Goal: Task Accomplishment & Management: Manage account settings

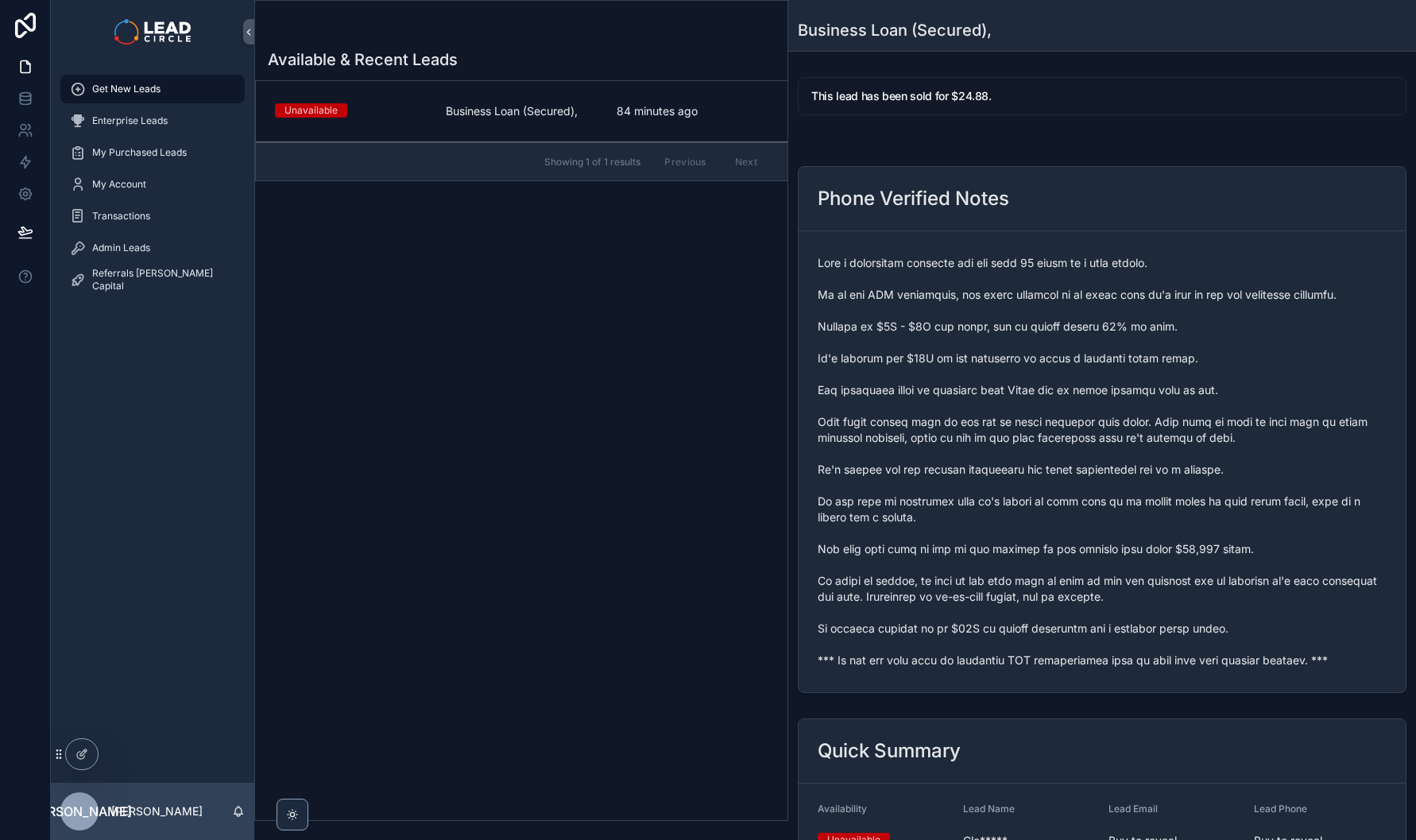
click at [933, 670] on div "scrollable content" at bounding box center [1102, 461] width 569 height 423
click at [935, 665] on span "scrollable content" at bounding box center [1102, 461] width 569 height 413
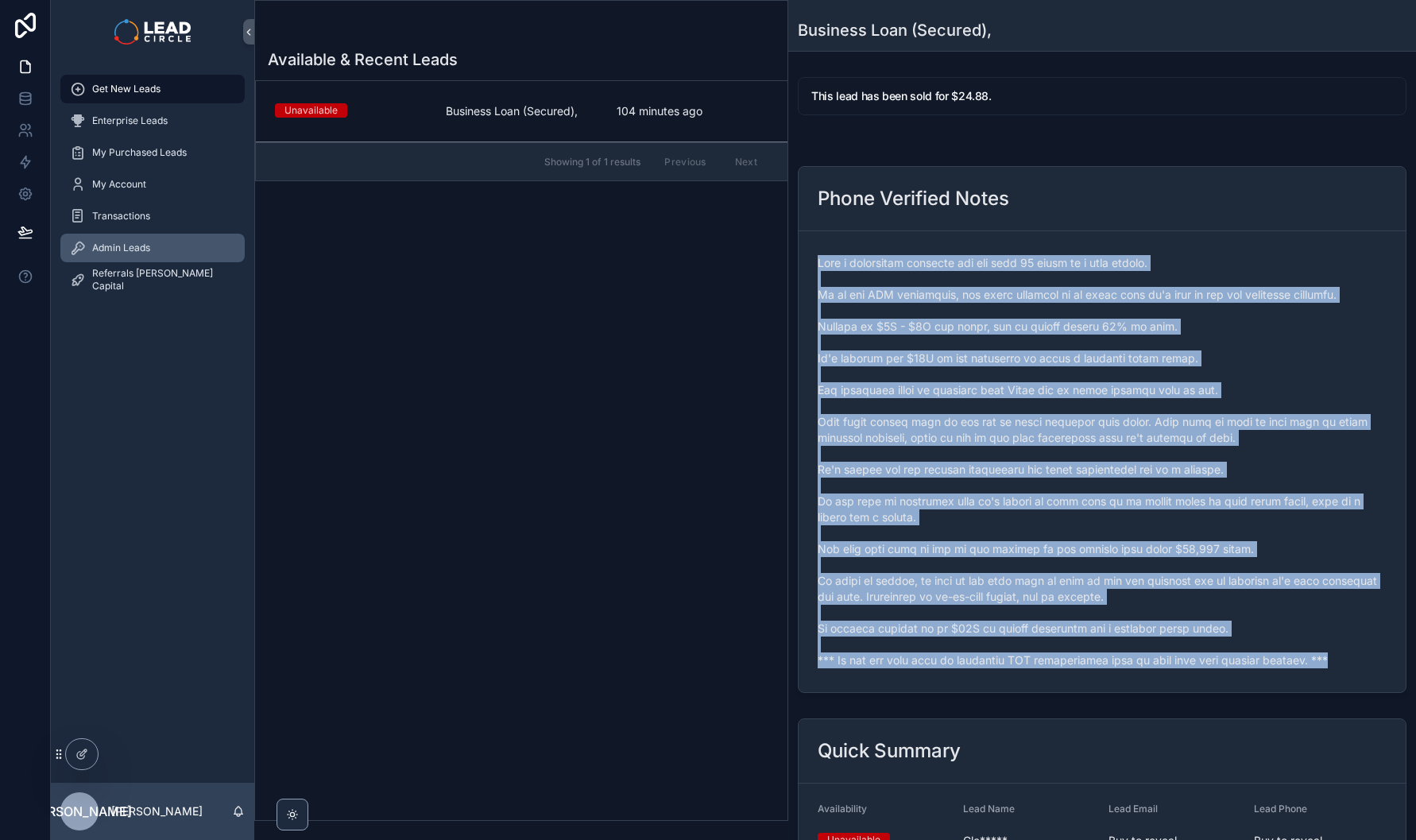
click at [148, 235] on div "Admin Leads" at bounding box center [152, 247] width 166 height 25
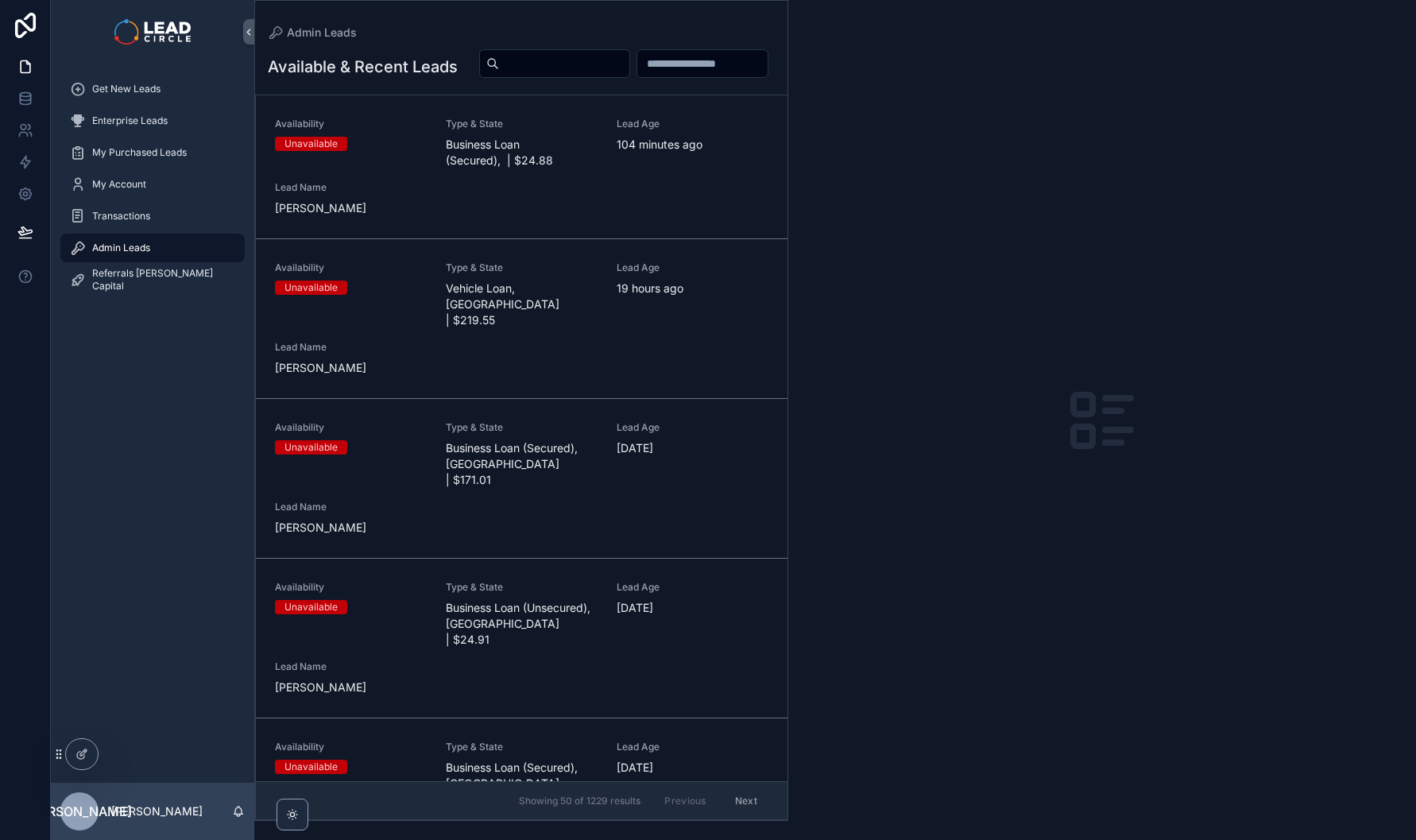
click at [629, 58] on input "scrollable content" at bounding box center [564, 63] width 130 height 22
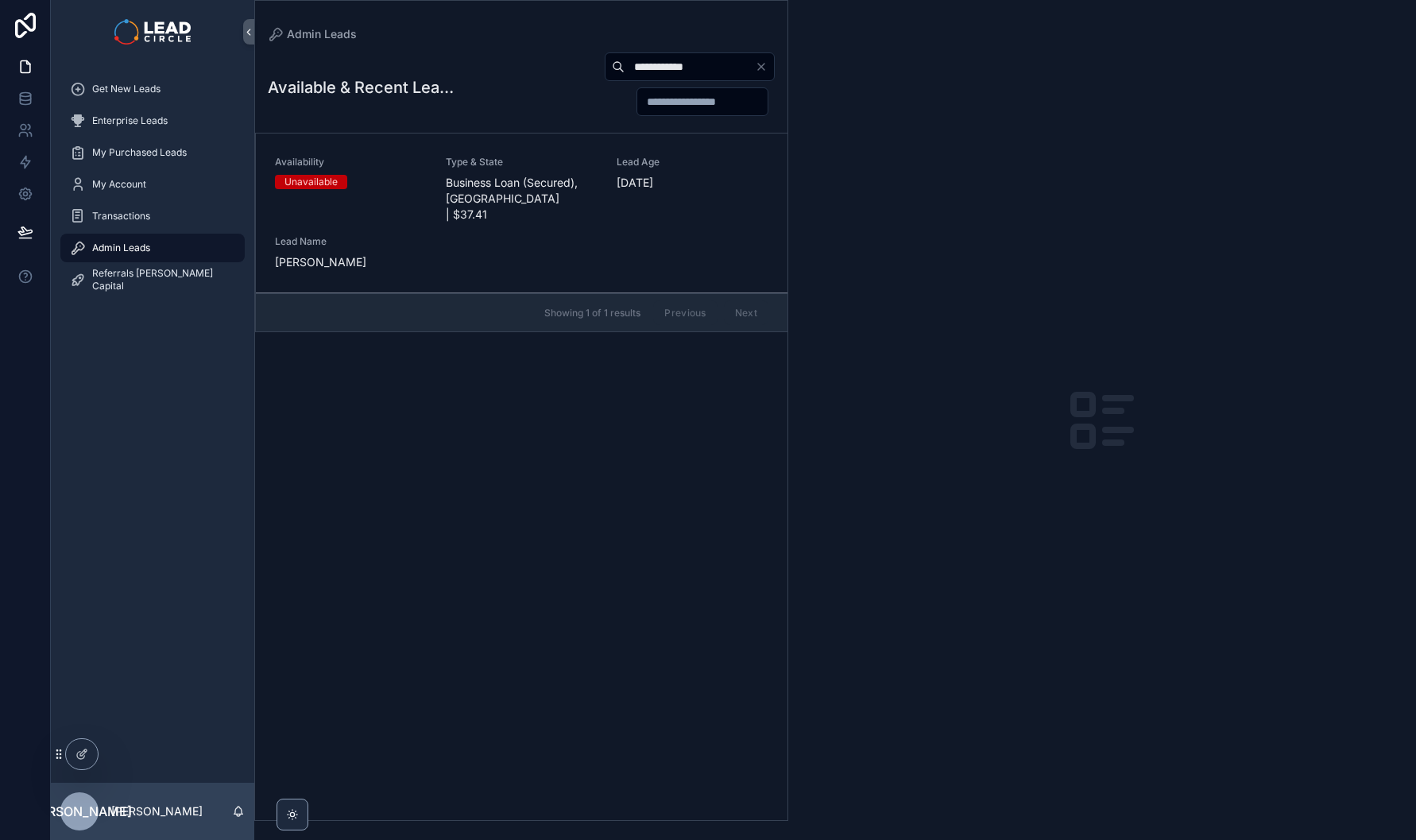
click at [479, 173] on div "Type & State Business Loan (Secured), NSW | $37.41" at bounding box center [521, 188] width 152 height 66
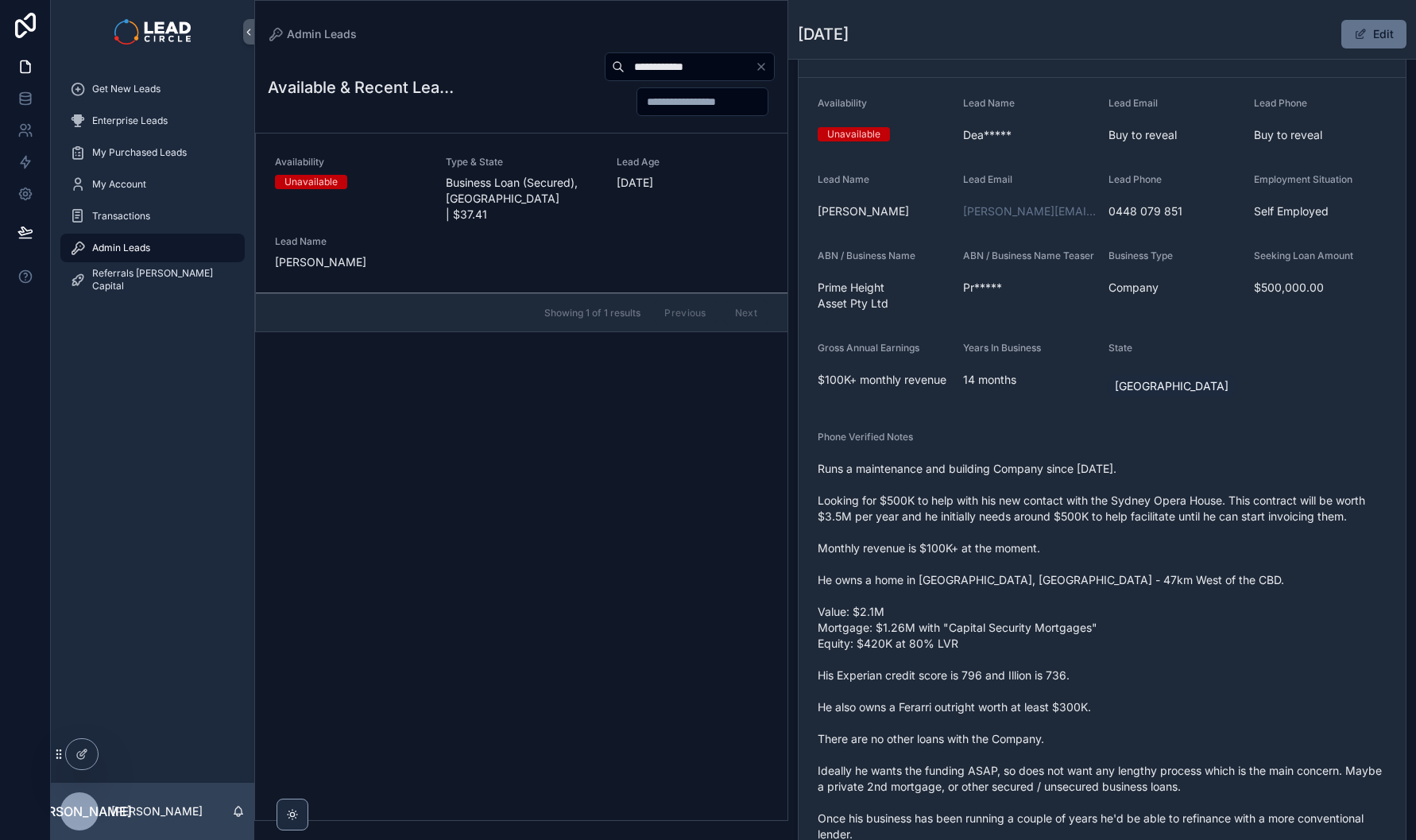
scroll to position [140, 0]
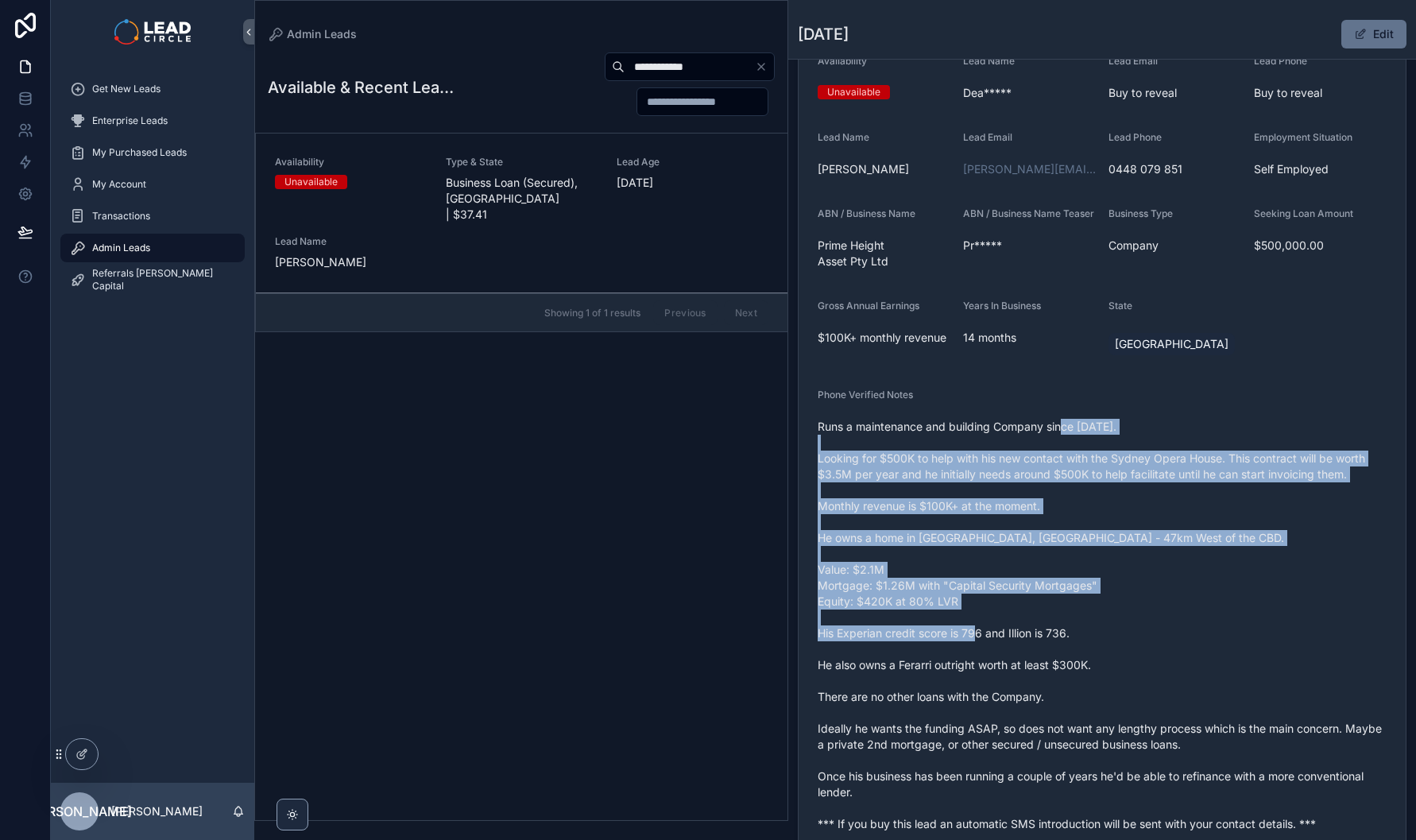
drag, startPoint x: 1105, startPoint y: 531, endPoint x: 1159, endPoint y: 656, distance: 136.2
click at [1158, 656] on span "Runs a maintenance and building Company since Feb, 2024. Looking for $500K to h…" at bounding box center [1102, 625] width 569 height 413
click at [1159, 656] on span "Runs a maintenance and building Company since Feb, 2024. Looking for $500K to h…" at bounding box center [1102, 625] width 569 height 413
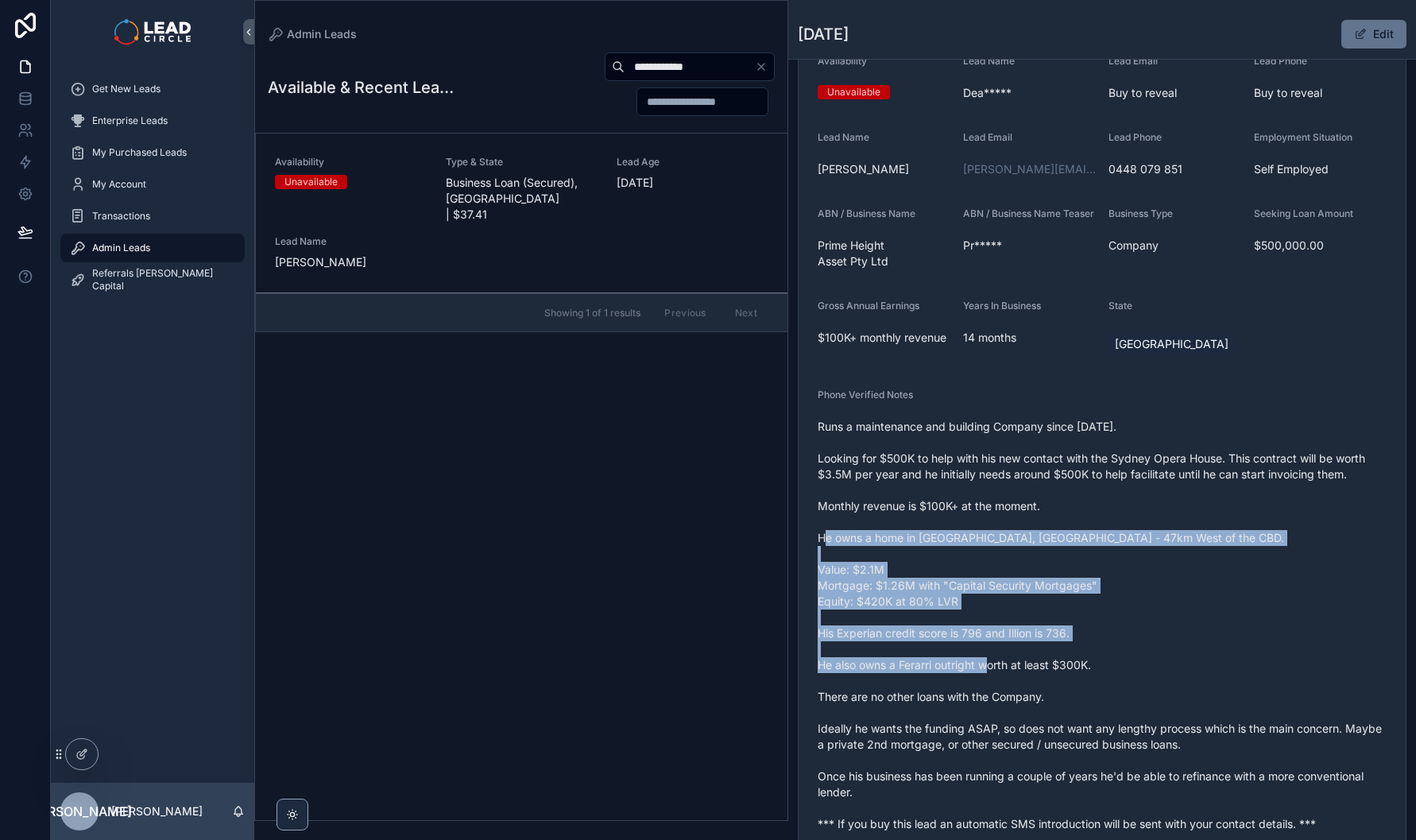
drag, startPoint x: 1215, startPoint y: 688, endPoint x: 1115, endPoint y: 477, distance: 233.5
click at [1118, 480] on span "Runs a maintenance and building Company since Feb, 2024. Looking for $500K to h…" at bounding box center [1102, 625] width 569 height 413
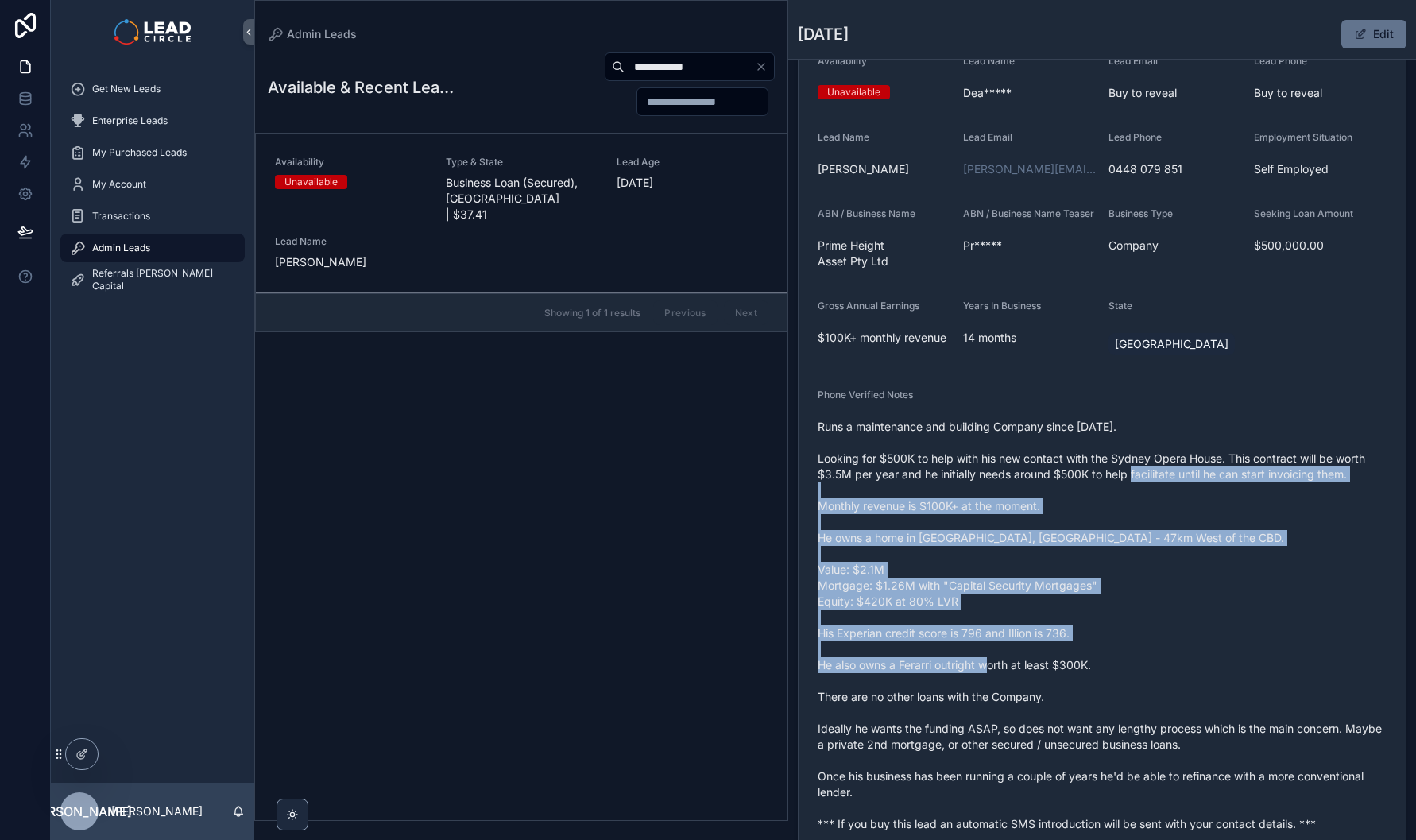
click at [1114, 474] on span "Runs a maintenance and building Company since Feb, 2024. Looking for $500K to h…" at bounding box center [1102, 625] width 569 height 413
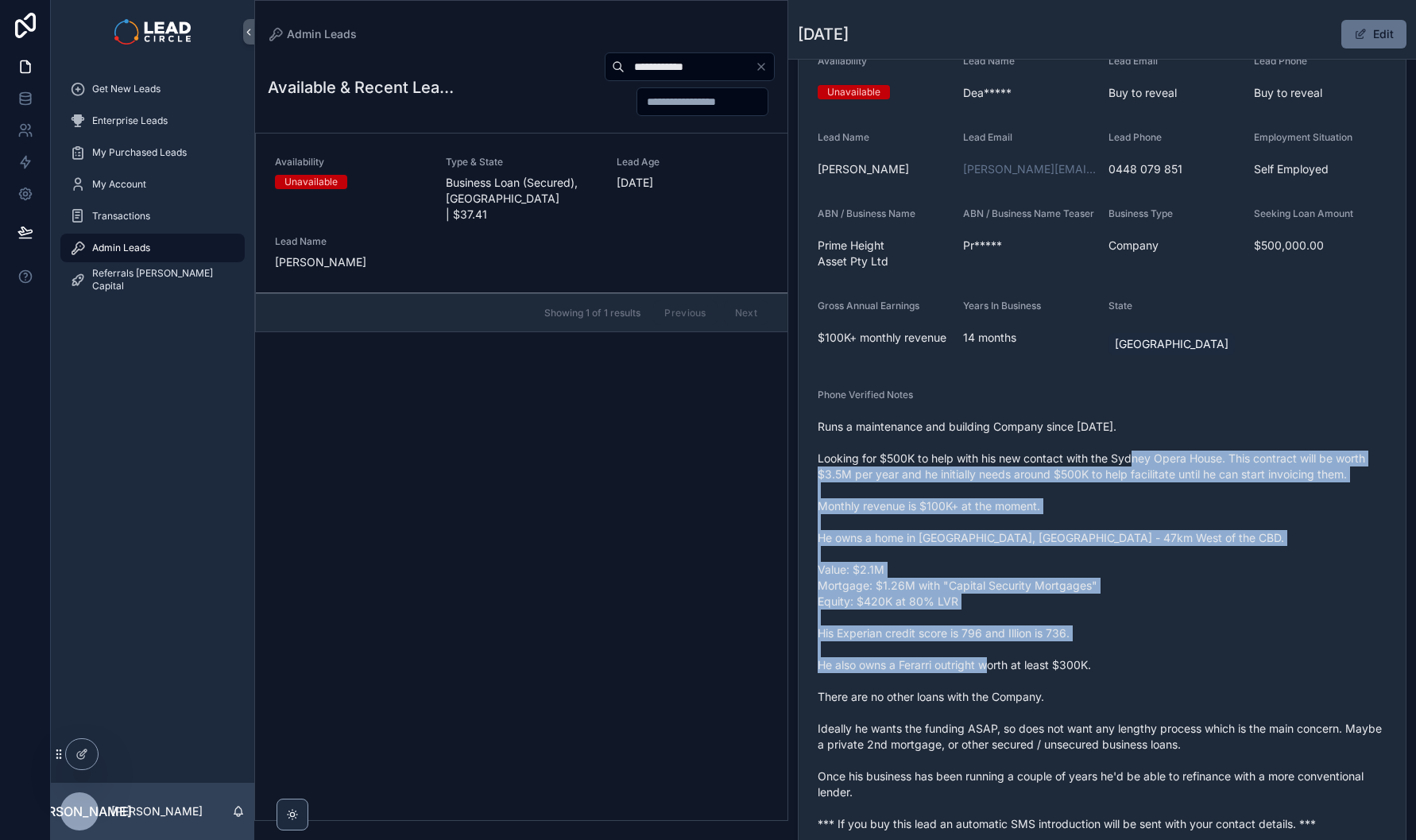
drag, startPoint x: 1115, startPoint y: 451, endPoint x: 1213, endPoint y: 685, distance: 253.7
click at [1213, 685] on span "Runs a maintenance and building Company since Feb, 2024. Looking for $500K to h…" at bounding box center [1102, 625] width 569 height 413
drag, startPoint x: 1147, startPoint y: 484, endPoint x: 1132, endPoint y: 456, distance: 31.8
click at [1132, 456] on span "Runs a maintenance and building Company since Feb, 2024. Looking for $500K to h…" at bounding box center [1102, 625] width 569 height 413
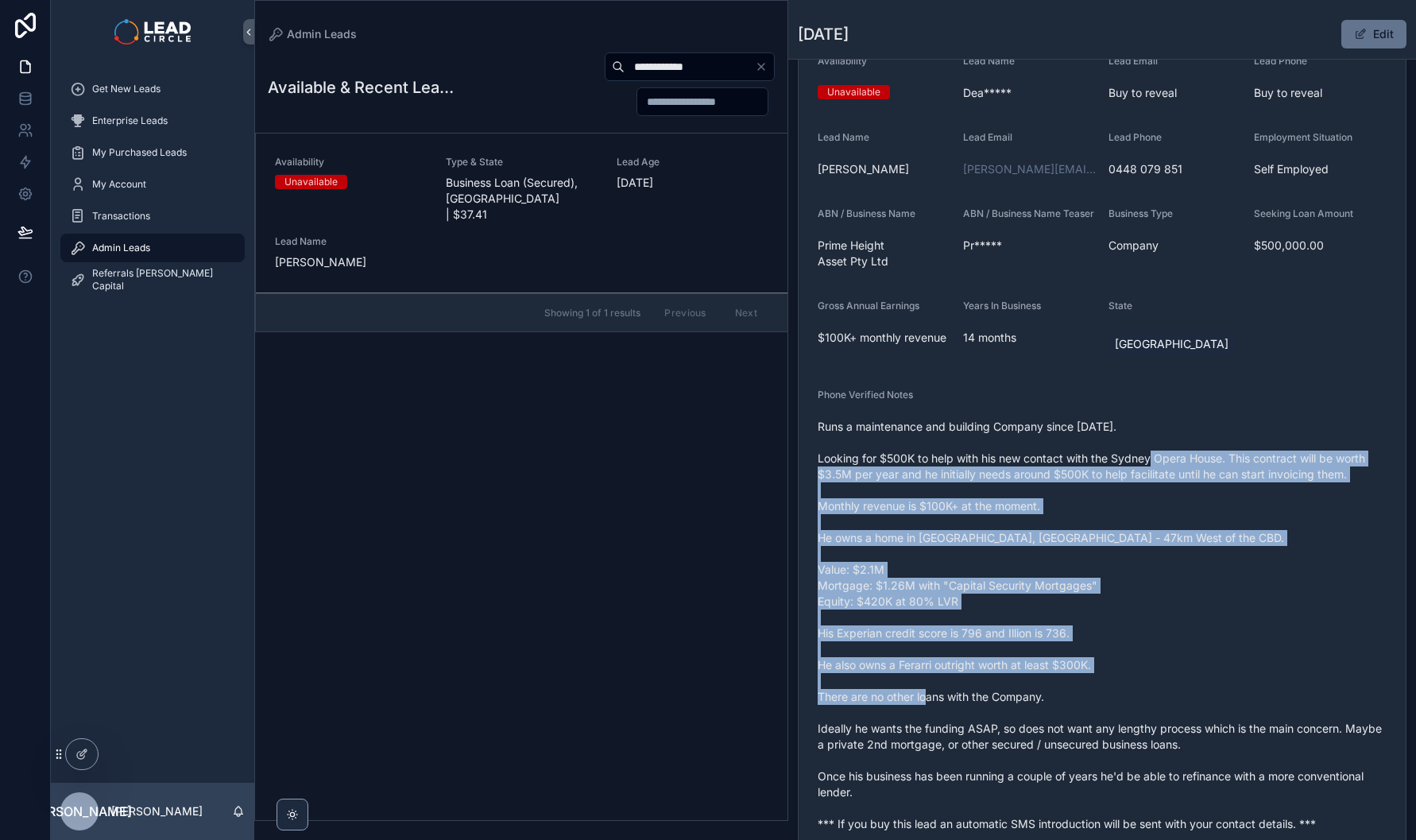
click at [1132, 456] on span "Runs a maintenance and building Company since Feb, 2024. Looking for $500K to h…" at bounding box center [1102, 625] width 569 height 413
drag, startPoint x: 1185, startPoint y: 588, endPoint x: 1230, endPoint y: 692, distance: 113.3
click at [1230, 692] on span "Runs a maintenance and building Company since Feb, 2024. Looking for $500K to h…" at bounding box center [1102, 625] width 569 height 413
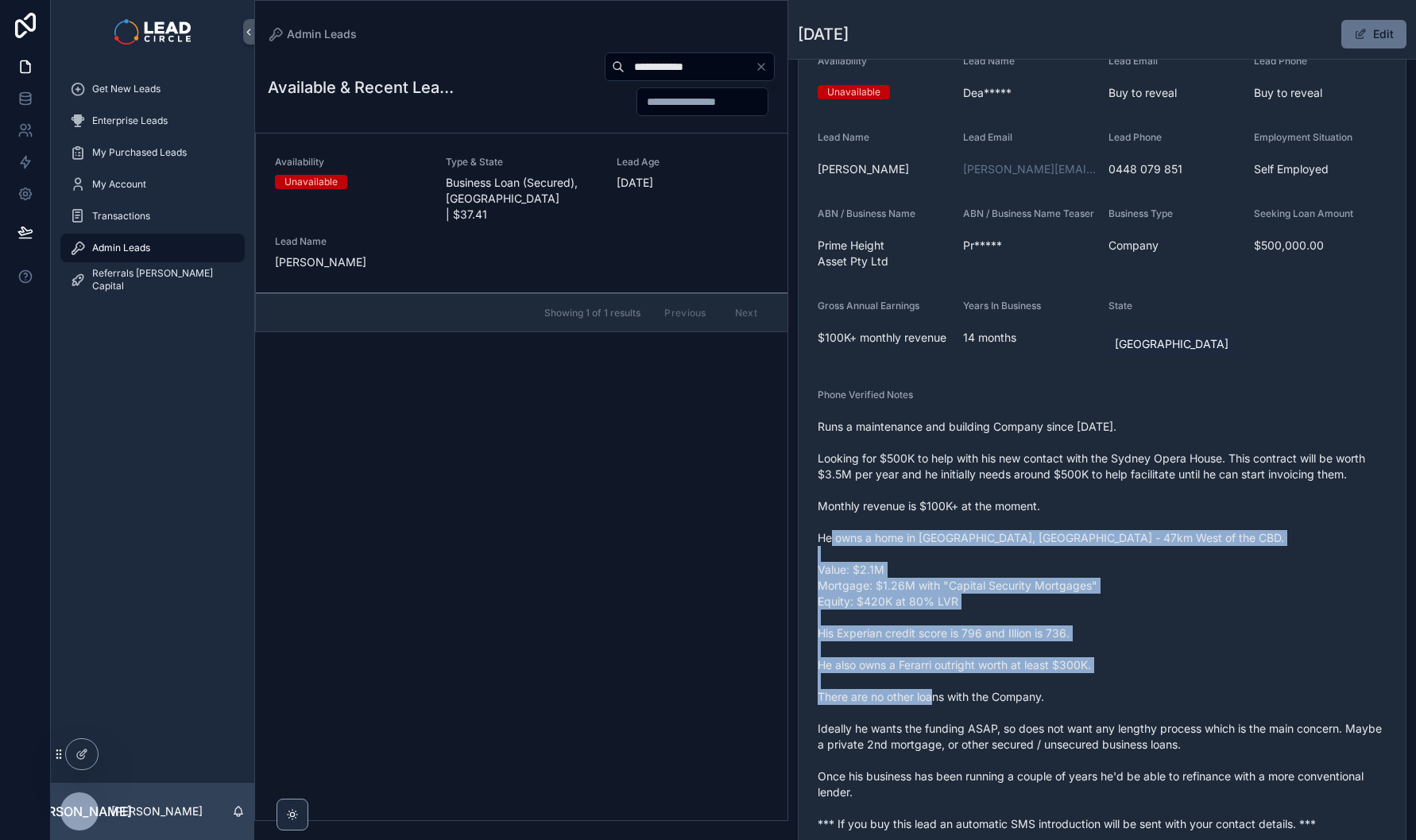
drag, startPoint x: 1256, startPoint y: 717, endPoint x: 1136, endPoint y: 525, distance: 226.4
click at [1136, 525] on span "Runs a maintenance and building Company since Feb, 2024. Looking for $500K to h…" at bounding box center [1102, 625] width 569 height 413
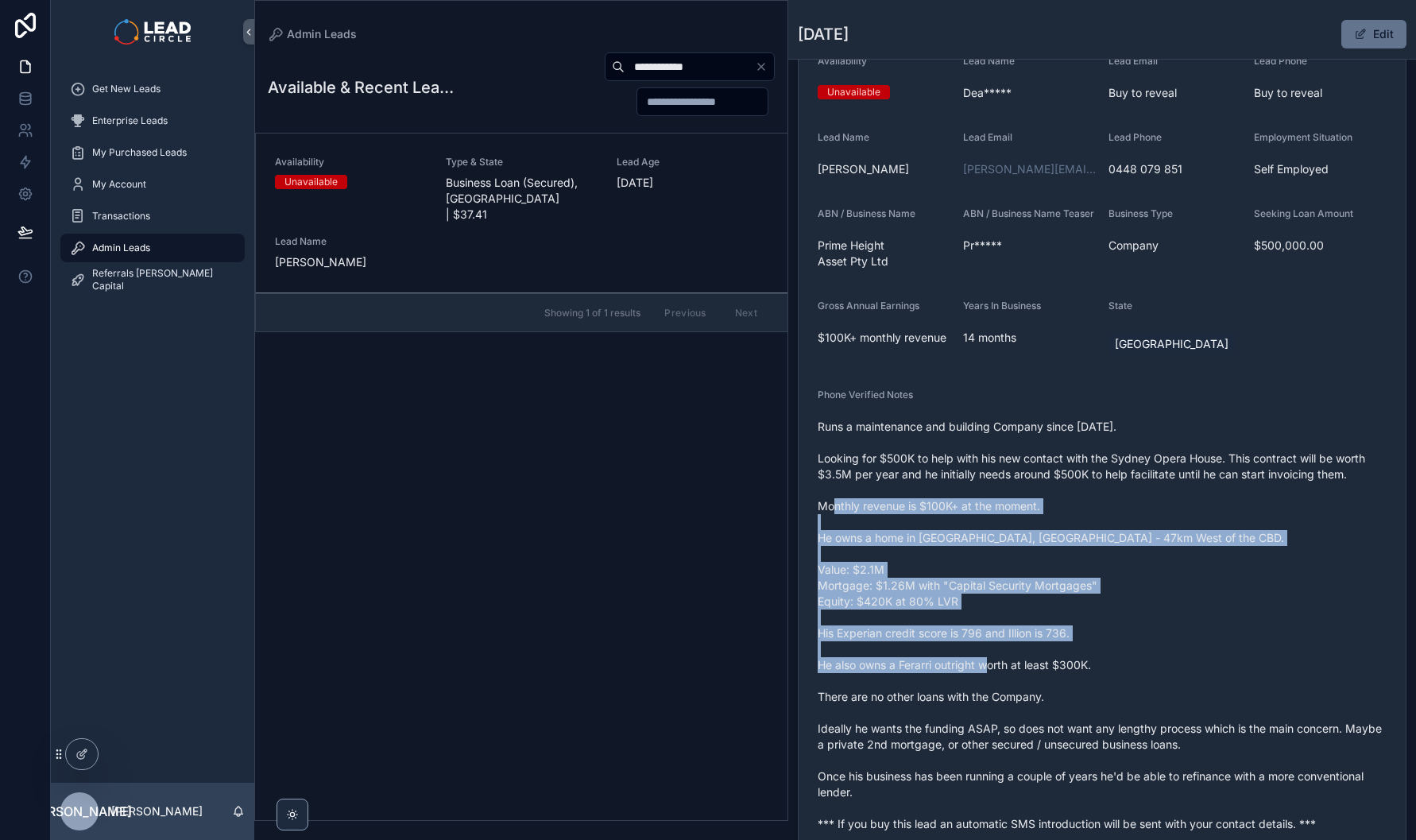
drag, startPoint x: 1215, startPoint y: 661, endPoint x: 1225, endPoint y: 684, distance: 25.1
click at [1225, 684] on span "Runs a maintenance and building Company since Feb, 2024. Looking for $500K to h…" at bounding box center [1102, 625] width 569 height 413
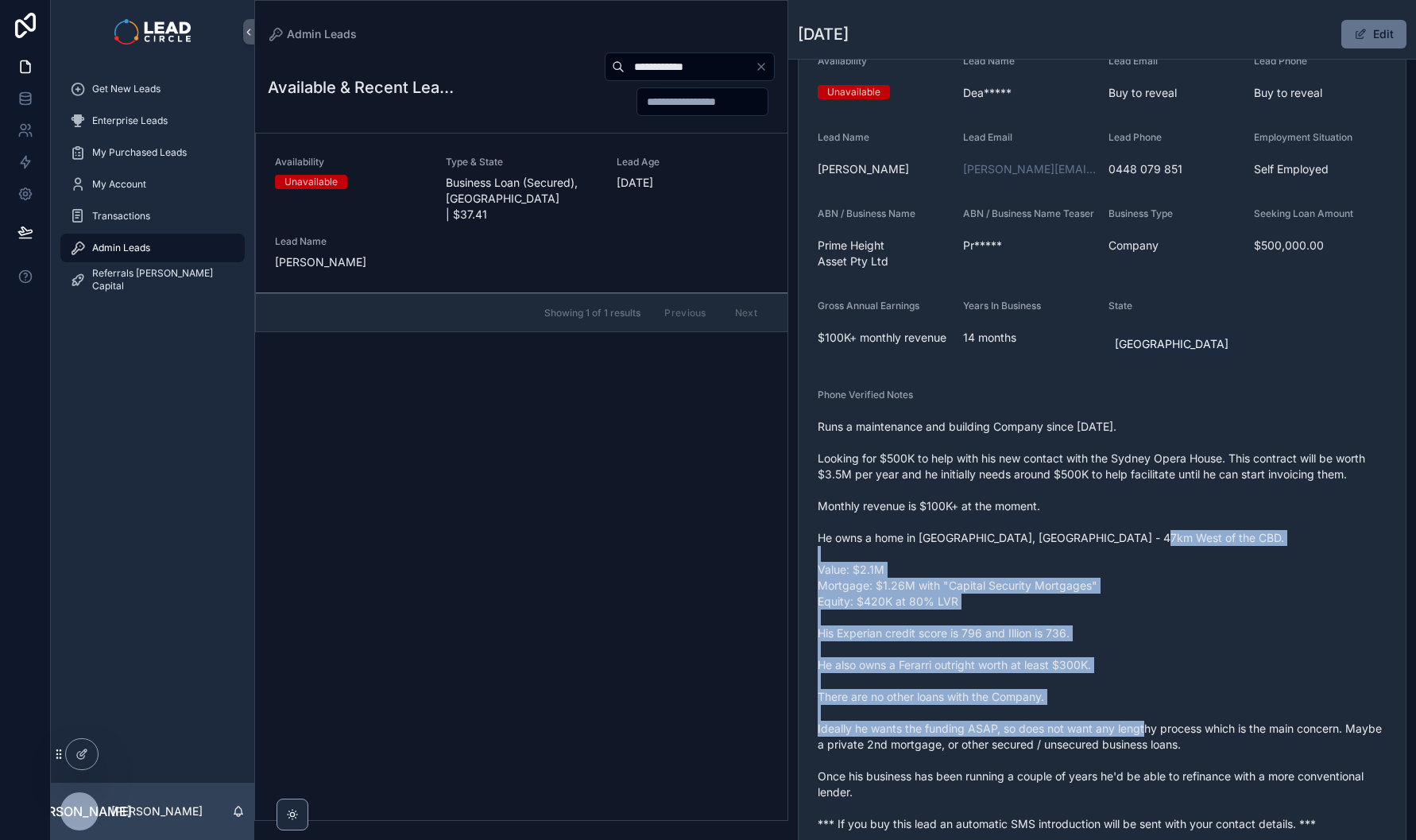
drag, startPoint x: 1259, startPoint y: 722, endPoint x: 1127, endPoint y: 516, distance: 244.7
click at [1128, 518] on span "Runs a maintenance and building Company since Feb, 2024. Looking for $500K to h…" at bounding box center [1102, 625] width 569 height 413
click at [1127, 515] on span "Runs a maintenance and building Company since Feb, 2024. Looking for $500K to h…" at bounding box center [1102, 625] width 569 height 413
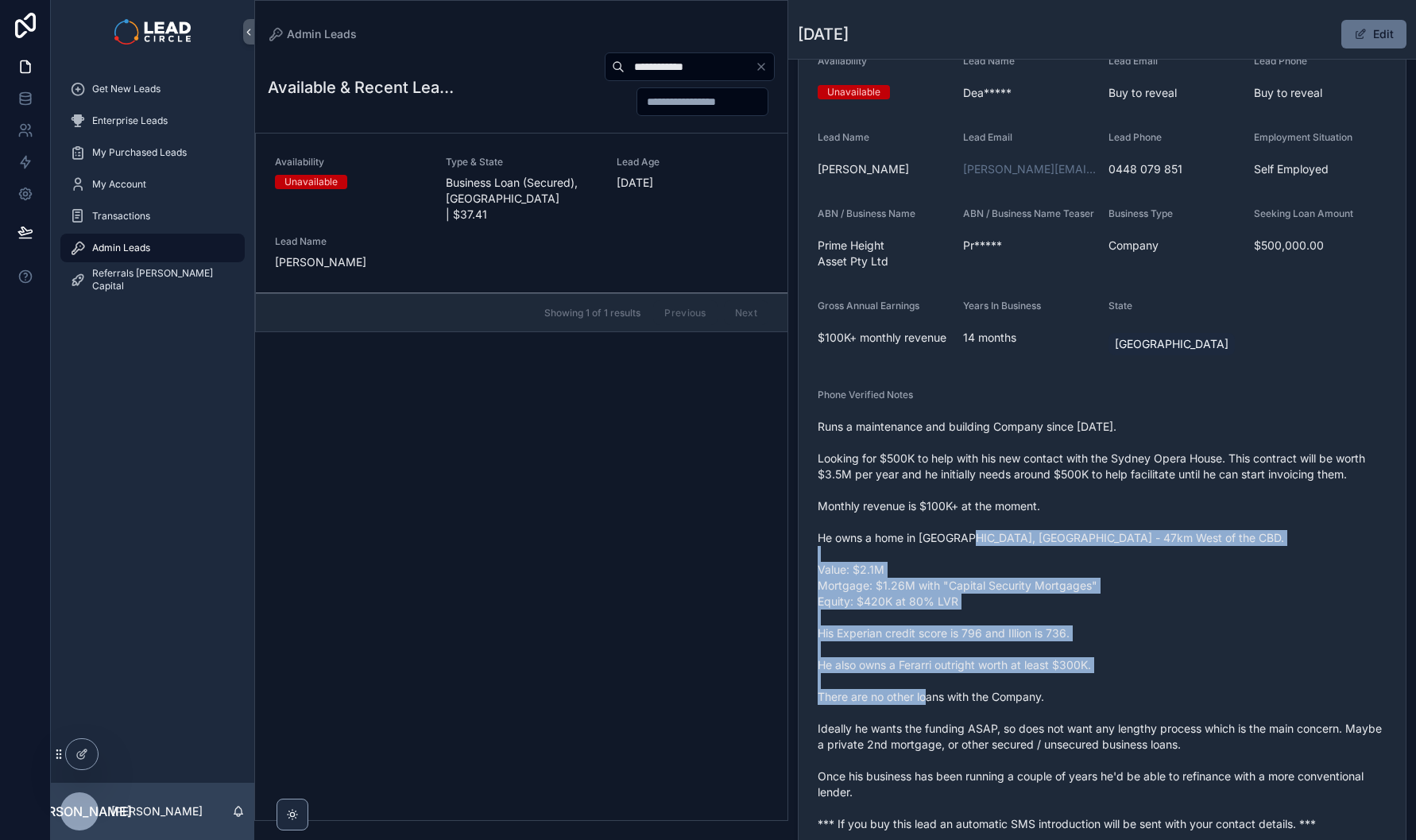
drag, startPoint x: 1073, startPoint y: 678, endPoint x: 1094, endPoint y: 692, distance: 25.2
click at [1094, 692] on span "Runs a maintenance and building Company since Feb, 2024. Looking for $500K to h…" at bounding box center [1102, 625] width 569 height 413
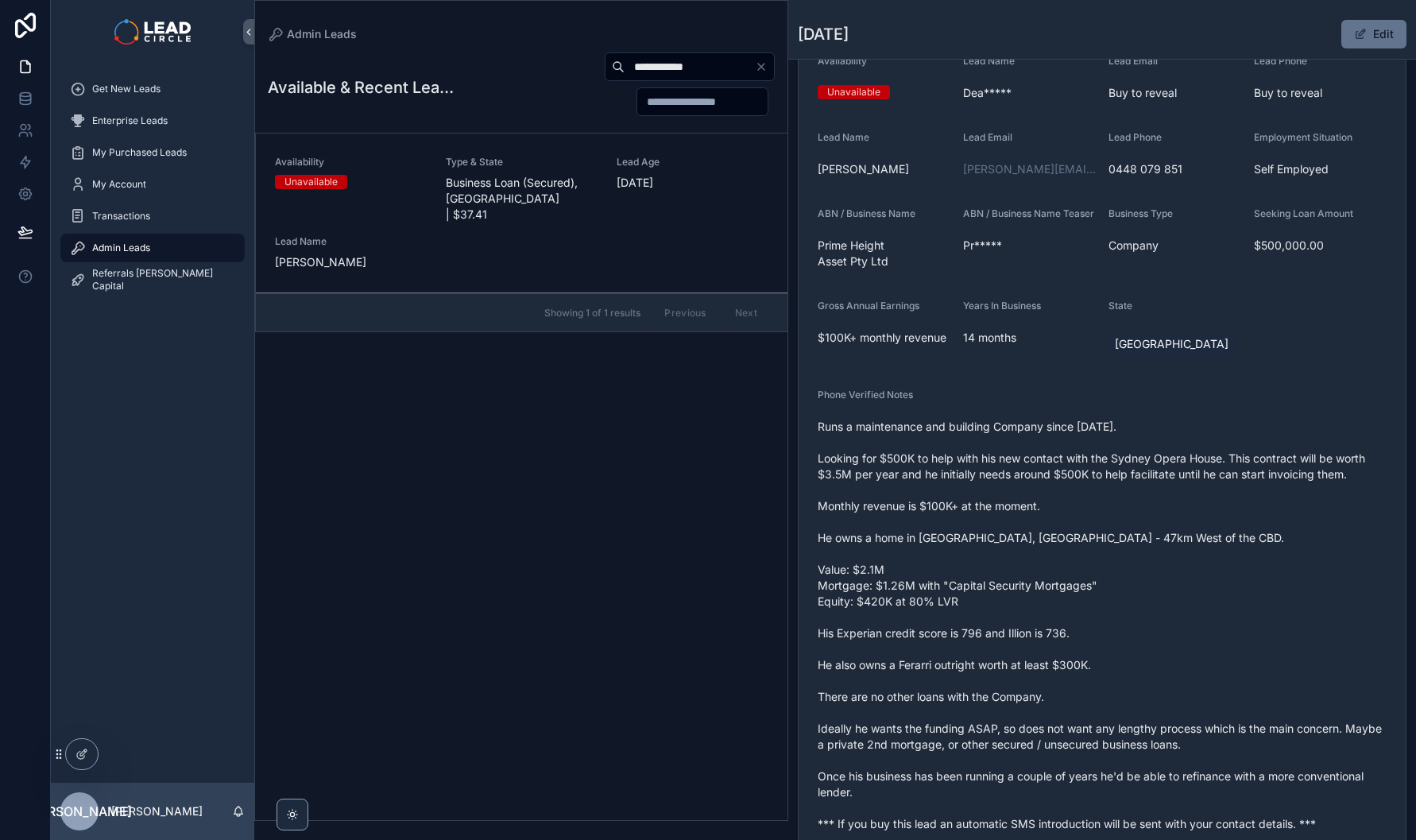
click at [655, 69] on input "**********" at bounding box center [689, 66] width 130 height 22
paste input "scrollable content"
click at [570, 215] on div "Availability Unavailable Type & State Business Loan , NSW | $52.82 Lead Age 248…" at bounding box center [522, 213] width 493 height 115
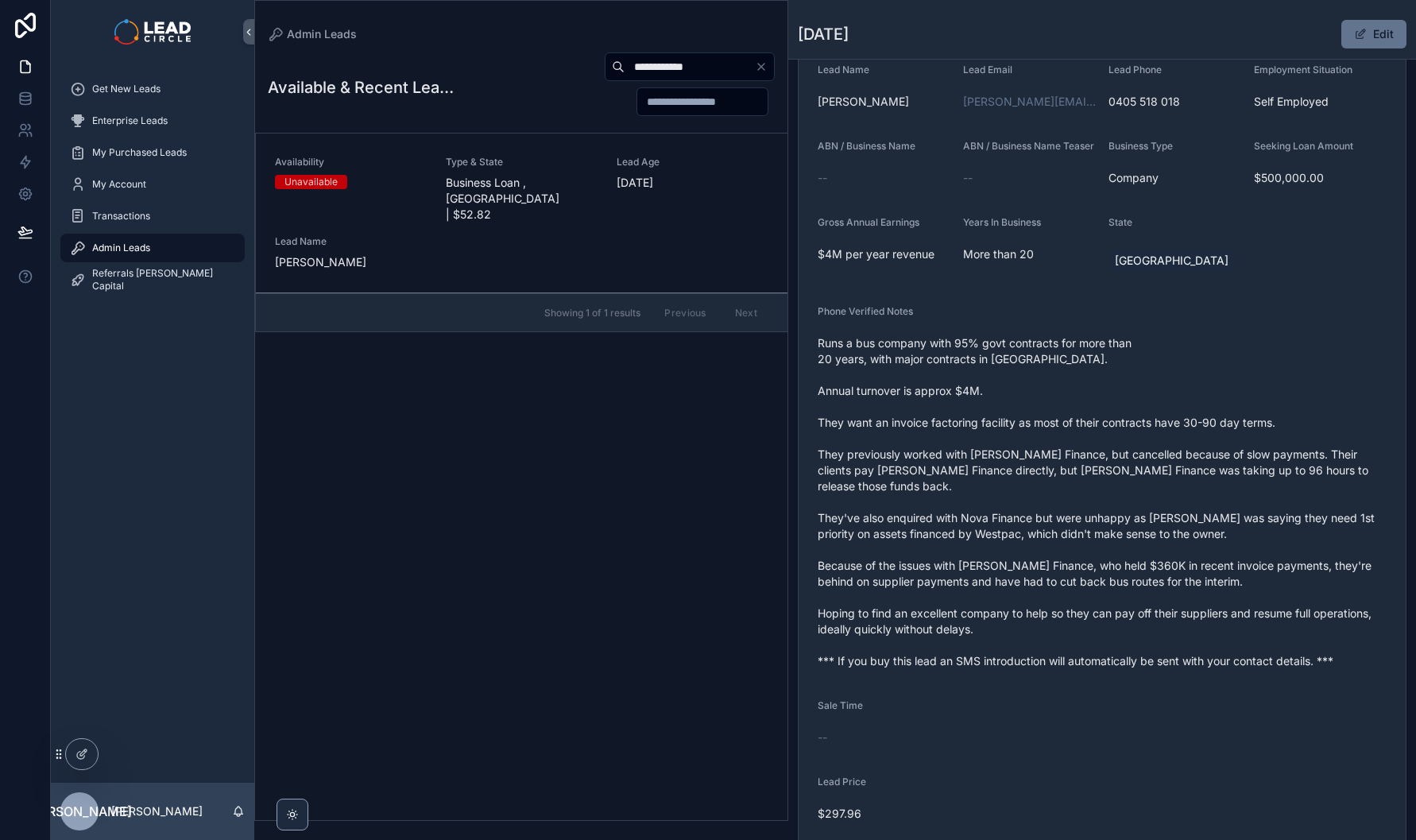
scroll to position [294, 0]
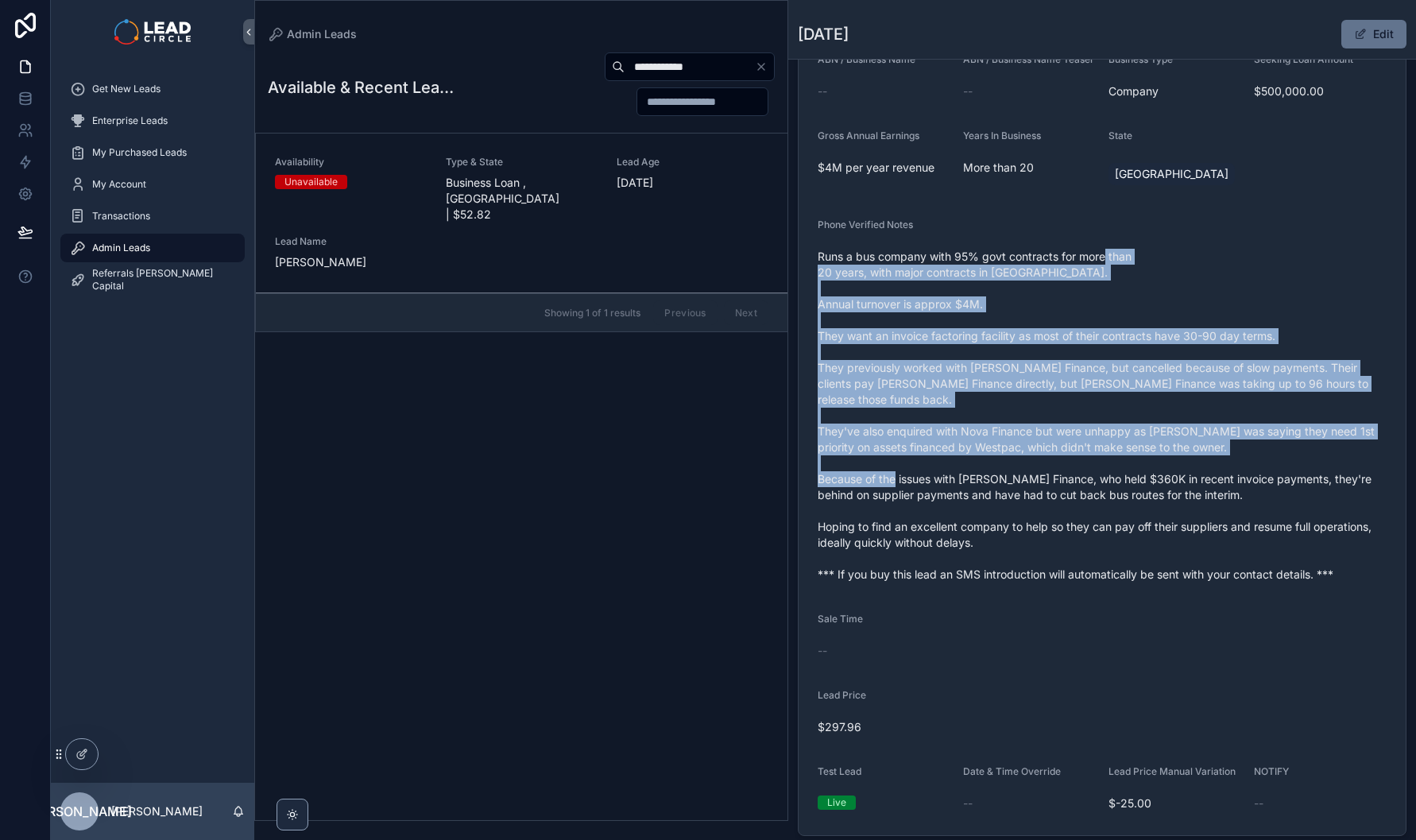
drag, startPoint x: 1105, startPoint y: 273, endPoint x: 1184, endPoint y: 517, distance: 256.5
click at [1184, 517] on span "Runs a bus company with 95% govt contracts for more than 20 years, with major c…" at bounding box center [1102, 415] width 569 height 334
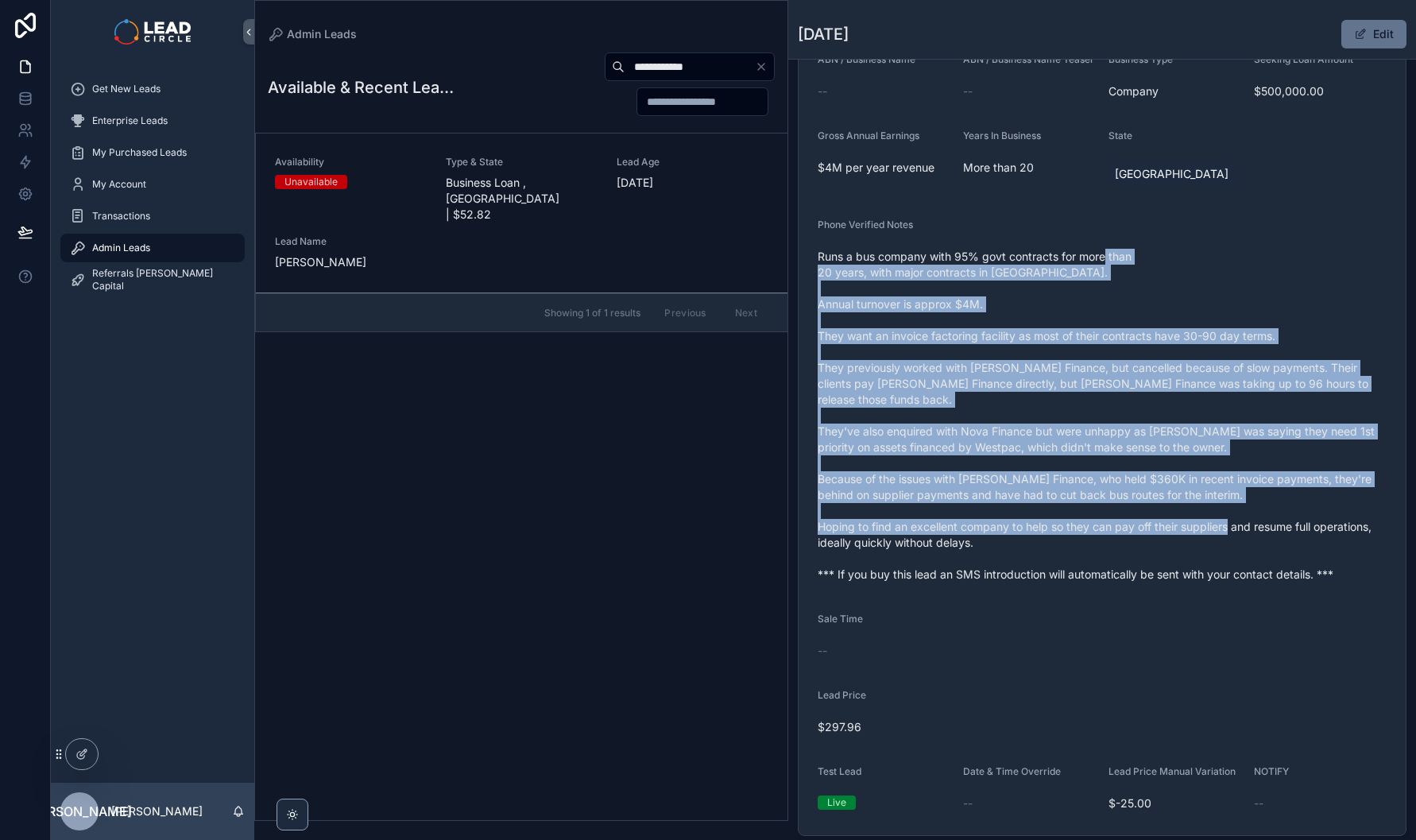
click at [1184, 517] on span "Runs a bus company with 95% govt contracts for more than 20 years, with major c…" at bounding box center [1102, 415] width 569 height 334
drag, startPoint x: 1173, startPoint y: 302, endPoint x: 1254, endPoint y: 539, distance: 250.5
click at [1254, 539] on span "Runs a bus company with 95% govt contracts for more than 20 years, with major c…" at bounding box center [1102, 415] width 569 height 334
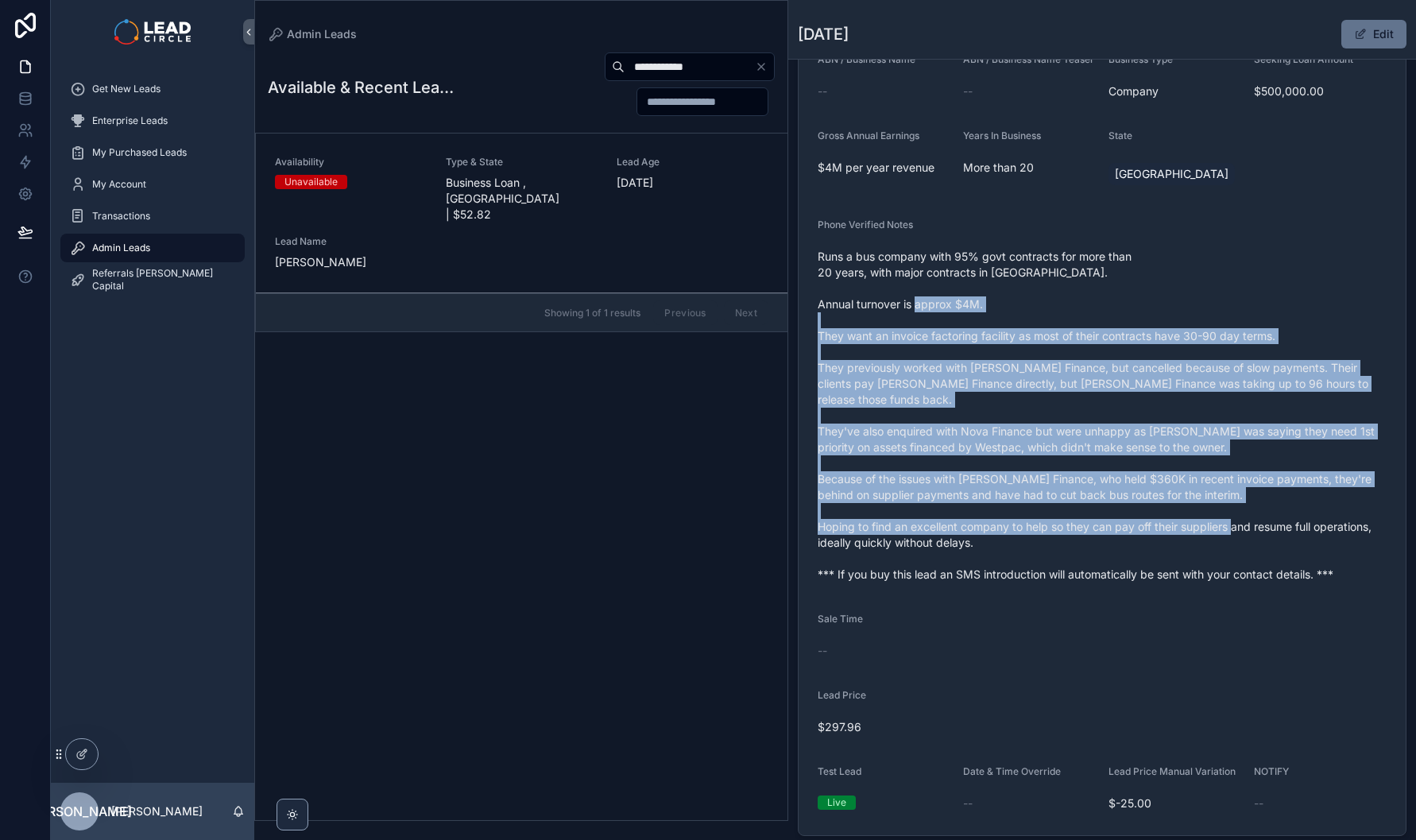
click at [1254, 539] on span "Runs a bus company with 95% govt contracts for more than 20 years, with major c…" at bounding box center [1102, 415] width 569 height 334
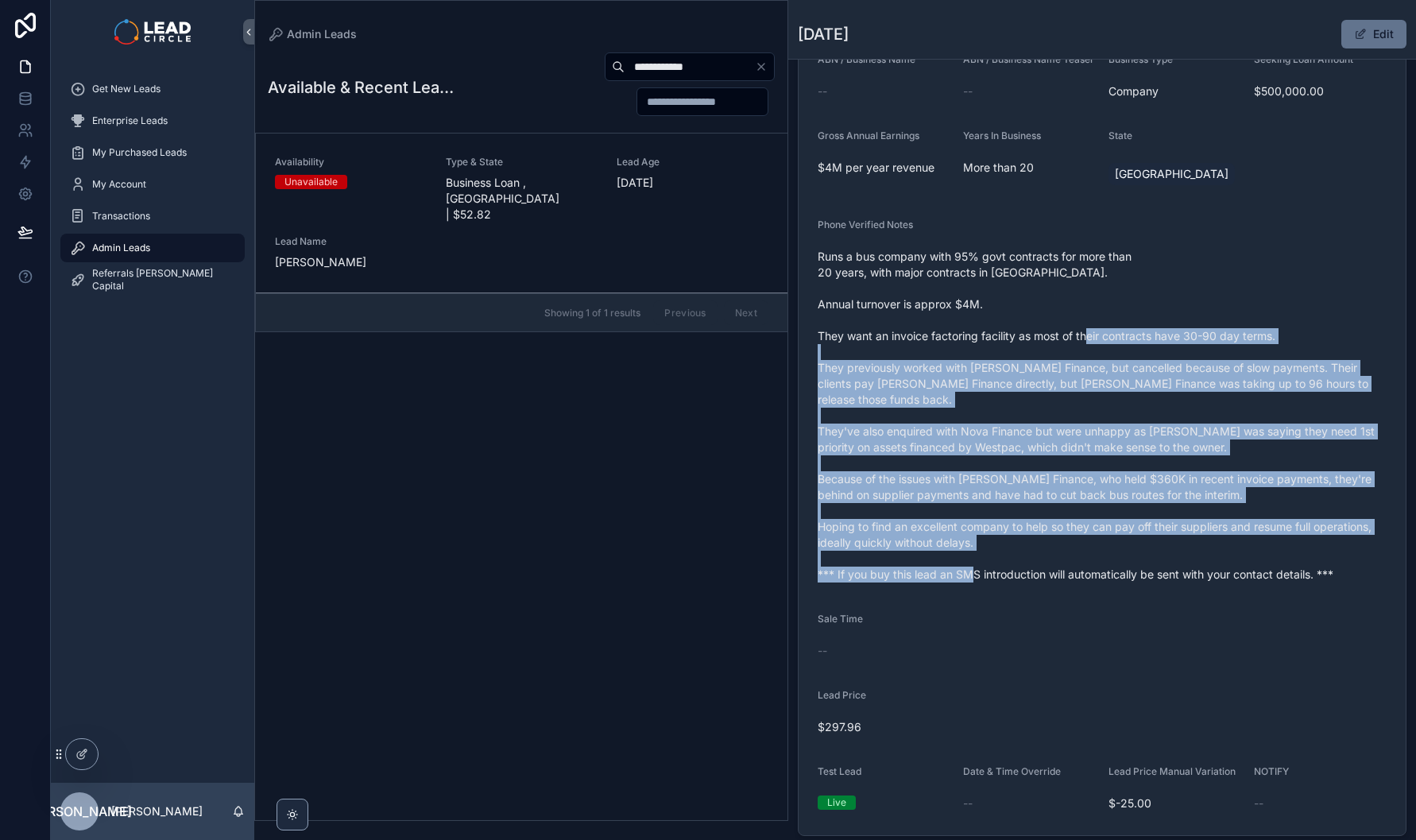
drag, startPoint x: 1195, startPoint y: 406, endPoint x: 1129, endPoint y: 305, distance: 120.7
click at [1132, 307] on span "Runs a bus company with 95% govt contracts for more than 20 years, with major c…" at bounding box center [1102, 415] width 569 height 334
click at [1129, 305] on span "Runs a bus company with 95% govt contracts for more than 20 years, with major c…" at bounding box center [1102, 415] width 569 height 334
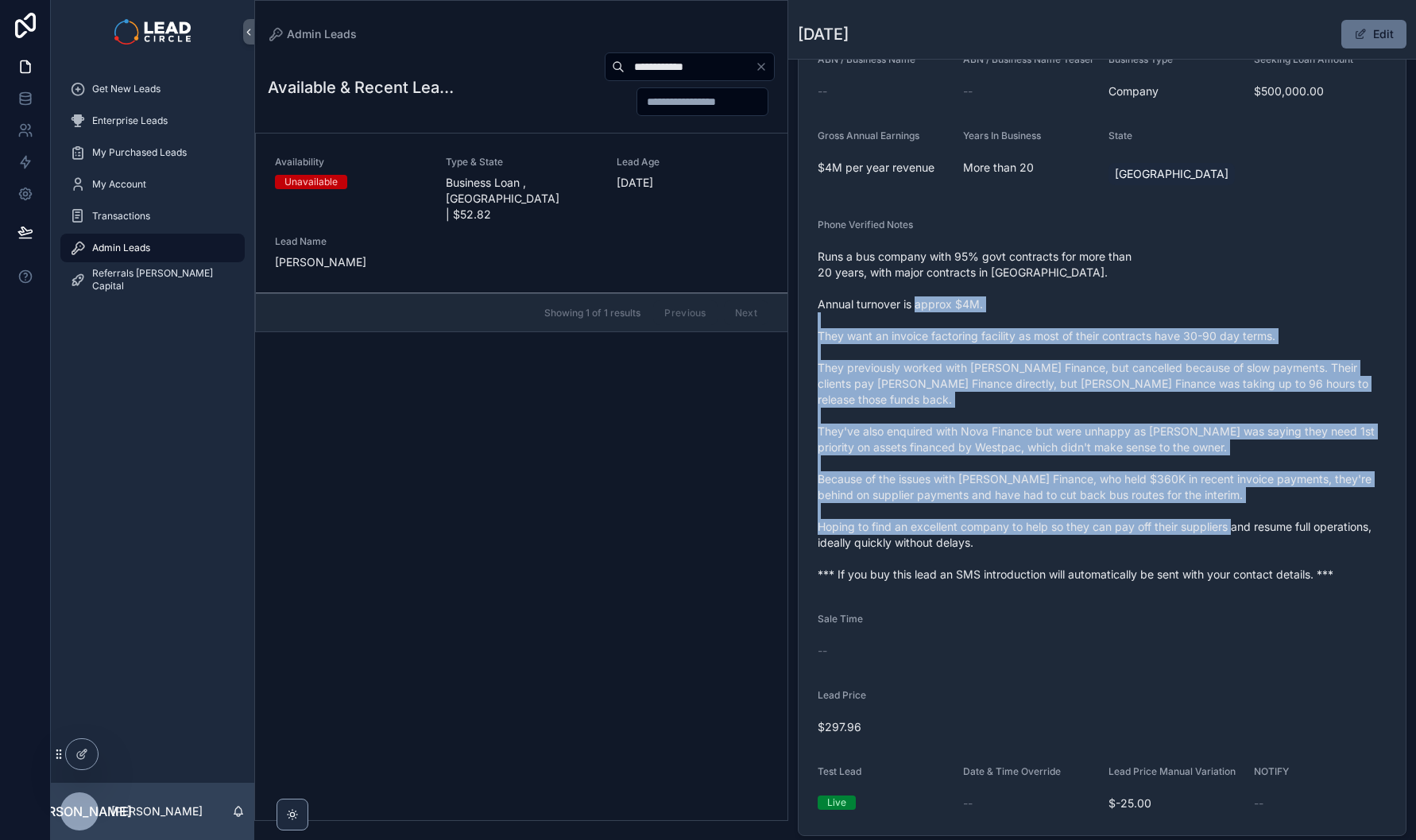
drag, startPoint x: 1129, startPoint y: 305, endPoint x: 1214, endPoint y: 525, distance: 235.8
click at [1214, 524] on span "Runs a bus company with 95% govt contracts for more than 20 years, with major c…" at bounding box center [1102, 415] width 569 height 334
click at [1214, 525] on span "Runs a bus company with 95% govt contracts for more than 20 years, with major c…" at bounding box center [1102, 415] width 569 height 334
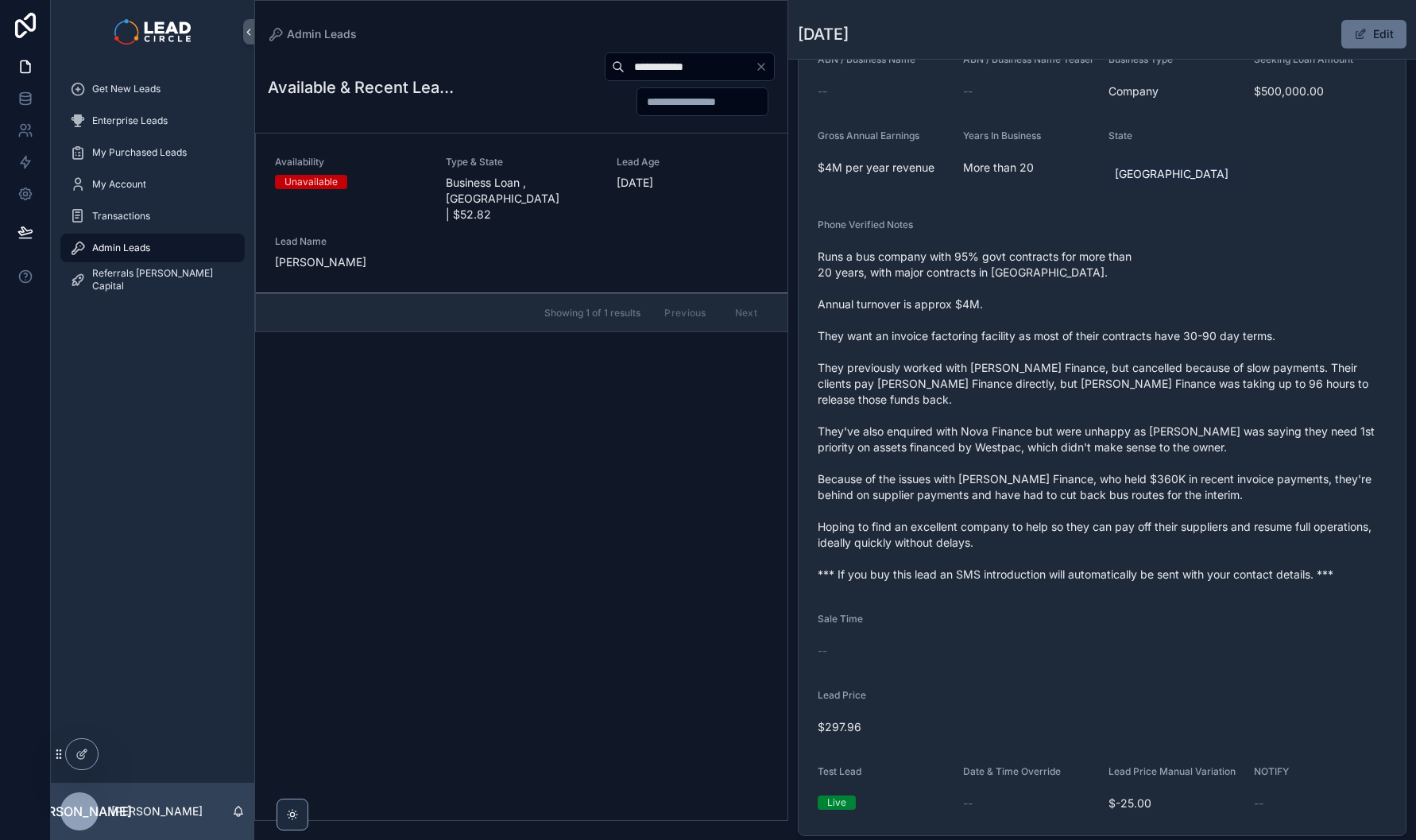
scroll to position [154, 0]
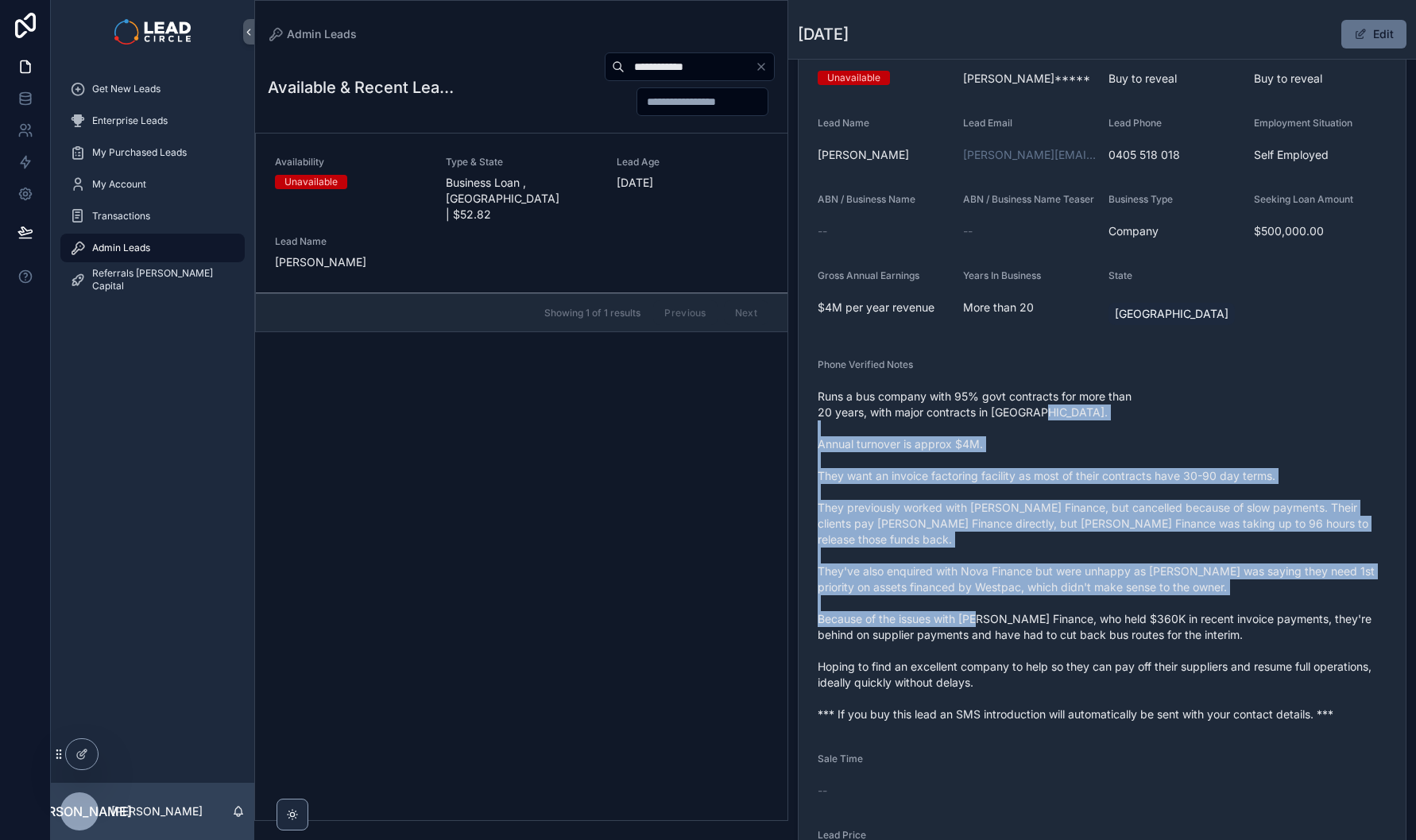
drag, startPoint x: 1203, startPoint y: 426, endPoint x: 1268, endPoint y: 612, distance: 197.0
click at [1268, 612] on span "Runs a bus company with 95% govt contracts for more than 20 years, with major c…" at bounding box center [1102, 555] width 569 height 334
click at [1268, 612] on span "Runs a bus company with 95% govt contracts for more than 20 years, with major c…" at bounding box center [1102, 555] width 569 height 334
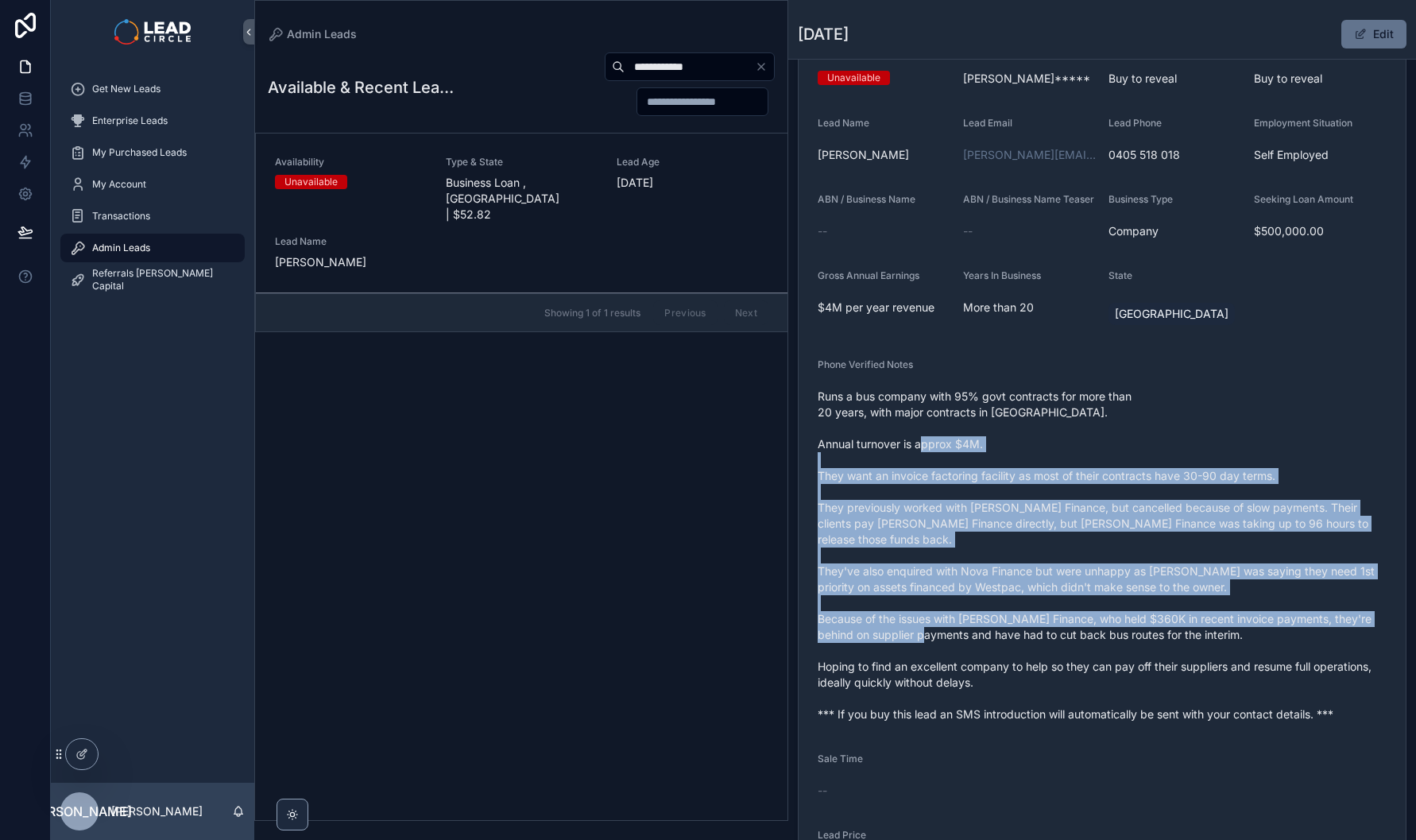
drag, startPoint x: 1190, startPoint y: 573, endPoint x: 1223, endPoint y: 625, distance: 61.6
click at [1223, 625] on span "Runs a bus company with 95% govt contracts for more than 20 years, with major c…" at bounding box center [1102, 555] width 569 height 334
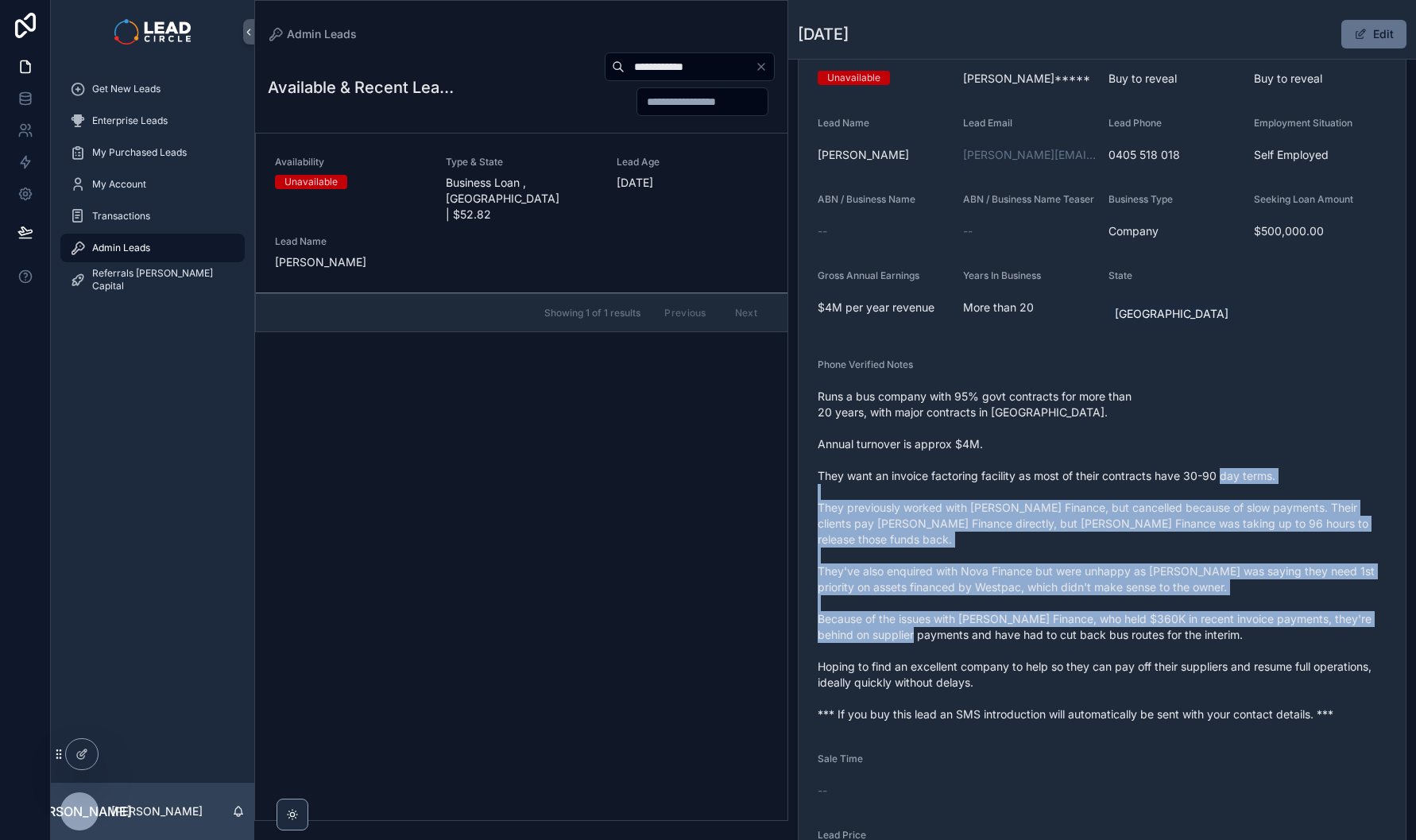
drag, startPoint x: 1166, startPoint y: 596, endPoint x: 1185, endPoint y: 627, distance: 36.4
click at [1184, 627] on span "Runs a bus company with 95% govt contracts for more than 20 years, with major c…" at bounding box center [1102, 555] width 569 height 334
click at [1185, 627] on span "Runs a bus company with 95% govt contracts for more than 20 years, with major c…" at bounding box center [1102, 555] width 569 height 334
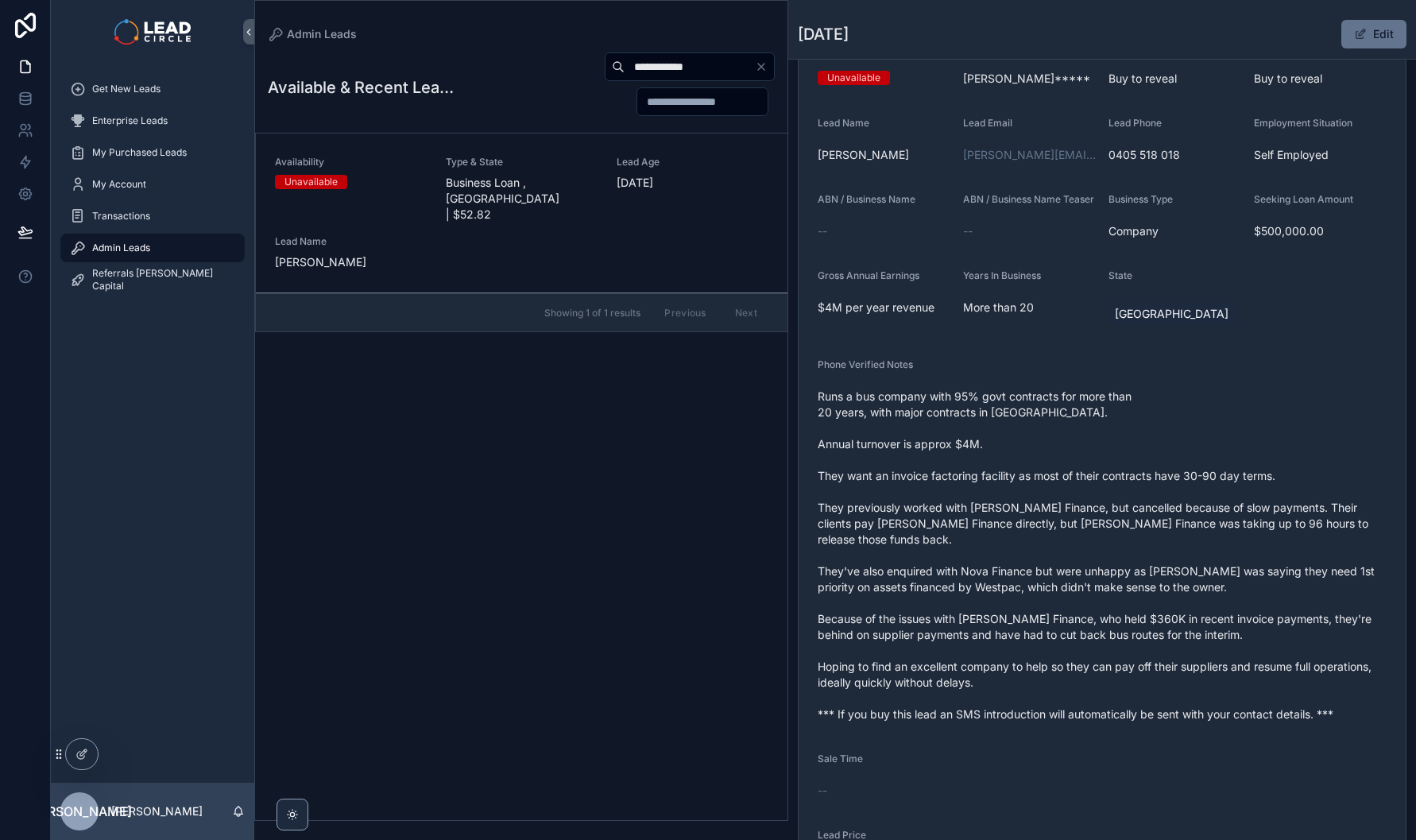
click at [693, 67] on input "**********" at bounding box center [689, 66] width 130 height 22
paste input "scrollable content"
type input "**********"
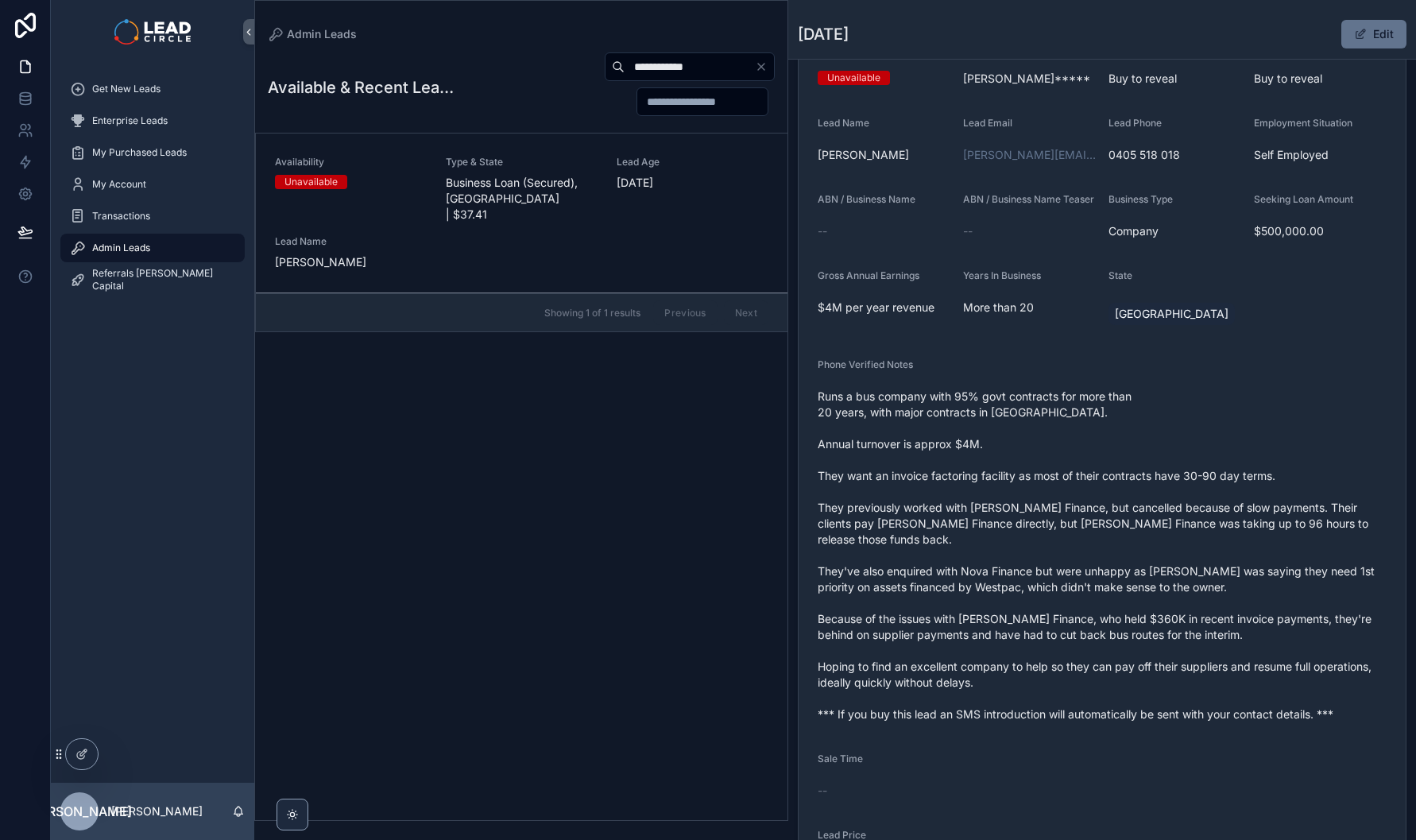
click at [568, 205] on span "Business Loan (Secured), NSW | $37.41" at bounding box center [521, 198] width 152 height 48
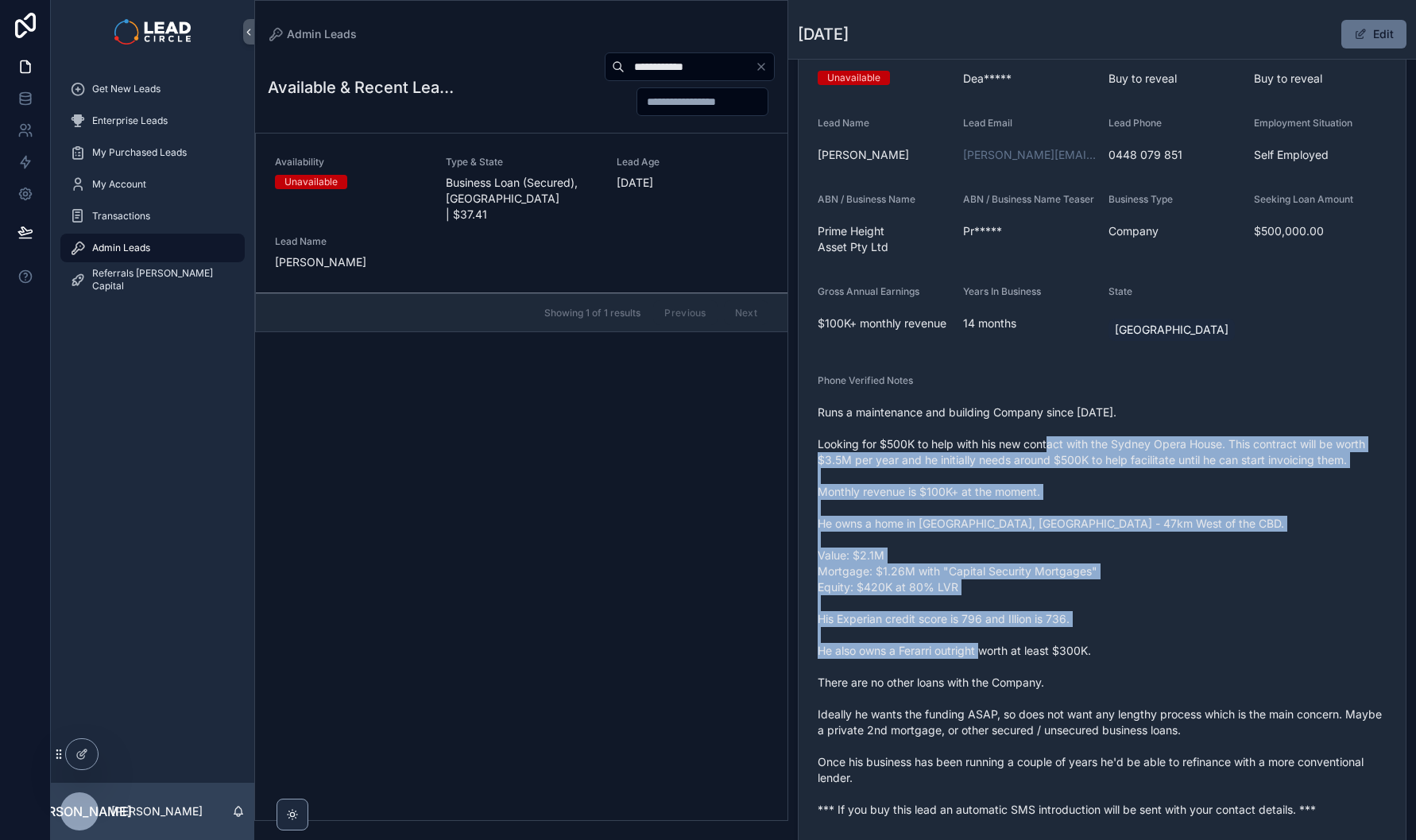
drag, startPoint x: 1066, startPoint y: 559, endPoint x: 1114, endPoint y: 662, distance: 113.6
click at [1114, 662] on span "Runs a maintenance and building Company since Feb, 2024. Looking for $500K to h…" at bounding box center [1102, 611] width 569 height 413
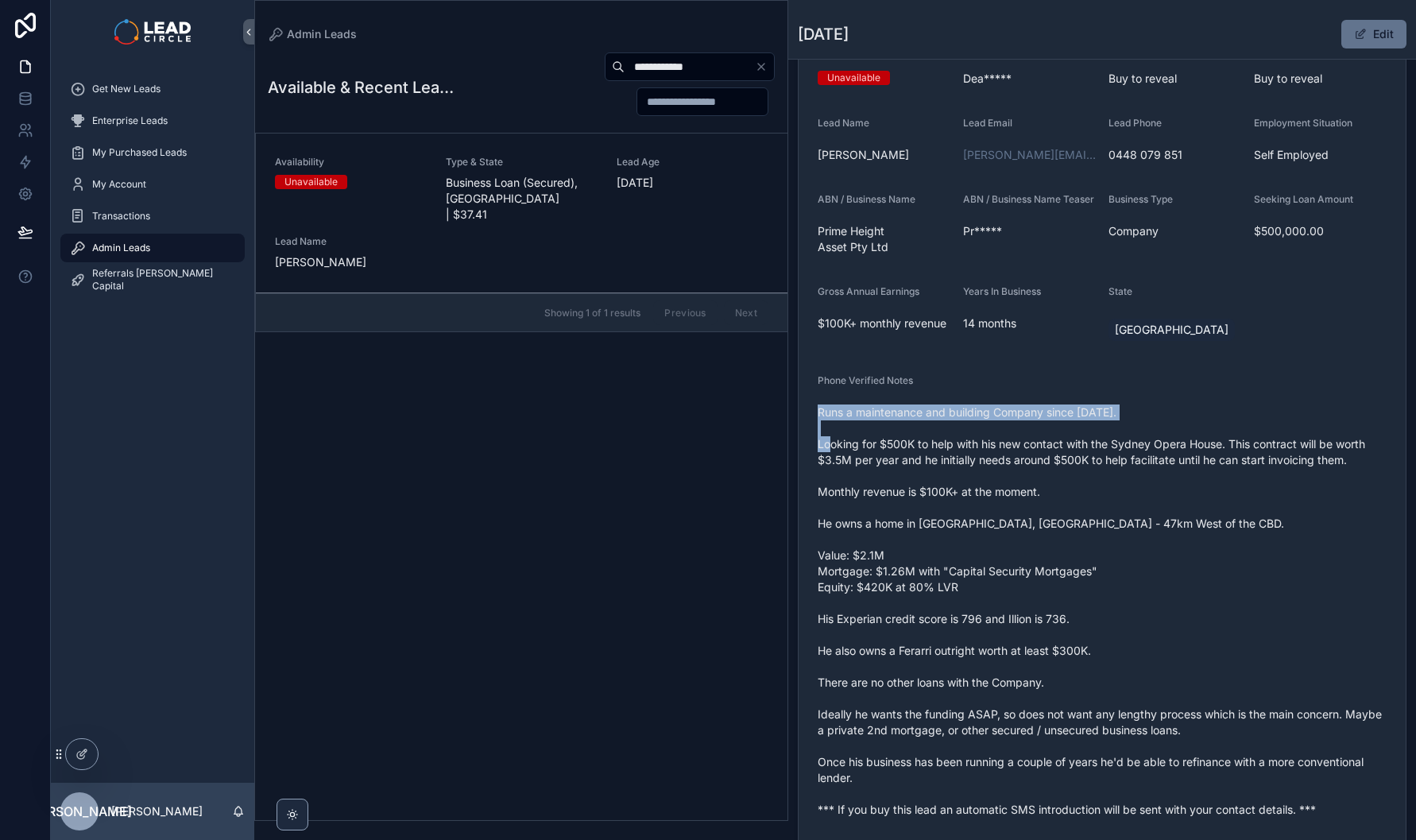
drag, startPoint x: 1114, startPoint y: 662, endPoint x: 1086, endPoint y: 428, distance: 235.7
click at [1086, 428] on span "Runs a maintenance and building Company since Feb, 2024. Looking for $500K to h…" at bounding box center [1102, 611] width 569 height 413
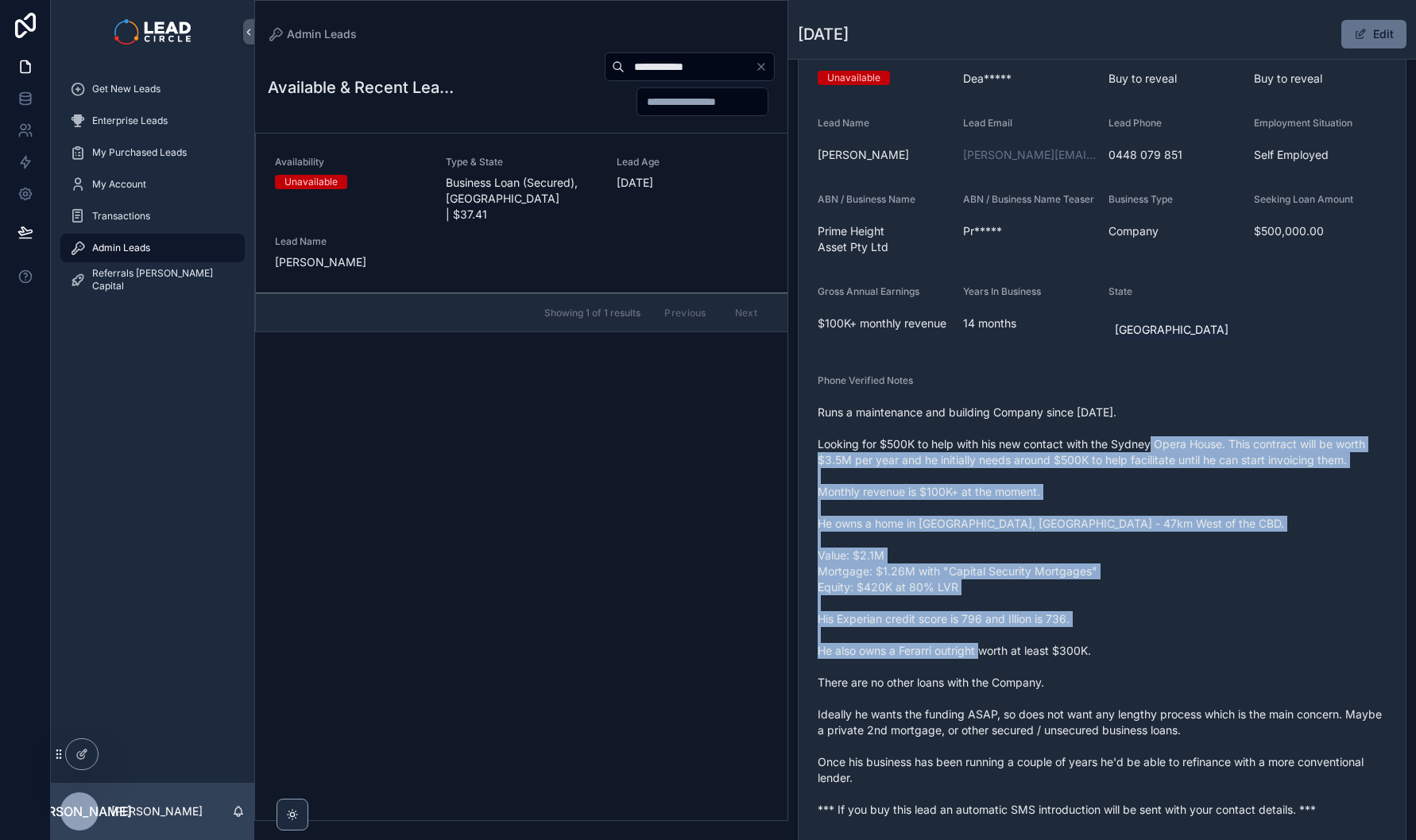
drag, startPoint x: 1132, startPoint y: 451, endPoint x: 1190, endPoint y: 652, distance: 209.2
click at [1190, 652] on span "Runs a maintenance and building Company since Feb, 2024. Looking for $500K to h…" at bounding box center [1102, 611] width 569 height 413
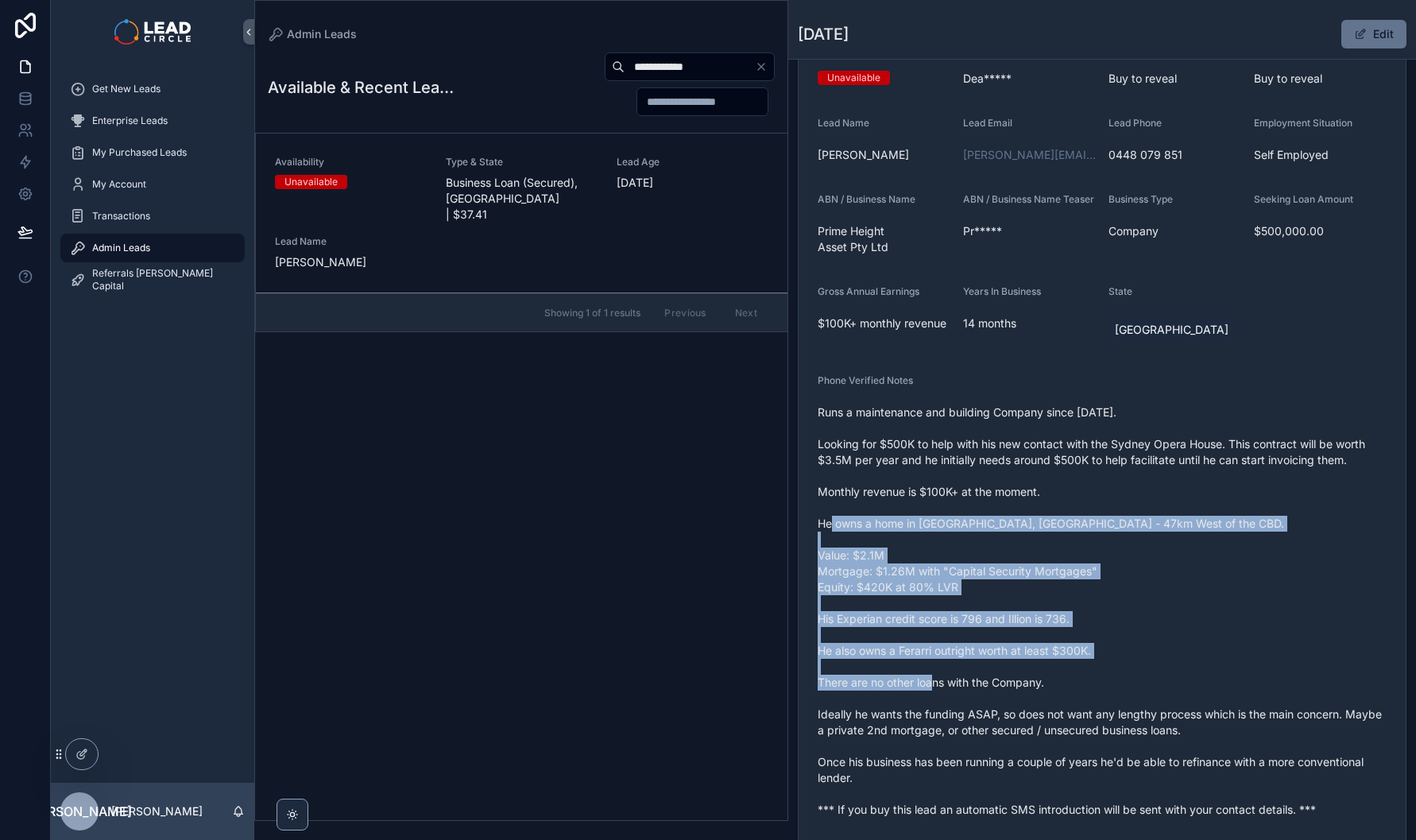
drag, startPoint x: 1223, startPoint y: 697, endPoint x: 1119, endPoint y: 453, distance: 265.2
click at [1119, 453] on span "Runs a maintenance and building Company since Feb, 2024. Looking for $500K to h…" at bounding box center [1102, 611] width 569 height 413
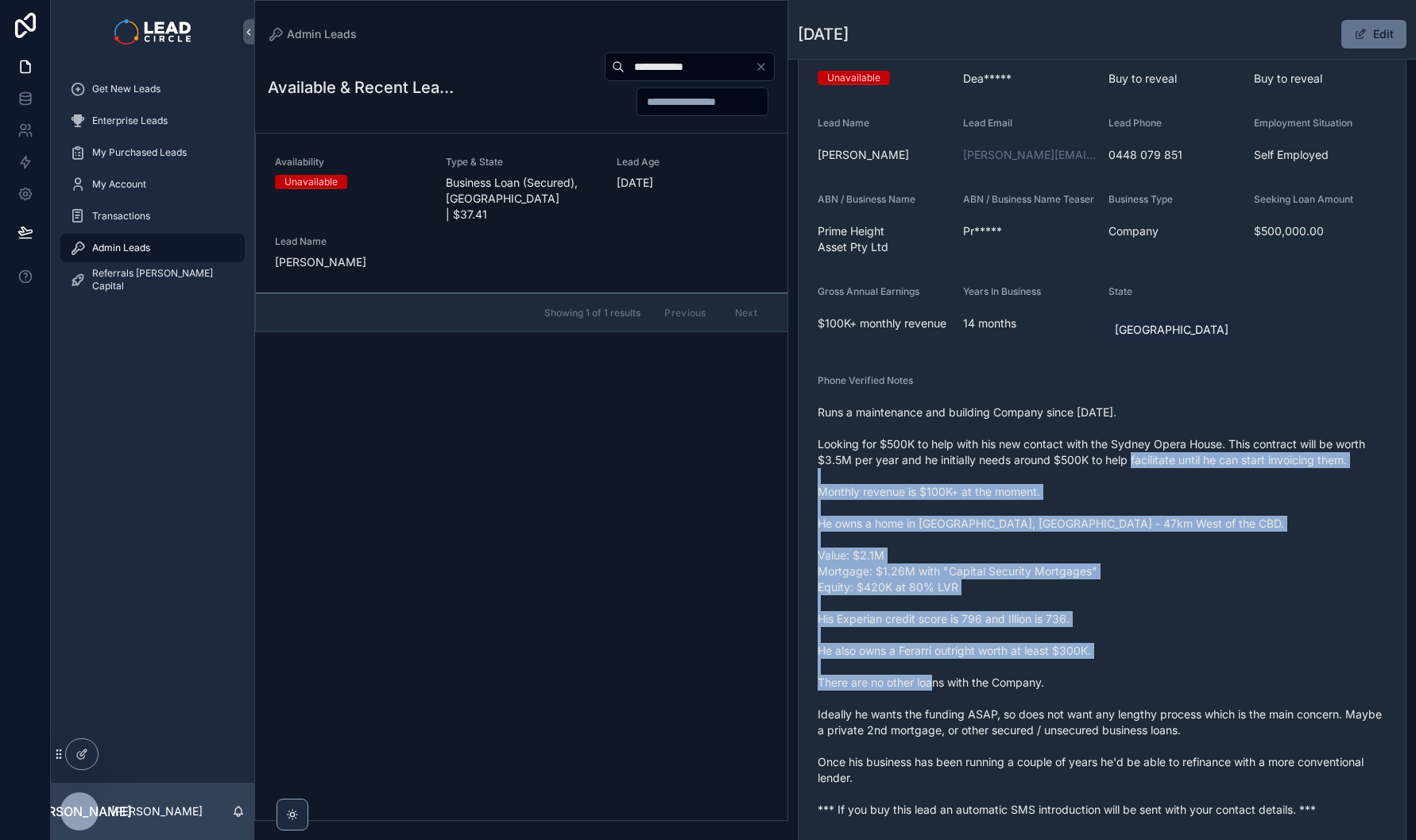
click at [1119, 453] on span "Runs a maintenance and building Company since Feb, 2024. Looking for $500K to h…" at bounding box center [1102, 611] width 569 height 413
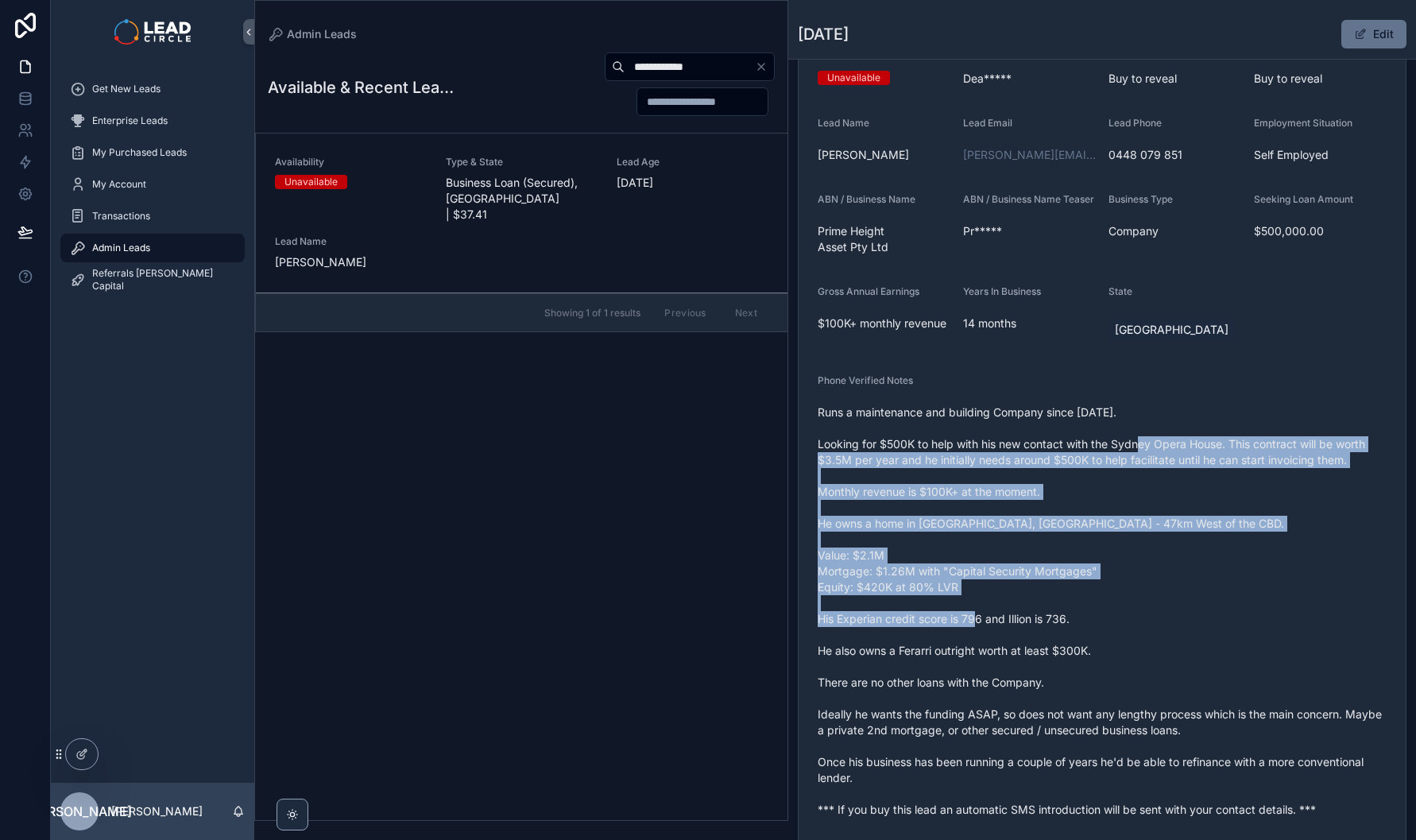
drag, startPoint x: 1120, startPoint y: 448, endPoint x: 1169, endPoint y: 642, distance: 200.1
click at [1169, 642] on span "Runs a maintenance and building Company since Feb, 2024. Looking for $500K to h…" at bounding box center [1102, 611] width 569 height 413
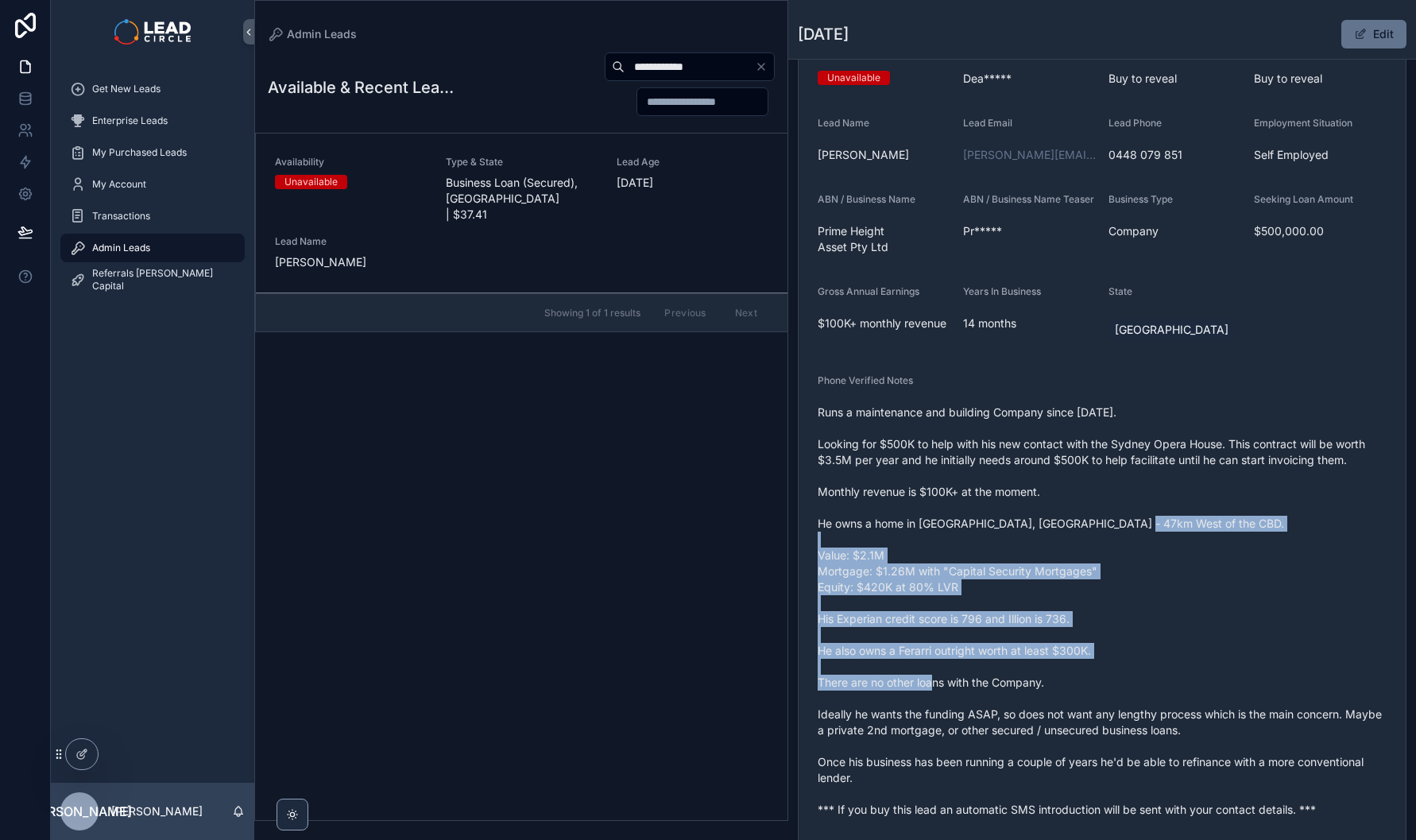
drag, startPoint x: 1205, startPoint y: 693, endPoint x: 1092, endPoint y: 479, distance: 242.0
click at [1093, 480] on span "Runs a maintenance and building Company since Feb, 2024. Looking for $500K to h…" at bounding box center [1102, 611] width 569 height 413
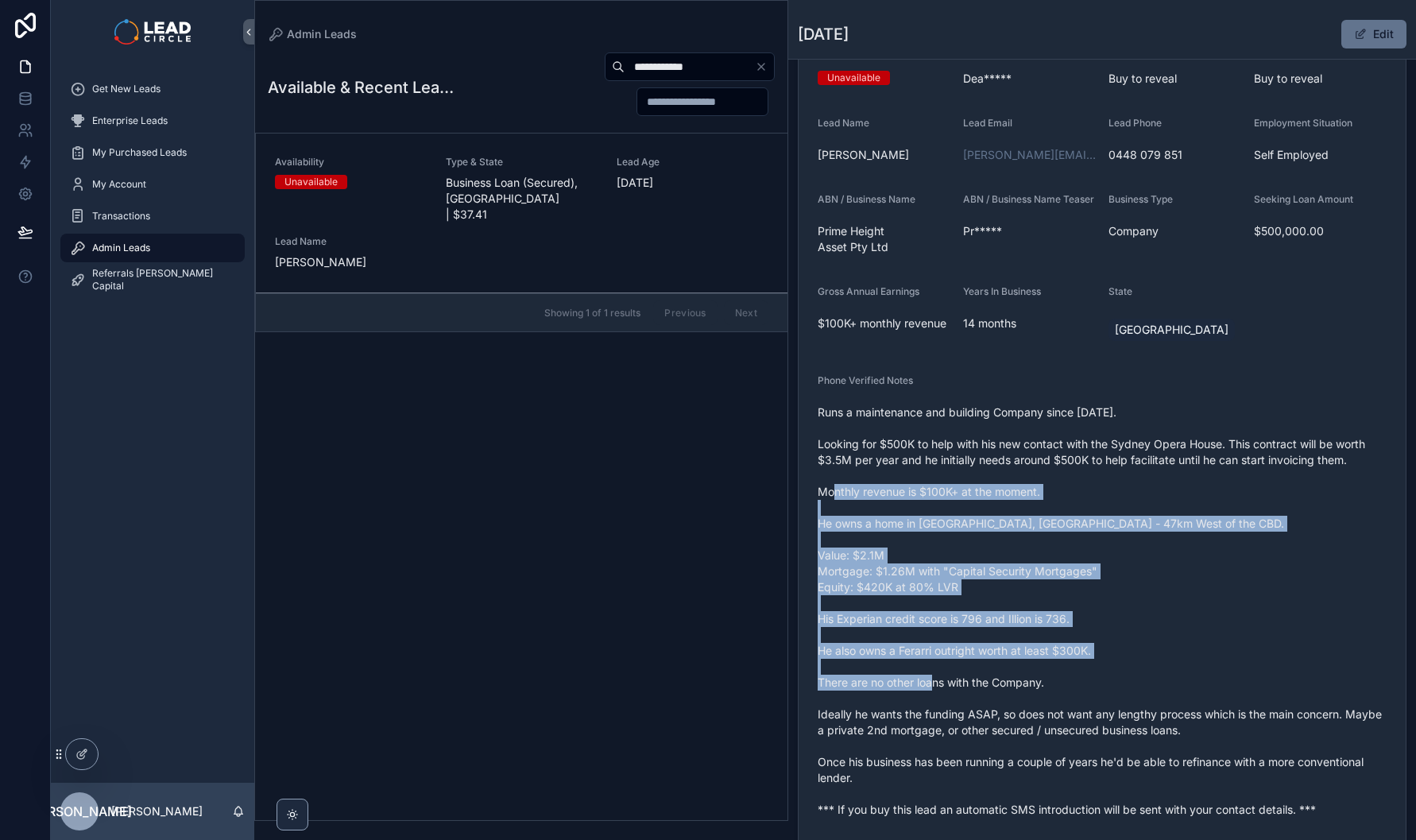
click at [1092, 479] on span "Runs a maintenance and building Company since Feb, 2024. Looking for $500K to h…" at bounding box center [1102, 611] width 569 height 413
drag, startPoint x: 1095, startPoint y: 468, endPoint x: 1178, endPoint y: 671, distance: 219.3
click at [1178, 671] on span "Runs a maintenance and building Company since Feb, 2024. Looking for $500K to h…" at bounding box center [1102, 611] width 569 height 413
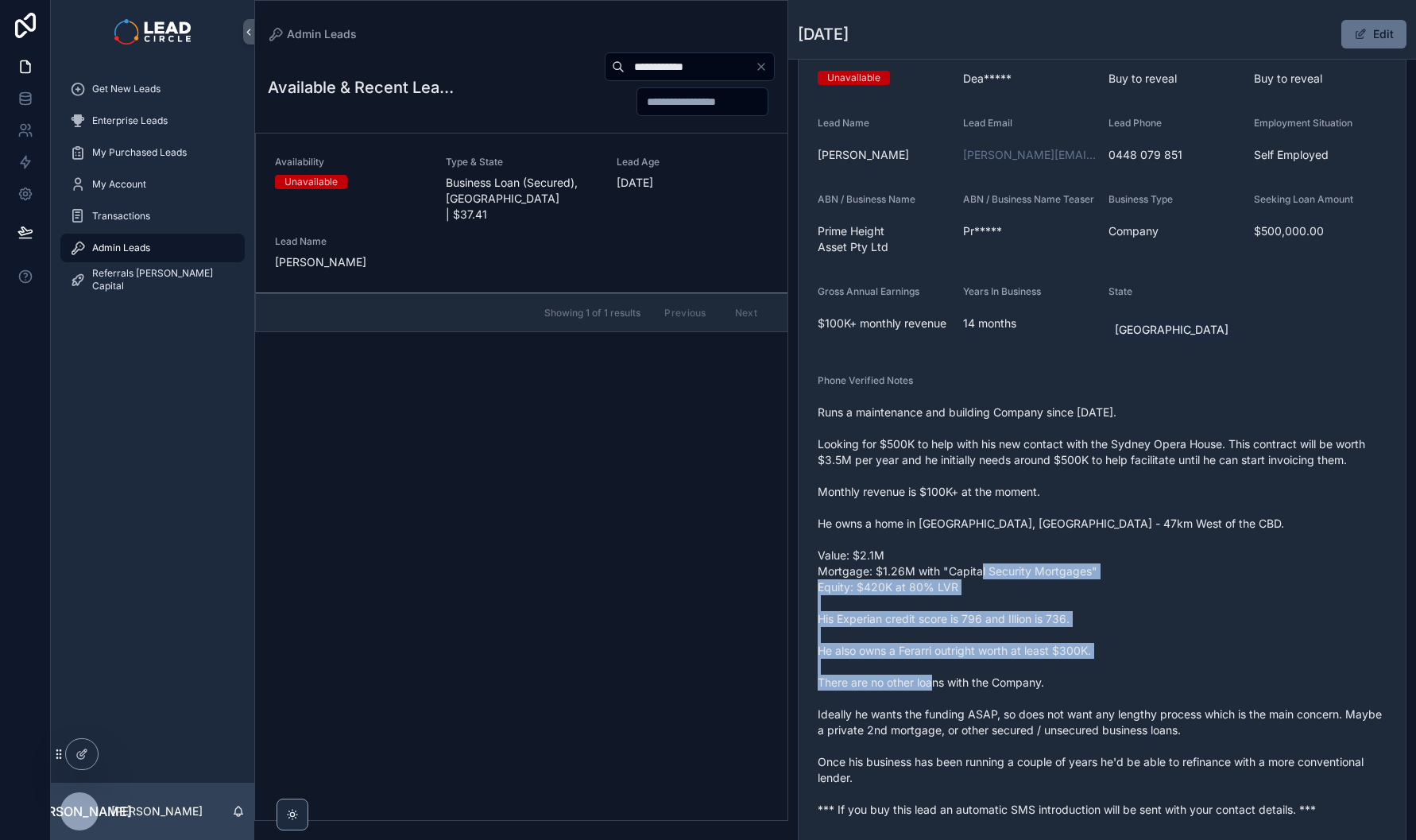
drag, startPoint x: 1212, startPoint y: 697, endPoint x: 1094, endPoint y: 561, distance: 180.1
click at [1094, 561] on span "Runs a maintenance and building Company since Feb, 2024. Looking for $500K to h…" at bounding box center [1102, 611] width 569 height 413
drag, startPoint x: 1101, startPoint y: 543, endPoint x: 1173, endPoint y: 675, distance: 150.4
click at [1173, 675] on span "Runs a maintenance and building Company since Feb, 2024. Looking for $500K to h…" at bounding box center [1102, 611] width 569 height 413
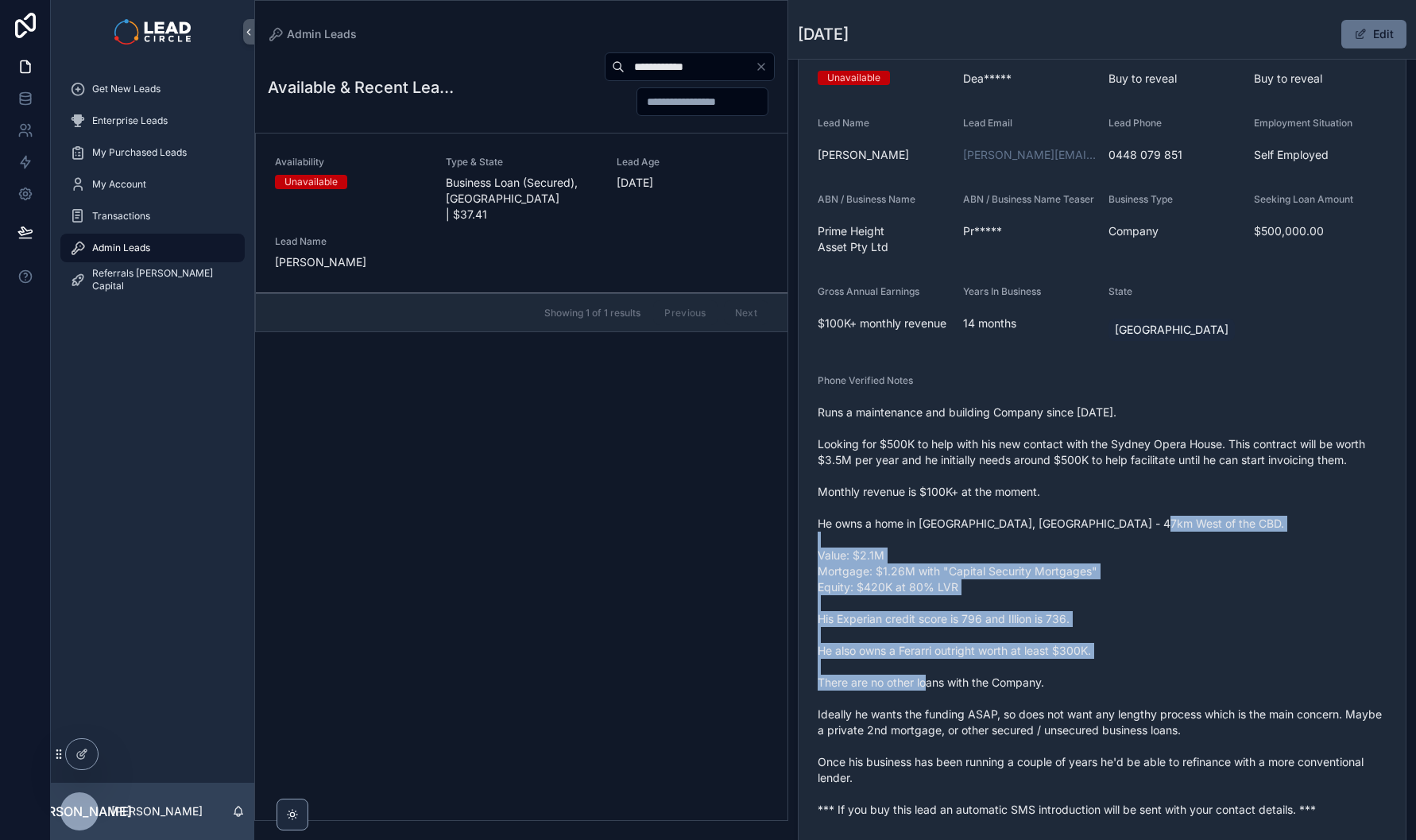
click at [1173, 675] on span "Runs a maintenance and building Company since Feb, 2024. Looking for $500K to h…" at bounding box center [1102, 611] width 569 height 413
drag, startPoint x: 1189, startPoint y: 686, endPoint x: 1078, endPoint y: 544, distance: 180.2
click at [1079, 545] on span "Runs a maintenance and building Company since Feb, 2024. Looking for $500K to h…" at bounding box center [1102, 611] width 569 height 413
click at [1078, 544] on span "Runs a maintenance and building Company since Feb, 2024. Looking for $500K to h…" at bounding box center [1102, 611] width 569 height 413
drag, startPoint x: 1087, startPoint y: 536, endPoint x: 1187, endPoint y: 697, distance: 189.5
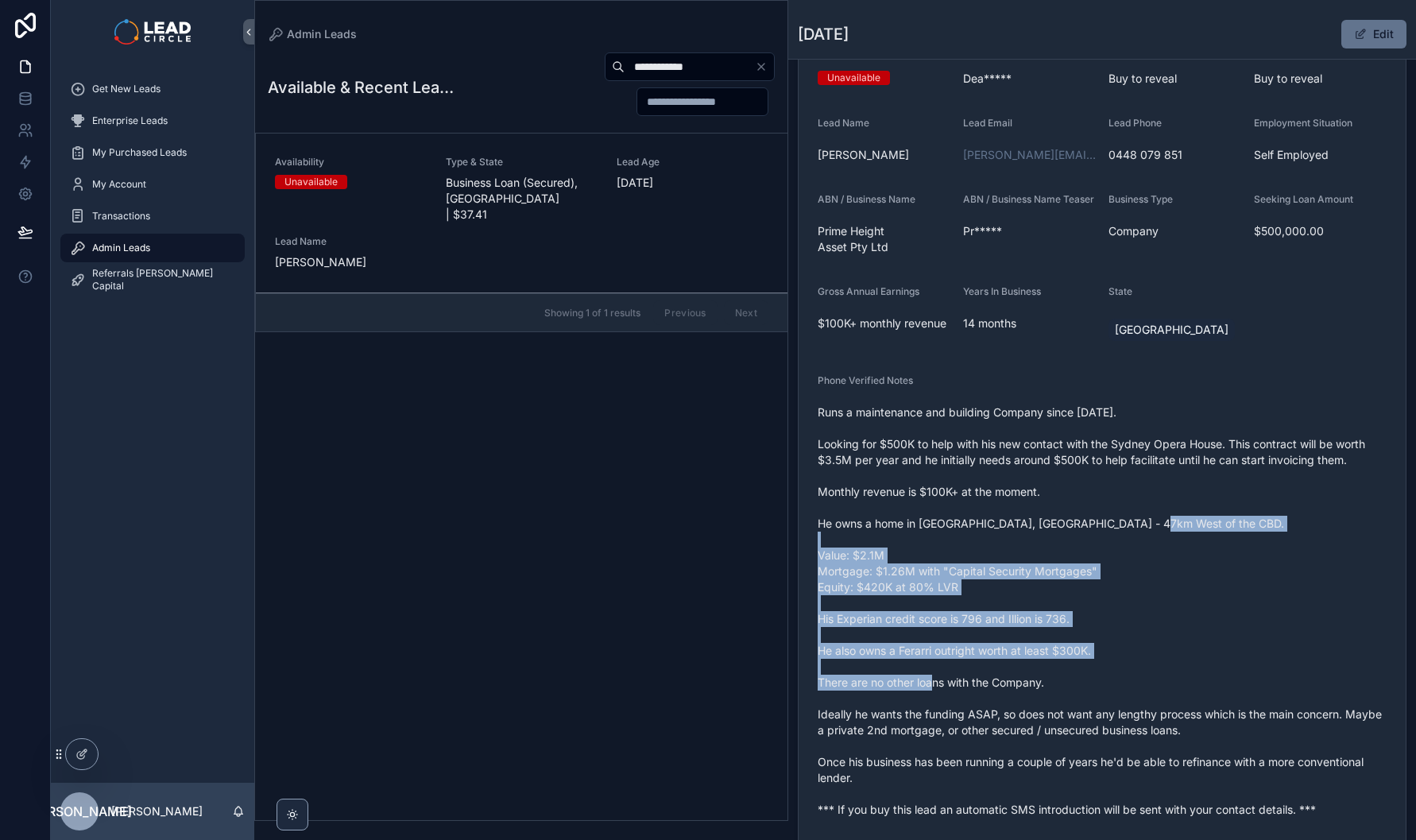
click at [1187, 697] on span "Runs a maintenance and building Company since Feb, 2024. Looking for $500K to h…" at bounding box center [1102, 611] width 569 height 413
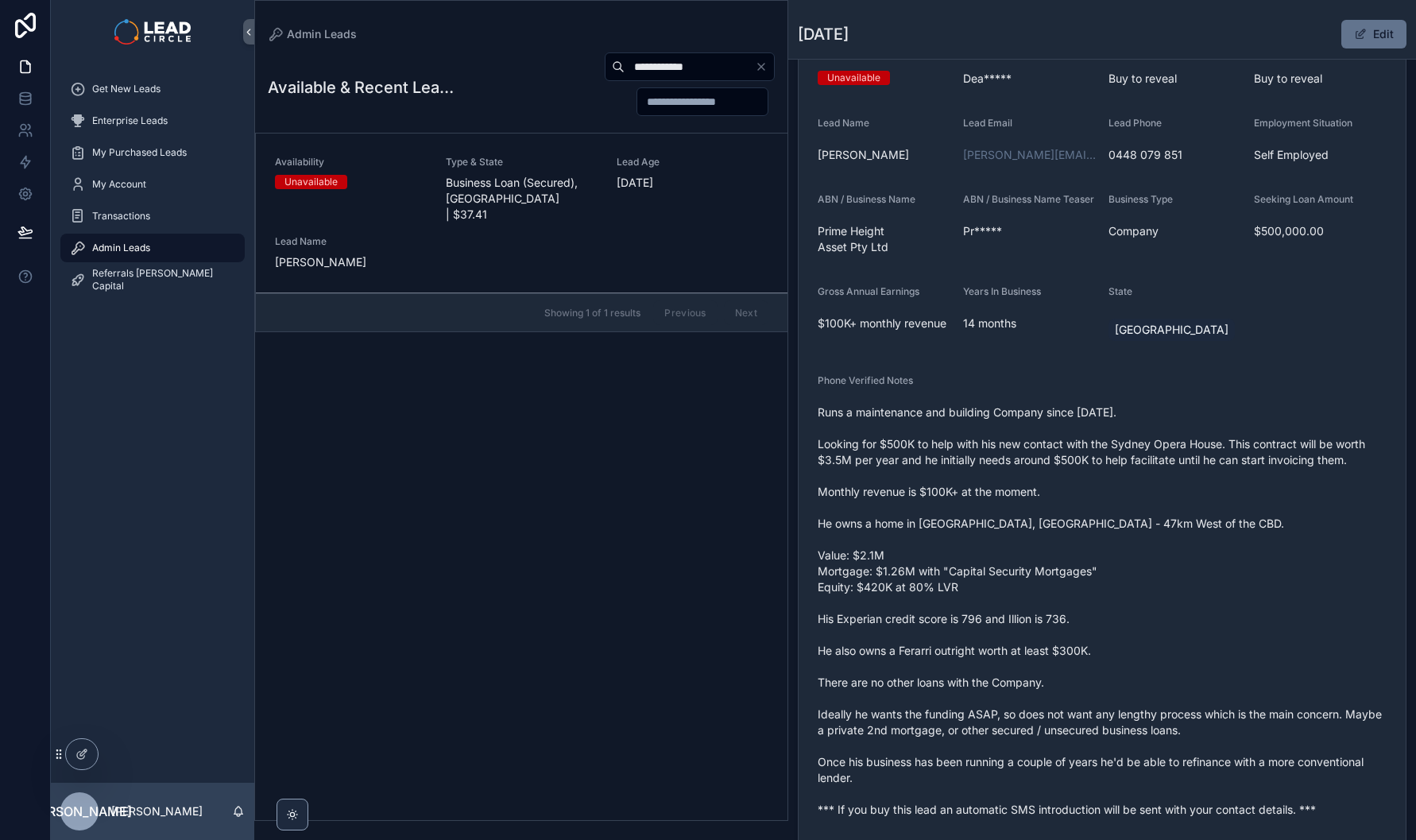
click at [1224, 723] on span "Runs a maintenance and building Company since Feb, 2024. Looking for $500K to h…" at bounding box center [1102, 611] width 569 height 413
click at [758, 66] on icon "Clear" at bounding box center [761, 67] width 13 height 13
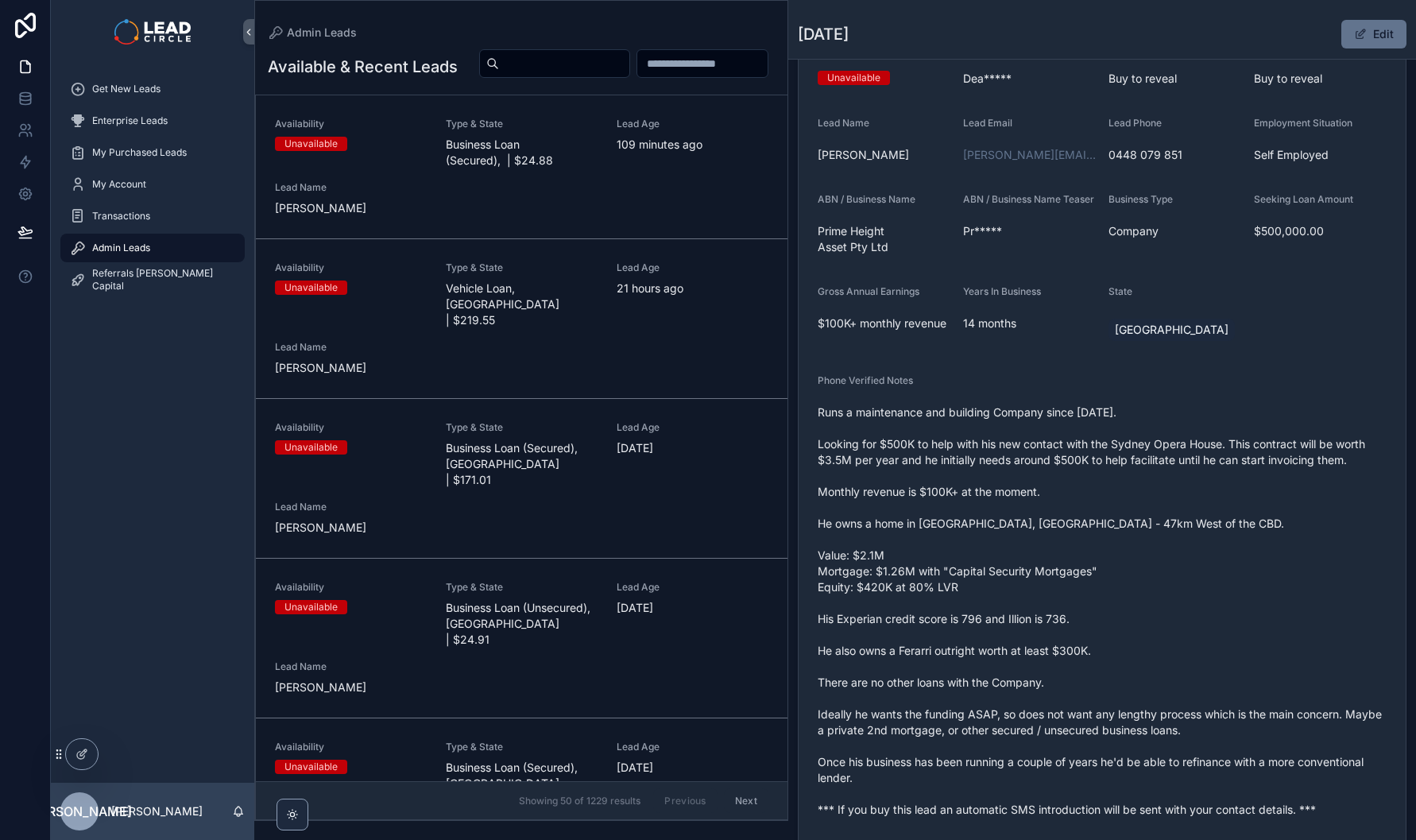
scroll to position [495, 0]
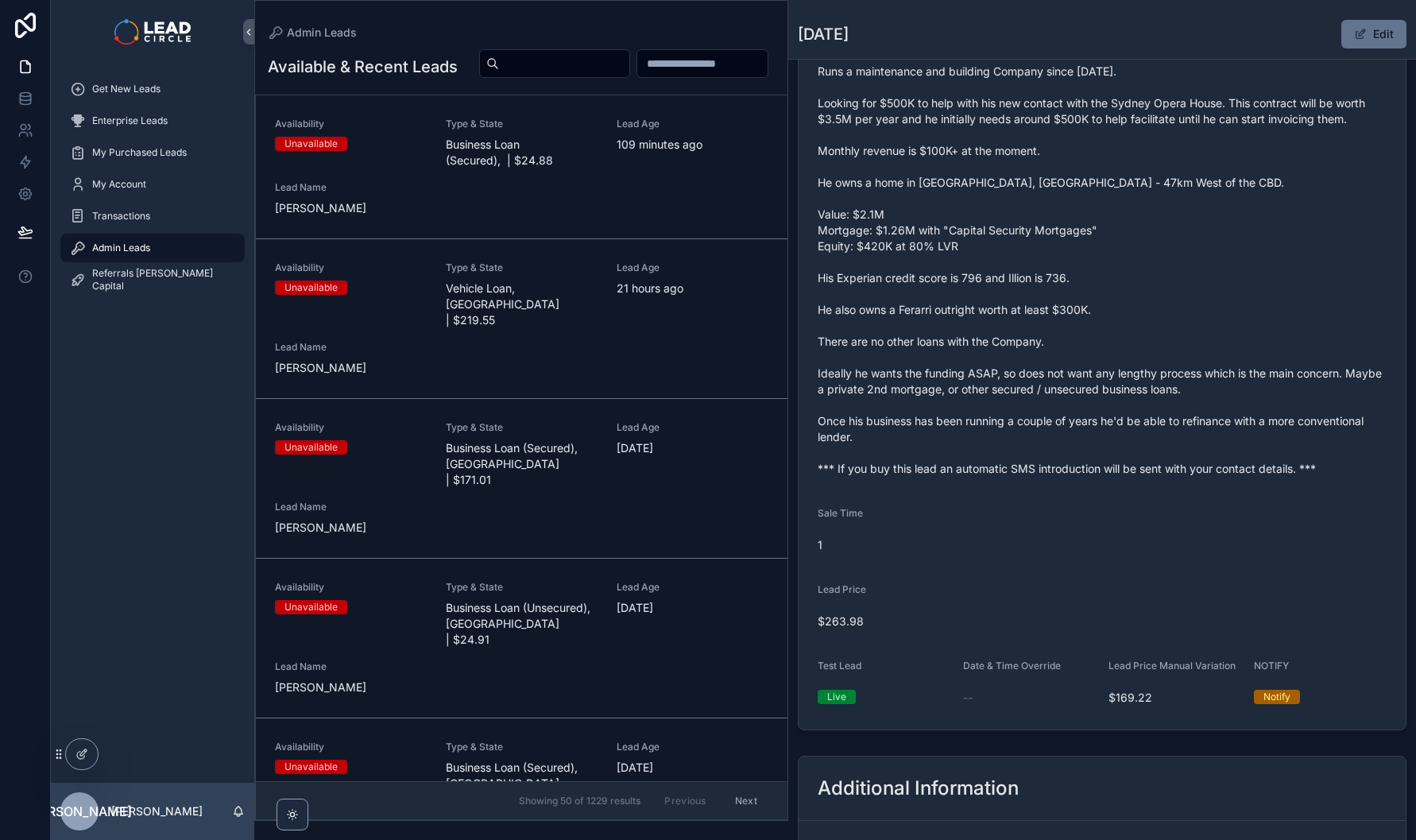
click at [982, 473] on span "Runs a maintenance and building Company since Feb, 2024. Looking for $500K to h…" at bounding box center [1102, 270] width 569 height 413
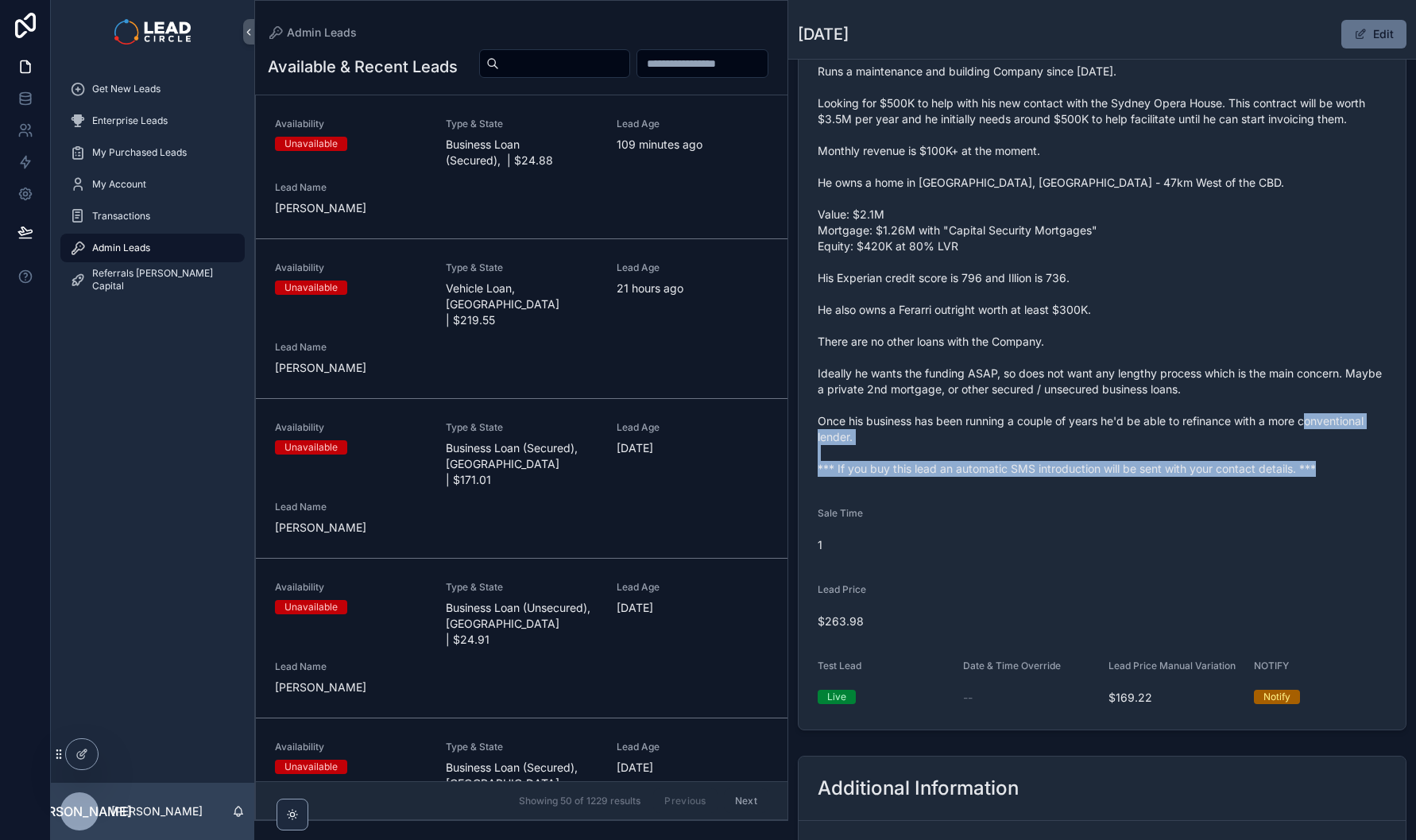
click at [982, 473] on span "Runs a maintenance and building Company since Feb, 2024. Looking for $500K to h…" at bounding box center [1102, 270] width 569 height 413
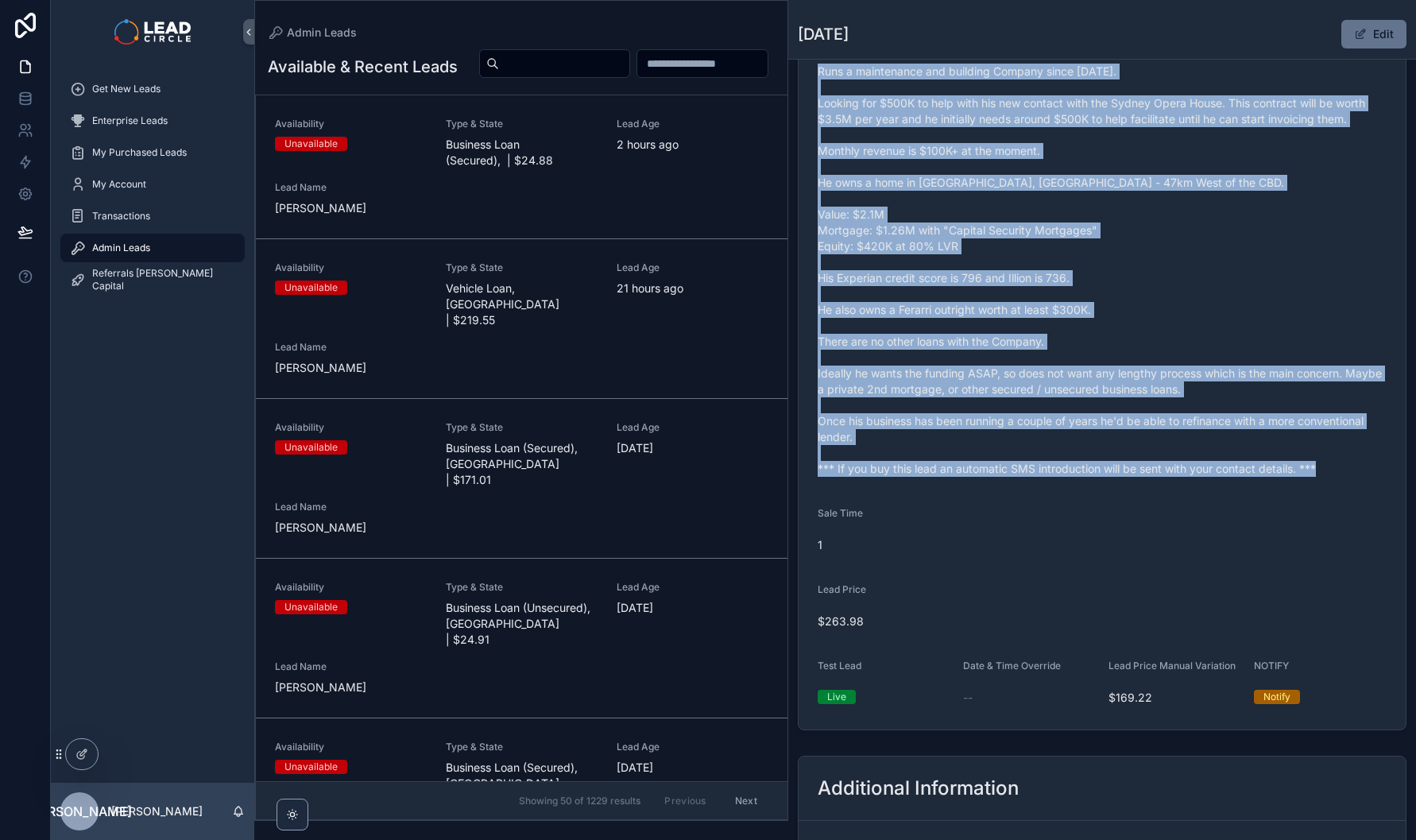
copy span "*** If you buy this lead an automatic SMS introduction will be sent with your c…"
click at [0, 0] on icon at bounding box center [0, 0] width 0 height 0
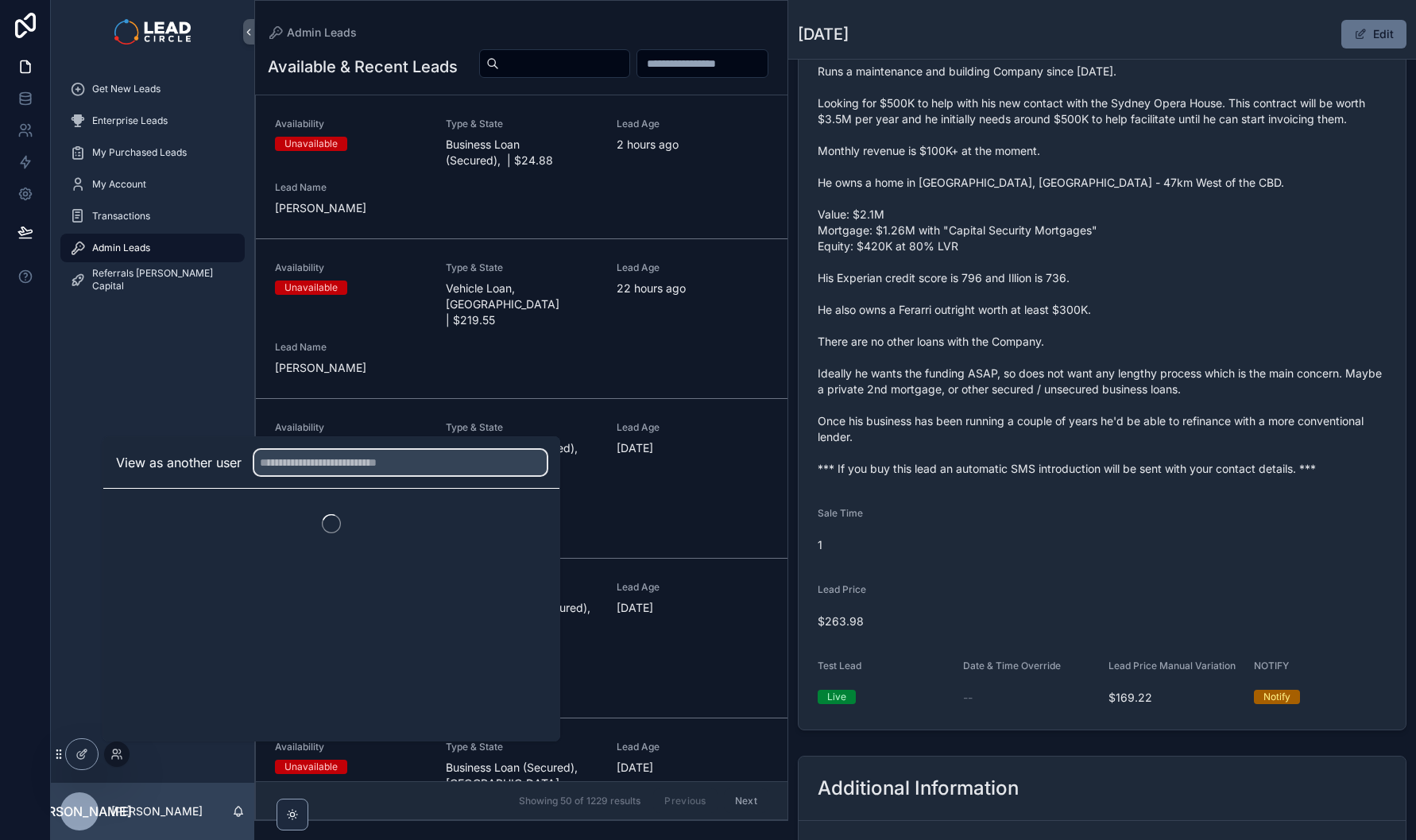
click at [347, 460] on input "text" at bounding box center [400, 462] width 293 height 25
type input "****"
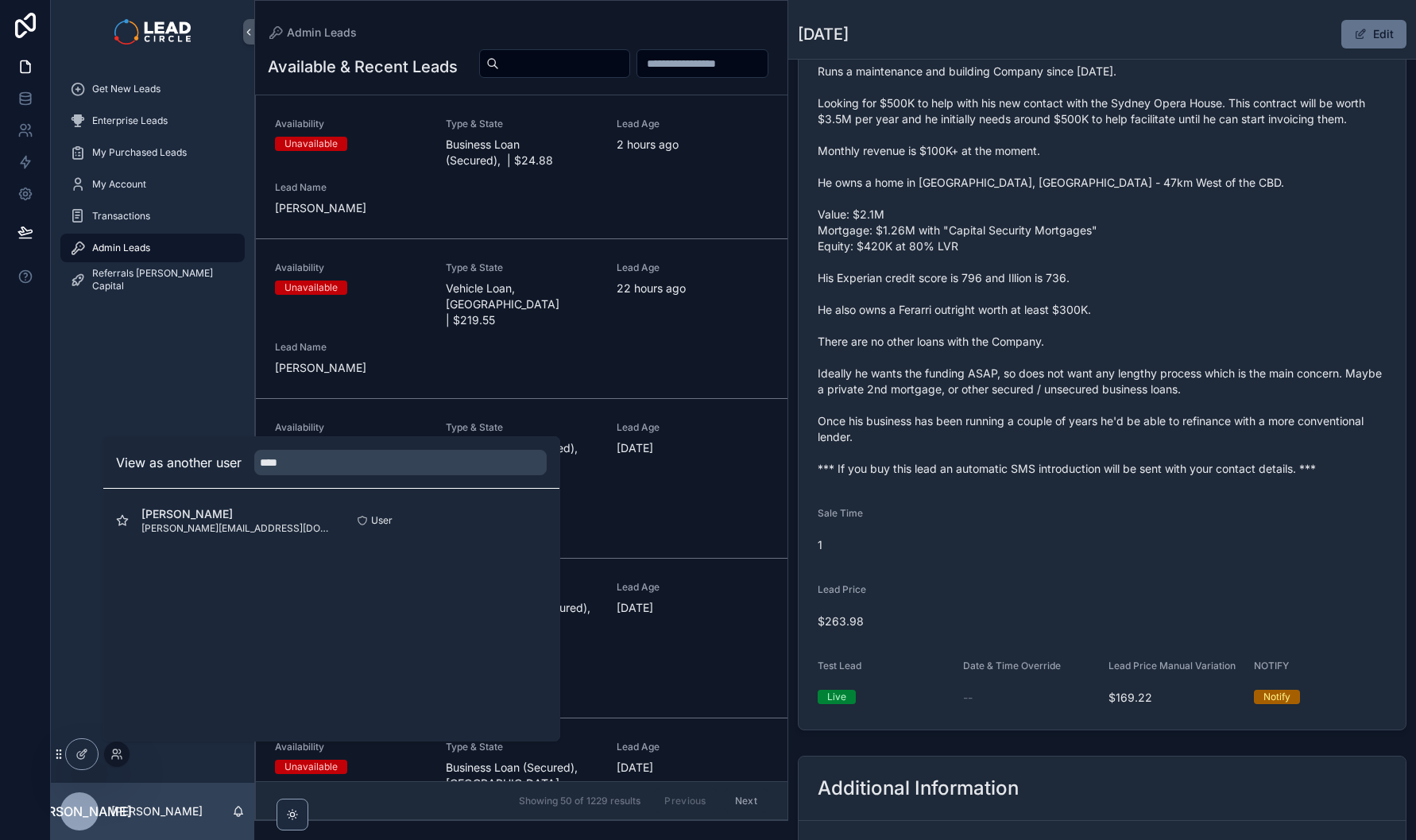
click at [0, 0] on button "Select" at bounding box center [0, 0] width 0 height 0
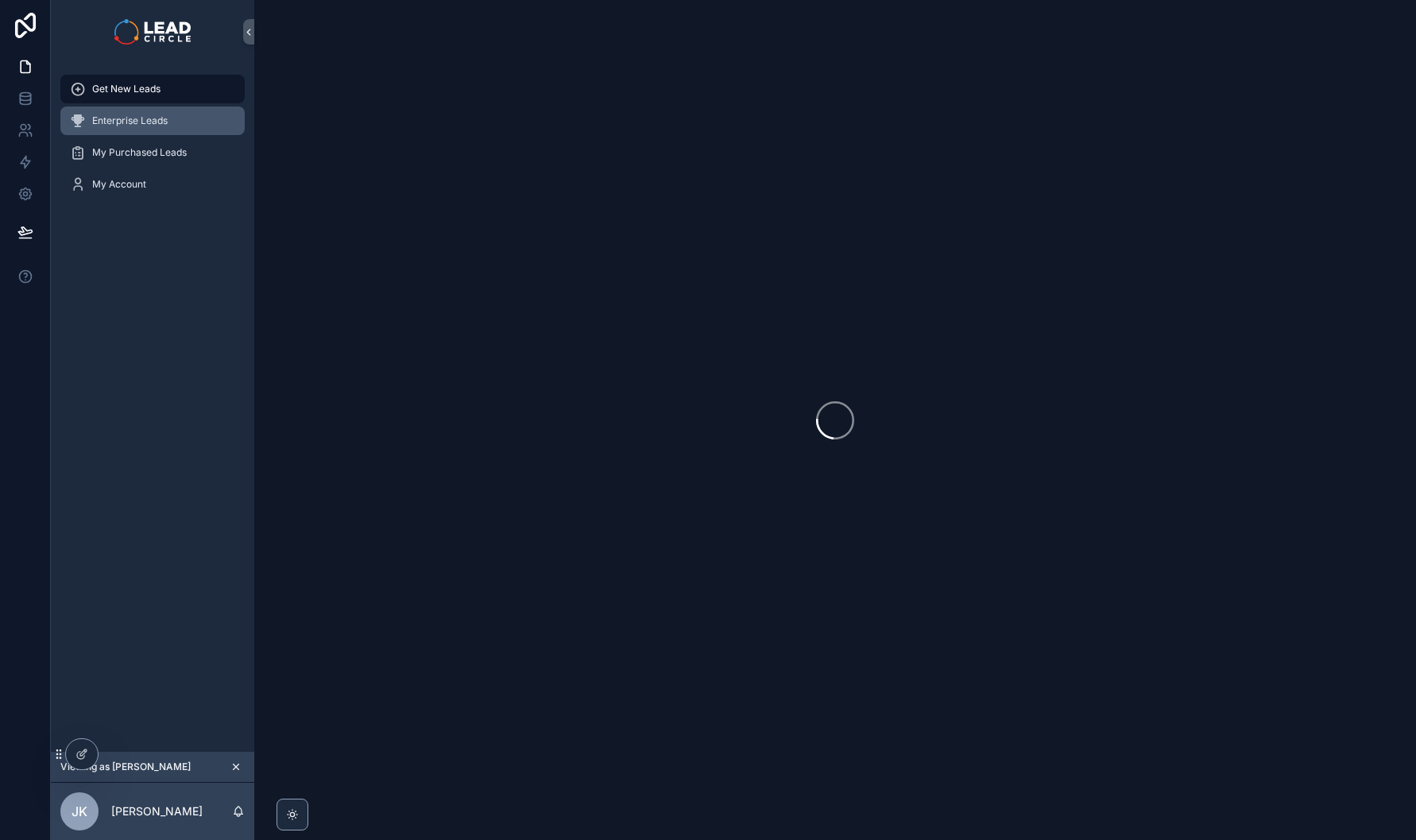
click at [128, 109] on div "Enterprise Leads" at bounding box center [152, 120] width 166 height 25
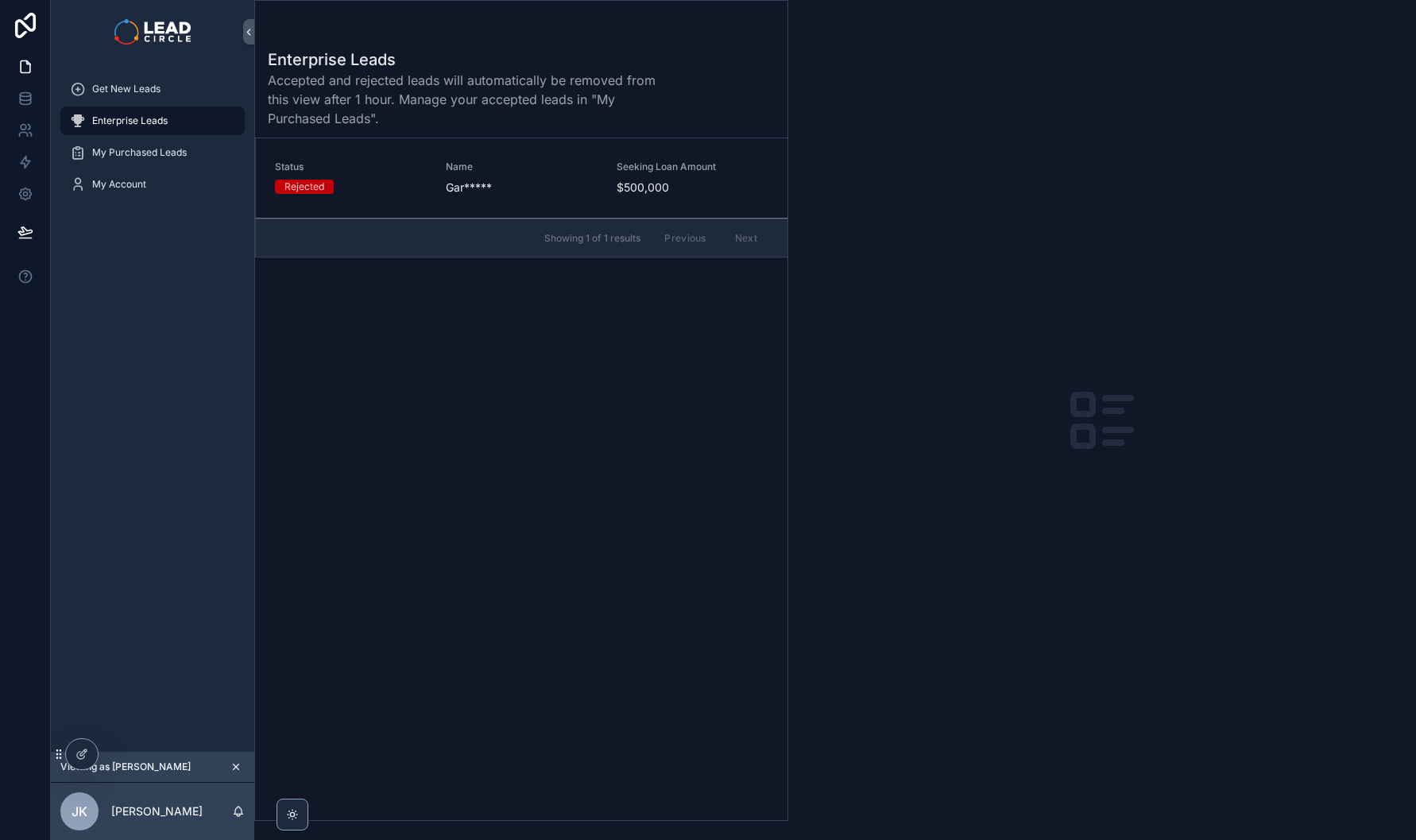
click at [607, 184] on div "Status Rejected Name Gar***** Seeking Loan Amount $500,000" at bounding box center [522, 178] width 493 height 35
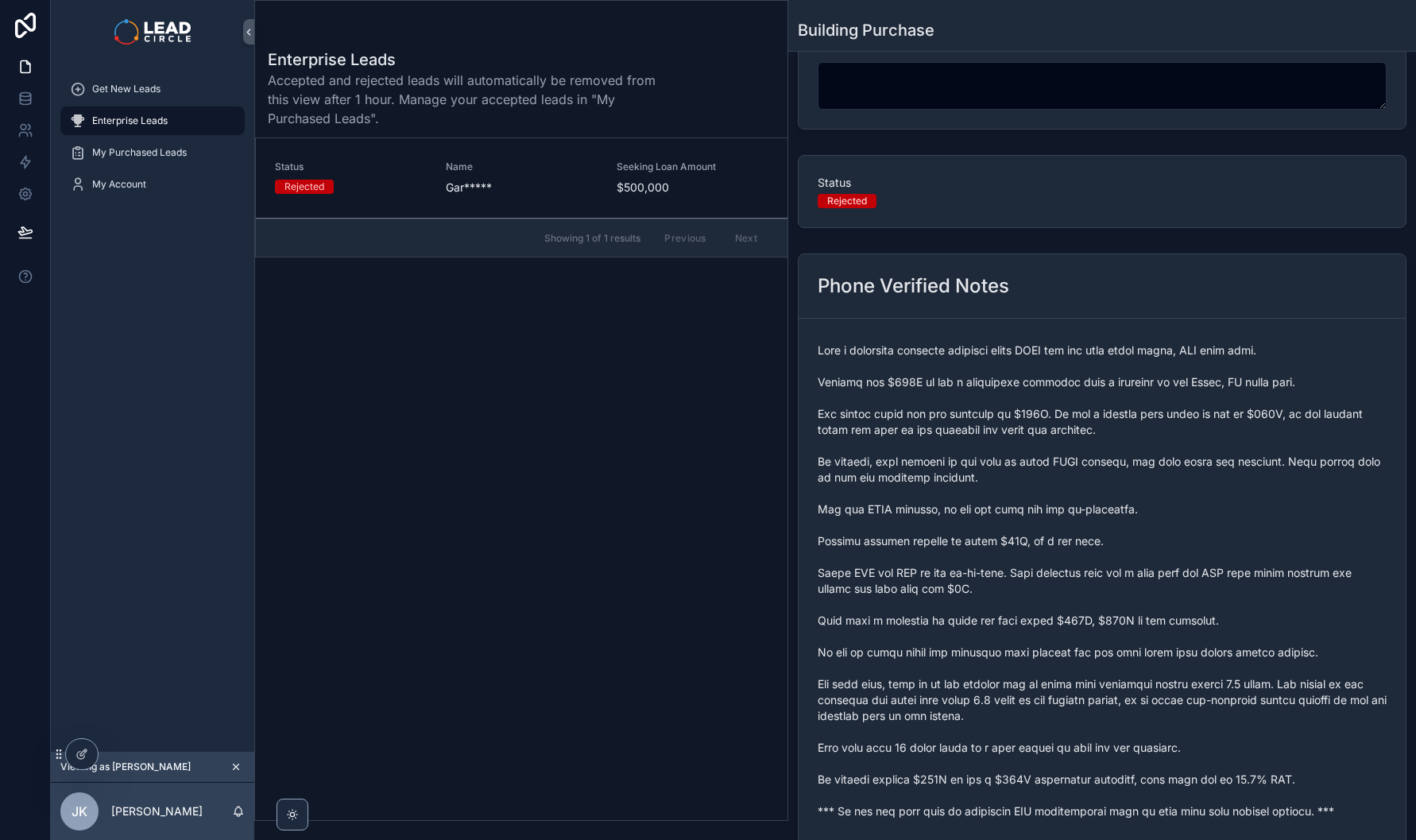
scroll to position [275, 0]
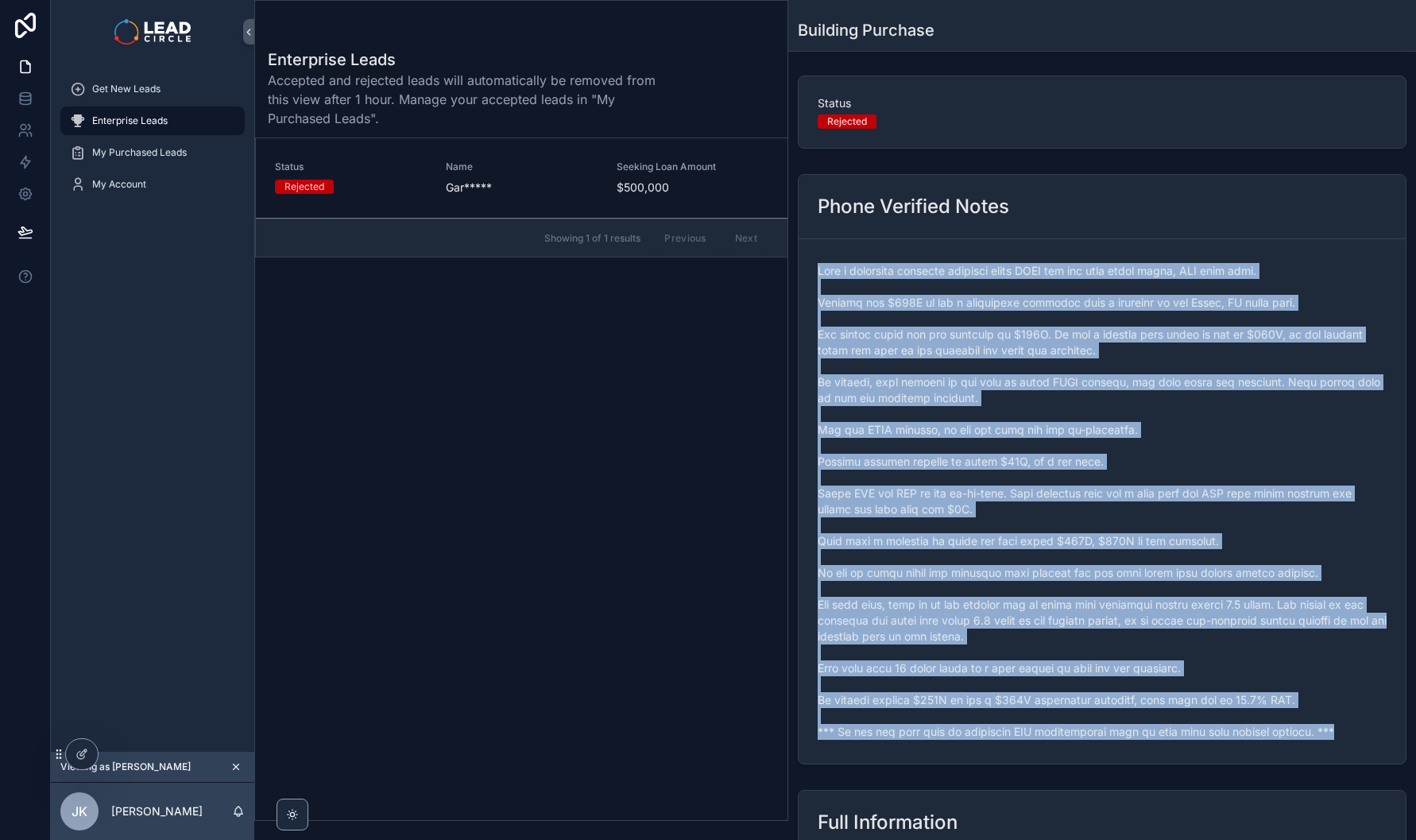
drag, startPoint x: 818, startPoint y: 274, endPoint x: 1352, endPoint y: 729, distance: 701.6
click at [1352, 729] on span "scrollable content" at bounding box center [1102, 502] width 569 height 477
copy span "Runs a community services business doing NDIS for the past three years, GST sam…"
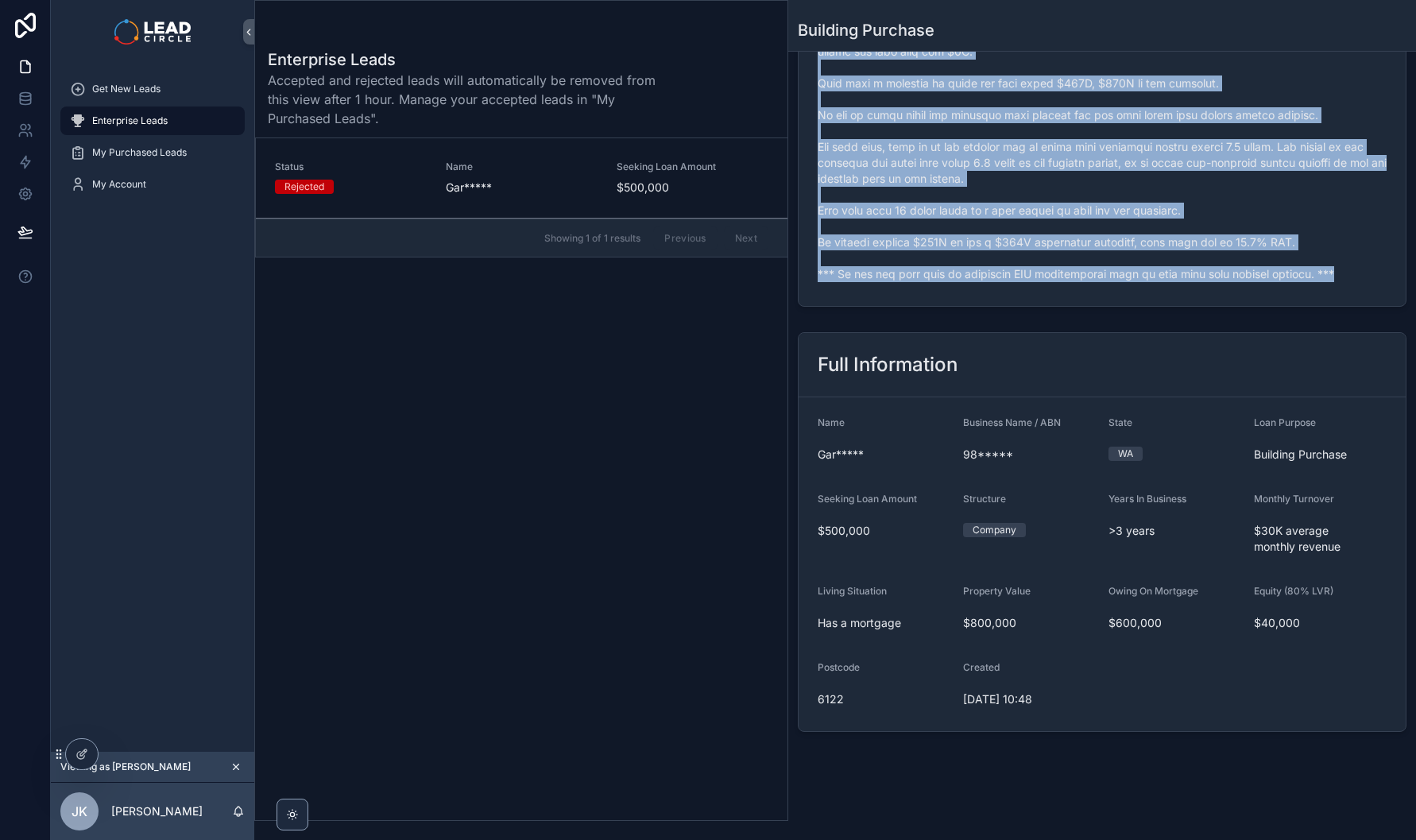
scroll to position [0, 0]
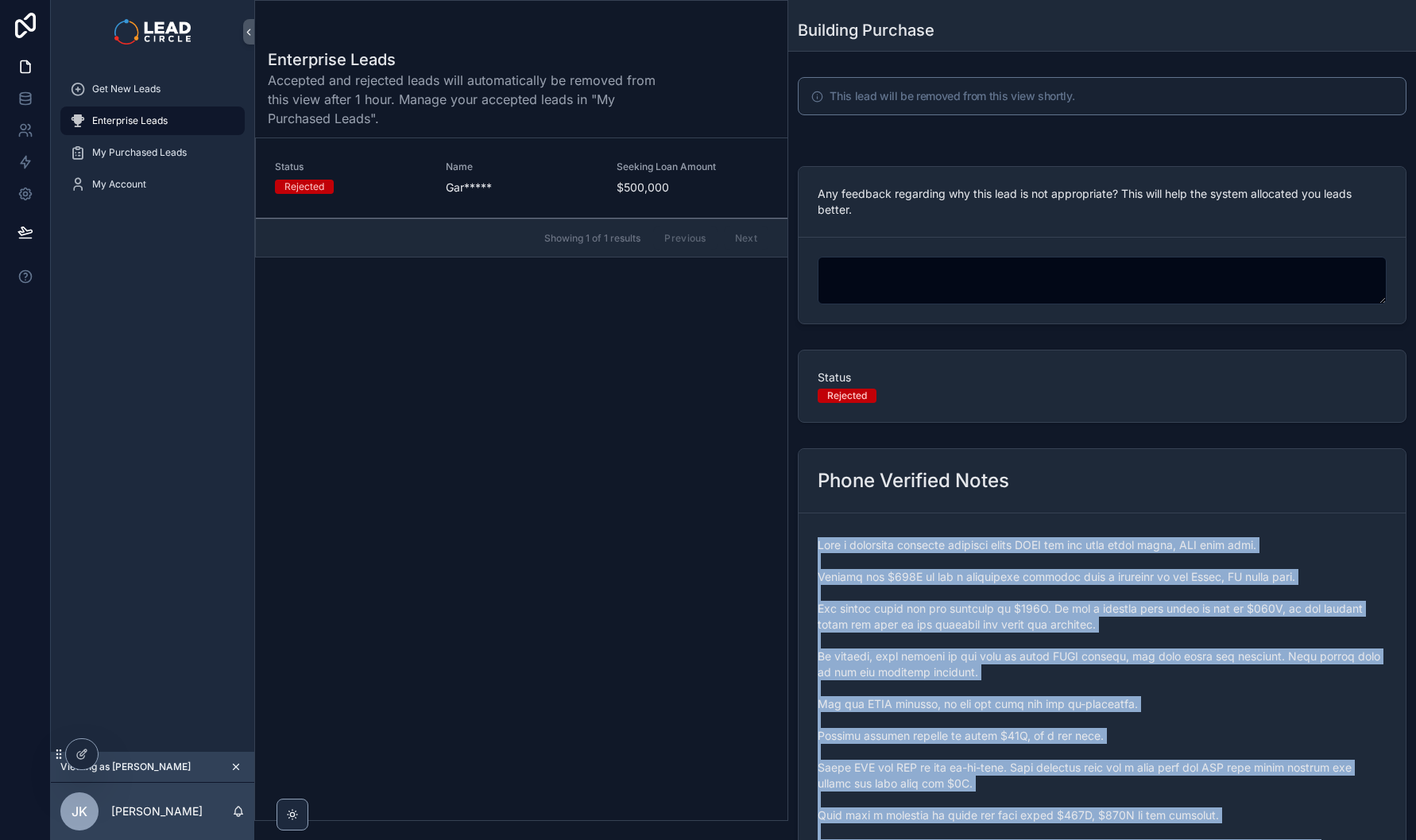
click at [1087, 652] on span "scrollable content" at bounding box center [1102, 776] width 569 height 477
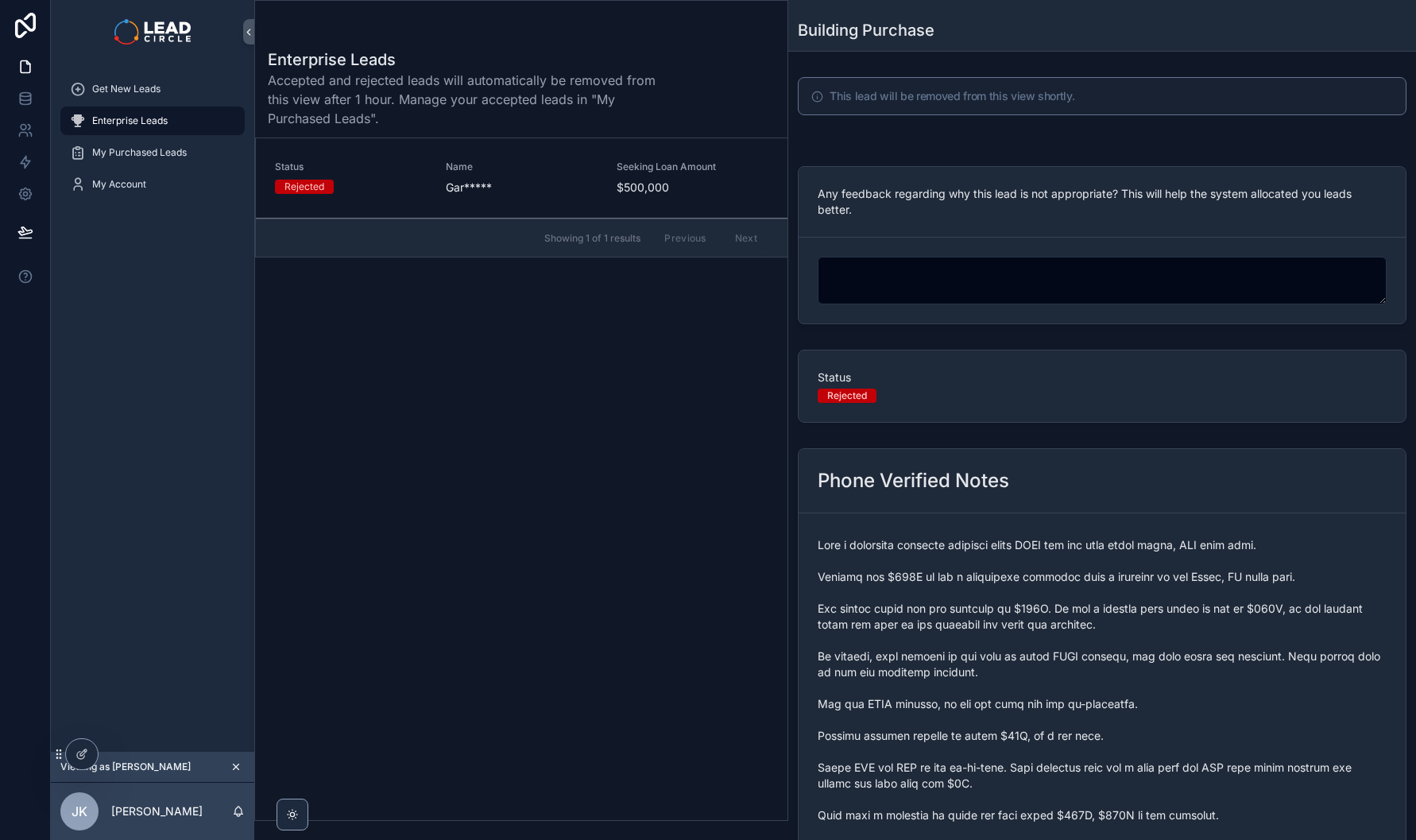
click at [236, 767] on icon "scrollable content" at bounding box center [236, 767] width 6 height 6
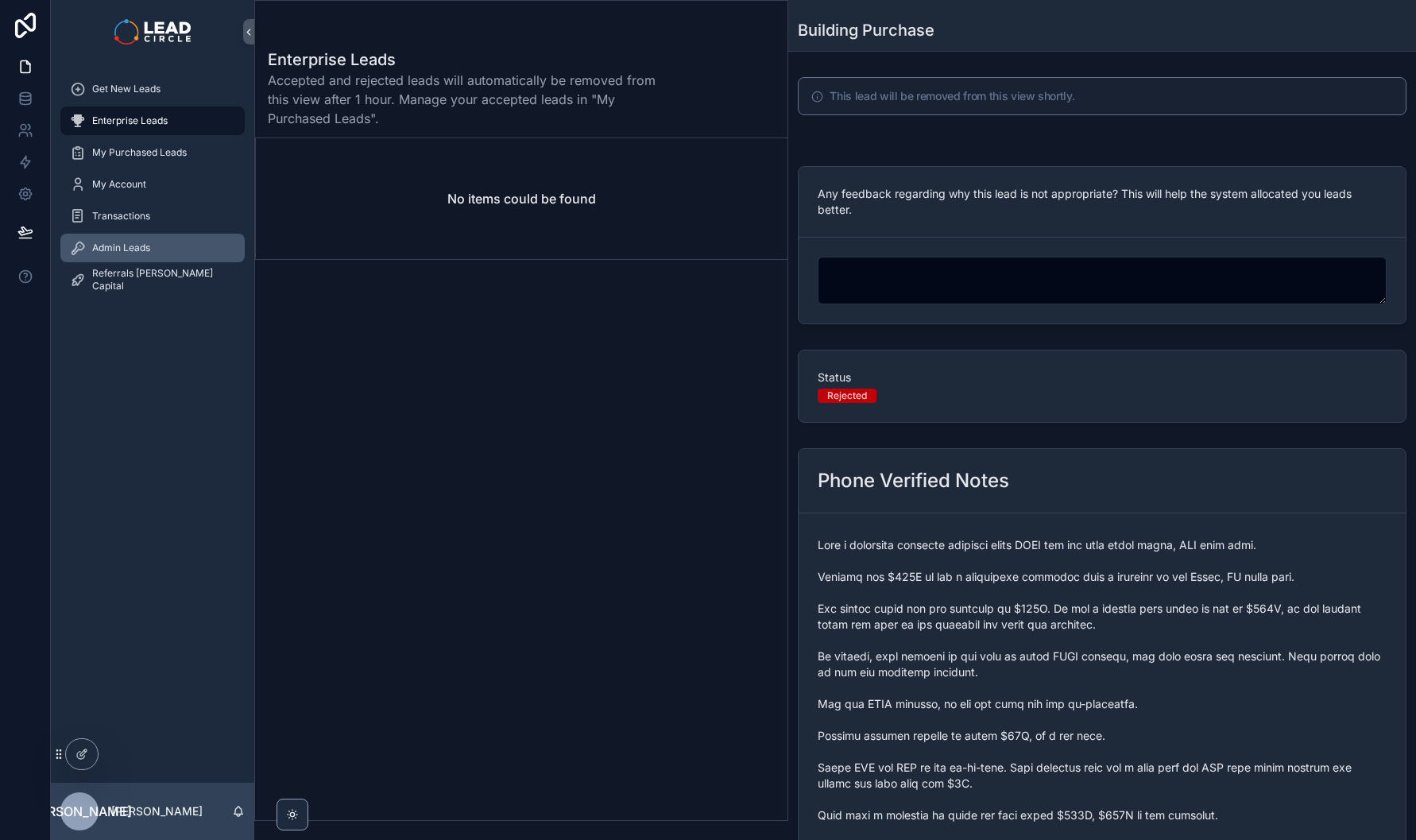
click at [157, 252] on div "Admin Leads" at bounding box center [152, 247] width 166 height 25
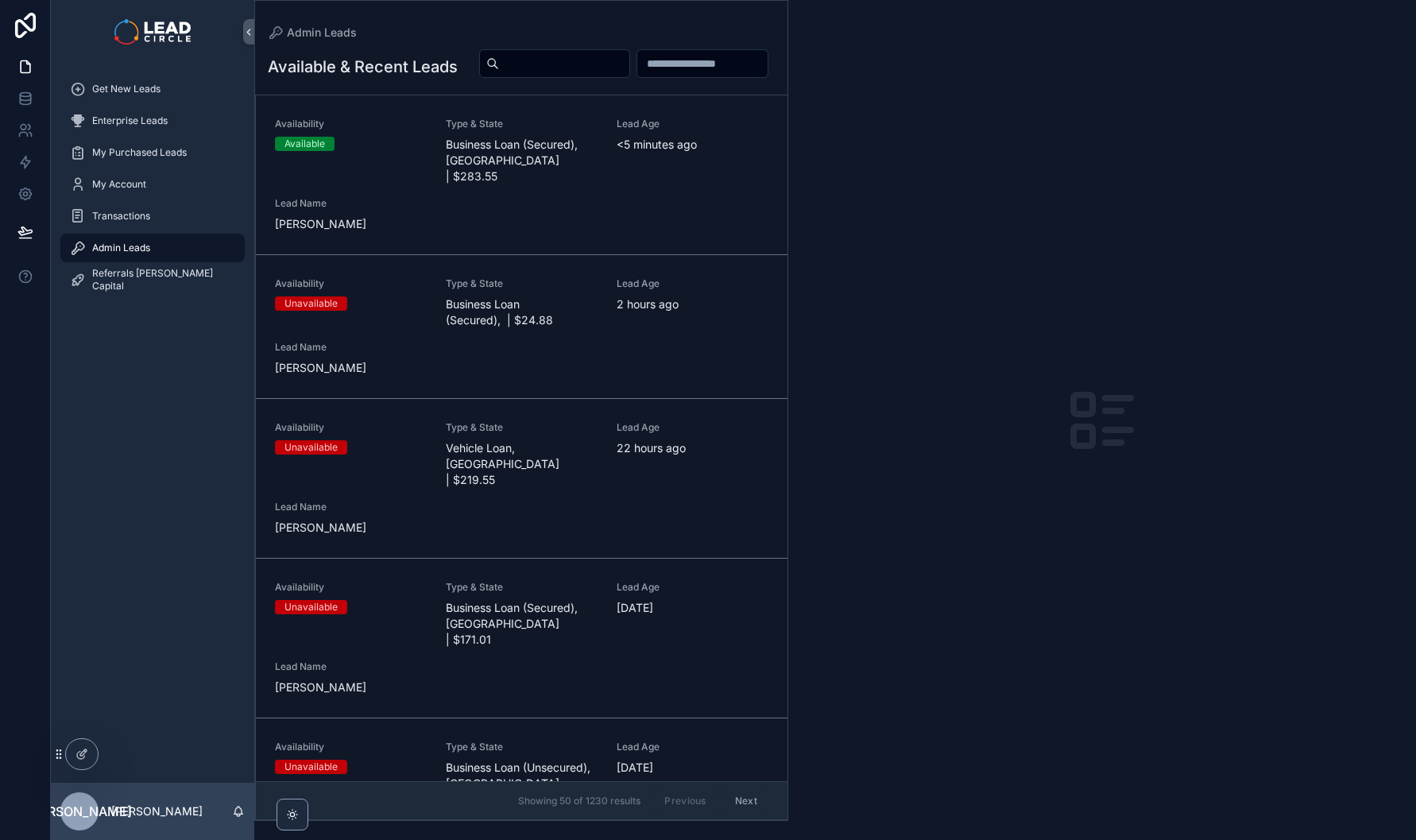
click at [511, 182] on span "Business Loan (Secured), WA | $283.55" at bounding box center [521, 161] width 152 height 48
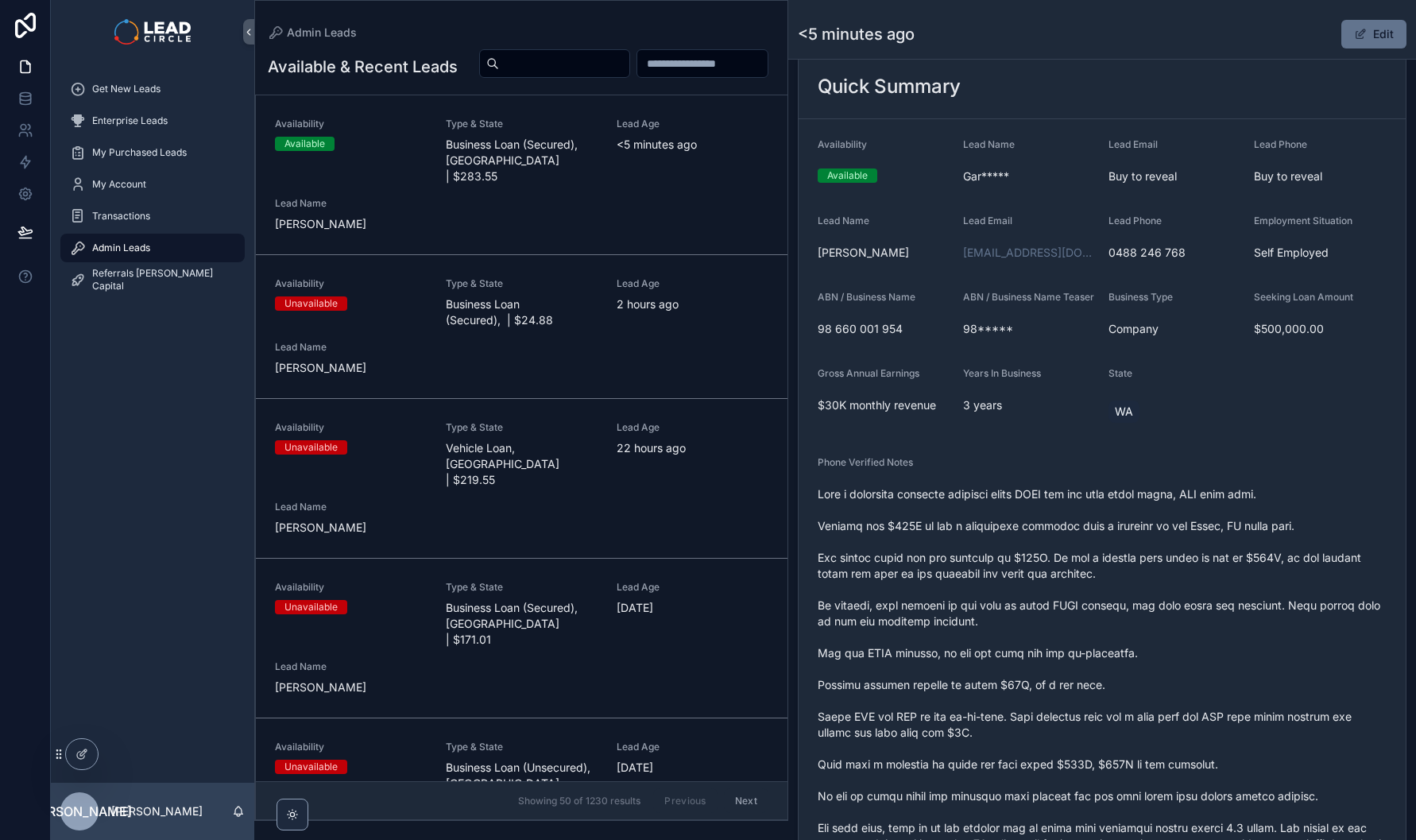
scroll to position [329, 0]
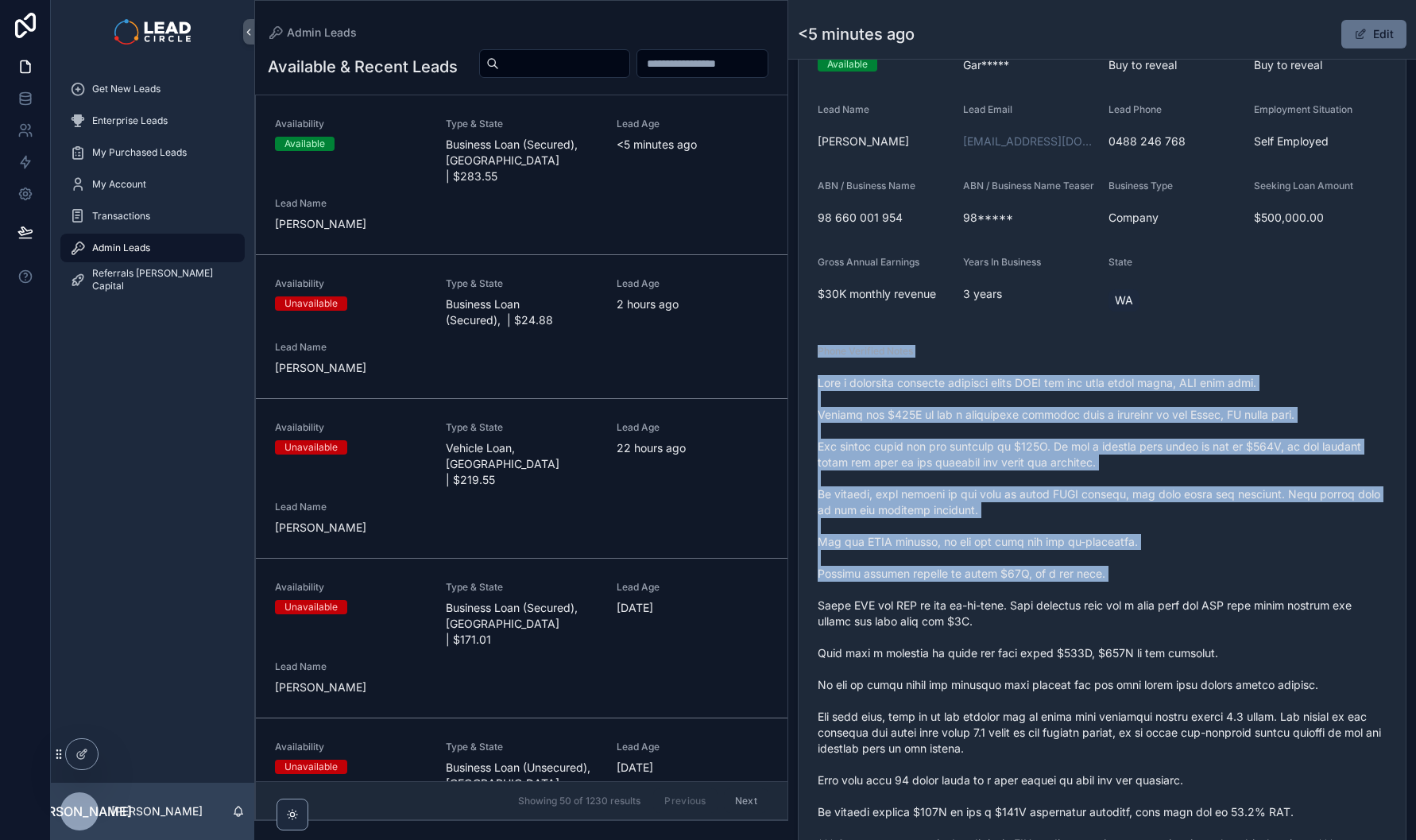
drag, startPoint x: 1092, startPoint y: 379, endPoint x: 1221, endPoint y: 608, distance: 262.8
click at [1221, 608] on div "Phone Verified Notes" at bounding box center [1102, 601] width 569 height 512
click at [1221, 608] on span "scrollable content" at bounding box center [1102, 614] width 569 height 477
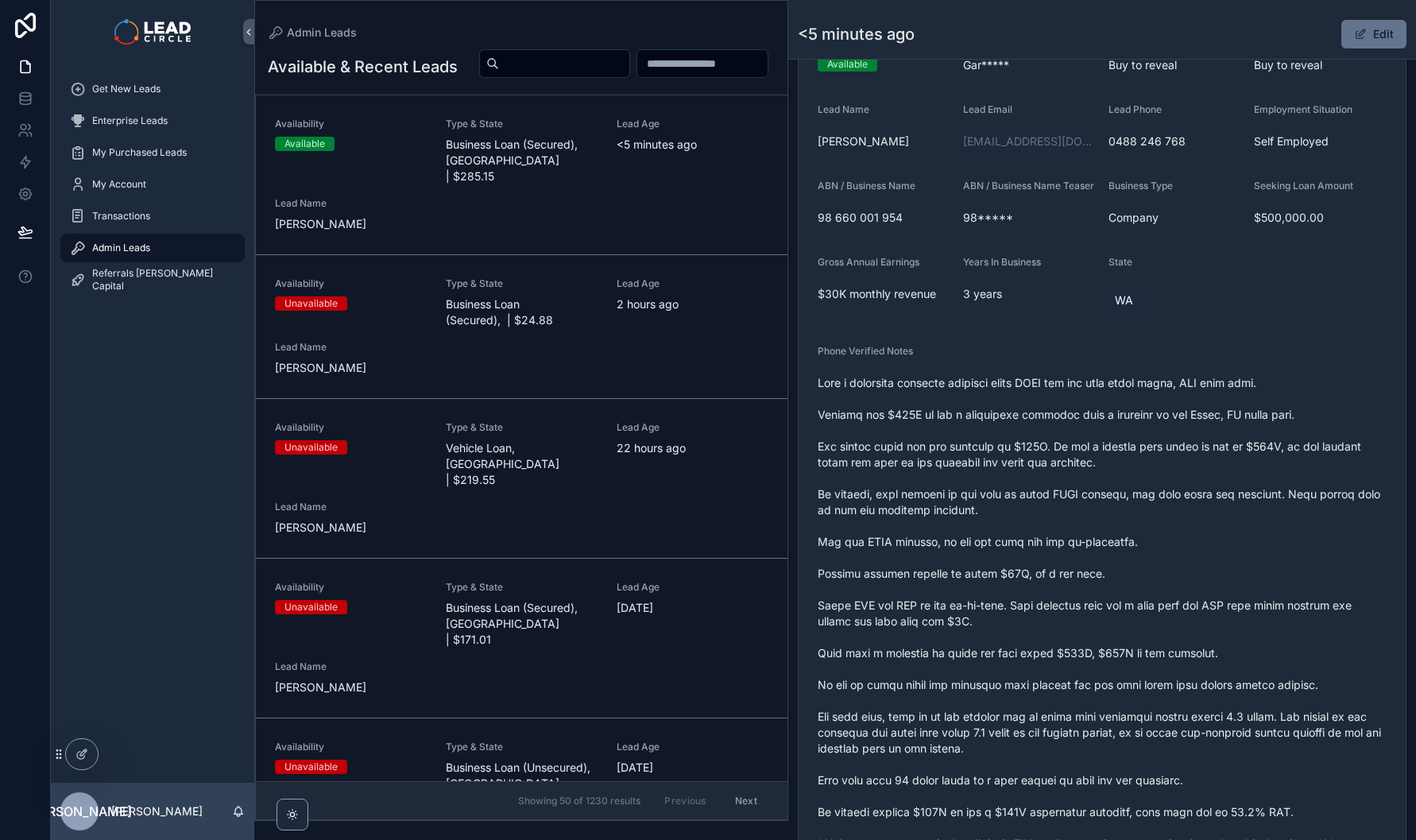
click at [1106, 381] on div "Phone Verified Notes" at bounding box center [1102, 601] width 569 height 512
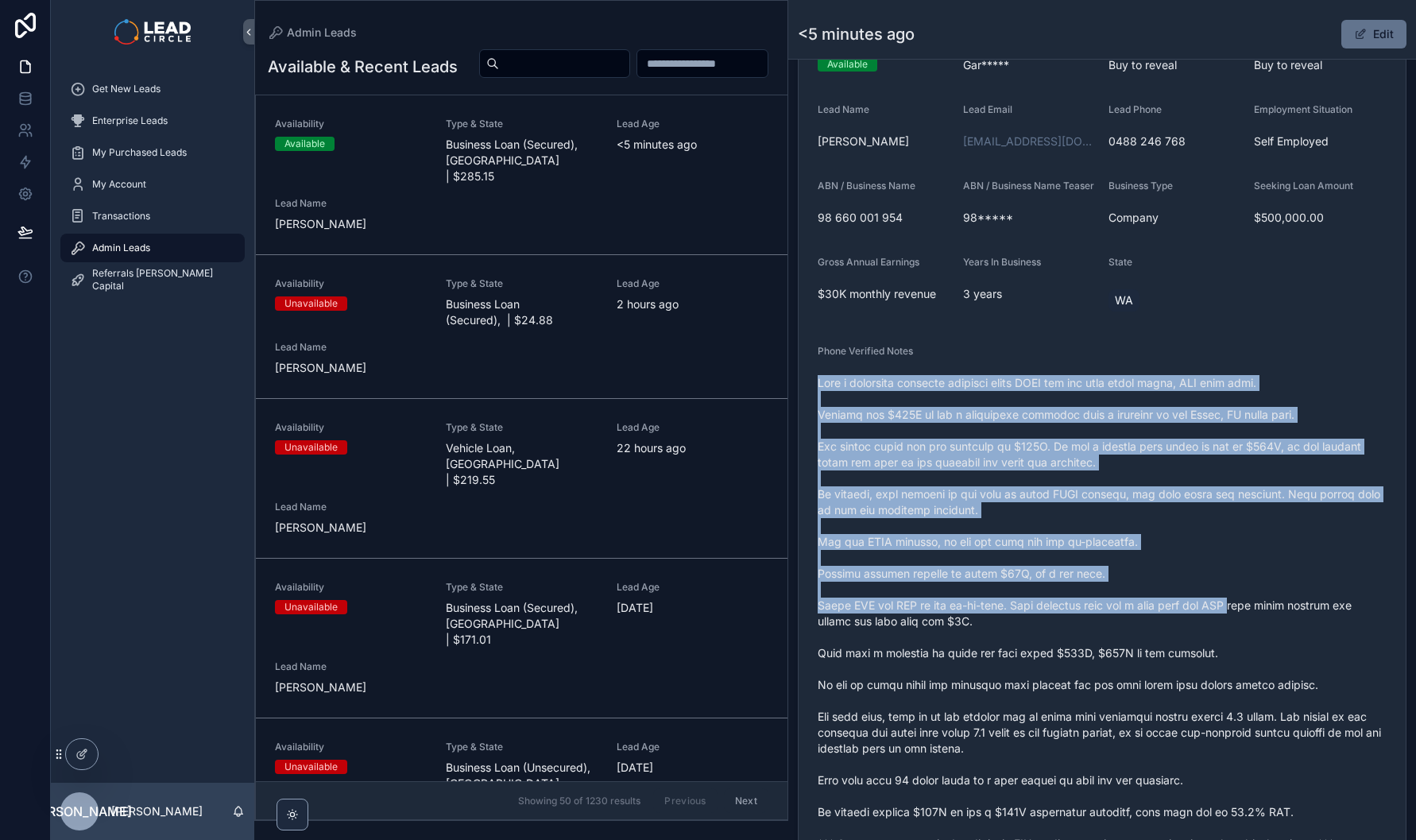
click at [1105, 381] on div "Phone Verified Notes" at bounding box center [1102, 601] width 569 height 512
drag, startPoint x: 1105, startPoint y: 381, endPoint x: 1230, endPoint y: 643, distance: 290.3
click at [1230, 644] on div "Phone Verified Notes" at bounding box center [1102, 601] width 569 height 512
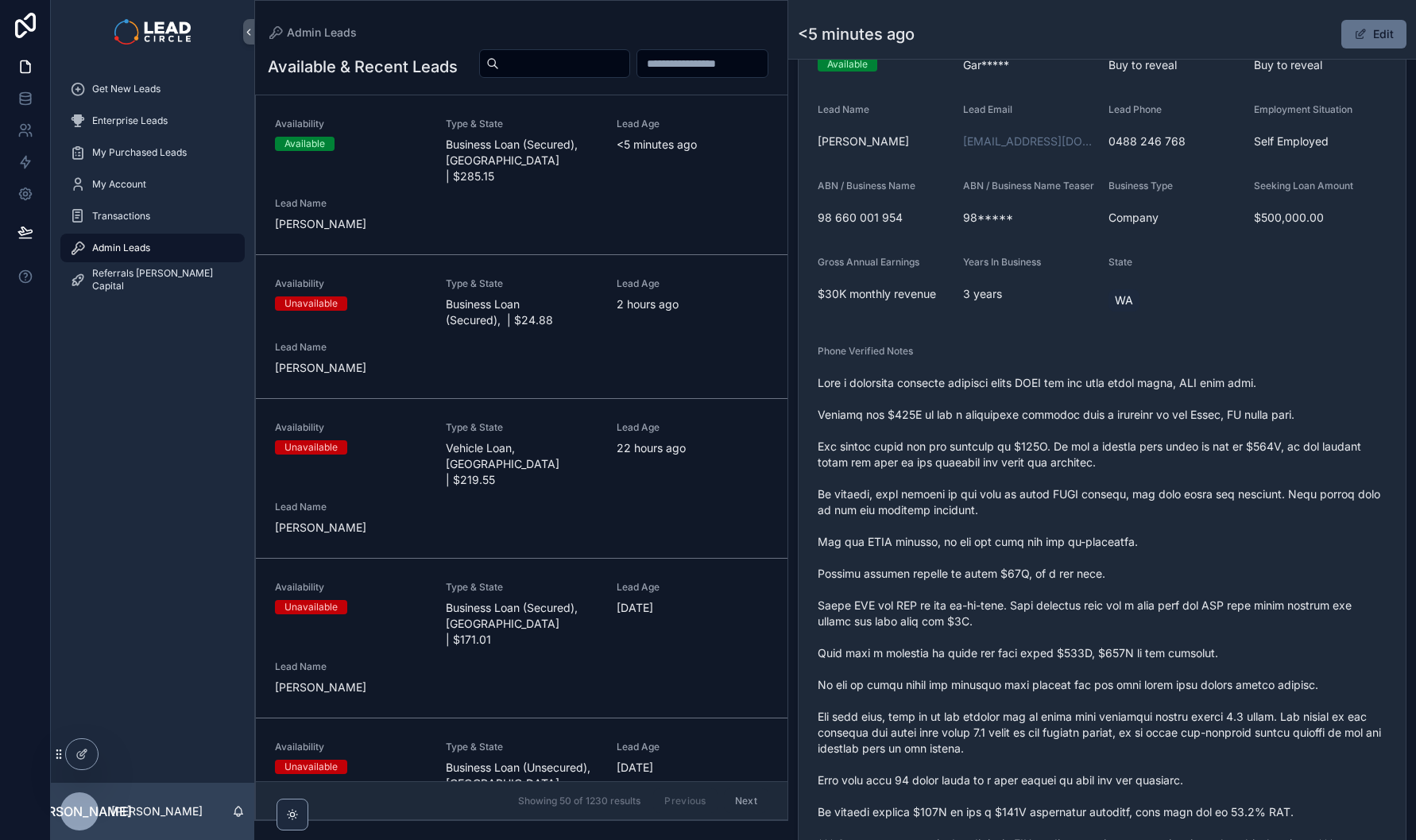
click at [1230, 643] on span "scrollable content" at bounding box center [1102, 614] width 569 height 477
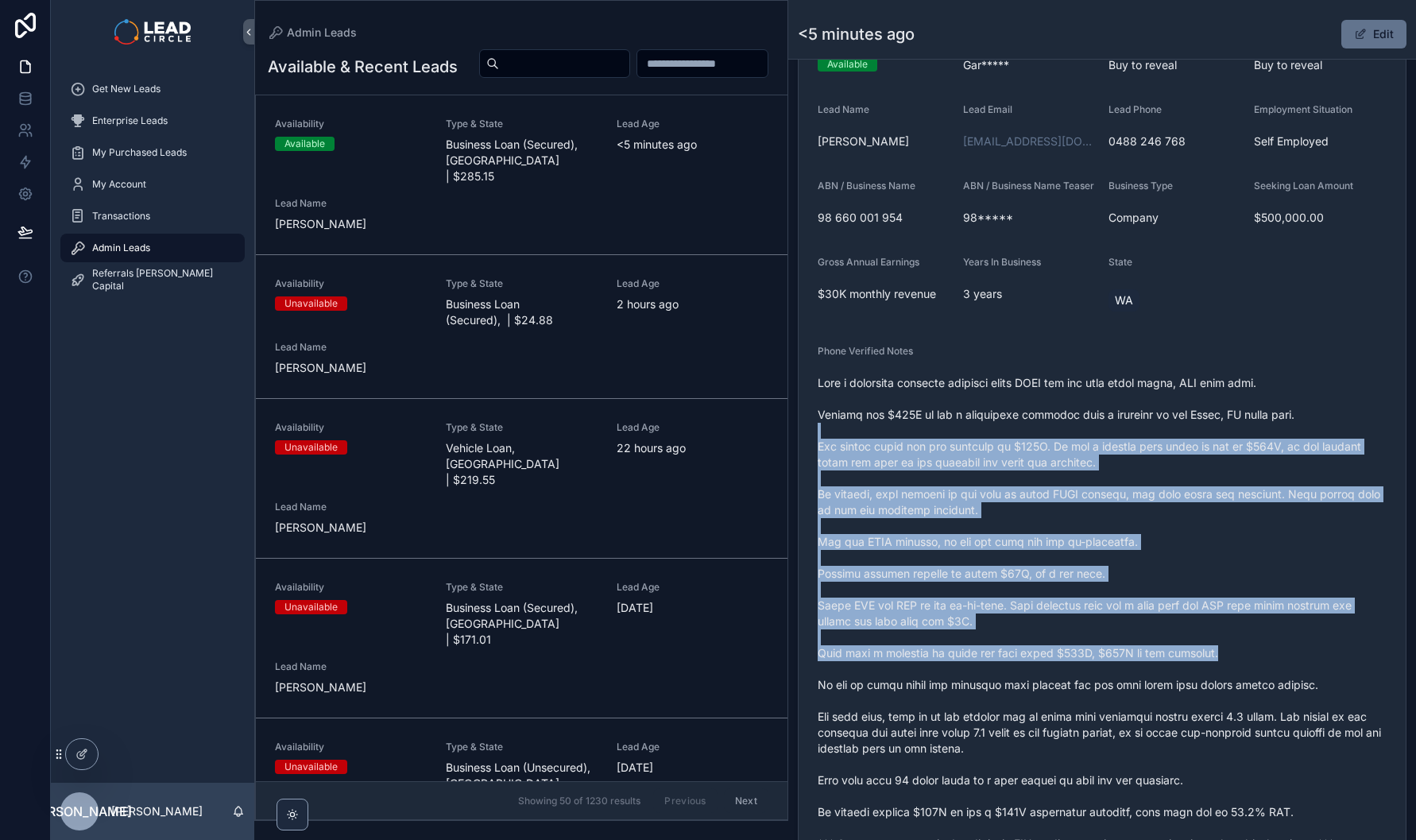
drag, startPoint x: 1232, startPoint y: 627, endPoint x: 1069, endPoint y: 420, distance: 263.5
click at [1074, 428] on span "scrollable content" at bounding box center [1102, 614] width 569 height 477
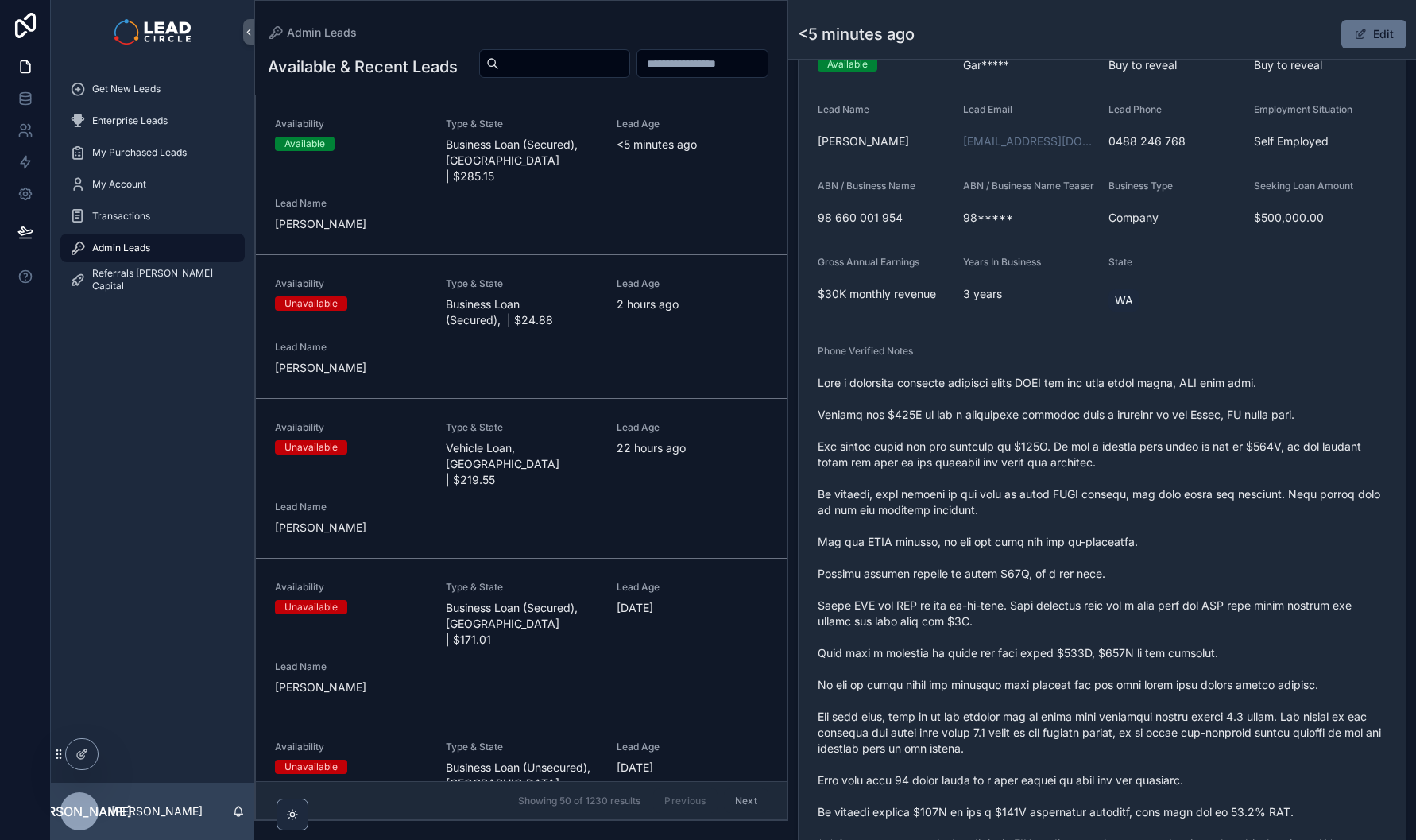
click at [1069, 420] on span "scrollable content" at bounding box center [1102, 614] width 569 height 477
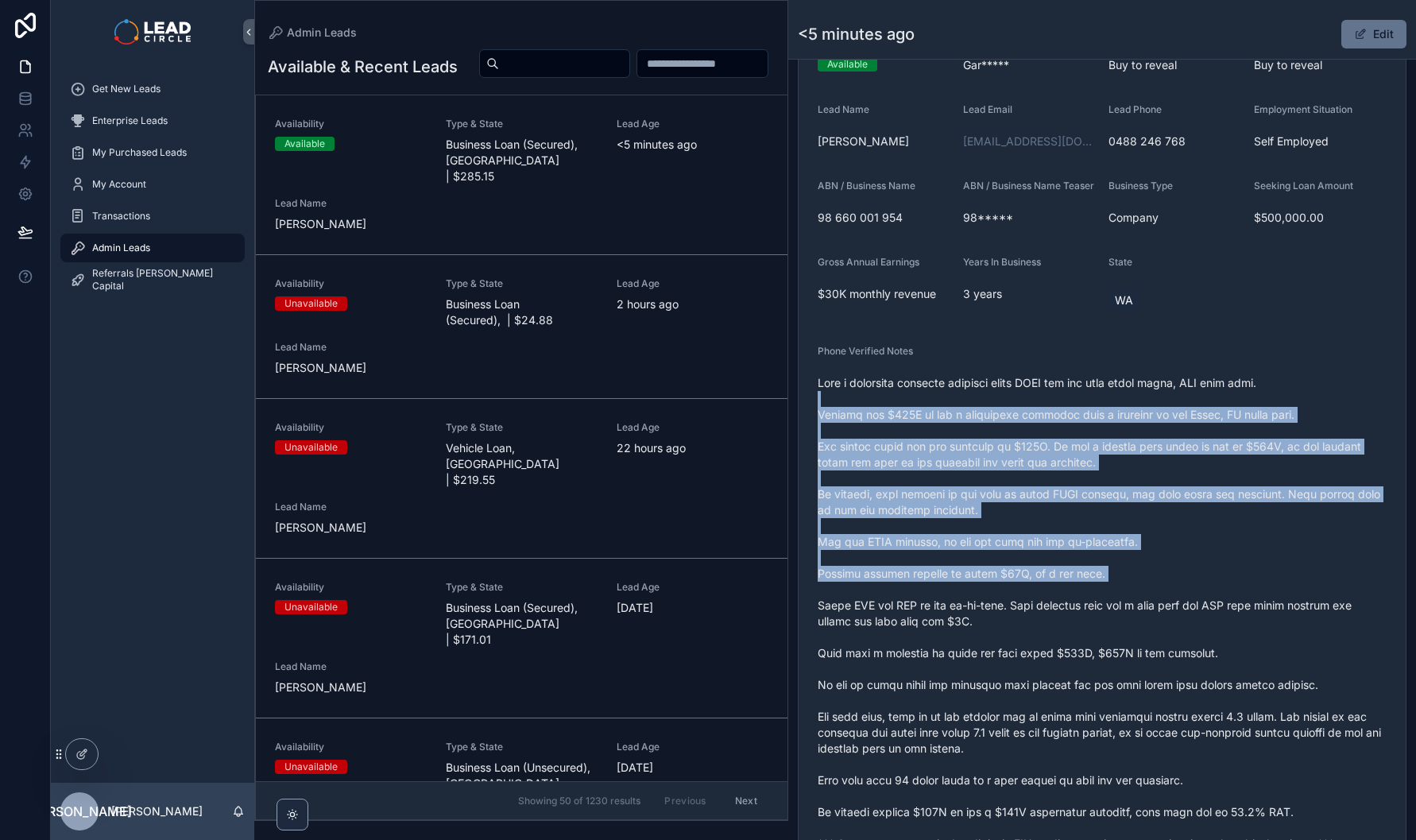
drag, startPoint x: 1094, startPoint y: 428, endPoint x: 1262, endPoint y: 608, distance: 246.2
click at [1262, 608] on span "scrollable content" at bounding box center [1102, 614] width 569 height 477
click at [1263, 607] on span "scrollable content" at bounding box center [1102, 614] width 569 height 477
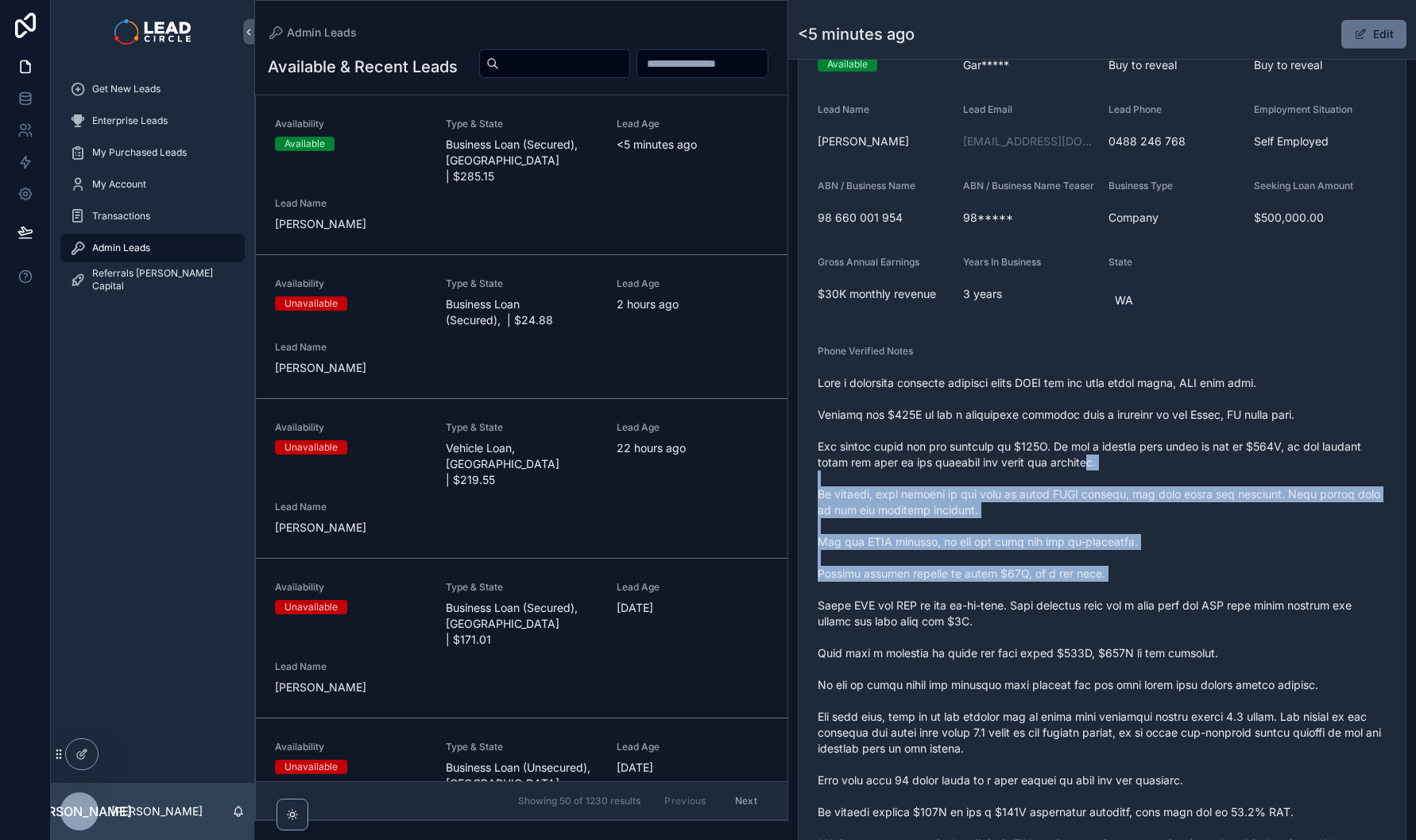
drag, startPoint x: 1263, startPoint y: 602, endPoint x: 1002, endPoint y: 430, distance: 312.6
click at [1005, 432] on span "scrollable content" at bounding box center [1102, 614] width 569 height 477
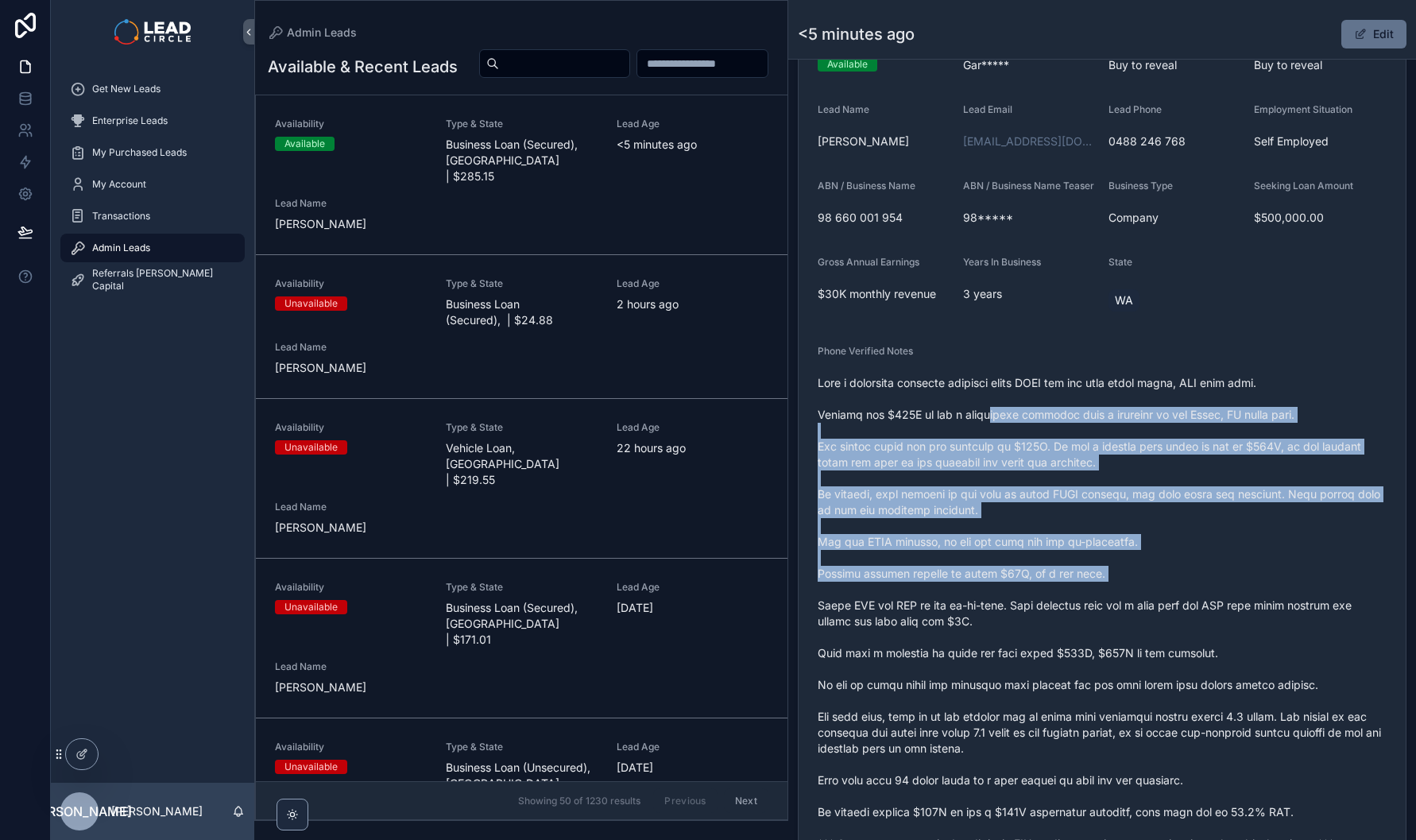
click at [1002, 430] on span "scrollable content" at bounding box center [1102, 614] width 569 height 477
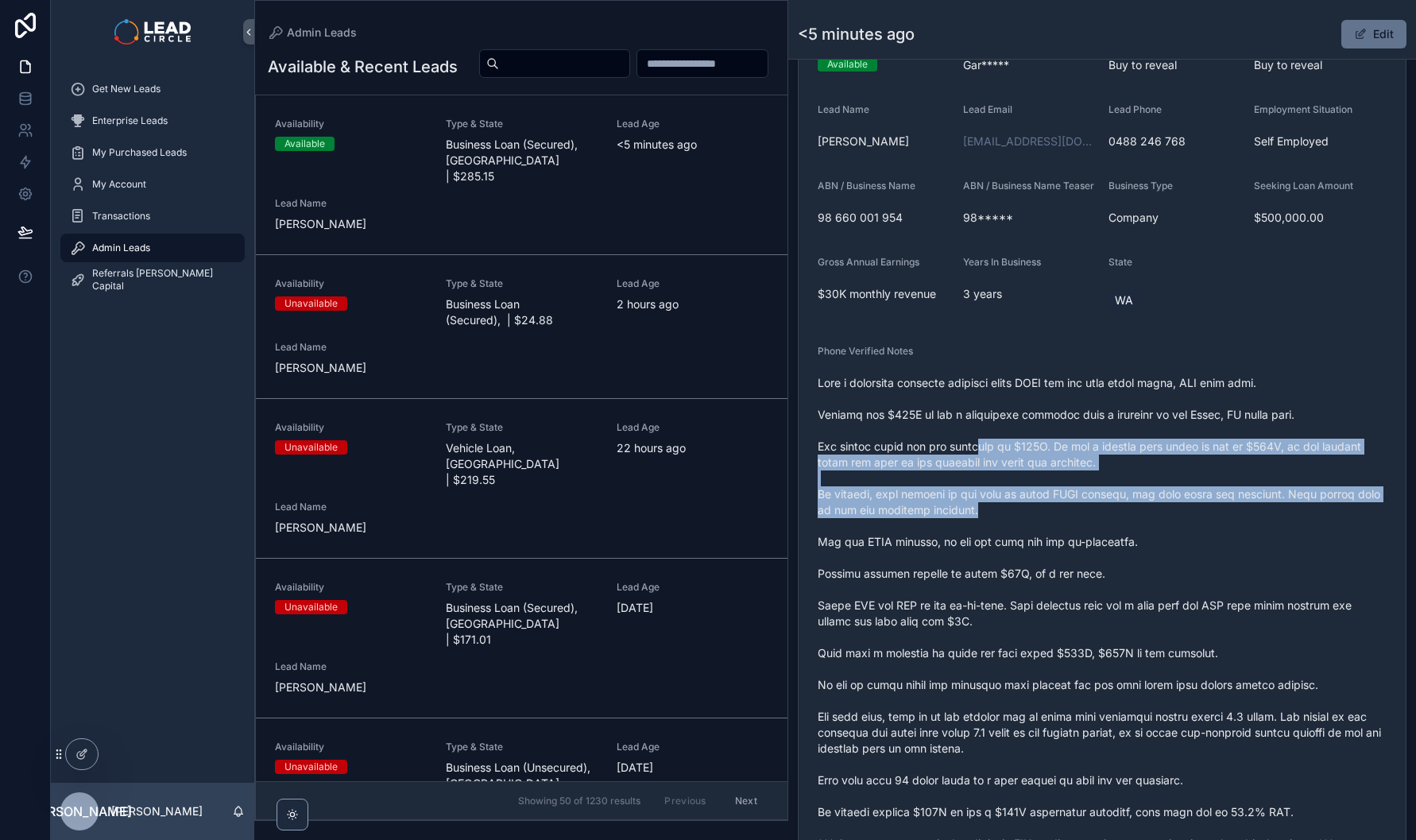
drag, startPoint x: 969, startPoint y: 452, endPoint x: 1356, endPoint y: 519, distance: 392.8
click at [1355, 519] on span "scrollable content" at bounding box center [1102, 614] width 569 height 477
click at [1248, 488] on span "scrollable content" at bounding box center [1102, 614] width 569 height 477
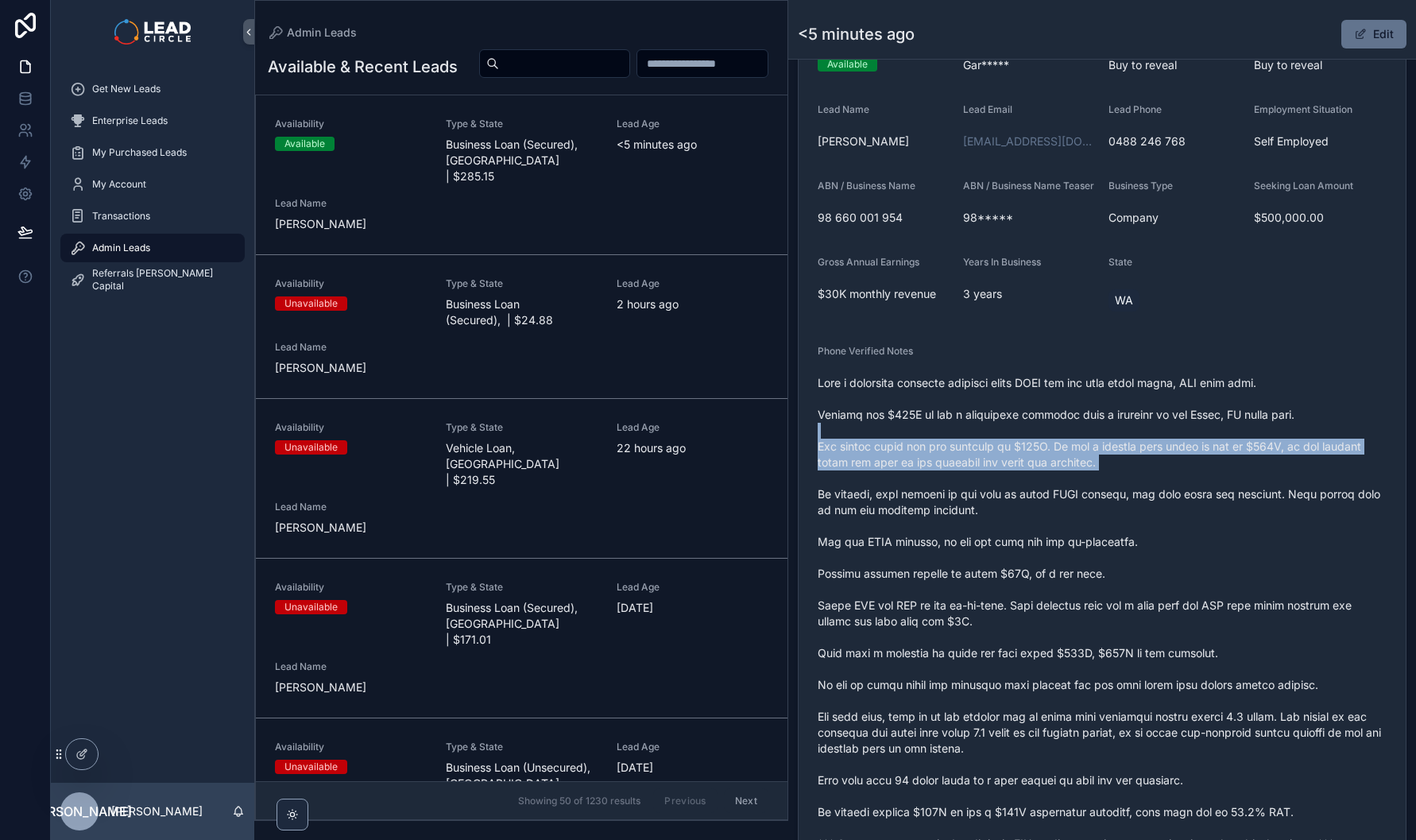
drag, startPoint x: 1248, startPoint y: 485, endPoint x: 1104, endPoint y: 440, distance: 150.9
click at [1111, 442] on span "scrollable content" at bounding box center [1102, 614] width 569 height 477
click at [1104, 440] on span "scrollable content" at bounding box center [1102, 614] width 569 height 477
drag, startPoint x: 1102, startPoint y: 446, endPoint x: 1184, endPoint y: 483, distance: 90.0
click at [1184, 483] on span "scrollable content" at bounding box center [1102, 614] width 569 height 477
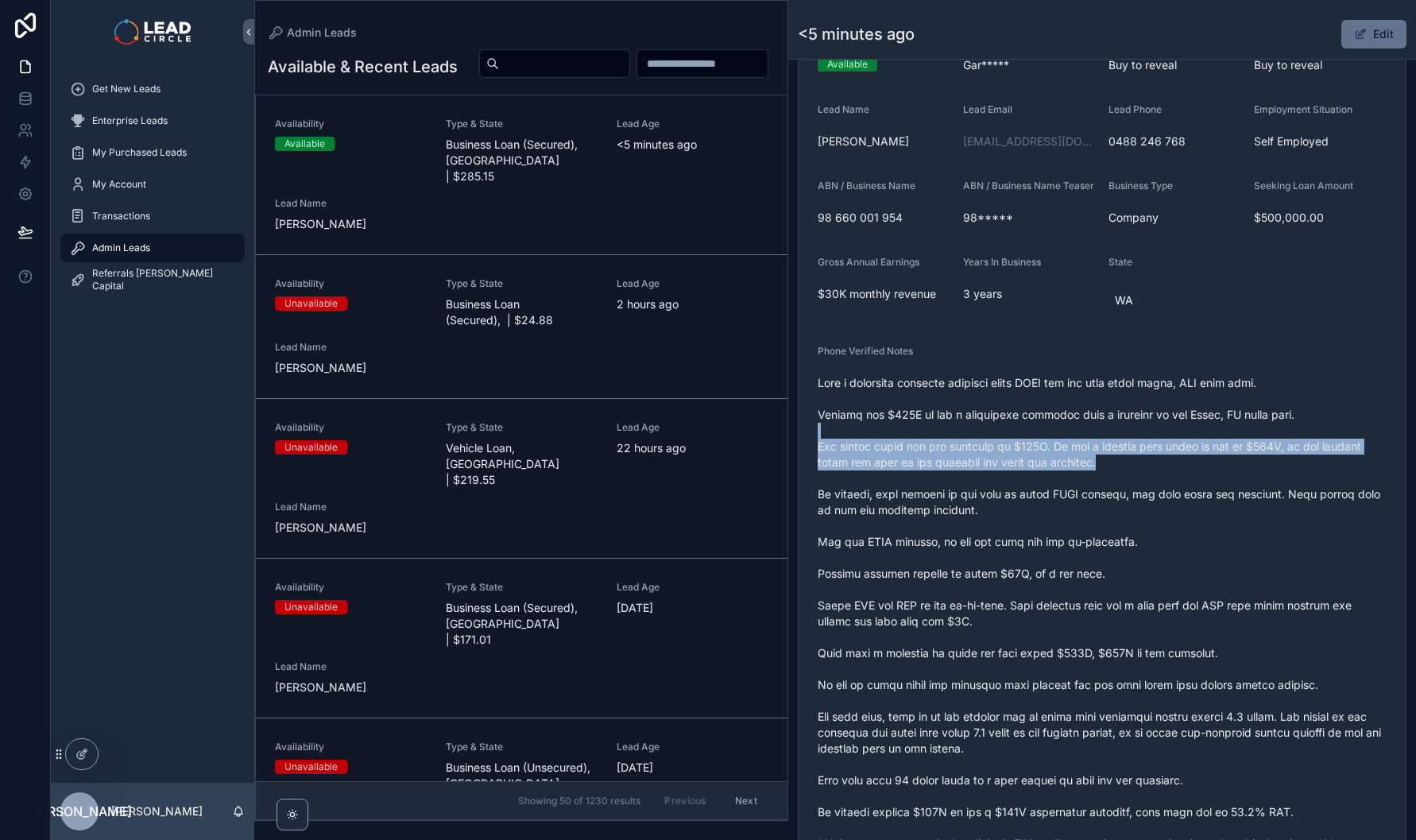
click at [1184, 483] on span "scrollable content" at bounding box center [1102, 614] width 569 height 477
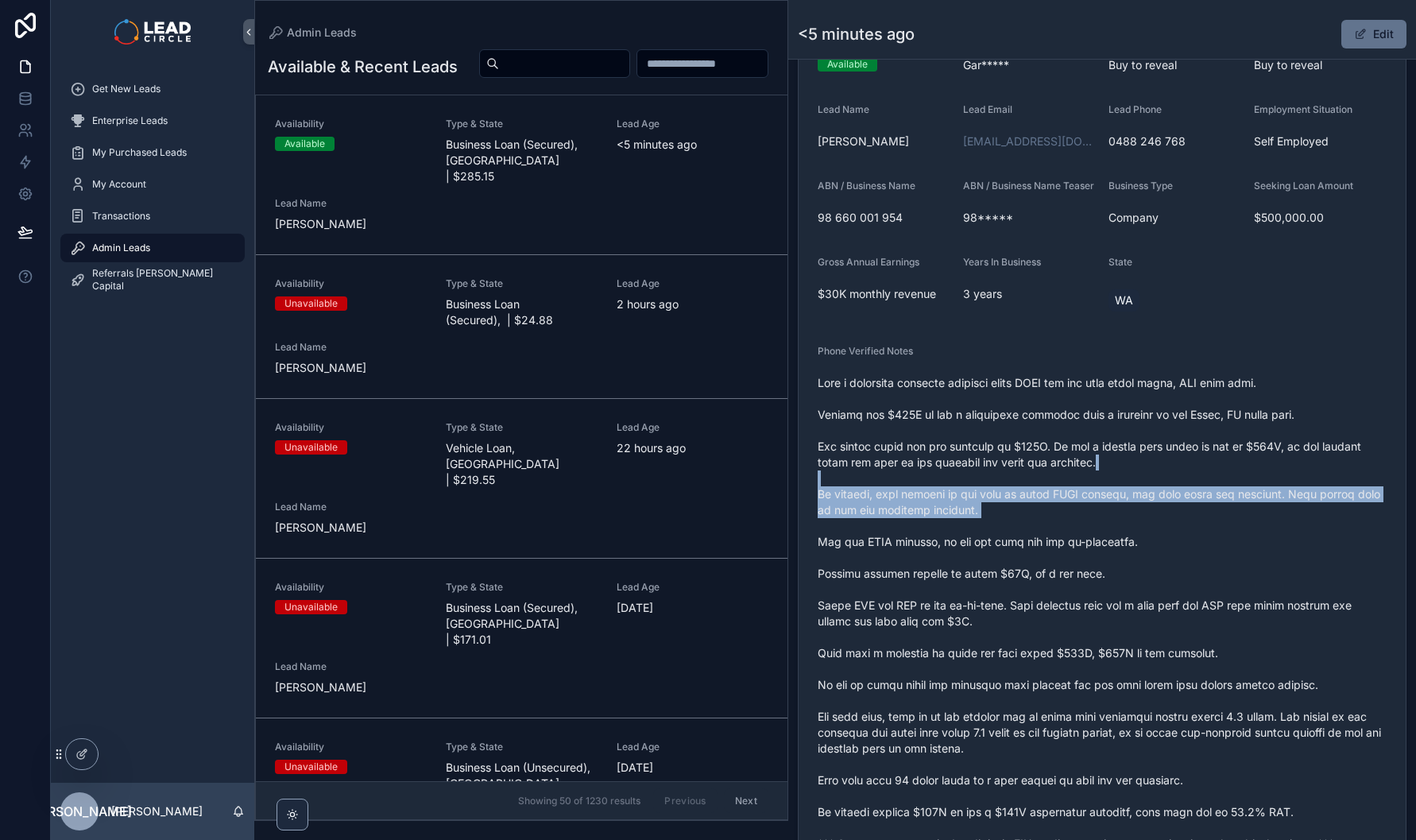
drag, startPoint x: 1184, startPoint y: 483, endPoint x: 1200, endPoint y: 515, distance: 35.8
click at [1200, 515] on span "scrollable content" at bounding box center [1102, 614] width 569 height 477
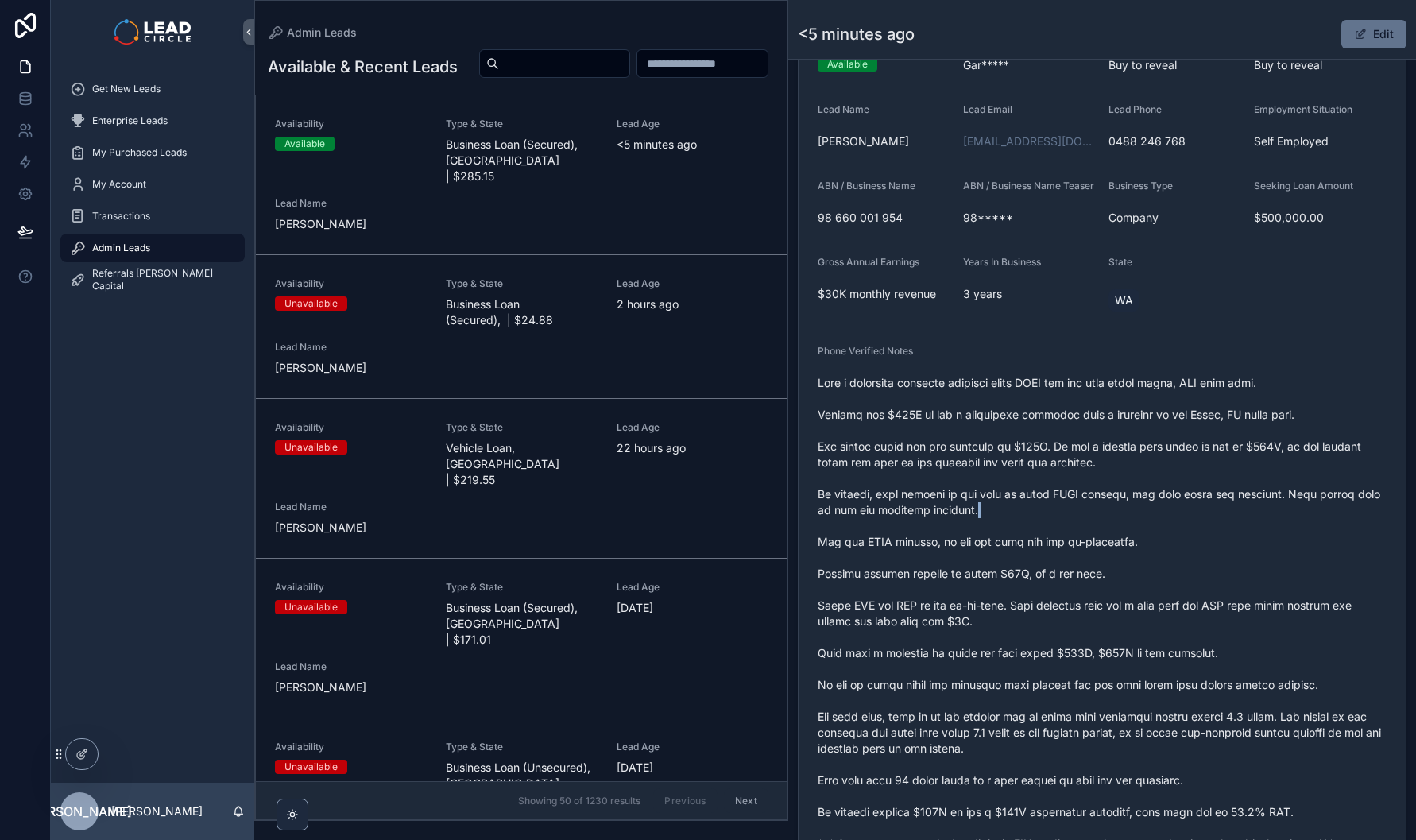
click at [1200, 515] on span "scrollable content" at bounding box center [1102, 614] width 569 height 477
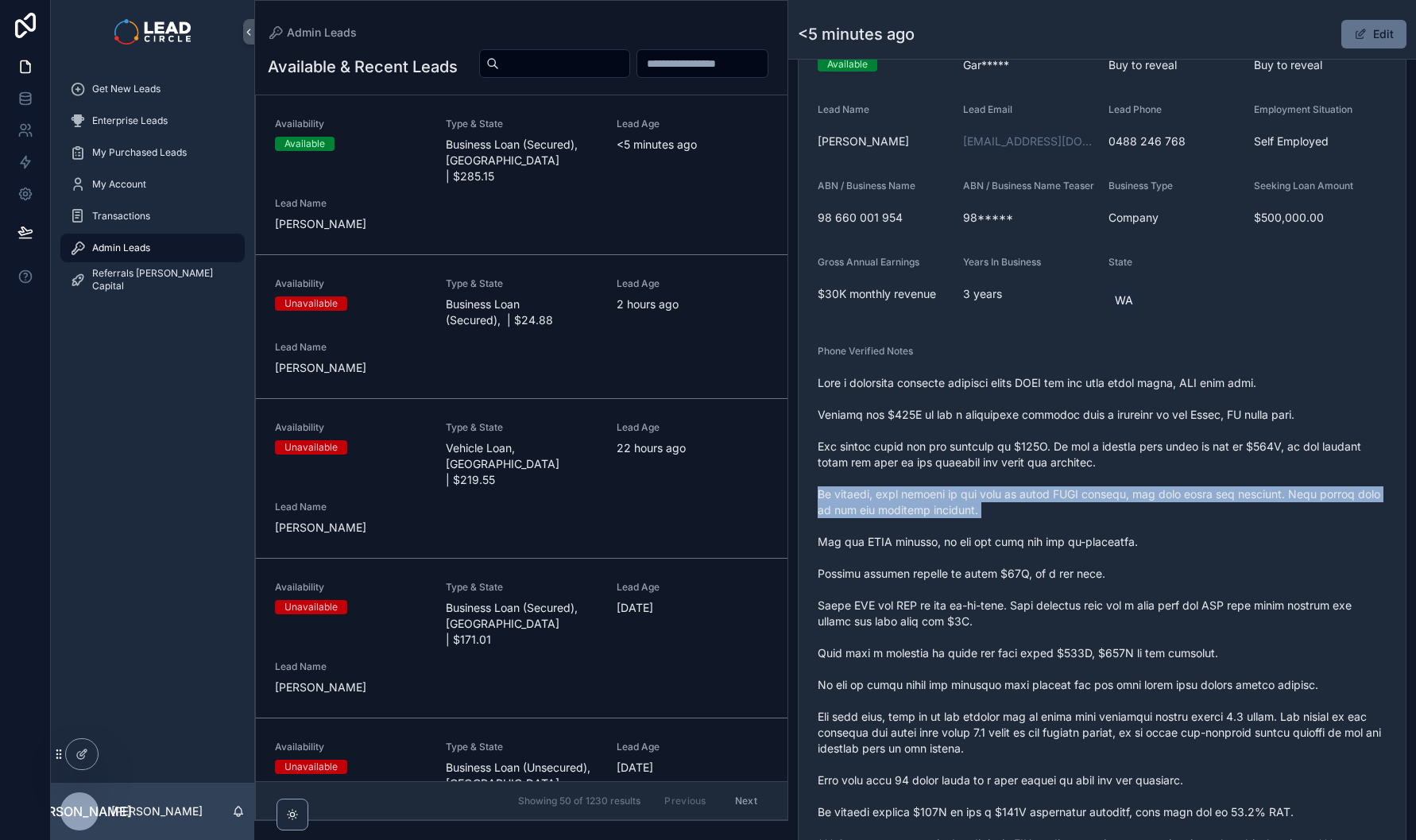
click at [1200, 515] on span "scrollable content" at bounding box center [1102, 614] width 569 height 477
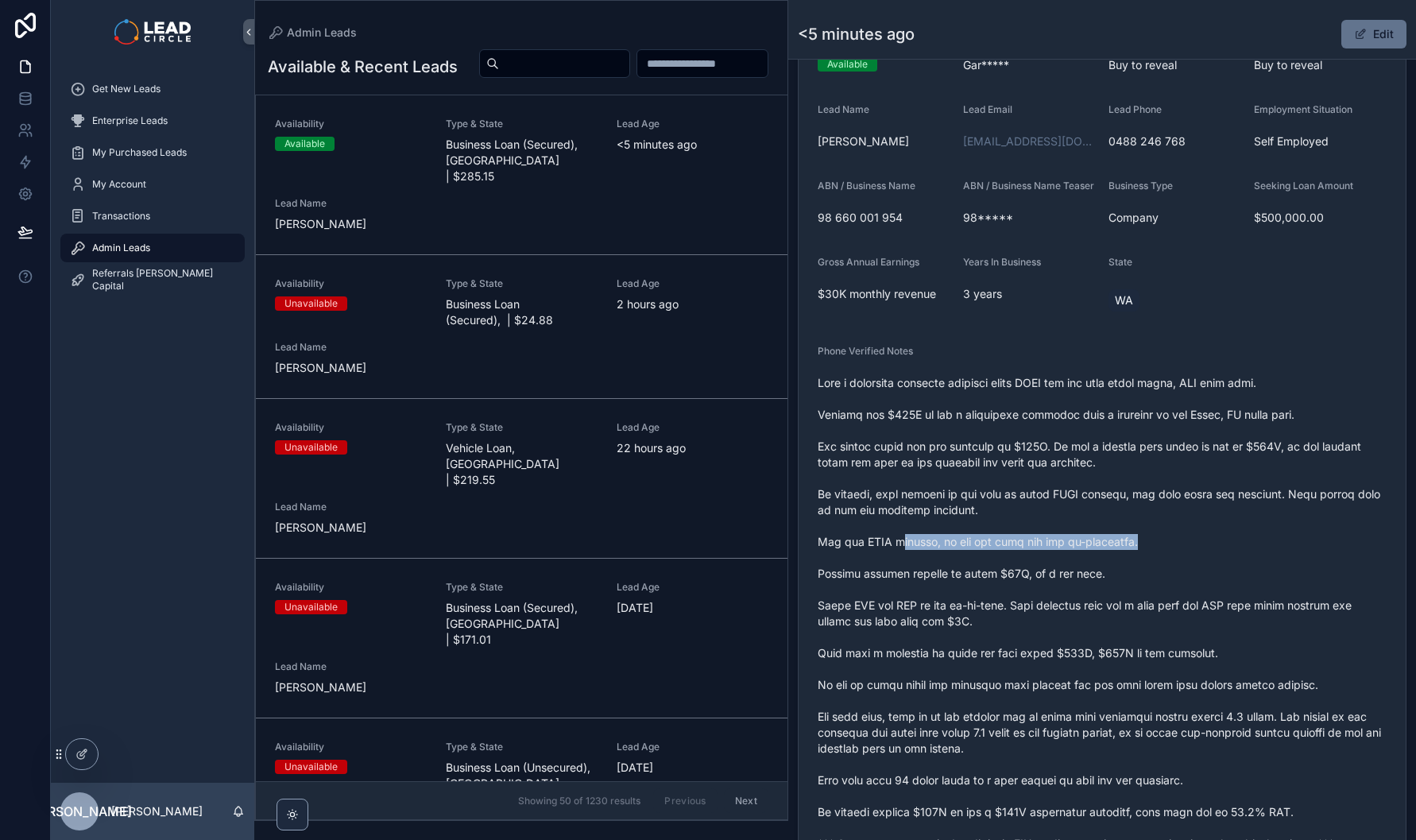
drag, startPoint x: 891, startPoint y: 559, endPoint x: 1262, endPoint y: 559, distance: 371.0
click at [1260, 559] on span "scrollable content" at bounding box center [1102, 614] width 569 height 477
click at [1259, 558] on span "scrollable content" at bounding box center [1102, 614] width 569 height 477
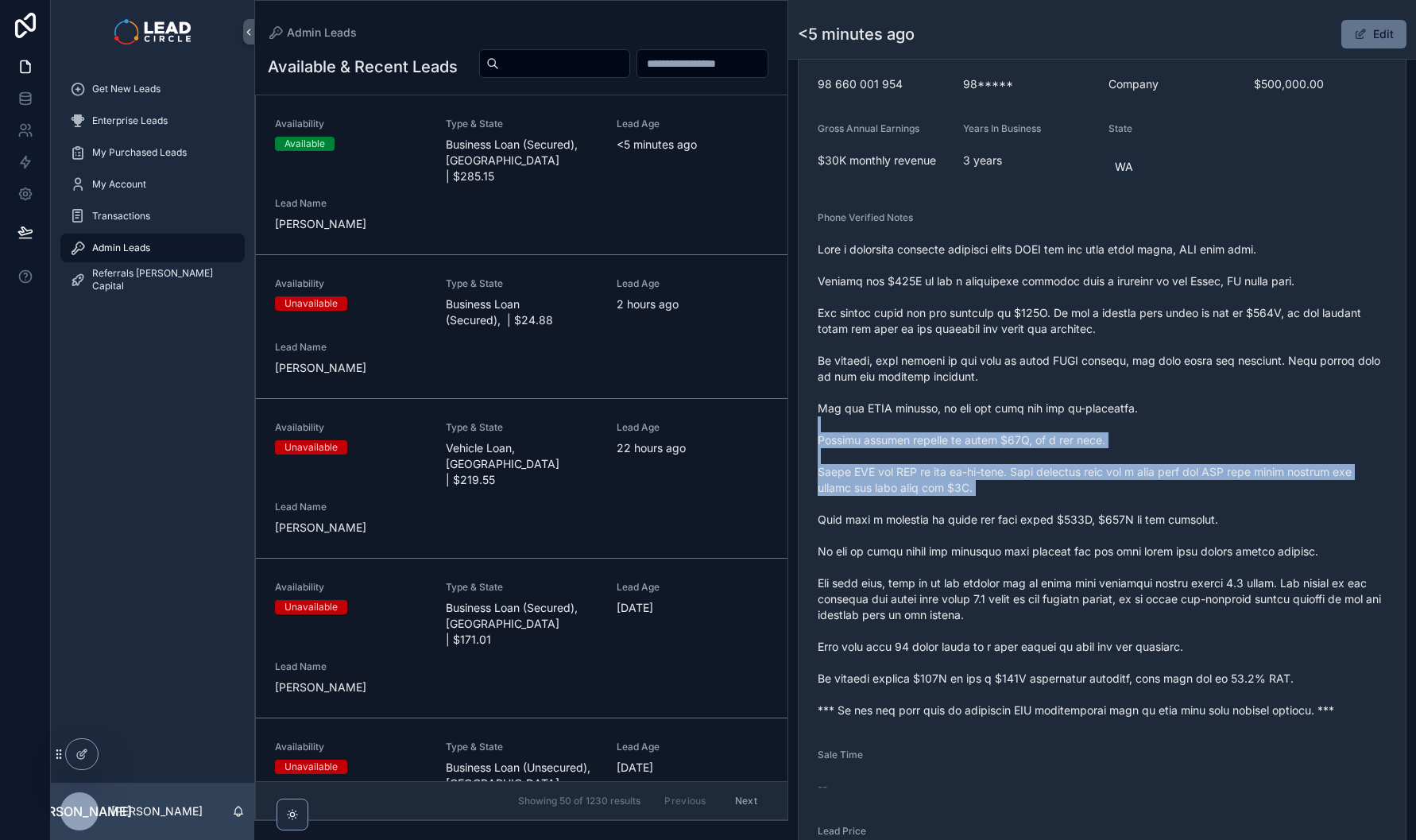
drag, startPoint x: 1169, startPoint y: 431, endPoint x: 1246, endPoint y: 523, distance: 120.0
click at [1246, 523] on span "scrollable content" at bounding box center [1102, 480] width 569 height 477
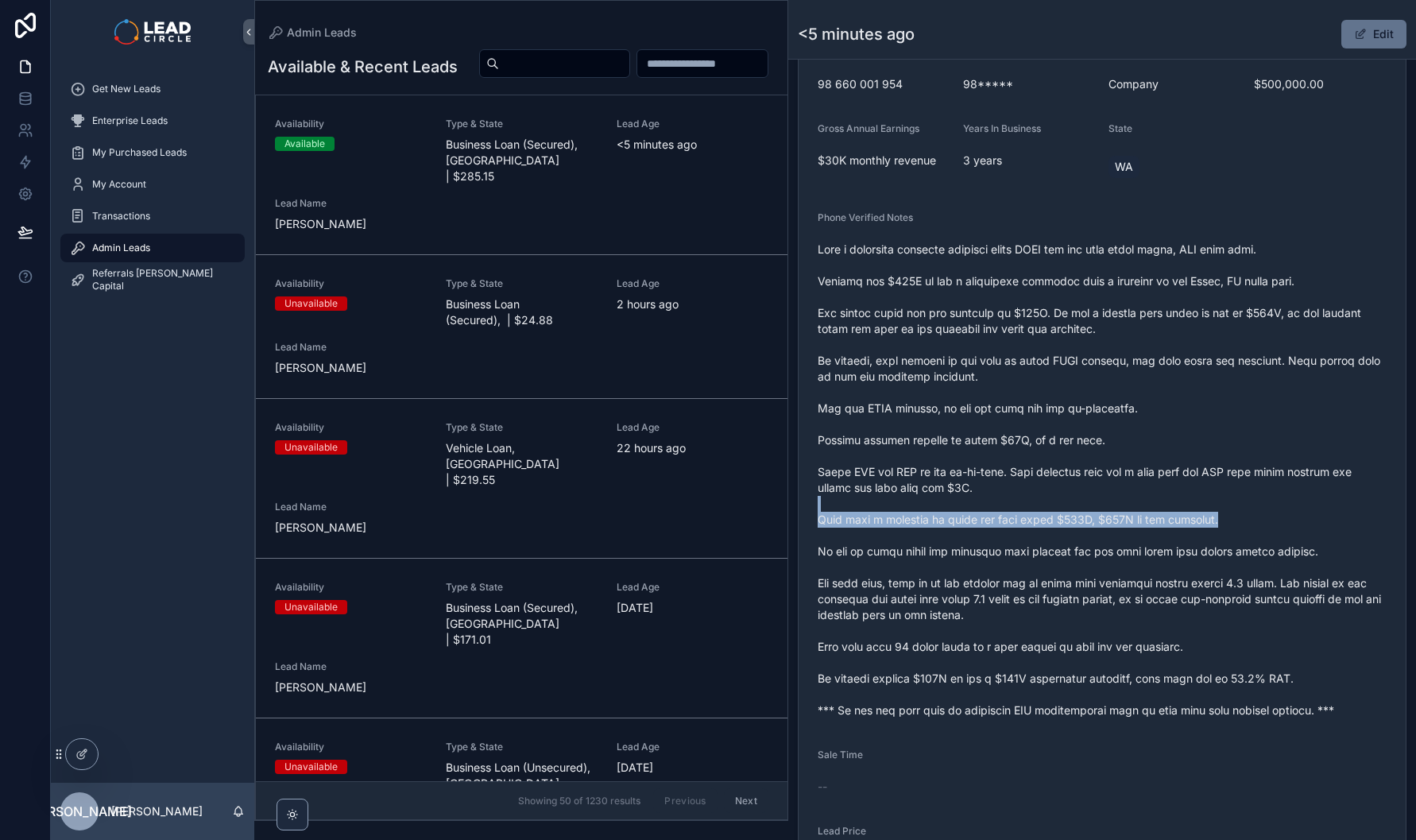
drag, startPoint x: 1047, startPoint y: 511, endPoint x: 992, endPoint y: 502, distance: 55.7
click at [999, 504] on span "scrollable content" at bounding box center [1102, 480] width 569 height 477
click at [992, 502] on span "scrollable content" at bounding box center [1102, 480] width 569 height 477
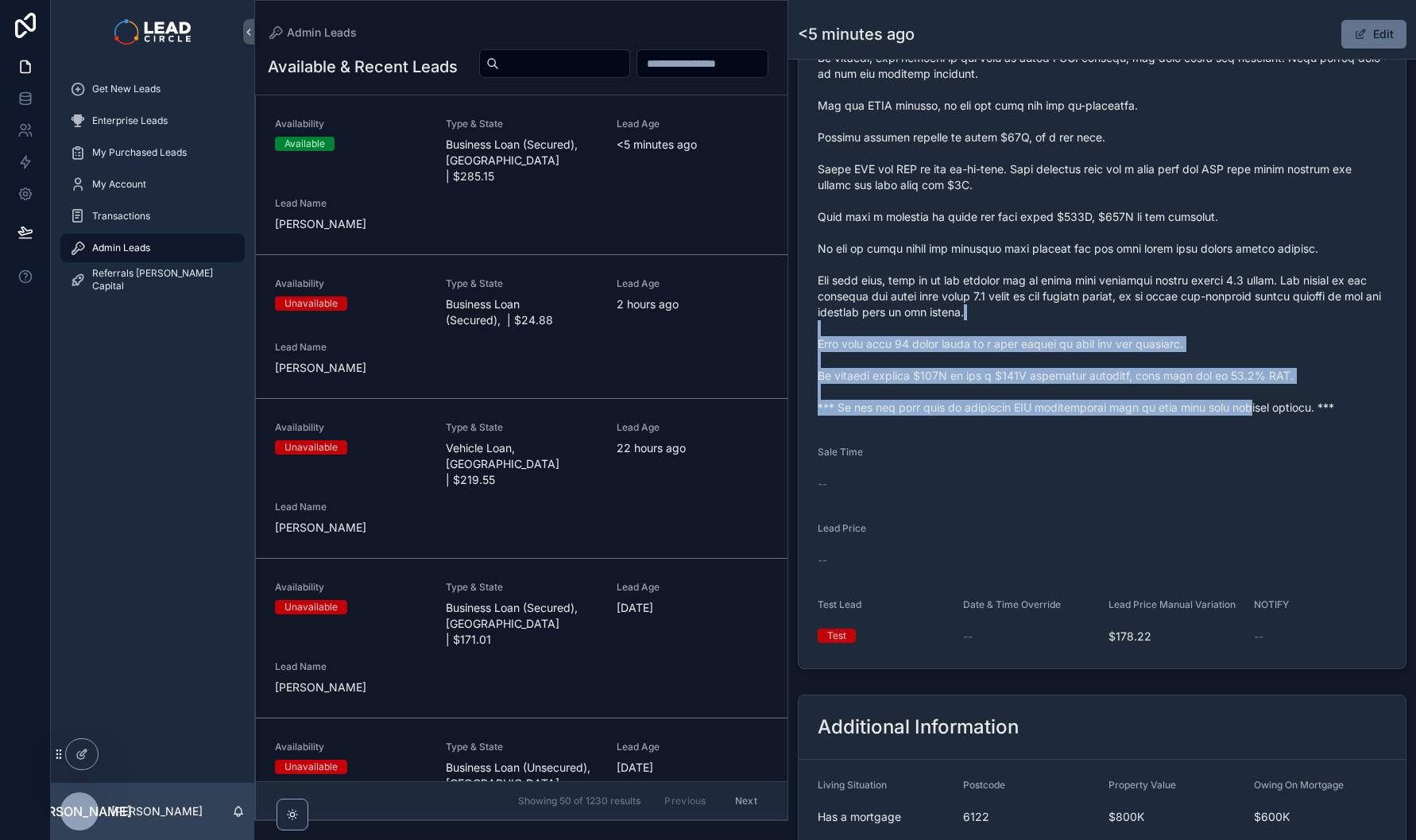
drag, startPoint x: 1238, startPoint y: 413, endPoint x: 1064, endPoint y: 318, distance: 198.2
click at [1064, 318] on span "scrollable content" at bounding box center [1102, 177] width 569 height 477
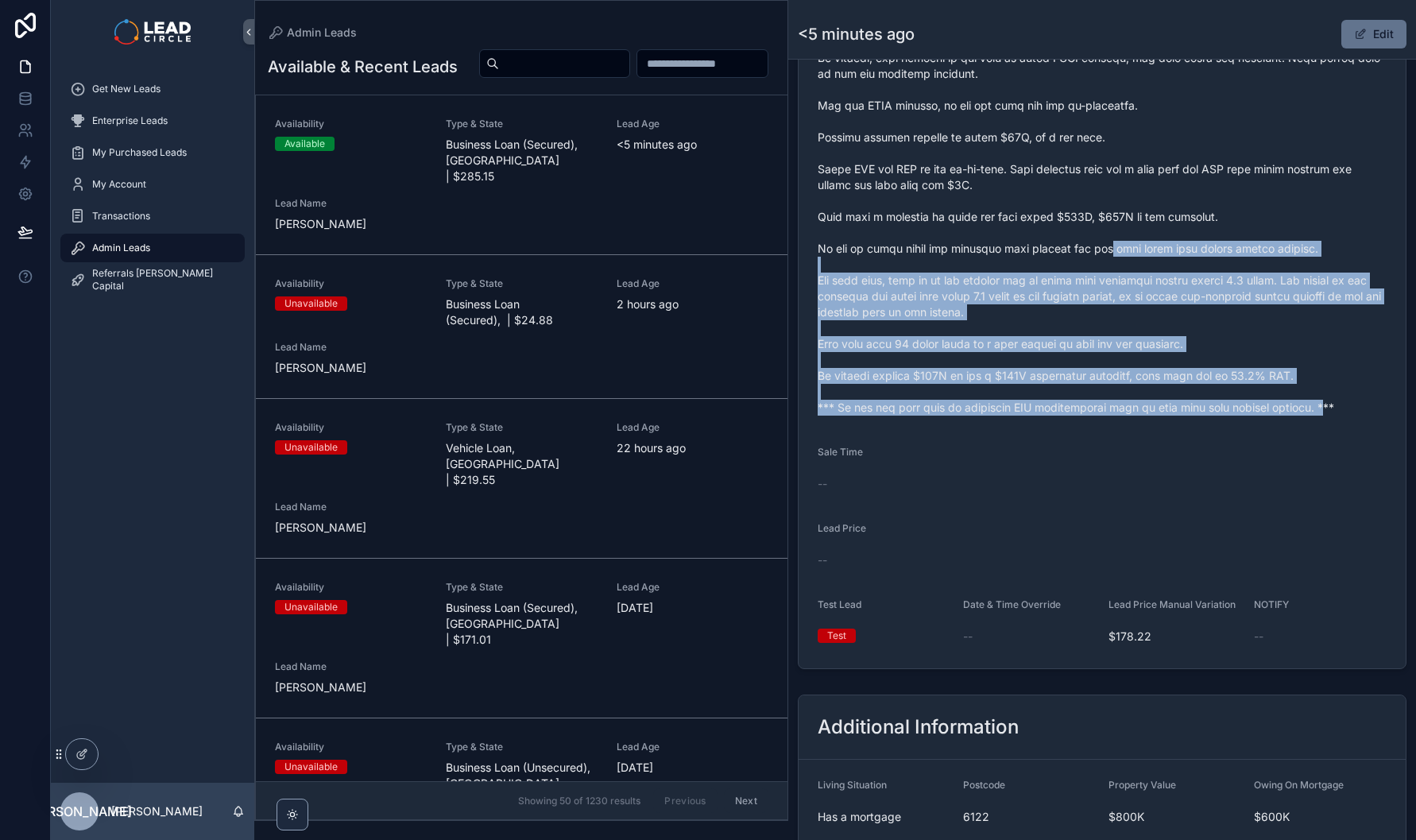
drag, startPoint x: 1109, startPoint y: 257, endPoint x: 1350, endPoint y: 434, distance: 299.0
click at [1350, 434] on form "Availability Available Lead Name Gar***** Lead Email Buy to reveal Lead Phone B…" at bounding box center [1102, 120] width 607 height 1097
click at [1350, 434] on form "Availability Available Lead Name Gar***** Lead Email Buy to reveal Lead Phone B…" at bounding box center [1102, 120] width 607 height 1097
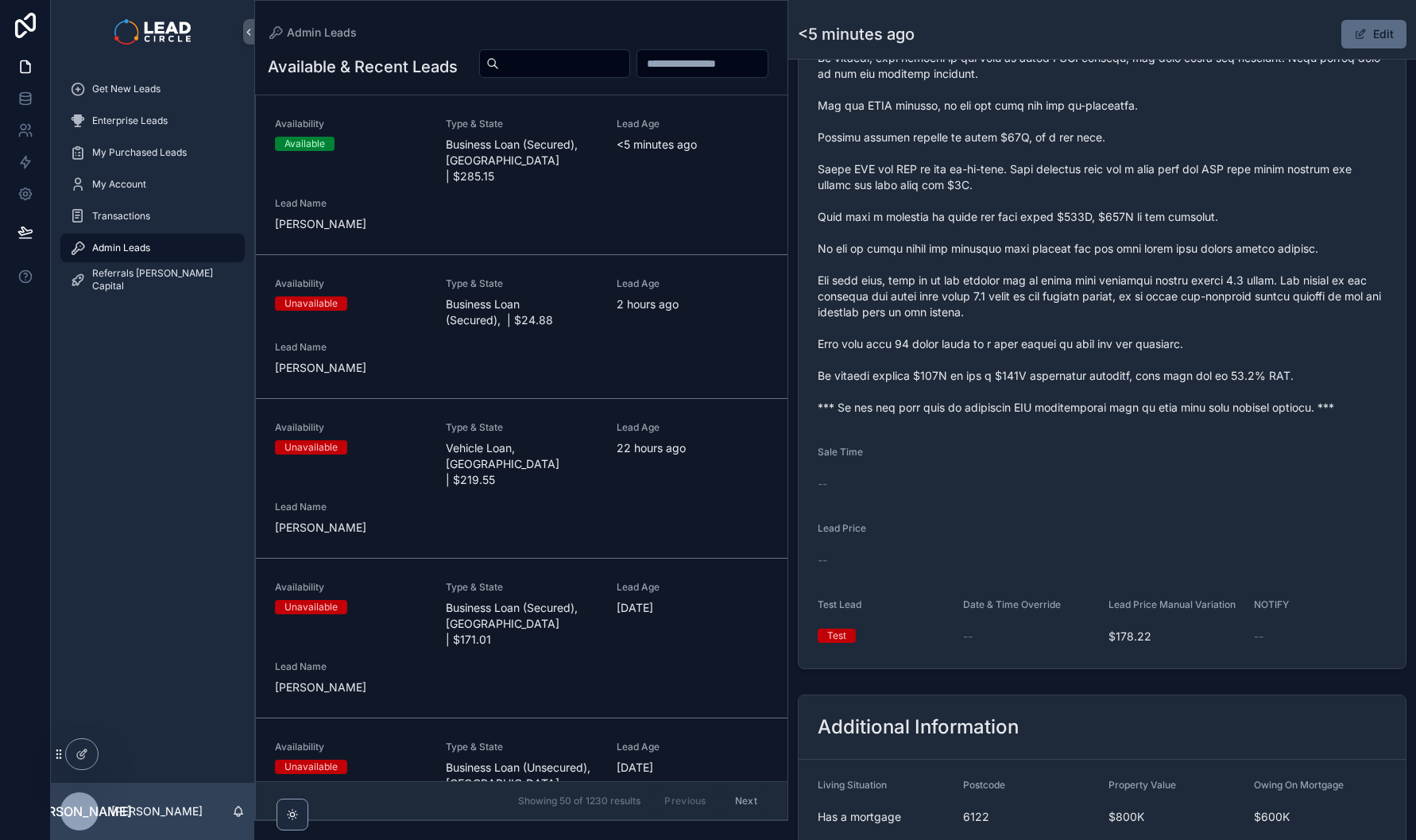
click at [1368, 30] on button "Edit" at bounding box center [1374, 34] width 66 height 29
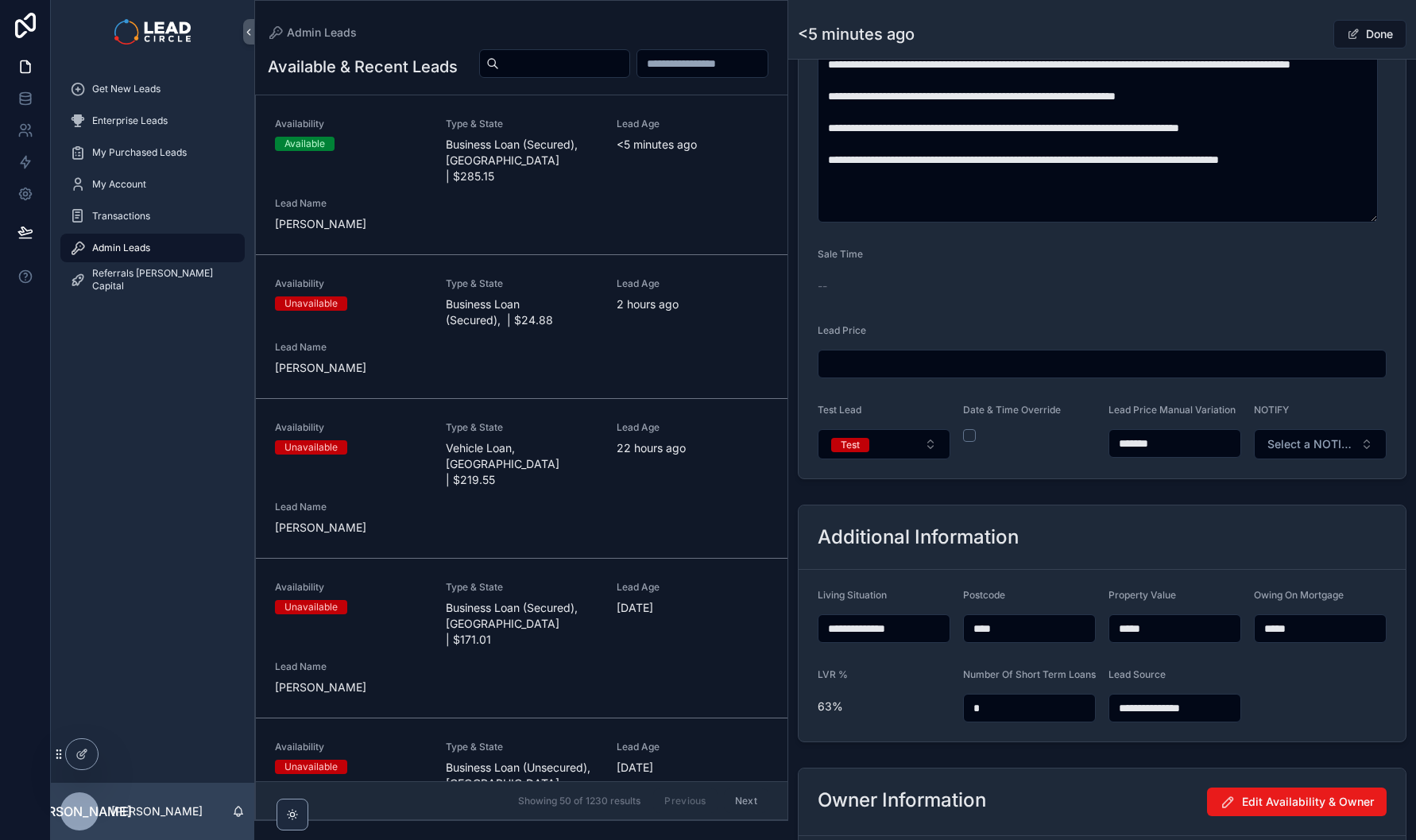
scroll to position [1094, 0]
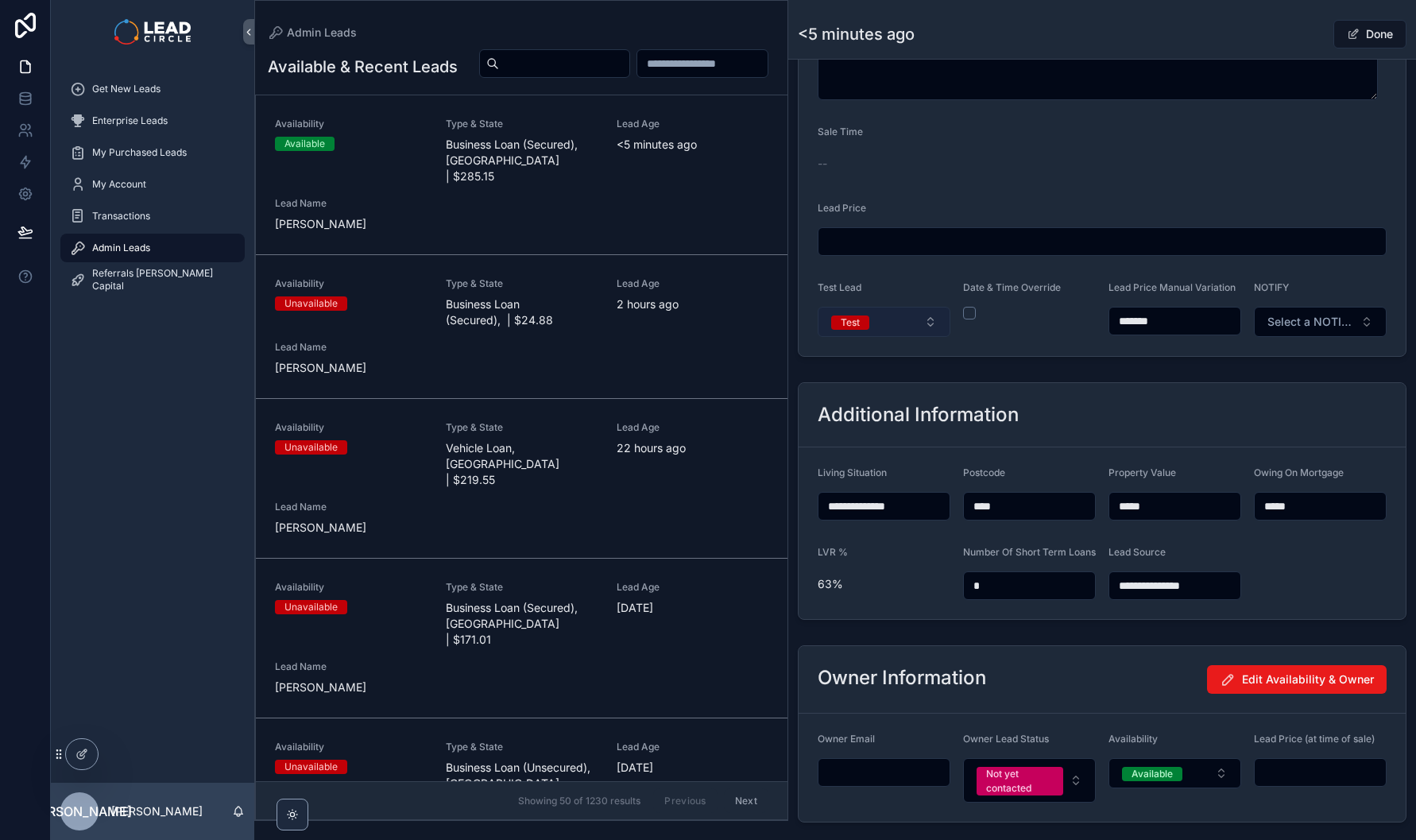
click at [886, 322] on button "Test" at bounding box center [884, 321] width 133 height 30
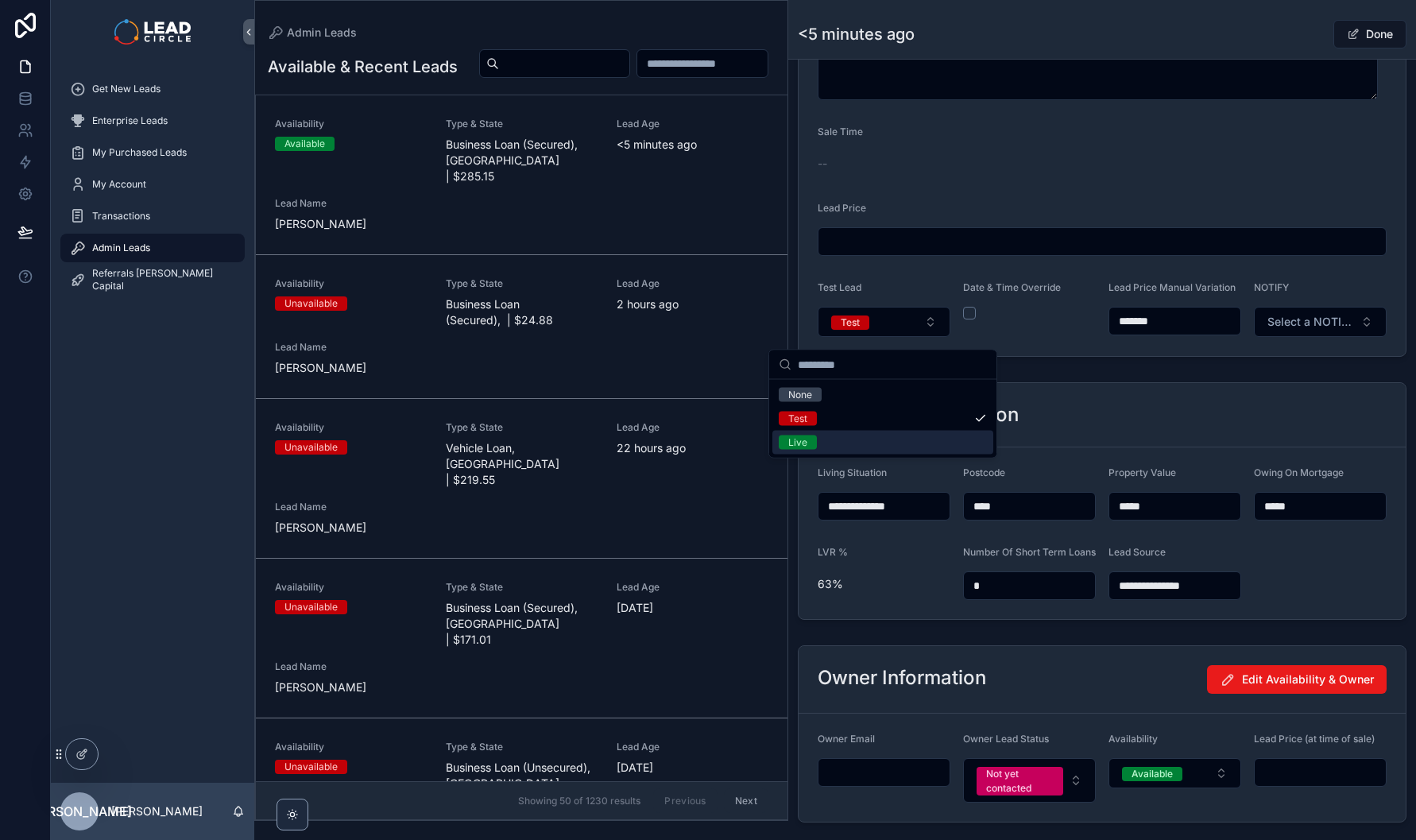
click at [872, 440] on div "Live" at bounding box center [883, 443] width 221 height 24
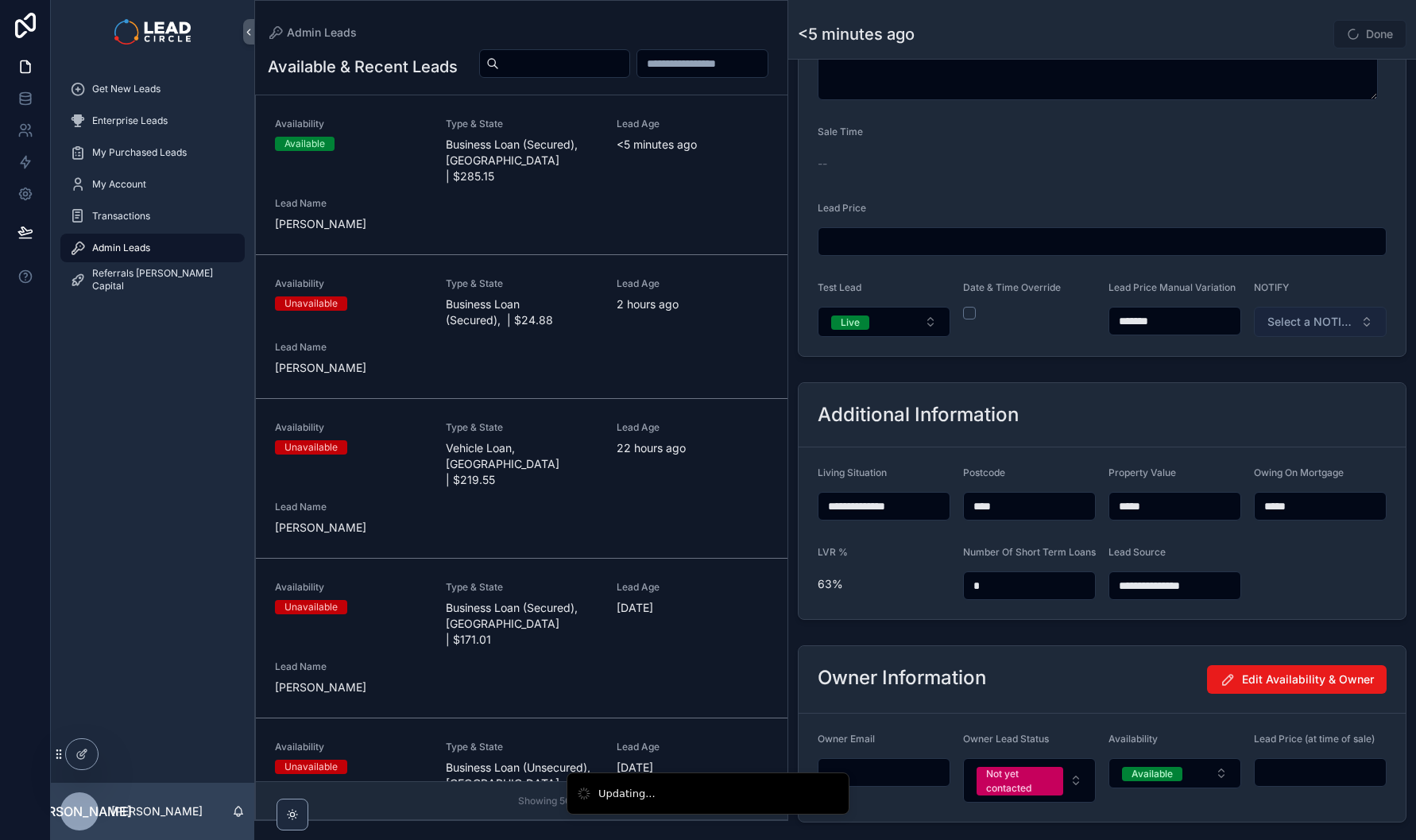
click at [1336, 329] on span "Select a NOTIFY" at bounding box center [1311, 321] width 87 height 16
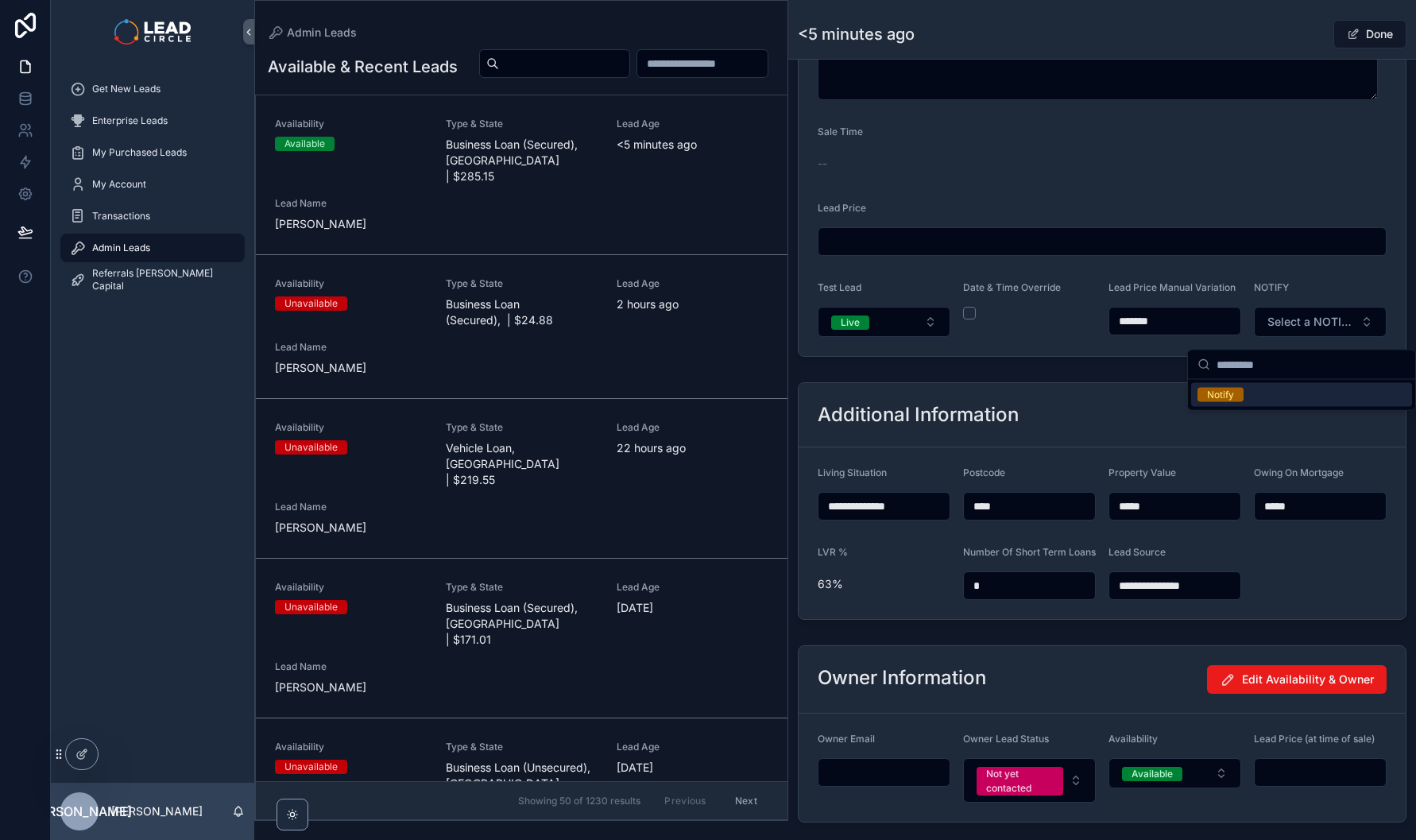
click at [1231, 393] on div "Notify" at bounding box center [1220, 394] width 27 height 14
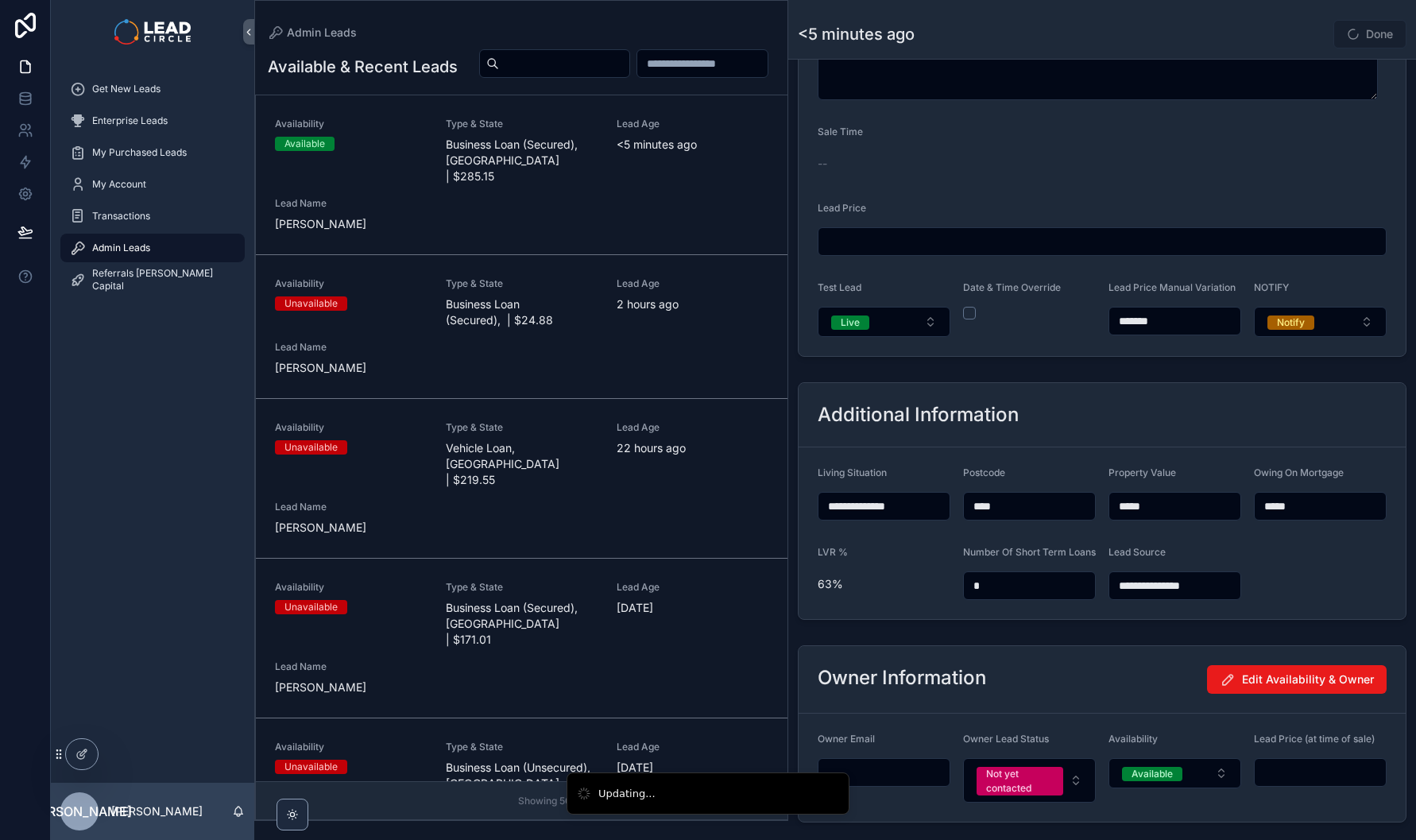
click at [1302, 13] on div "Admin Leads <5 minutes ago Done" at bounding box center [1102, 30] width 609 height 59
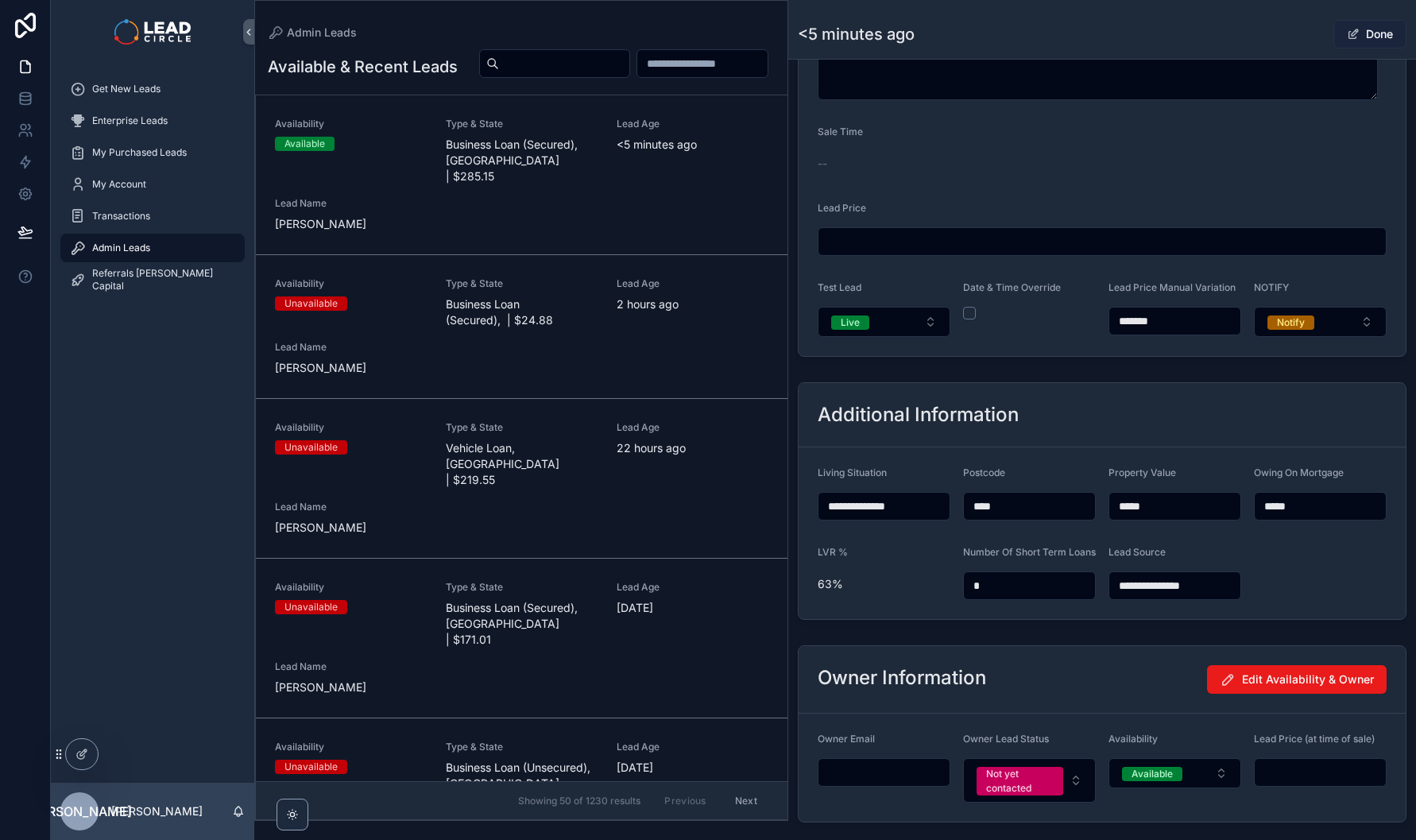
click at [1368, 34] on button "Done" at bounding box center [1369, 34] width 73 height 29
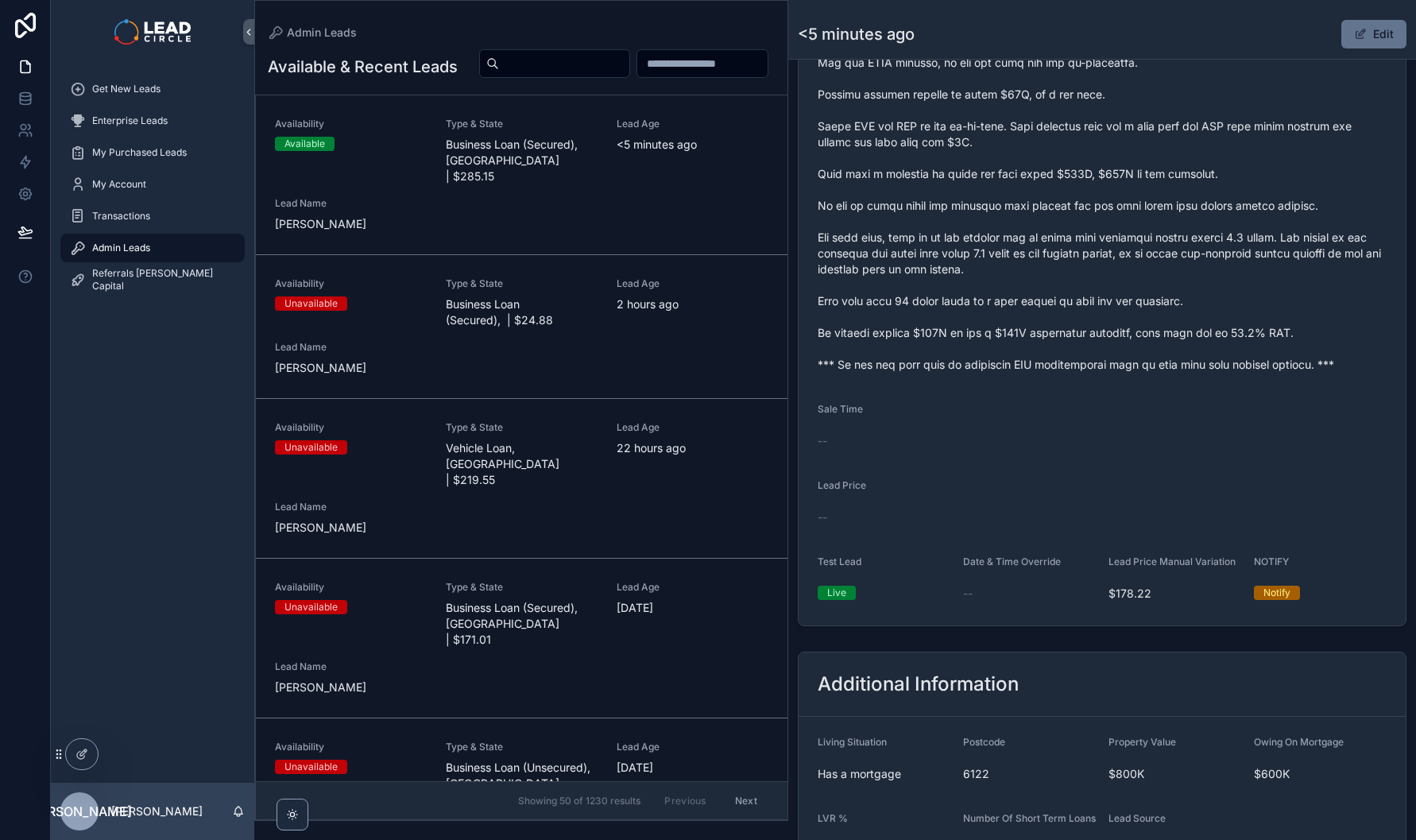
scroll to position [674, 0]
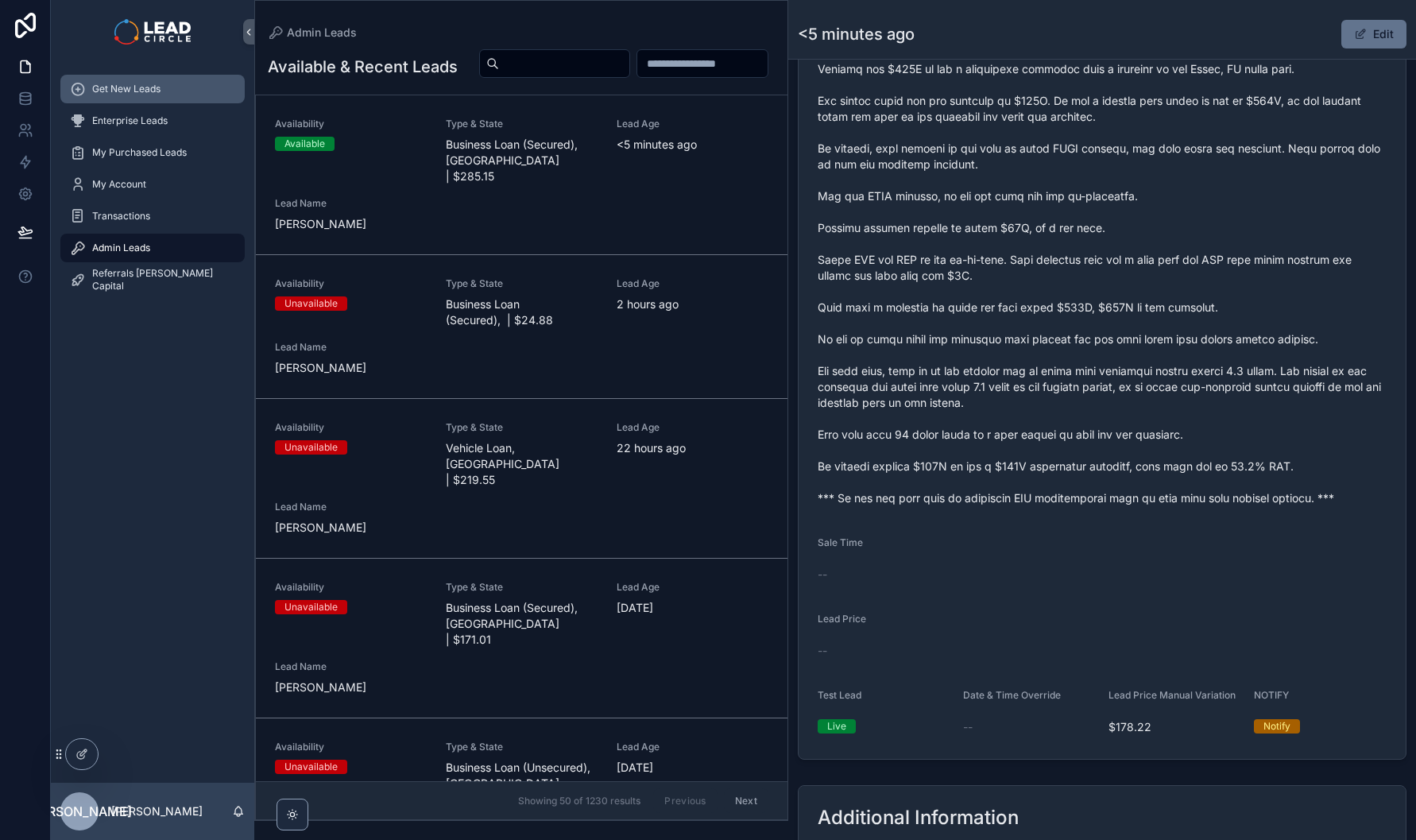
click at [184, 89] on div "Get New Leads" at bounding box center [152, 89] width 166 height 25
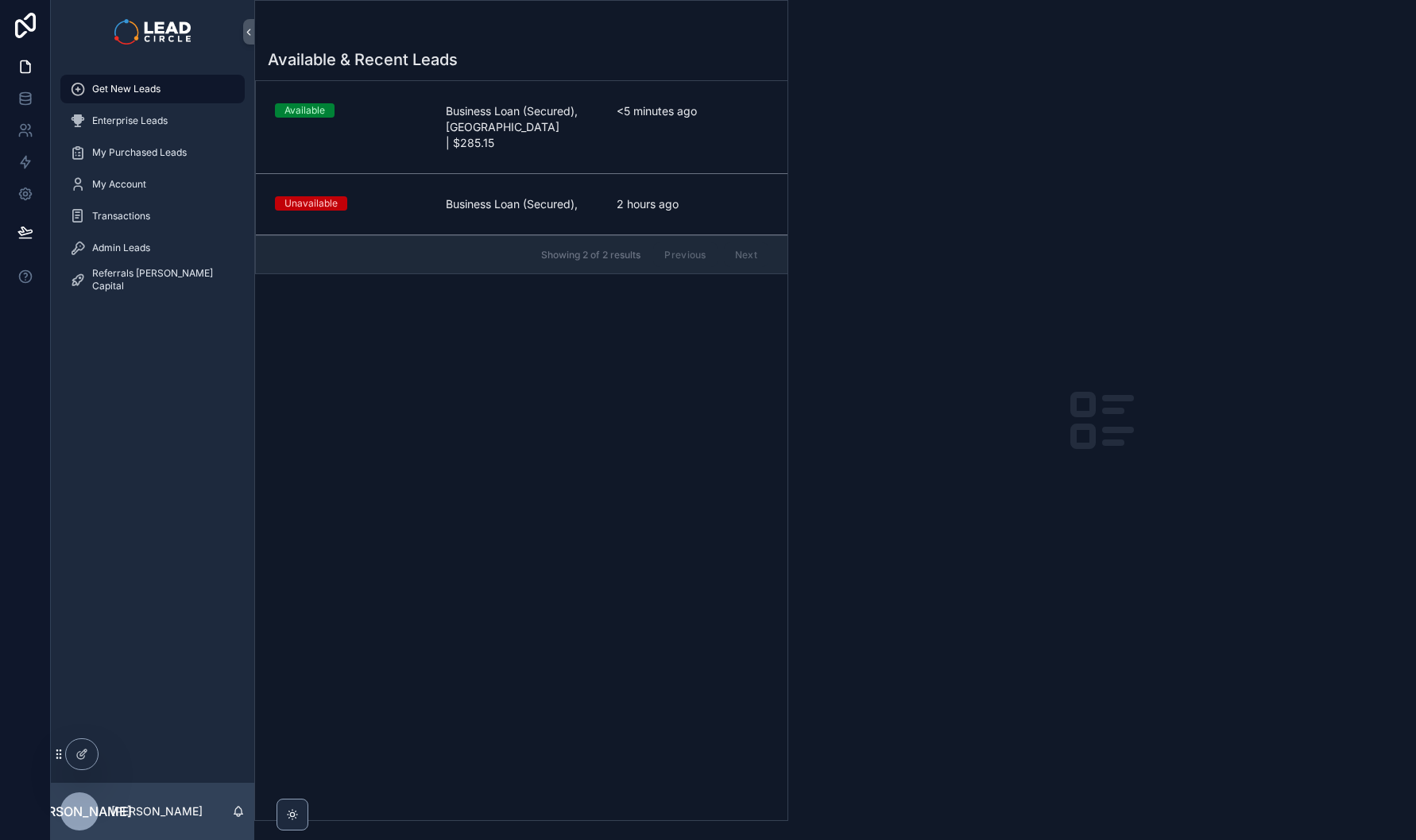
click at [550, 120] on span "Business Loan (Secured), WA | $285.15" at bounding box center [521, 127] width 152 height 48
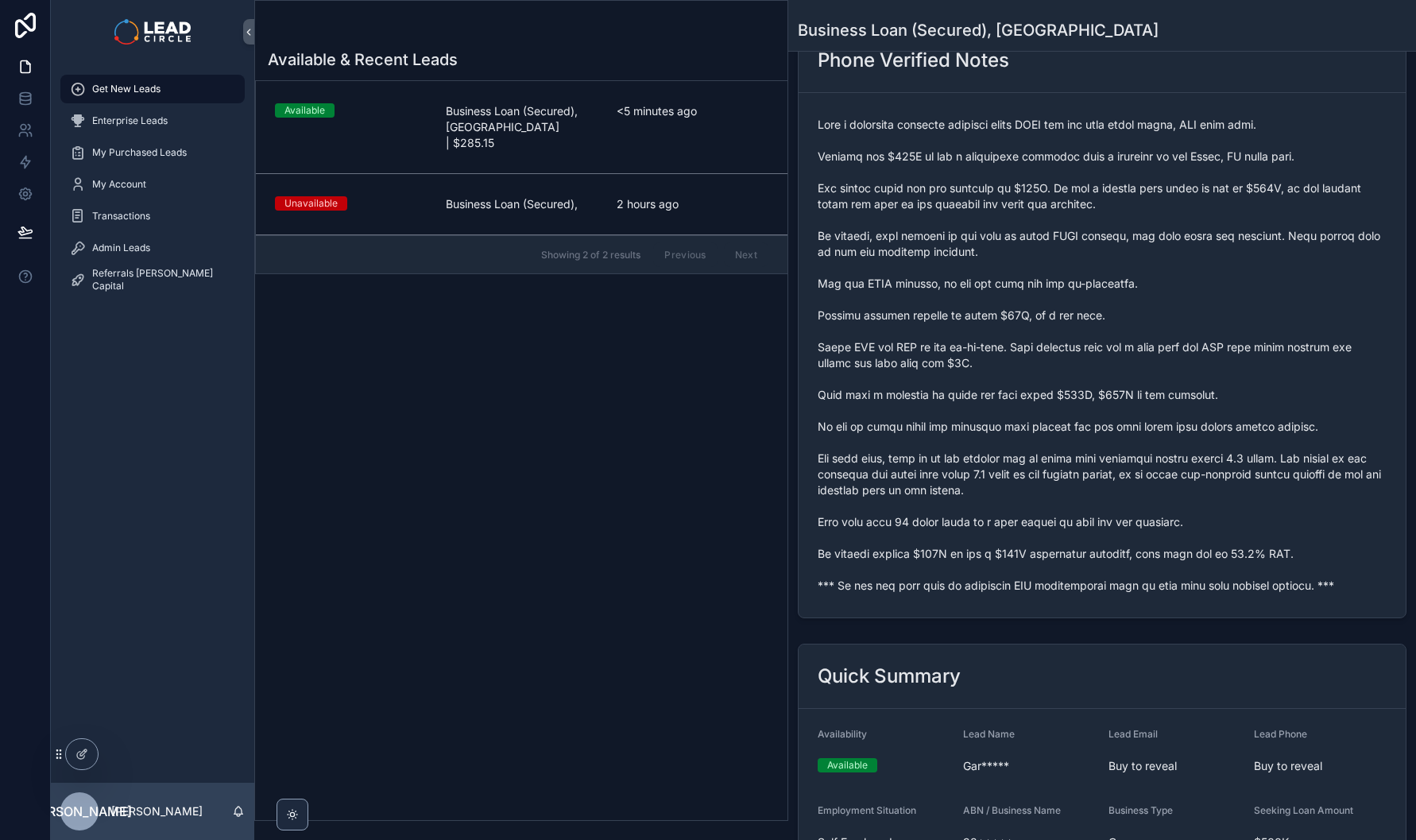
scroll to position [329, 0]
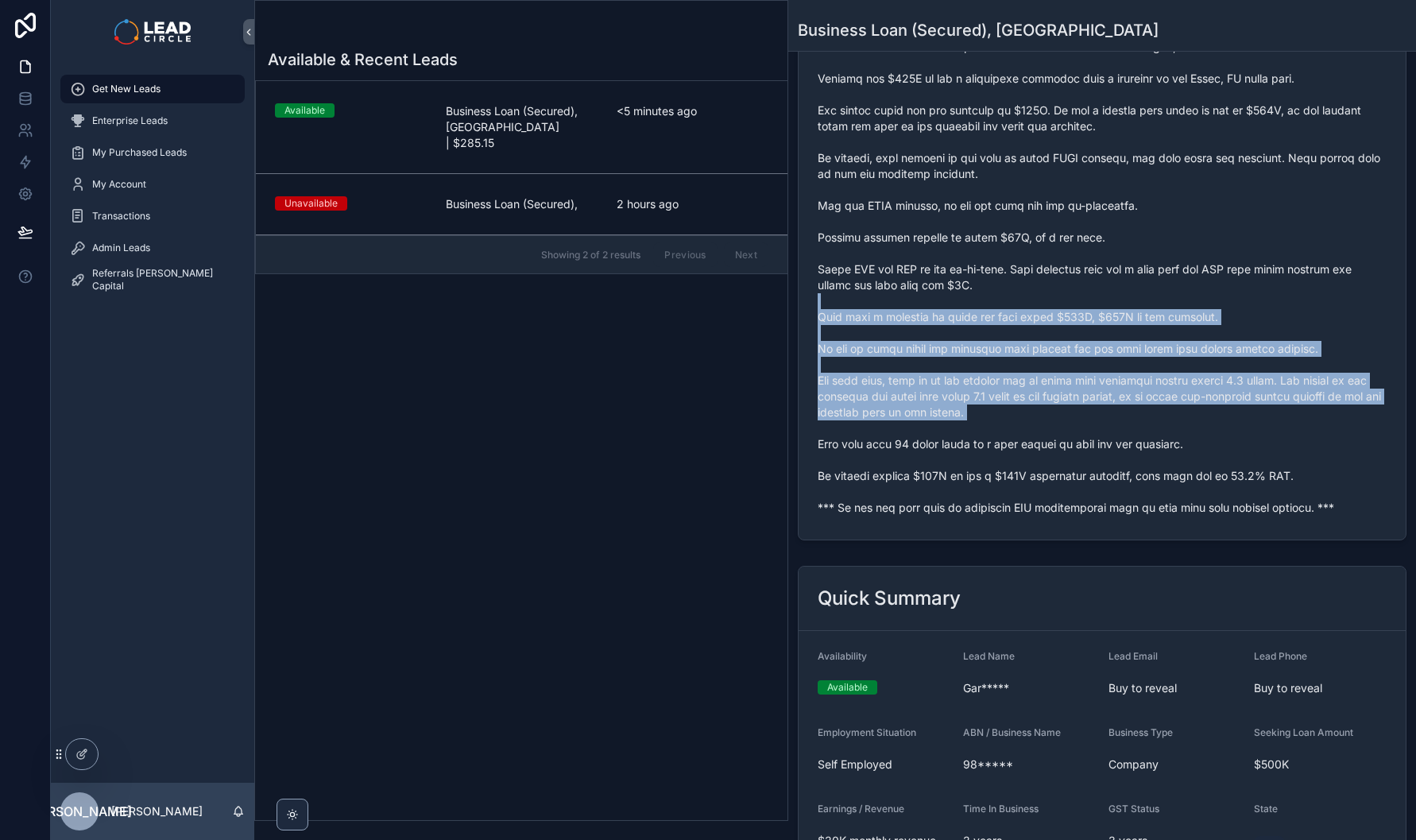
drag, startPoint x: 1038, startPoint y: 322, endPoint x: 1144, endPoint y: 455, distance: 170.1
click at [1140, 454] on span "scrollable content" at bounding box center [1102, 278] width 569 height 477
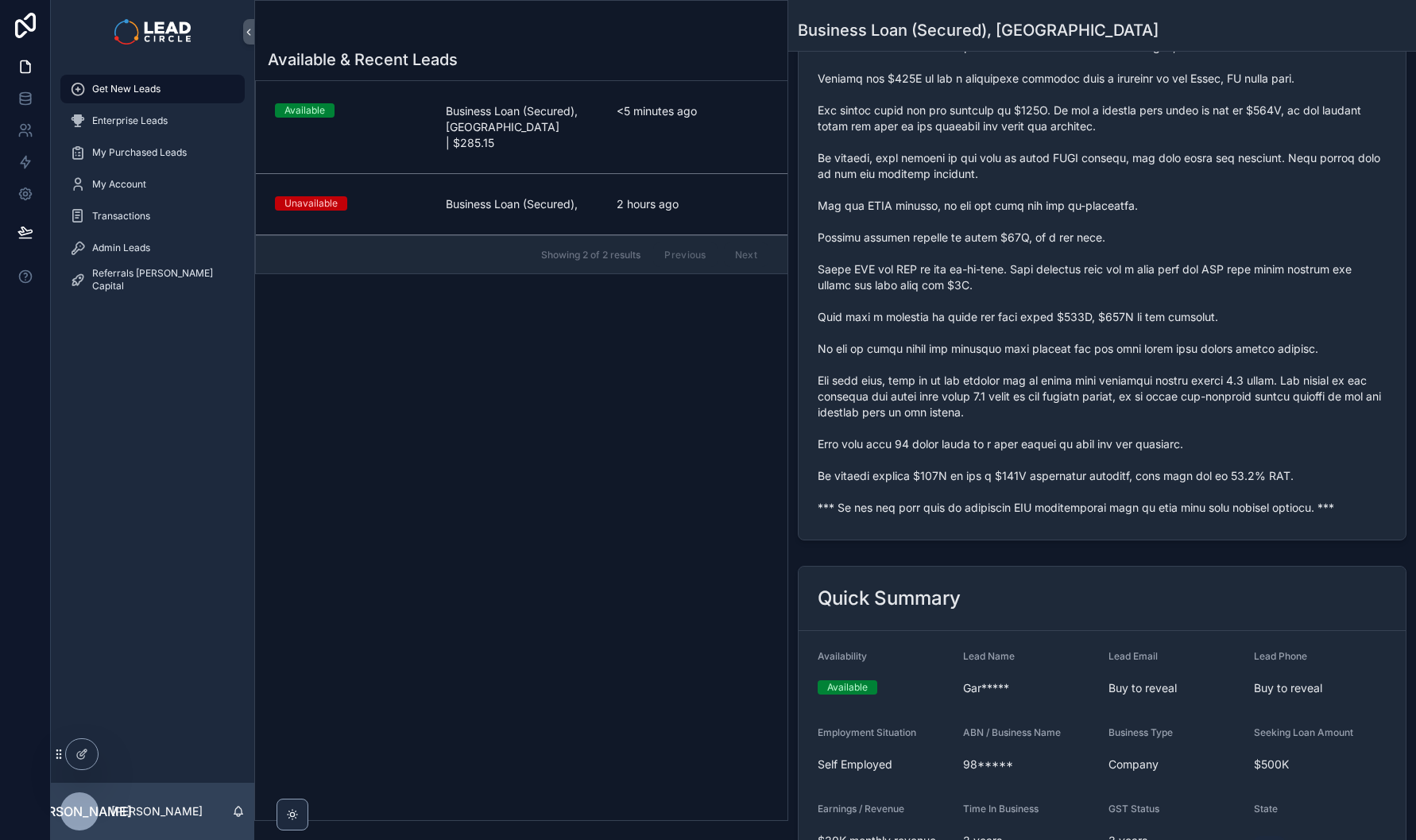
drag, startPoint x: 1144, startPoint y: 455, endPoint x: 1179, endPoint y: 466, distance: 36.7
click at [1145, 455] on span "scrollable content" at bounding box center [1102, 278] width 569 height 477
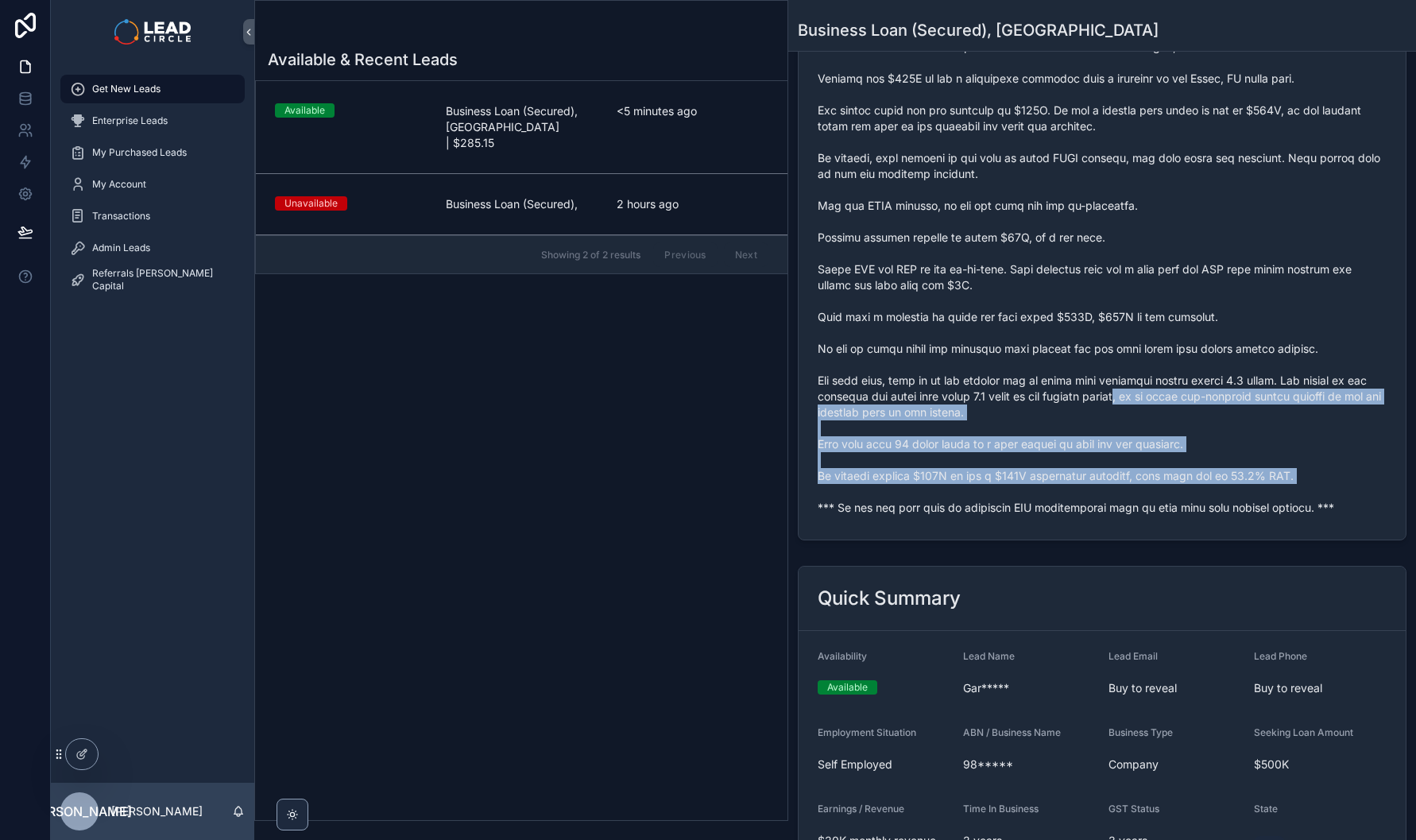
drag, startPoint x: 1235, startPoint y: 487, endPoint x: 1082, endPoint y: 347, distance: 207.4
click at [1095, 357] on span "scrollable content" at bounding box center [1102, 278] width 569 height 477
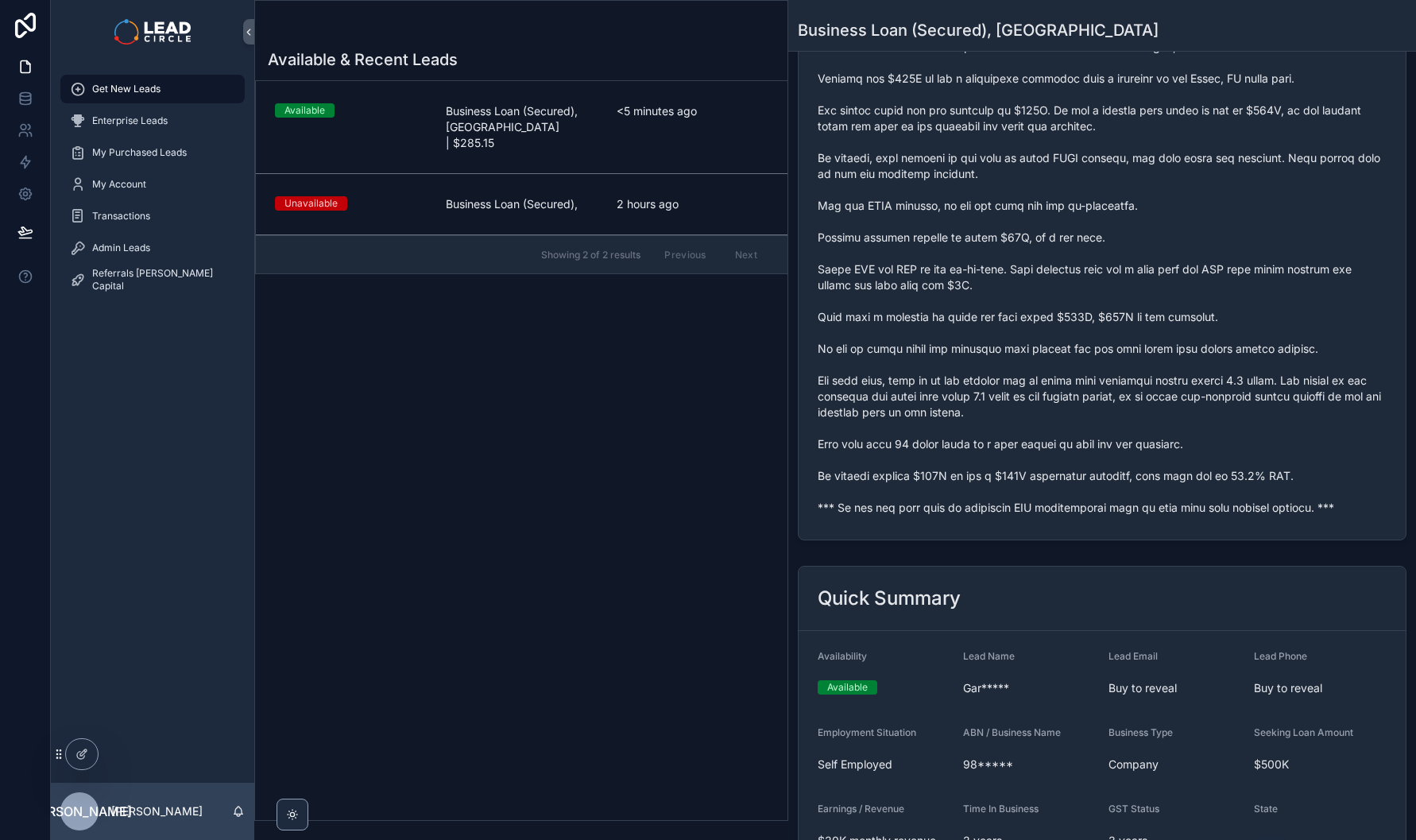
click at [1082, 347] on span "scrollable content" at bounding box center [1102, 278] width 569 height 477
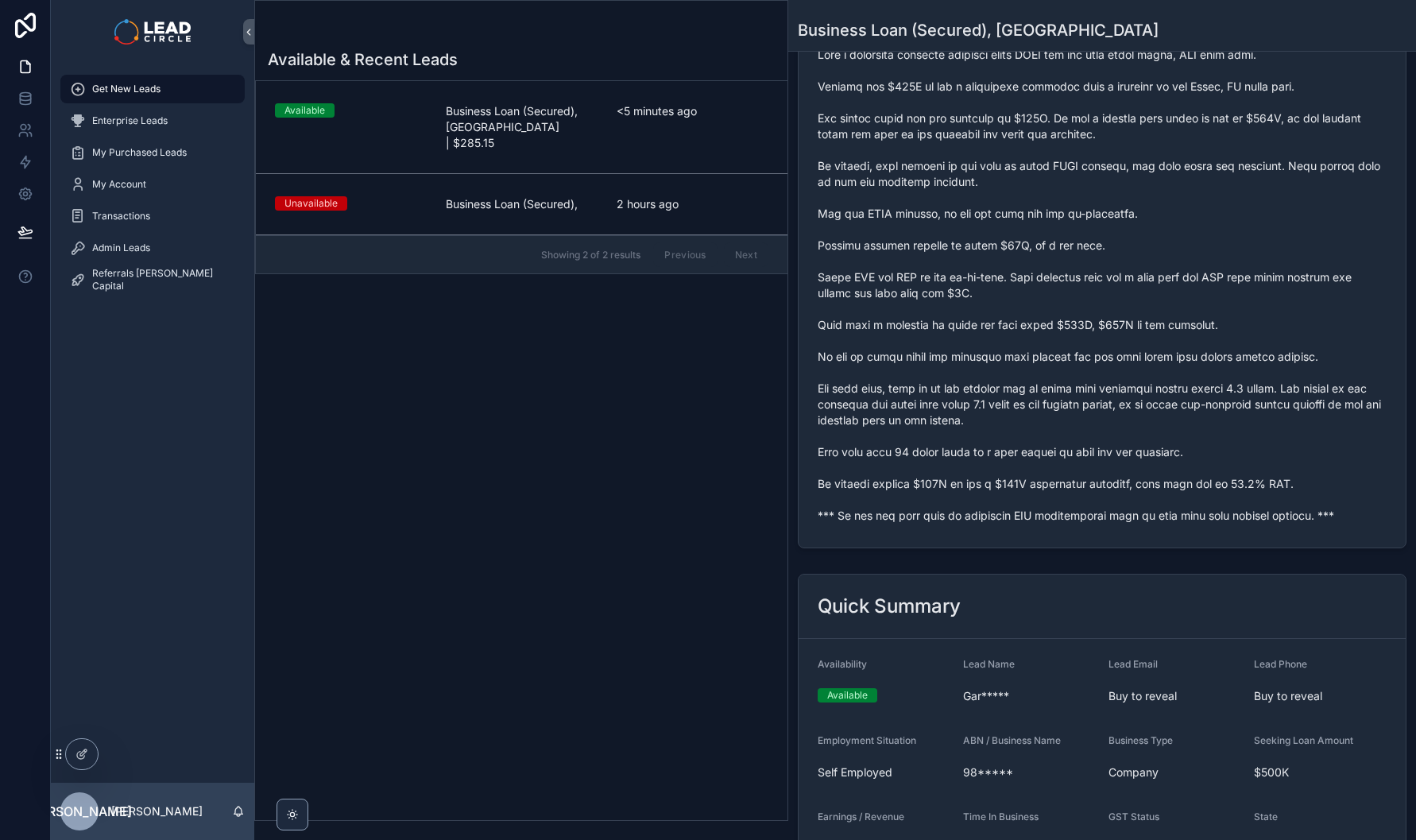
scroll to position [790, 0]
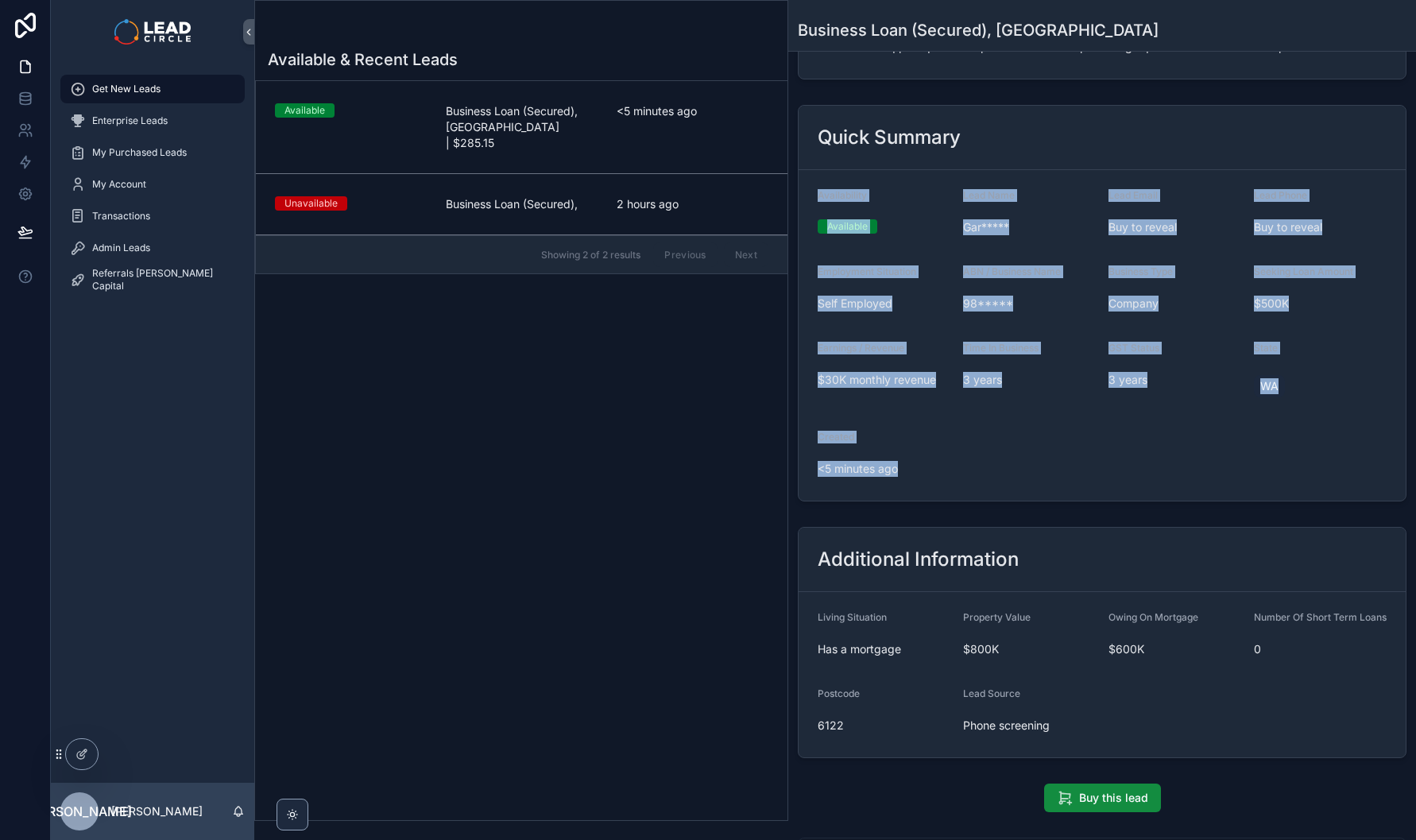
drag, startPoint x: 1108, startPoint y: 520, endPoint x: 937, endPoint y: 160, distance: 398.5
click at [937, 160] on div "Buy this lead Type of Enquiry Business Loan (Secured) Lead Price Refresh to upd…" at bounding box center [1102, 87] width 628 height 1613
click at [937, 160] on div "Quick Summary" at bounding box center [1102, 138] width 607 height 65
drag, startPoint x: 937, startPoint y: 160, endPoint x: 1055, endPoint y: 465, distance: 327.0
click at [1055, 465] on div "Quick Summary Availability Available Lead Name Gar***** Lead Email Buy to revea…" at bounding box center [1102, 303] width 609 height 397
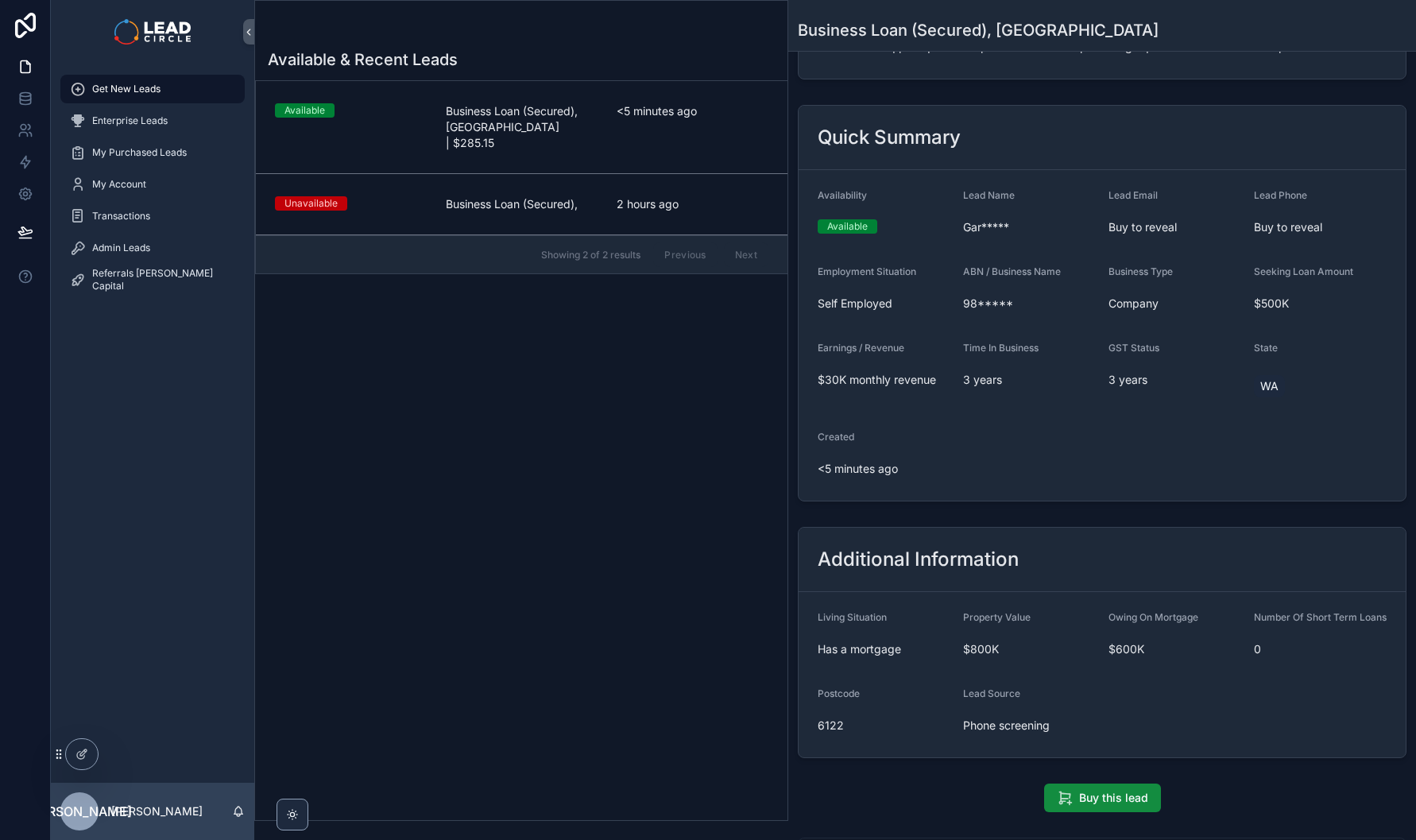
click at [1055, 465] on form "Availability Available Lead Name Gar***** Lead Email Buy to reveal Lead Phone B…" at bounding box center [1102, 335] width 607 height 330
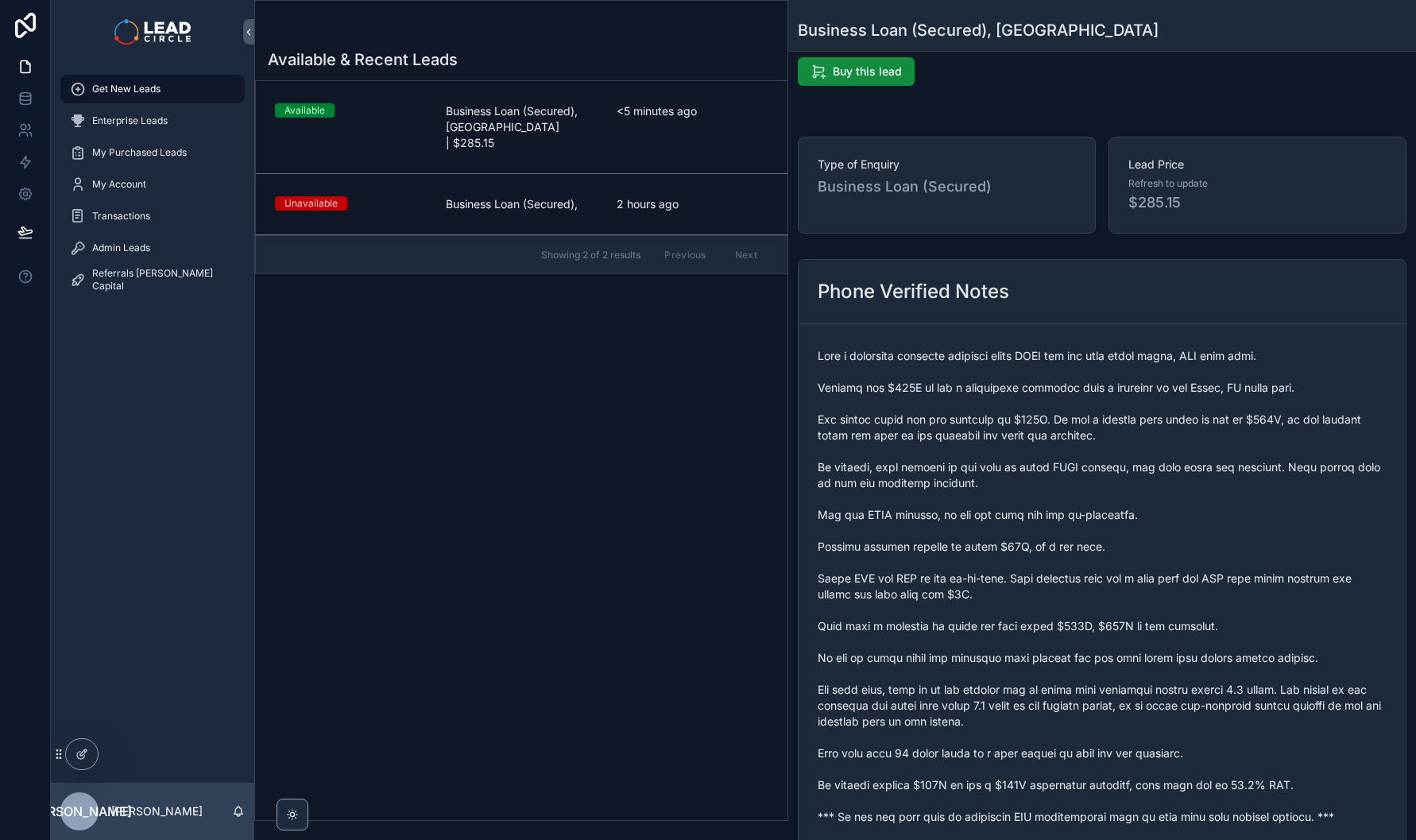
scroll to position [0, 0]
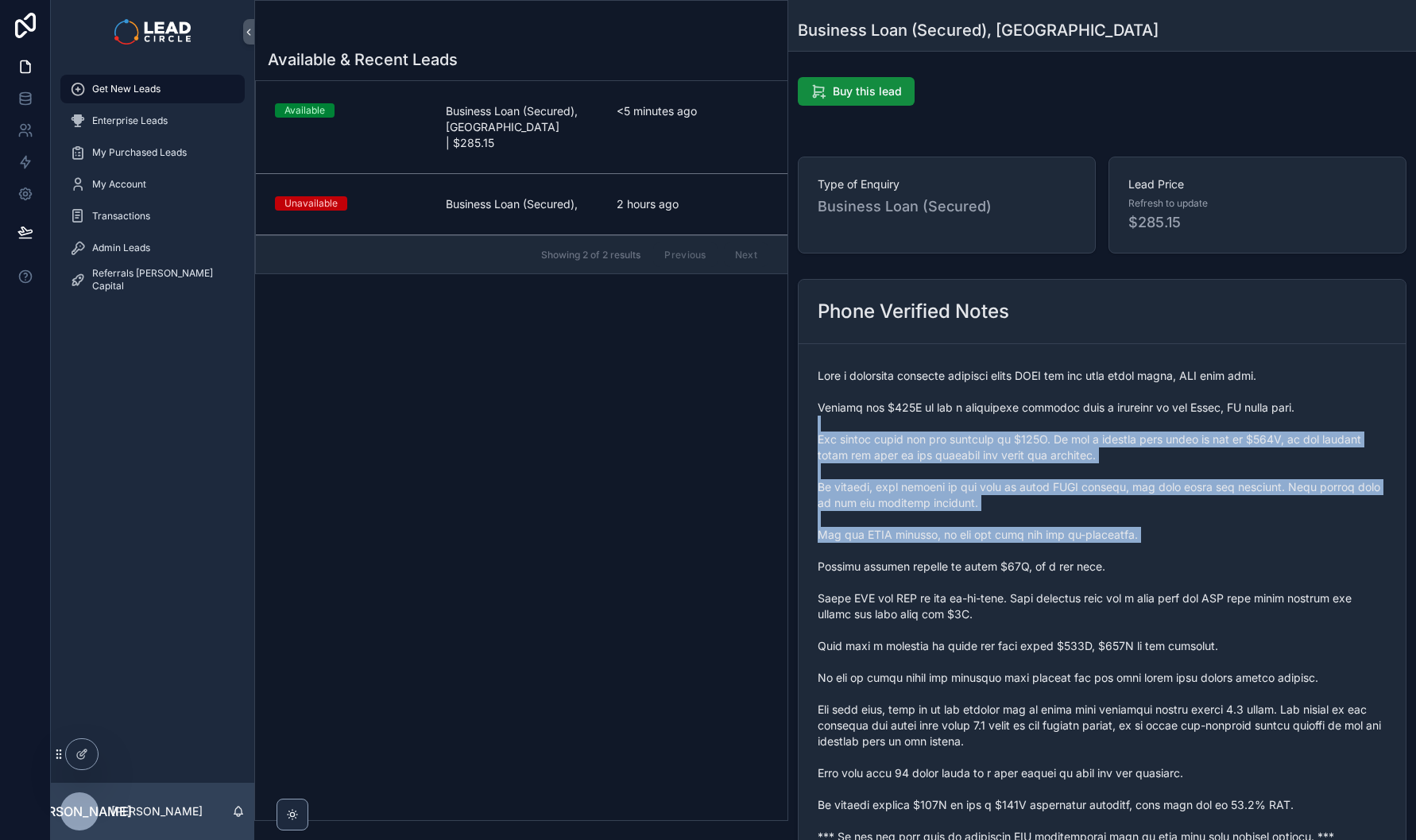
drag, startPoint x: 1051, startPoint y: 416, endPoint x: 1161, endPoint y: 591, distance: 206.7
click at [1160, 589] on span "scrollable content" at bounding box center [1102, 606] width 569 height 477
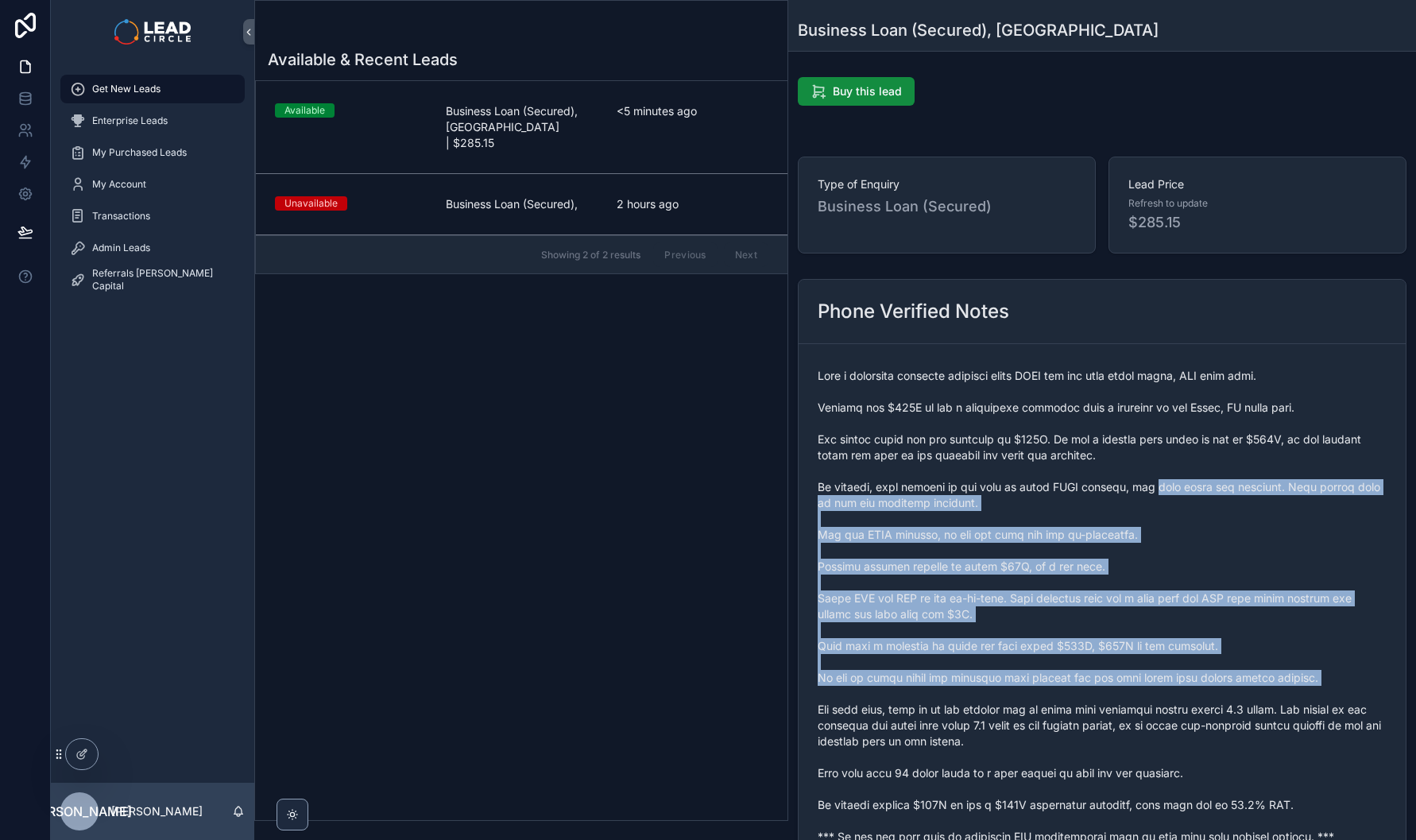
drag, startPoint x: 1273, startPoint y: 688, endPoint x: 1123, endPoint y: 461, distance: 272.1
click at [1125, 465] on span "scrollable content" at bounding box center [1102, 606] width 569 height 477
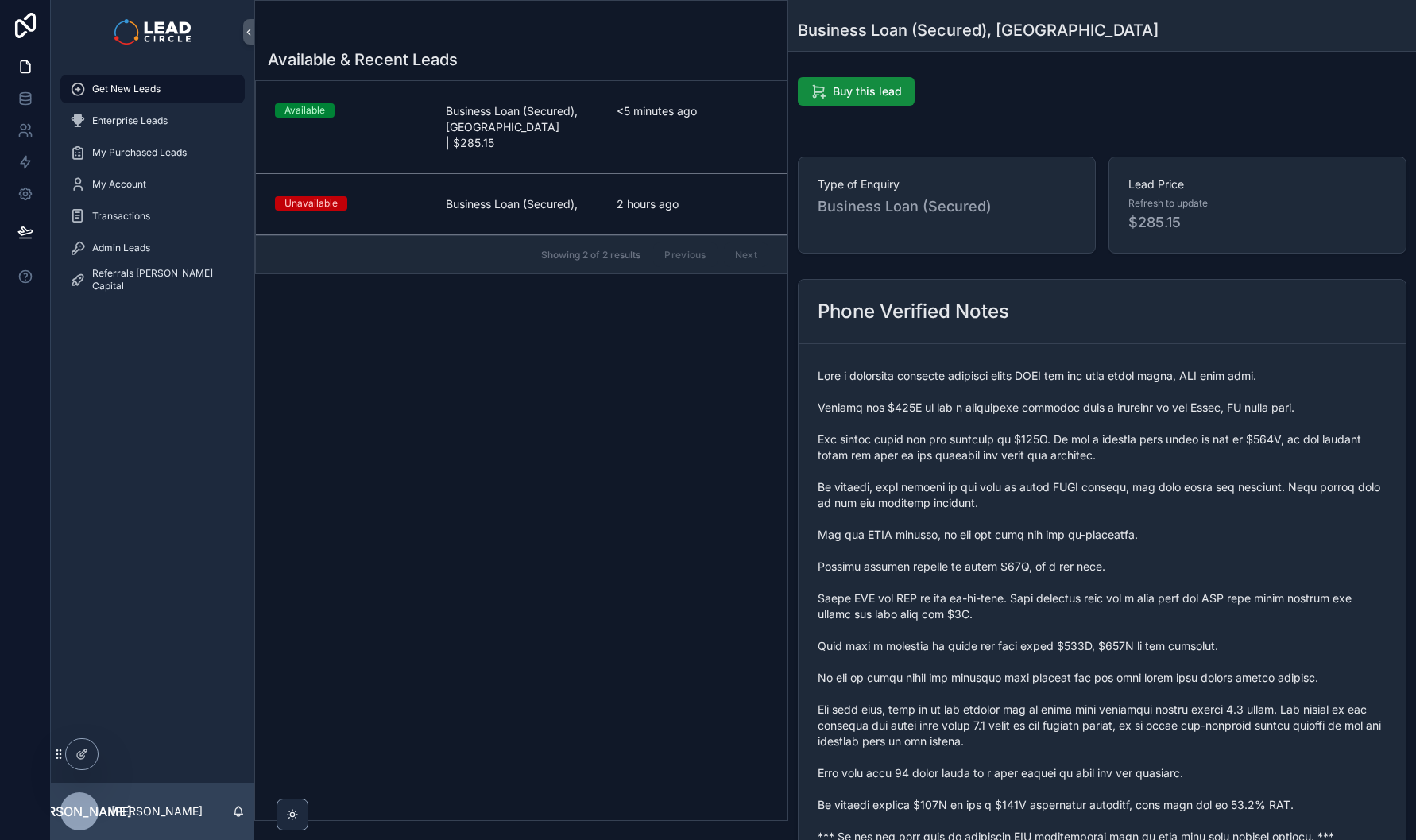
click at [1123, 461] on span "scrollable content" at bounding box center [1102, 606] width 569 height 477
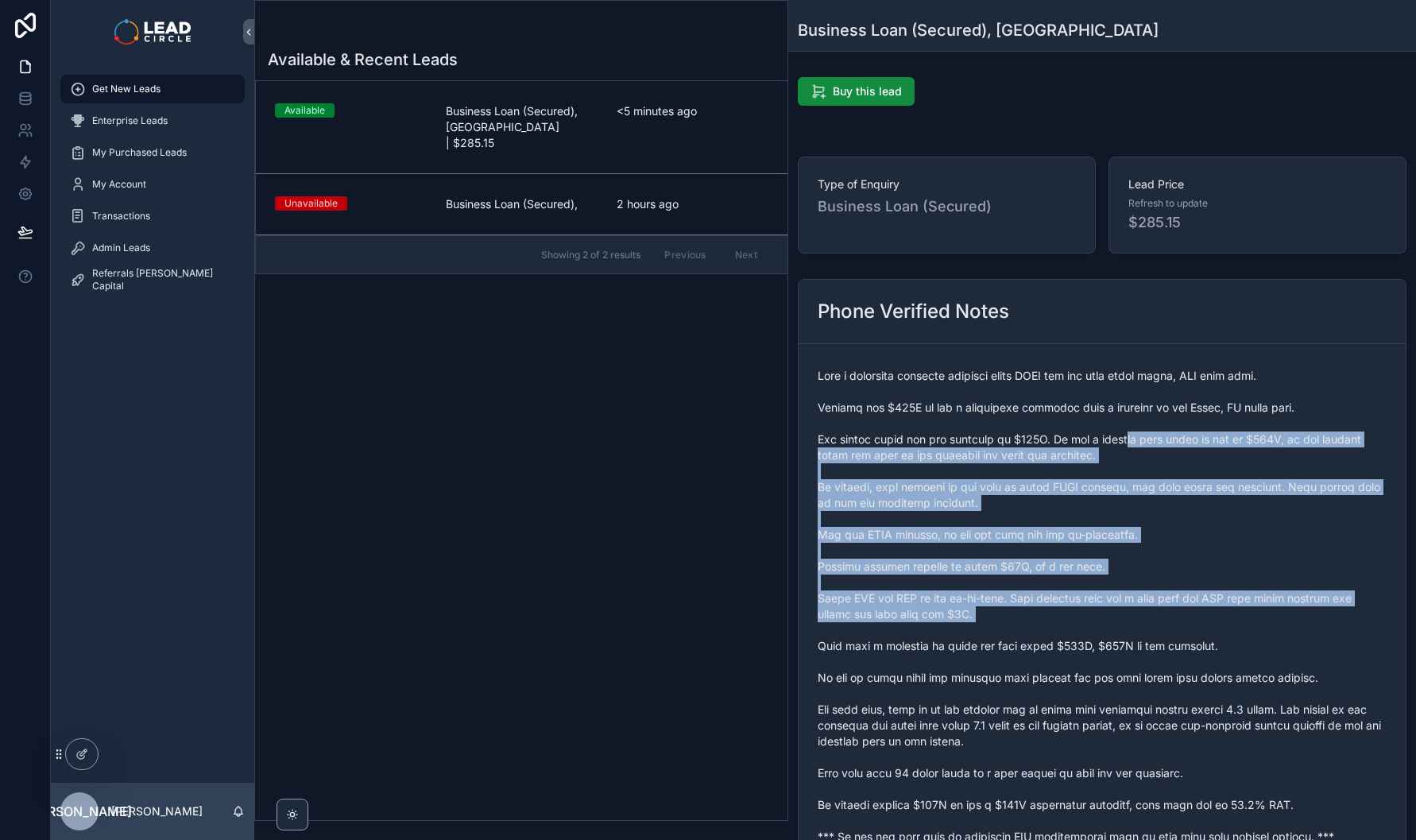
drag, startPoint x: 1136, startPoint y: 469, endPoint x: 1272, endPoint y: 702, distance: 269.8
click at [1271, 702] on span "scrollable content" at bounding box center [1102, 606] width 569 height 477
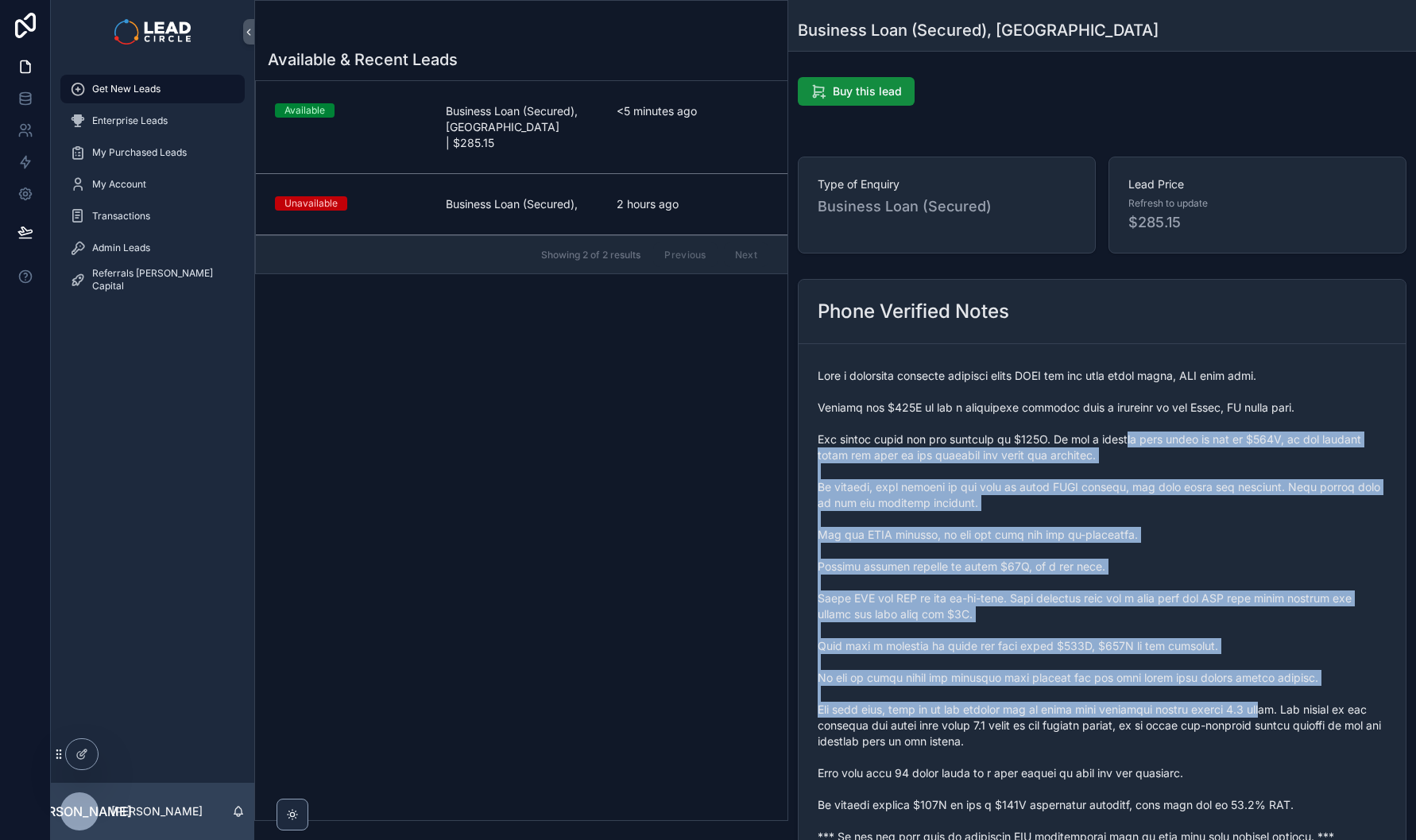
click at [1272, 702] on span "scrollable content" at bounding box center [1102, 606] width 569 height 477
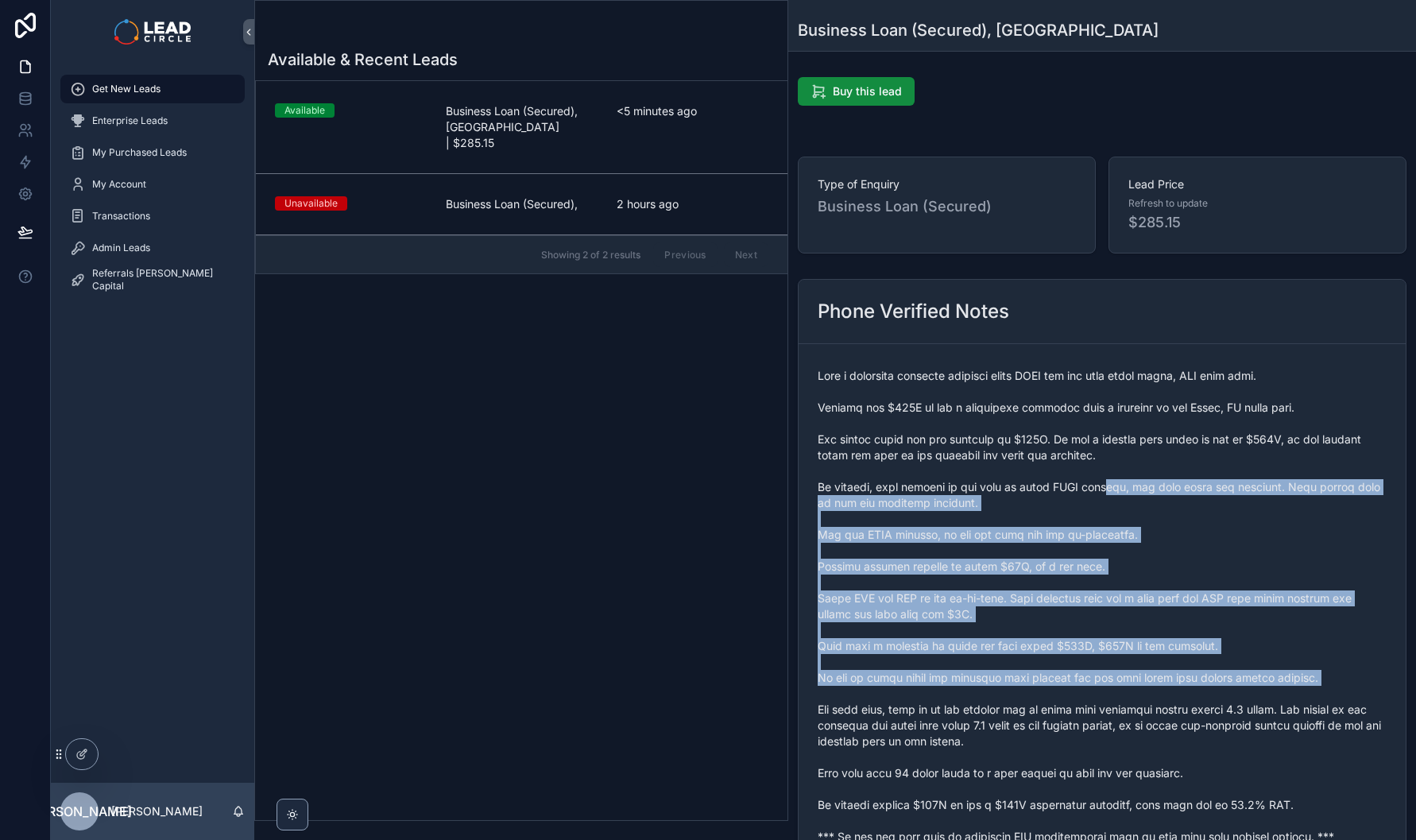
drag, startPoint x: 1105, startPoint y: 496, endPoint x: 1092, endPoint y: 482, distance: 19.1
click at [1092, 482] on span "scrollable content" at bounding box center [1102, 606] width 569 height 477
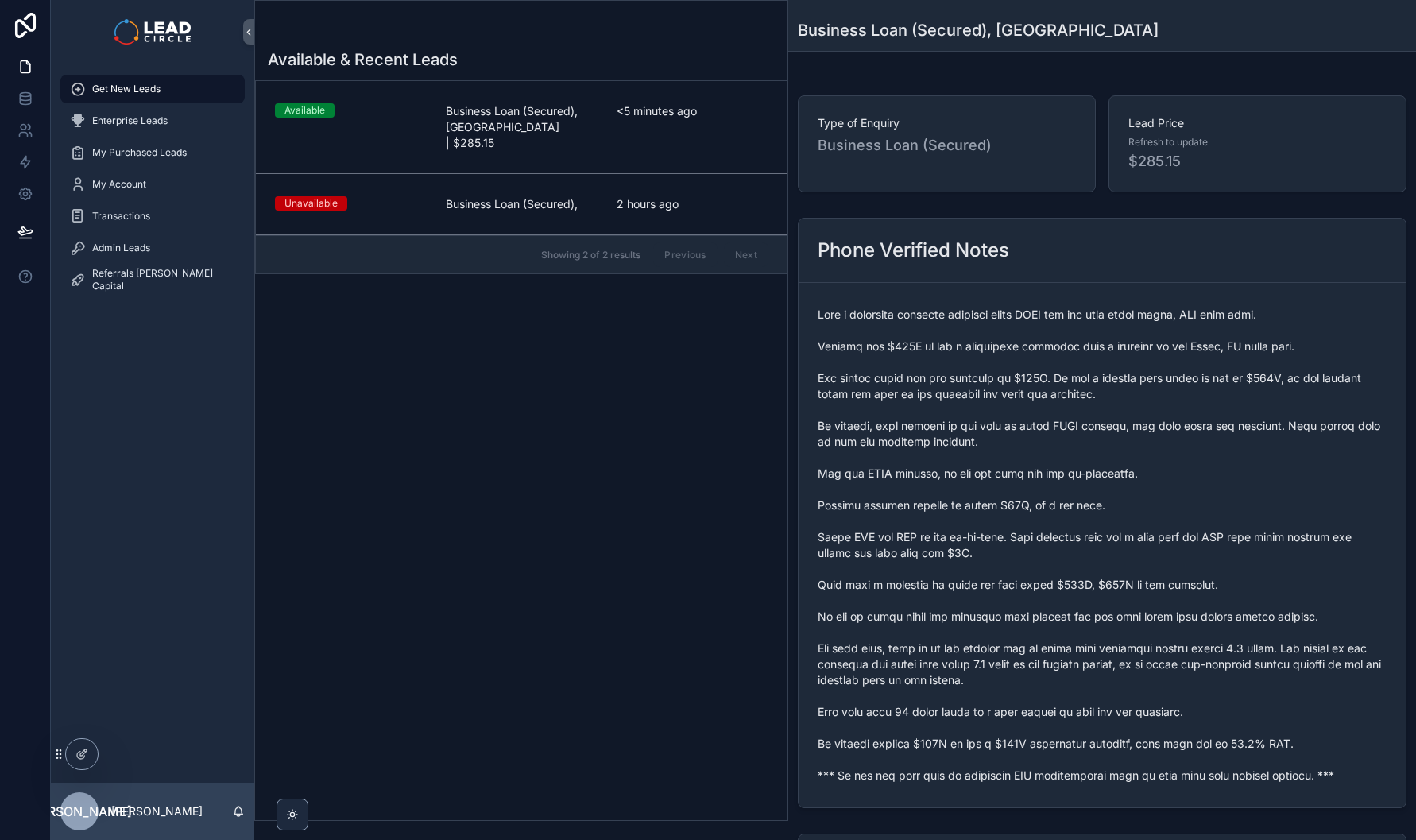
scroll to position [129, 0]
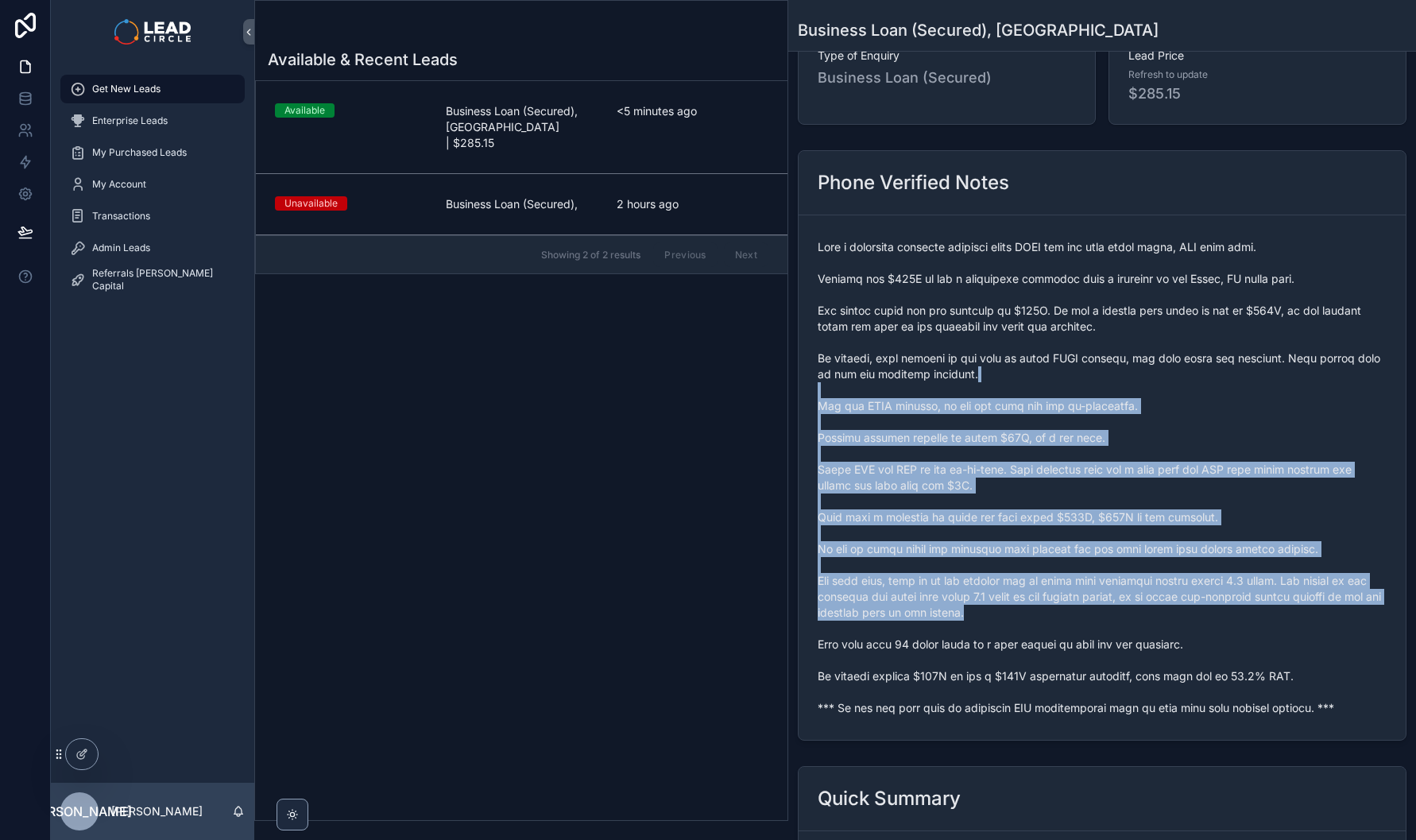
drag, startPoint x: 1166, startPoint y: 560, endPoint x: 1196, endPoint y: 609, distance: 57.5
click at [1196, 609] on span "scrollable content" at bounding box center [1102, 478] width 569 height 477
drag, startPoint x: 1197, startPoint y: 606, endPoint x: 1010, endPoint y: 395, distance: 281.9
click at [1017, 402] on span "scrollable content" at bounding box center [1102, 478] width 569 height 477
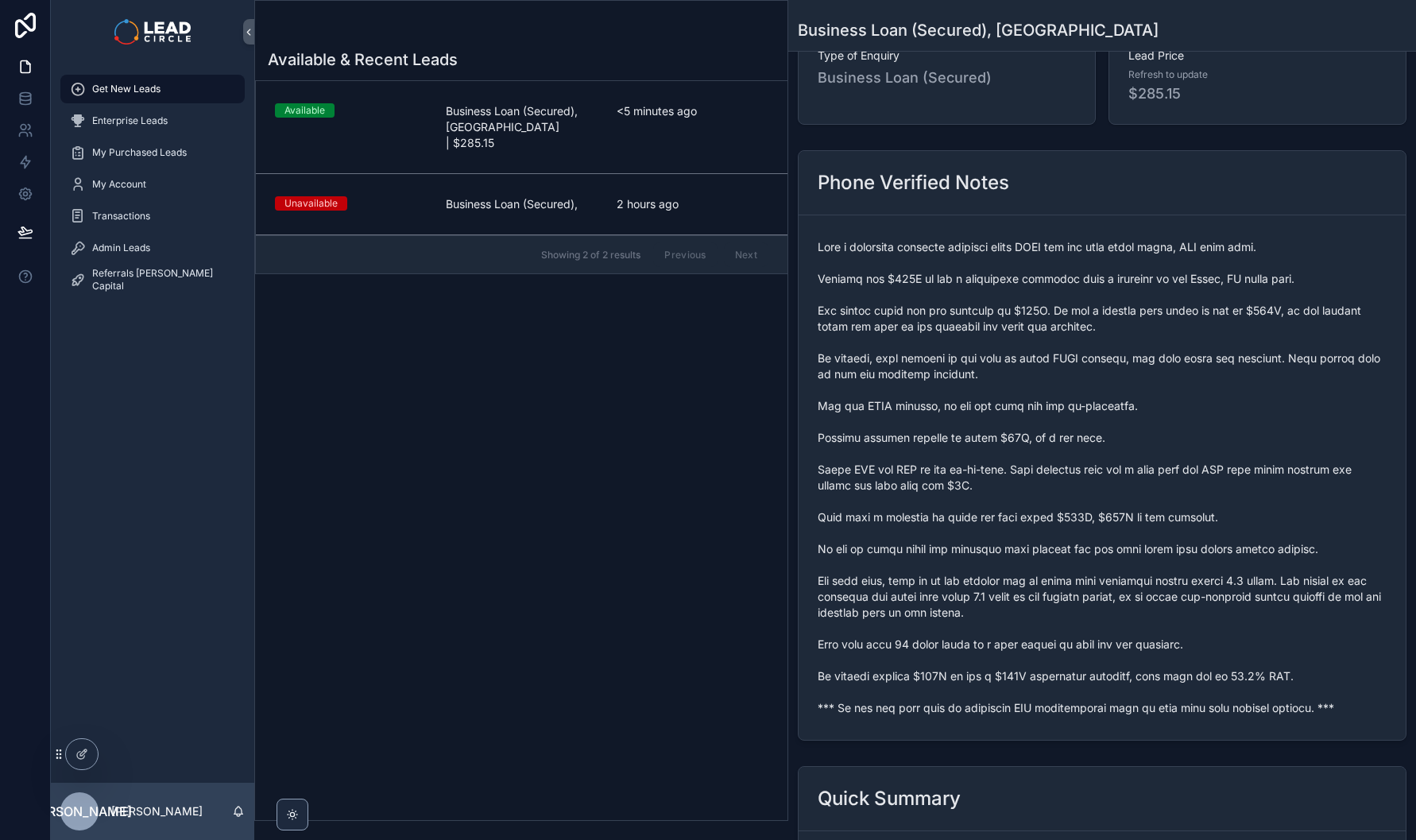
click at [1005, 392] on span "scrollable content" at bounding box center [1102, 478] width 569 height 477
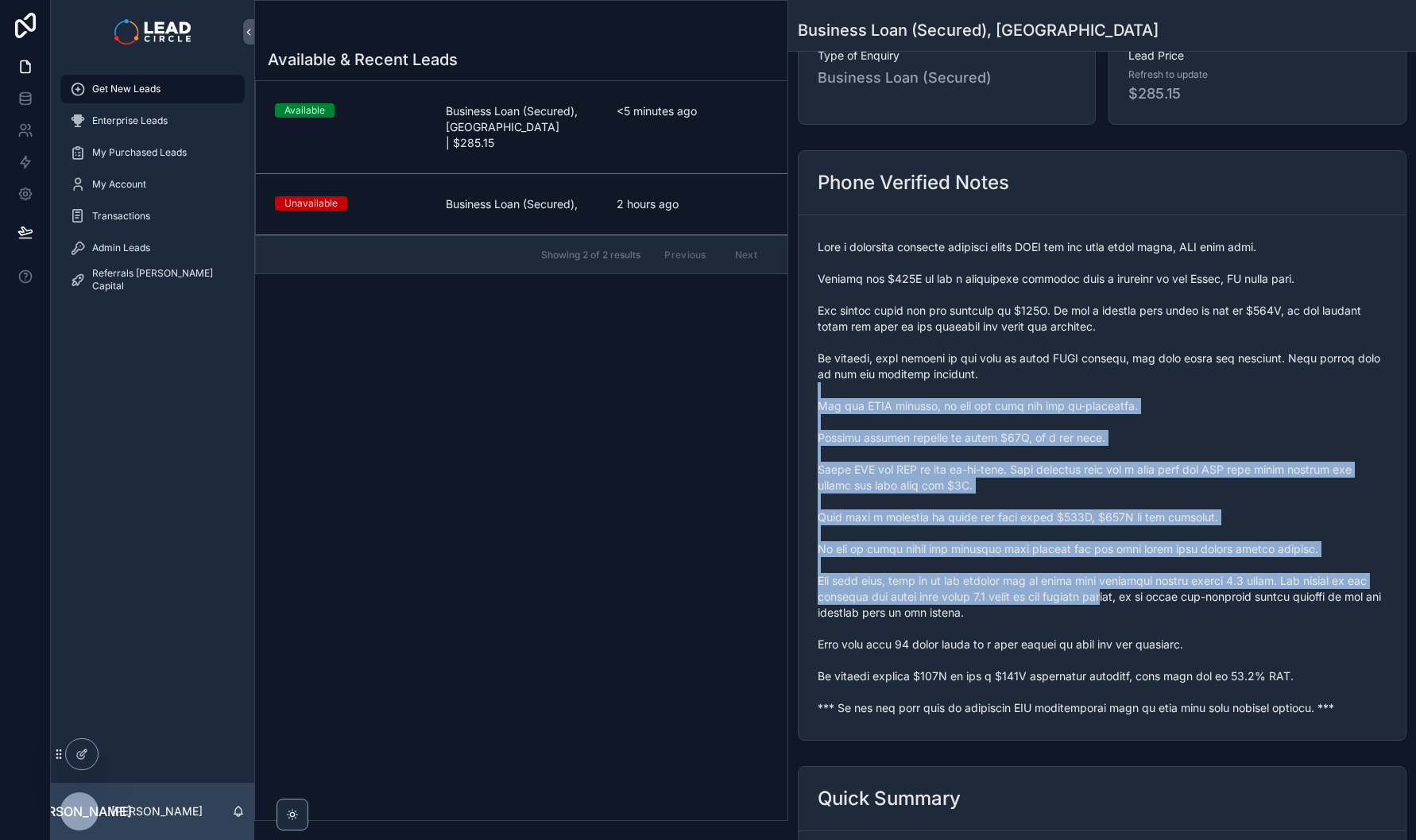
drag, startPoint x: 1005, startPoint y: 392, endPoint x: 1148, endPoint y: 627, distance: 275.1
click at [1148, 627] on span "scrollable content" at bounding box center [1102, 478] width 569 height 477
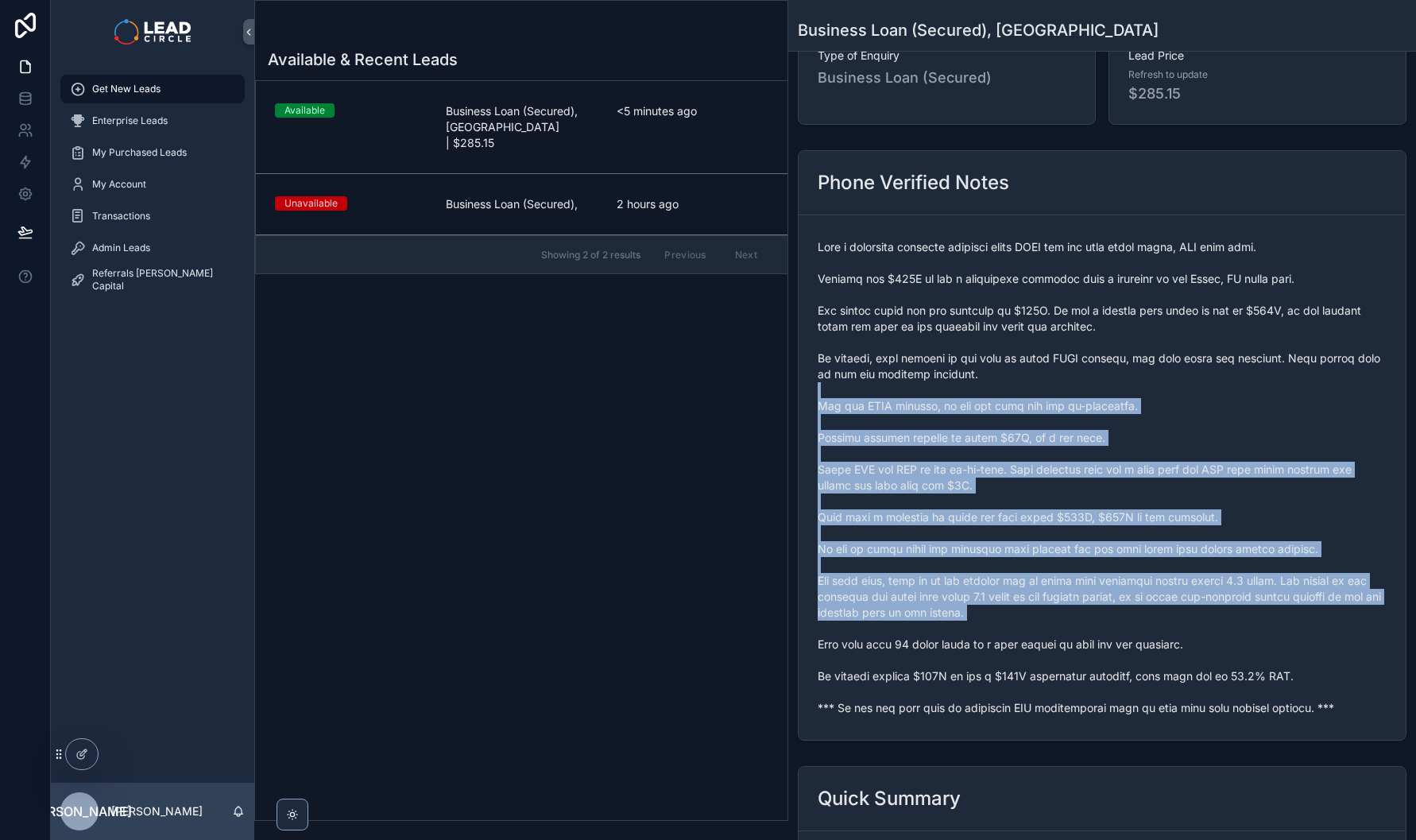
click at [1148, 627] on span "scrollable content" at bounding box center [1102, 478] width 569 height 477
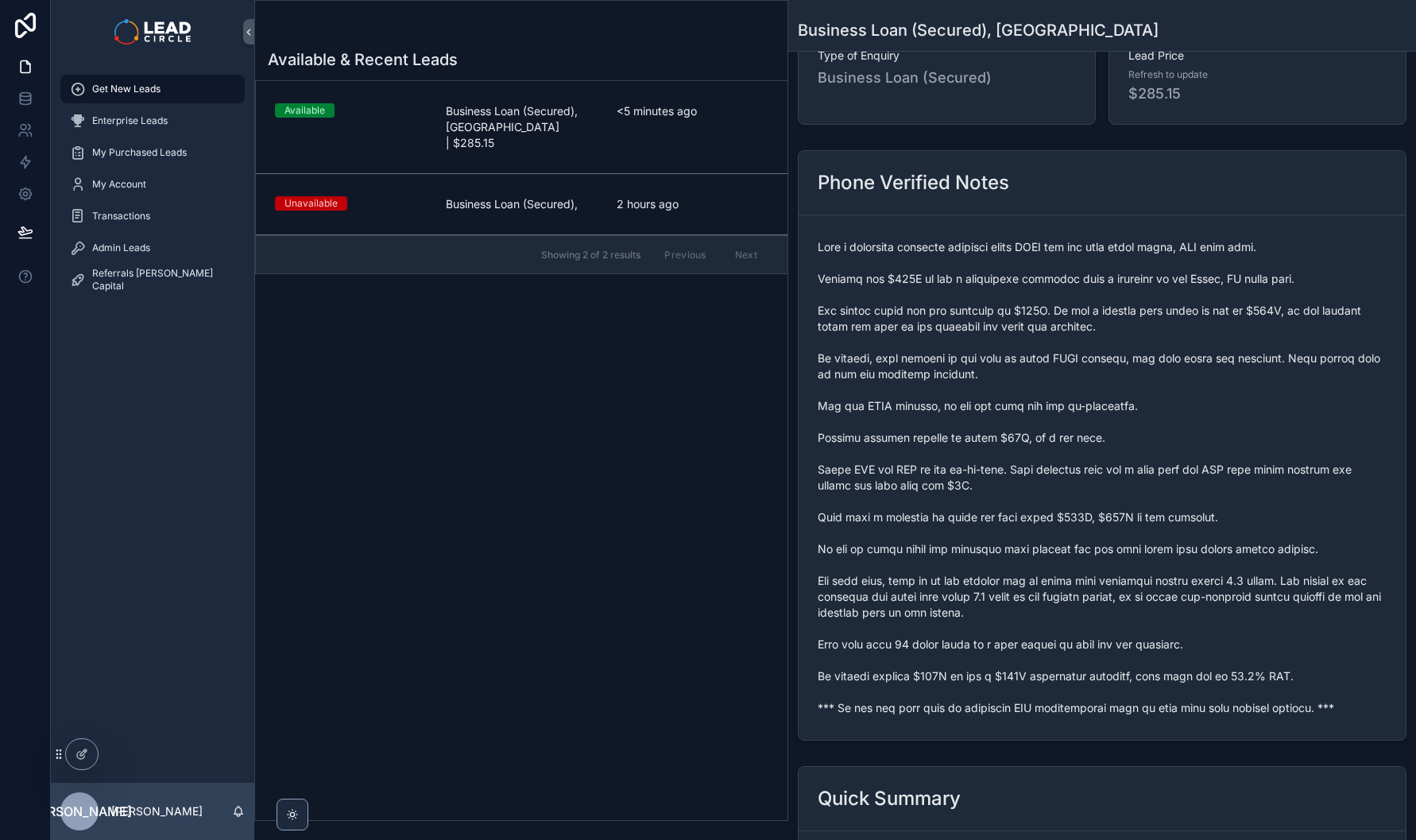
scroll to position [0, 0]
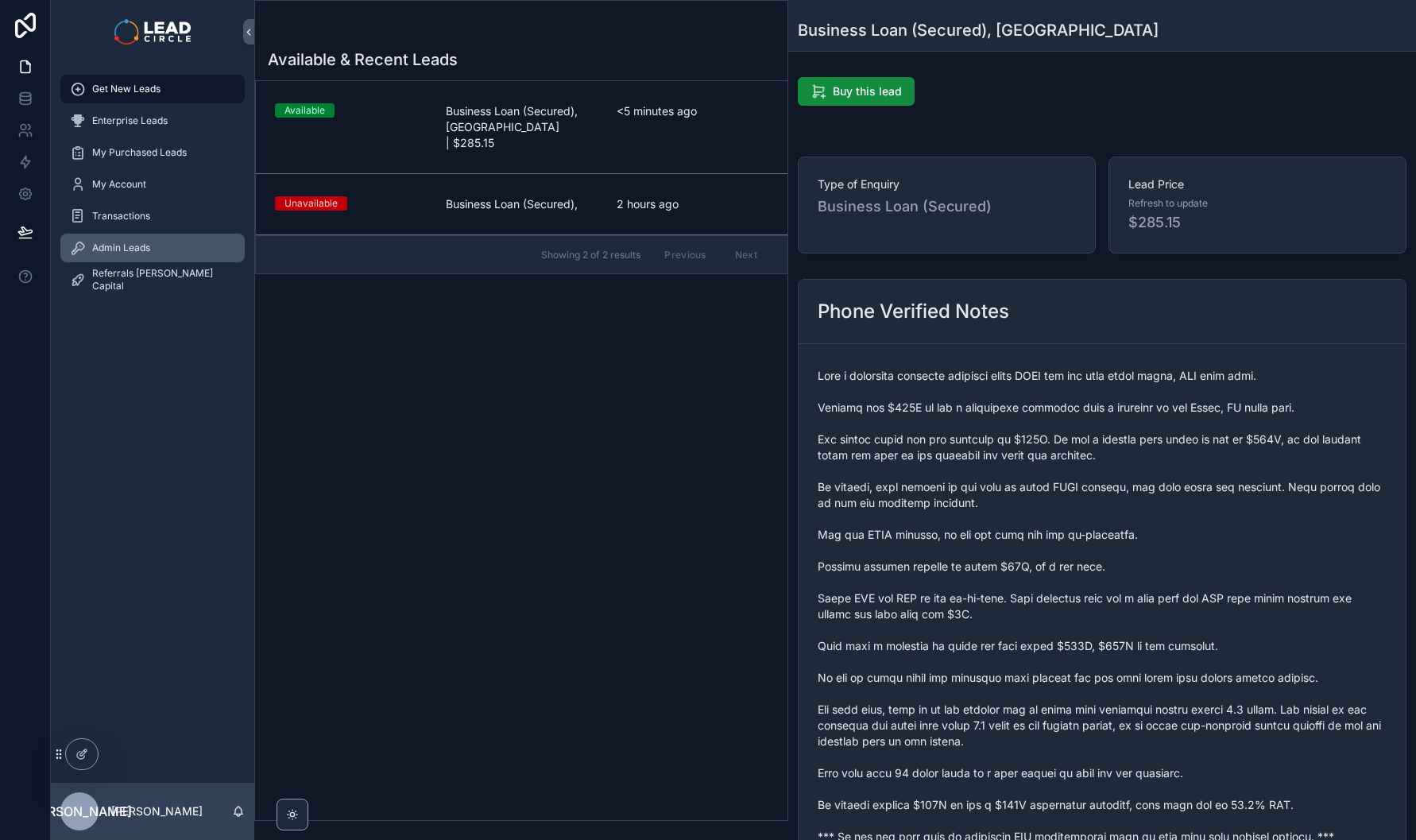
click at [98, 249] on span "Admin Leads" at bounding box center [120, 248] width 58 height 13
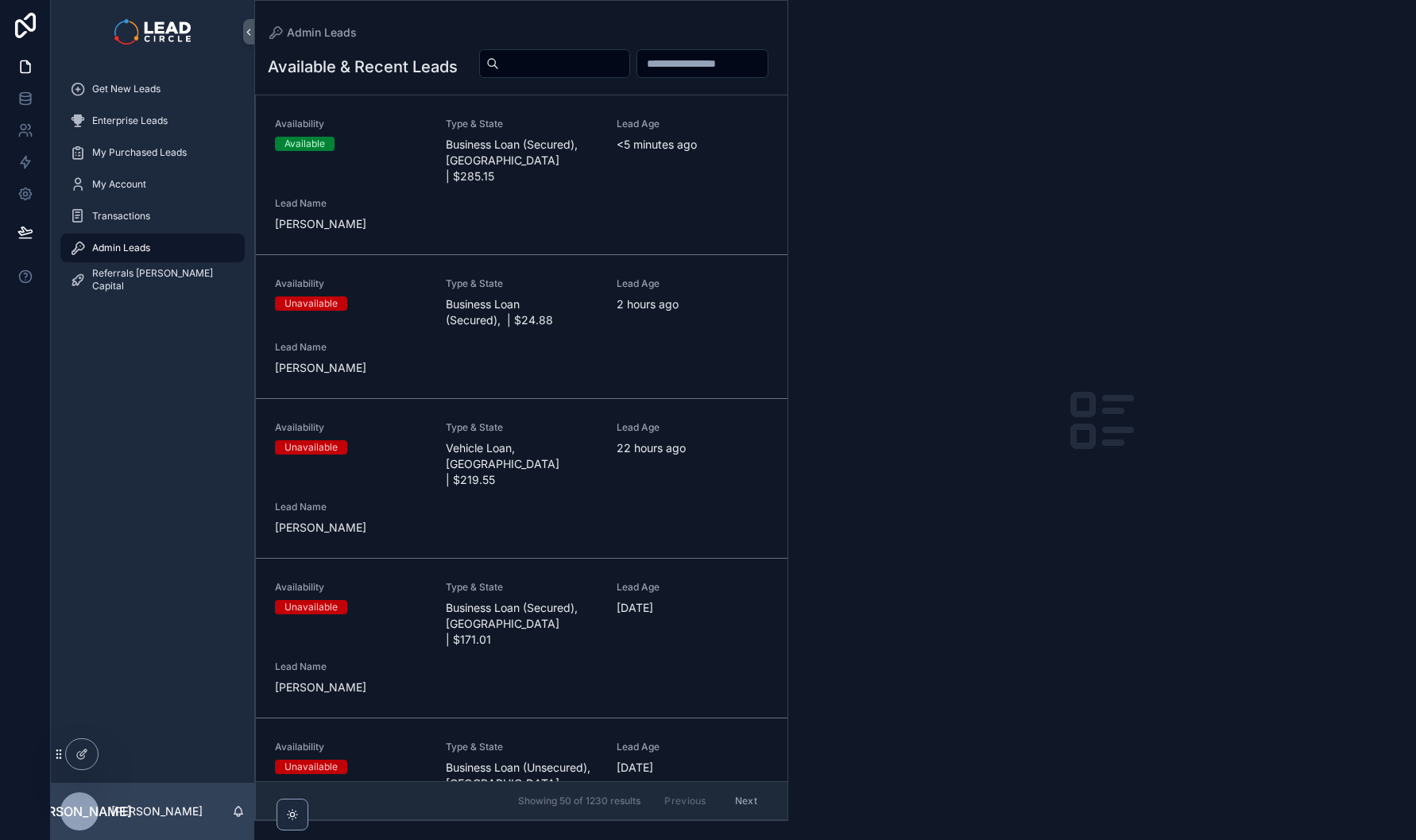
click at [629, 66] on input "scrollable content" at bounding box center [564, 63] width 130 height 22
paste input "**********"
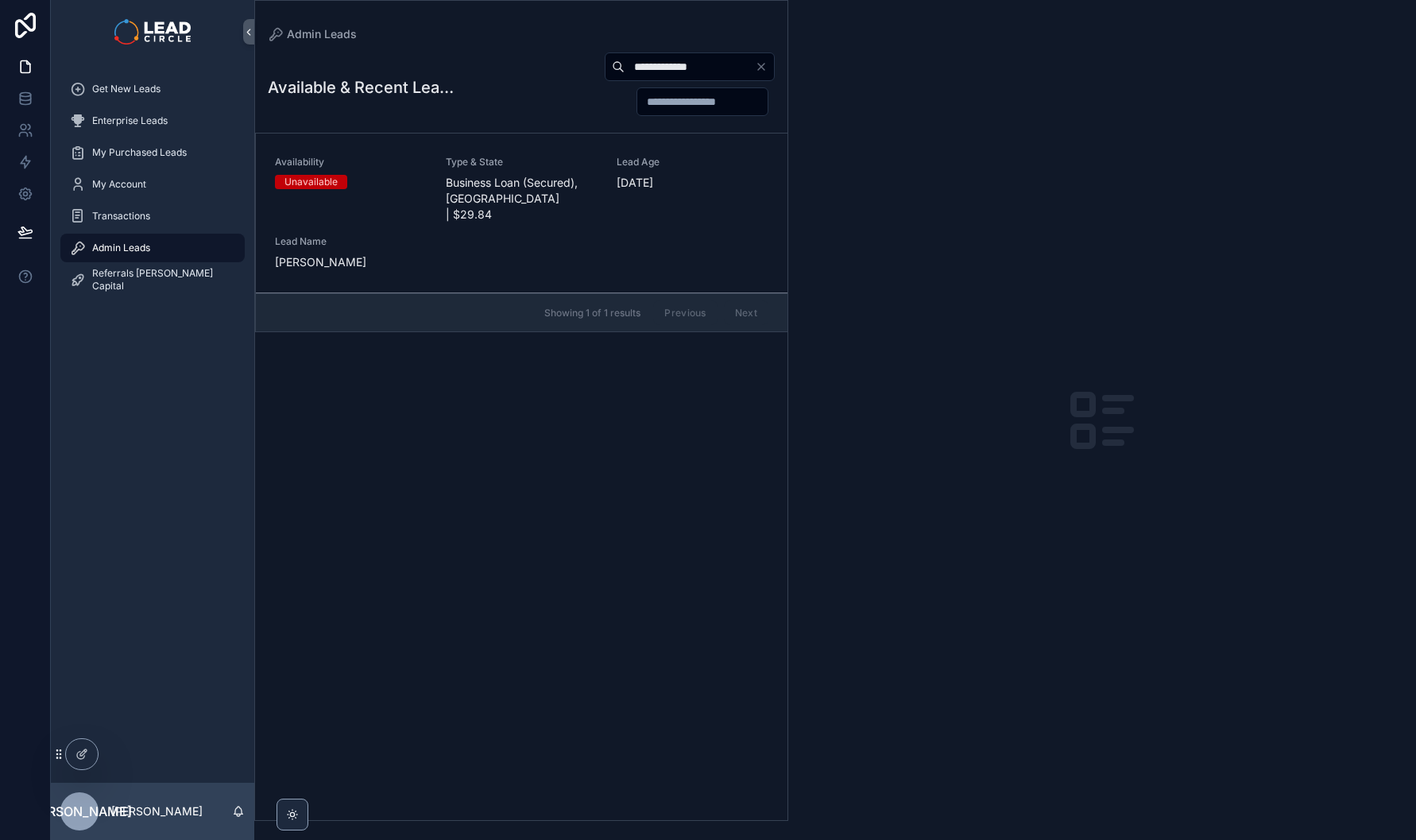
click at [552, 184] on span "Business Loan (Secured), VIC | $29.84" at bounding box center [521, 198] width 152 height 48
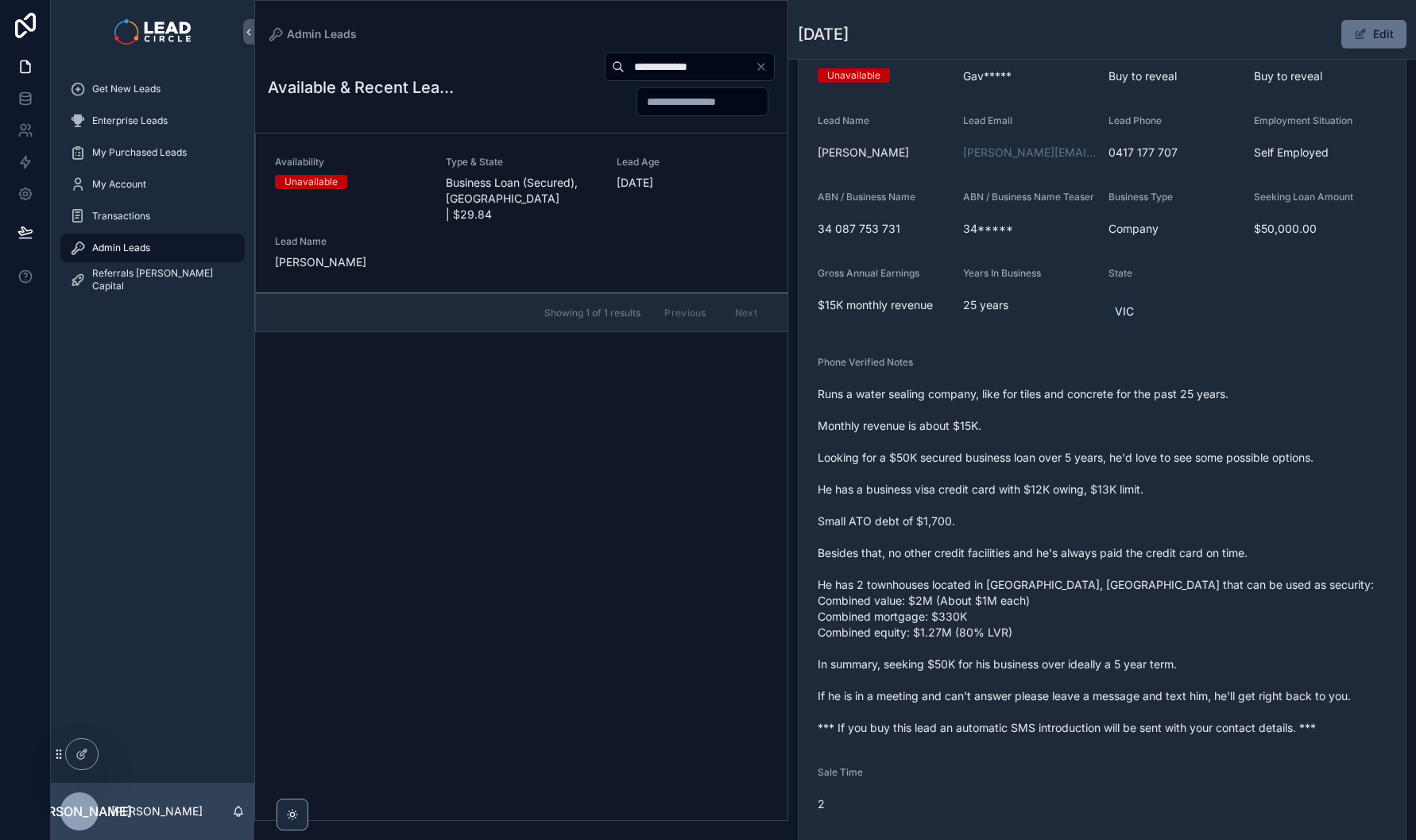
scroll to position [306, 0]
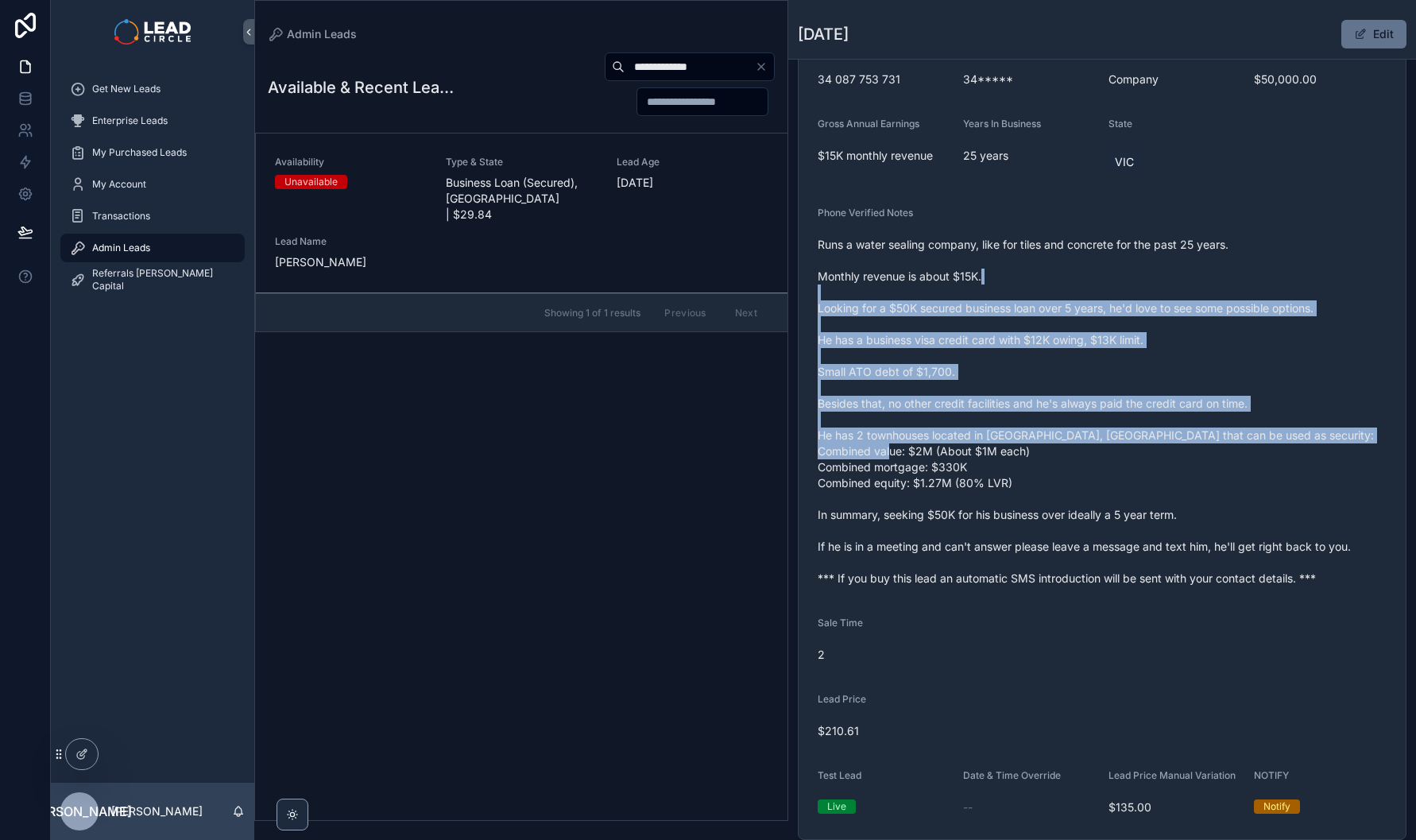
drag, startPoint x: 1040, startPoint y: 338, endPoint x: 1132, endPoint y: 485, distance: 173.4
click at [1132, 485] on span "Runs a water sealing company, like for tiles and concrete for the past 25 years…" at bounding box center [1102, 411] width 569 height 350
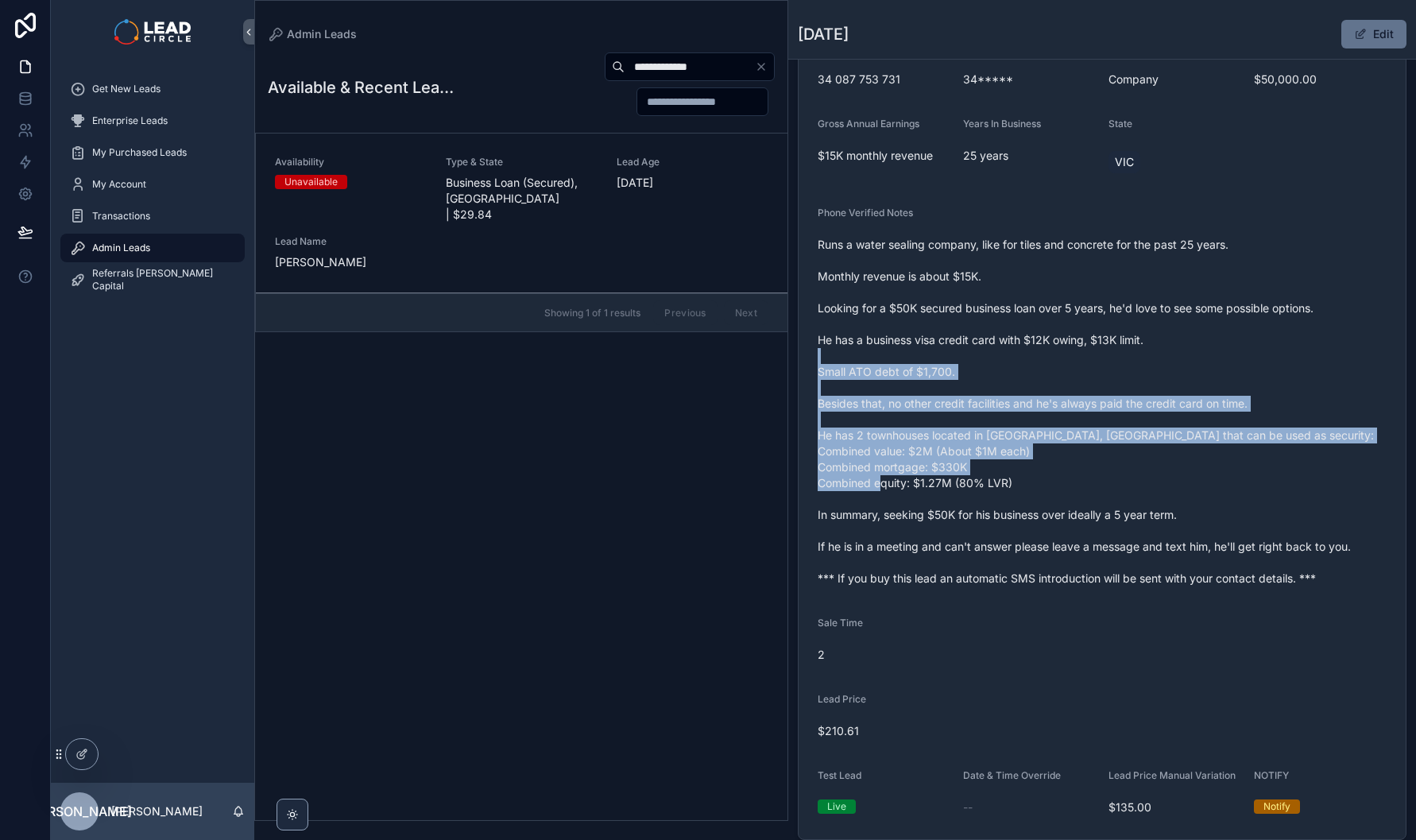
drag, startPoint x: 1151, startPoint y: 509, endPoint x: 1101, endPoint y: 327, distance: 188.7
click at [1101, 329] on span "Runs a water sealing company, like for tiles and concrete for the past 25 years…" at bounding box center [1102, 411] width 569 height 350
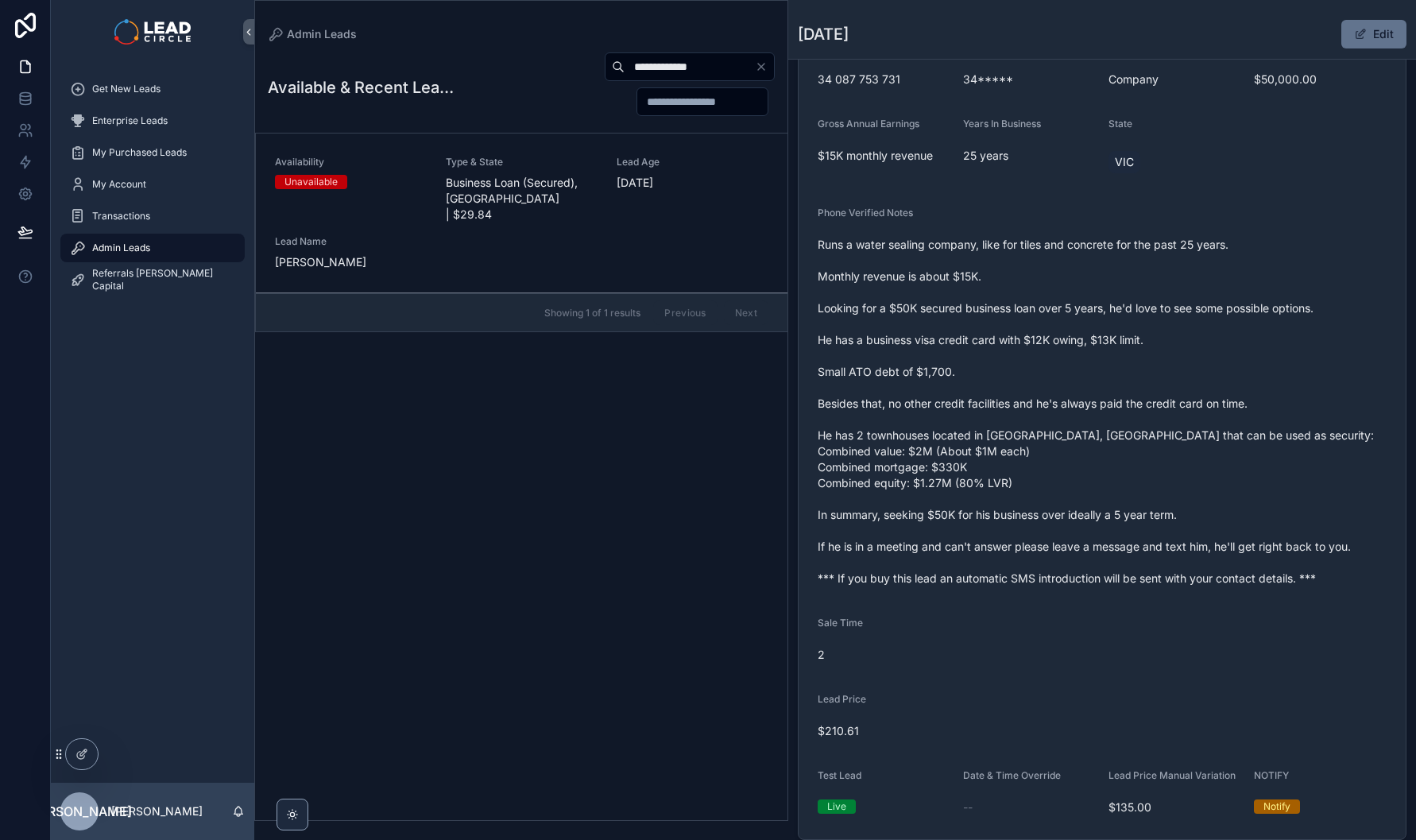
click at [1101, 327] on span "Runs a water sealing company, like for tiles and concrete for the past 25 years…" at bounding box center [1102, 411] width 569 height 350
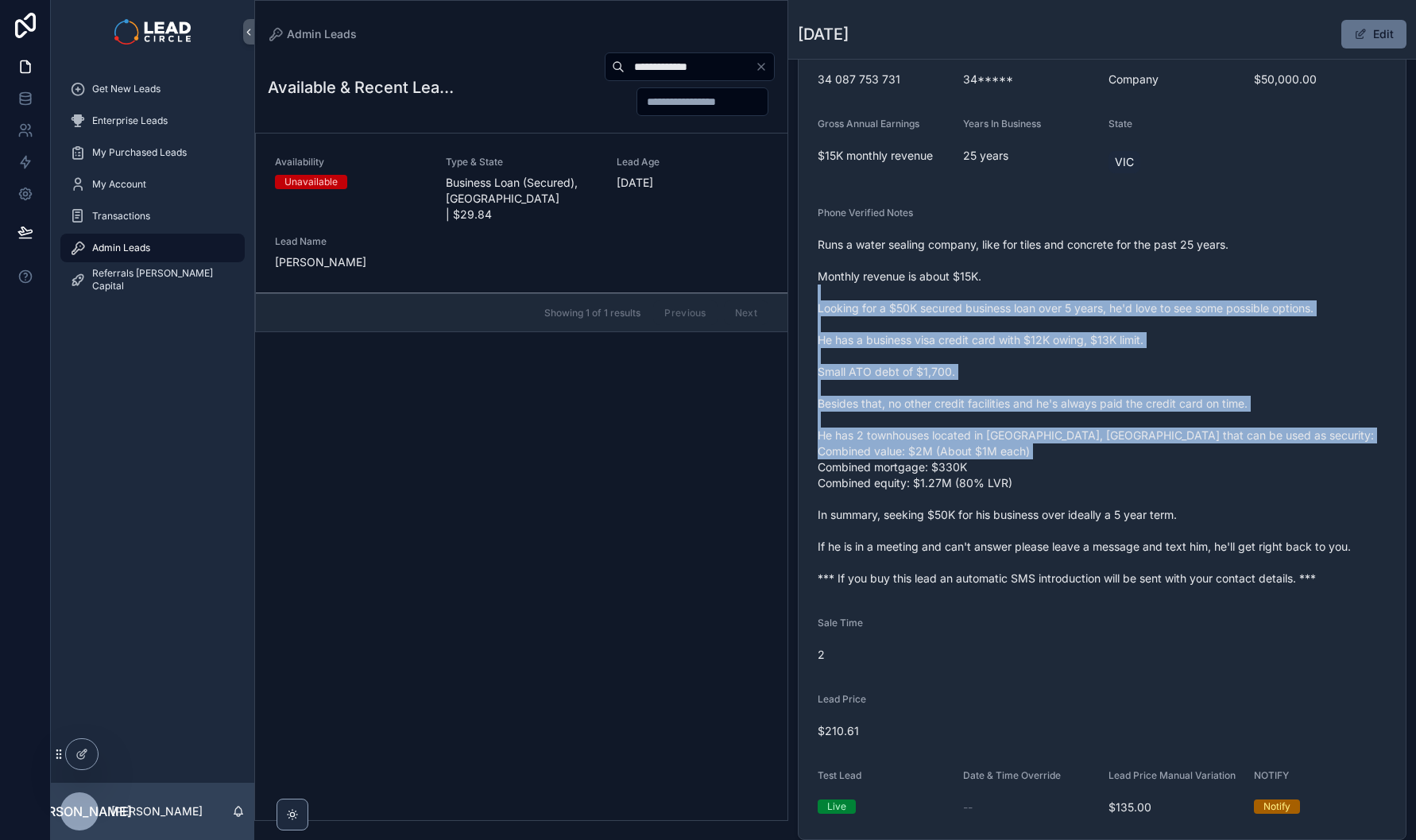
drag, startPoint x: 1100, startPoint y: 308, endPoint x: 1145, endPoint y: 496, distance: 193.3
click at [1145, 496] on span "Runs a water sealing company, like for tiles and concrete for the past 25 years…" at bounding box center [1102, 411] width 569 height 350
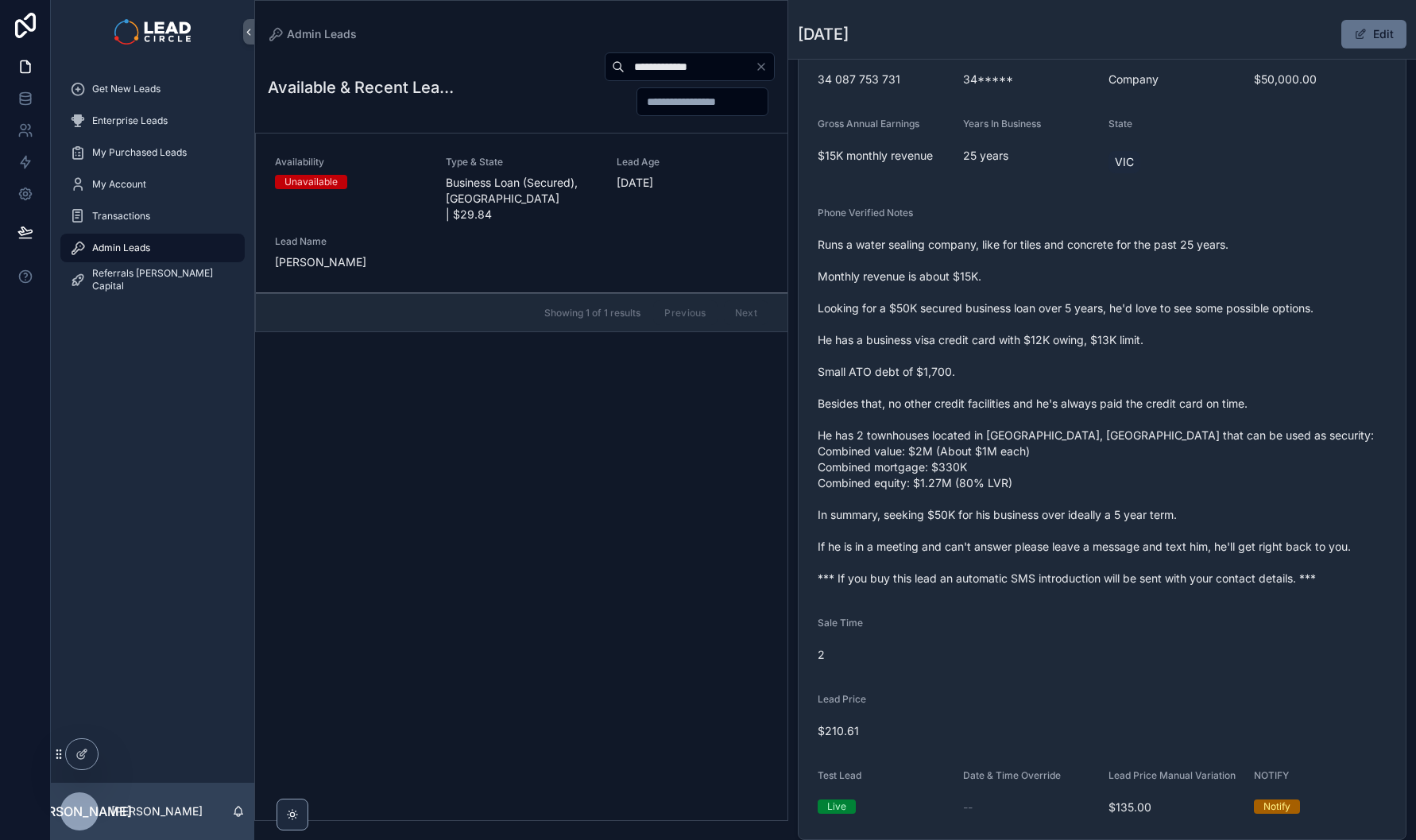
click at [1107, 323] on span "Runs a water sealing company, like for tiles and concrete for the past 25 years…" at bounding box center [1102, 411] width 569 height 350
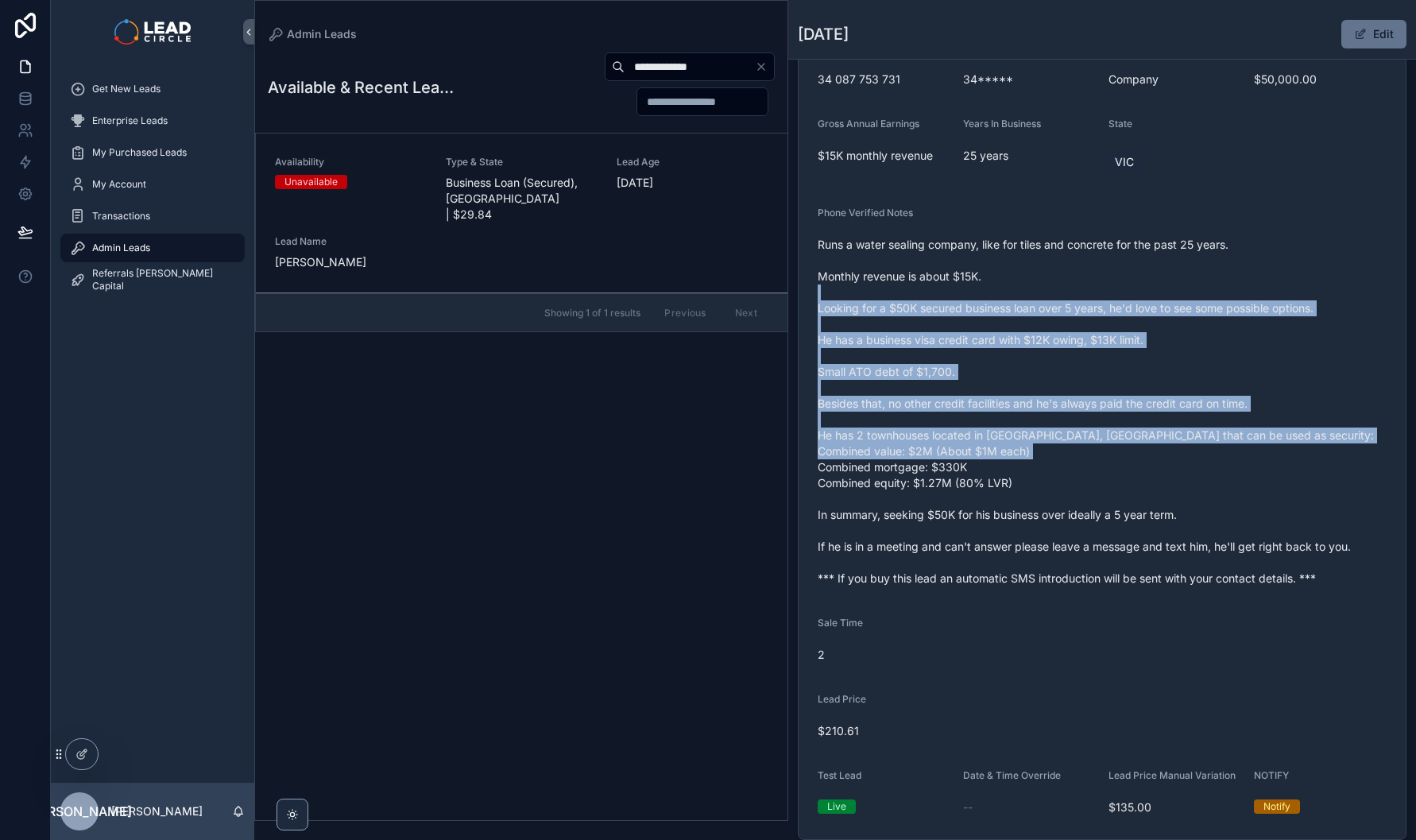
drag, startPoint x: 1111, startPoint y: 311, endPoint x: 1150, endPoint y: 484, distance: 177.3
click at [1150, 484] on span "Runs a water sealing company, like for tiles and concrete for the past 25 years…" at bounding box center [1102, 411] width 569 height 350
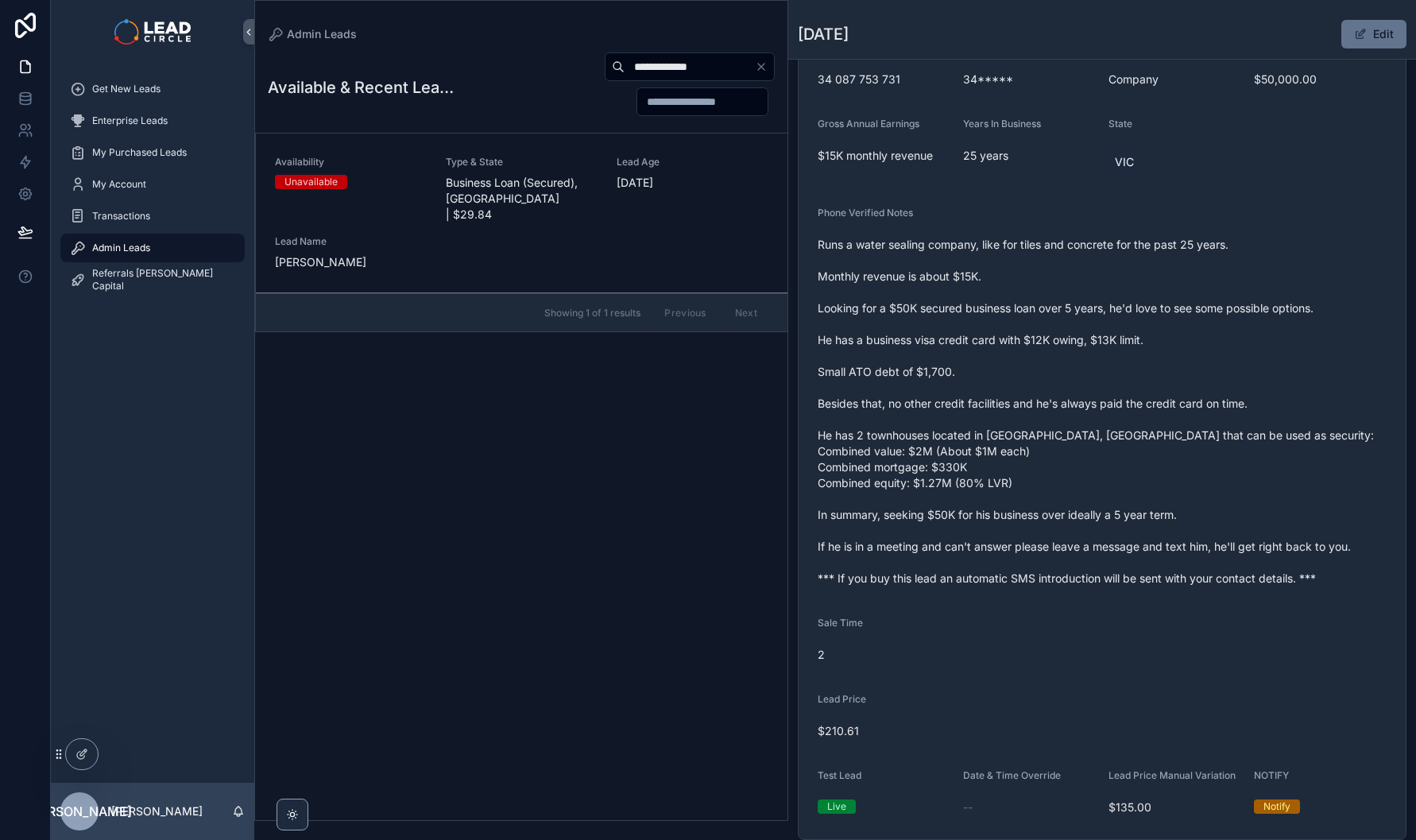
click at [1150, 484] on span "Runs a water sealing company, like for tiles and concrete for the past 25 years…" at bounding box center [1102, 411] width 569 height 350
click at [598, 160] on div "Availability Unavailable Type & State Business Loan (Secured), VIC | $29.84 Lea…" at bounding box center [522, 213] width 493 height 115
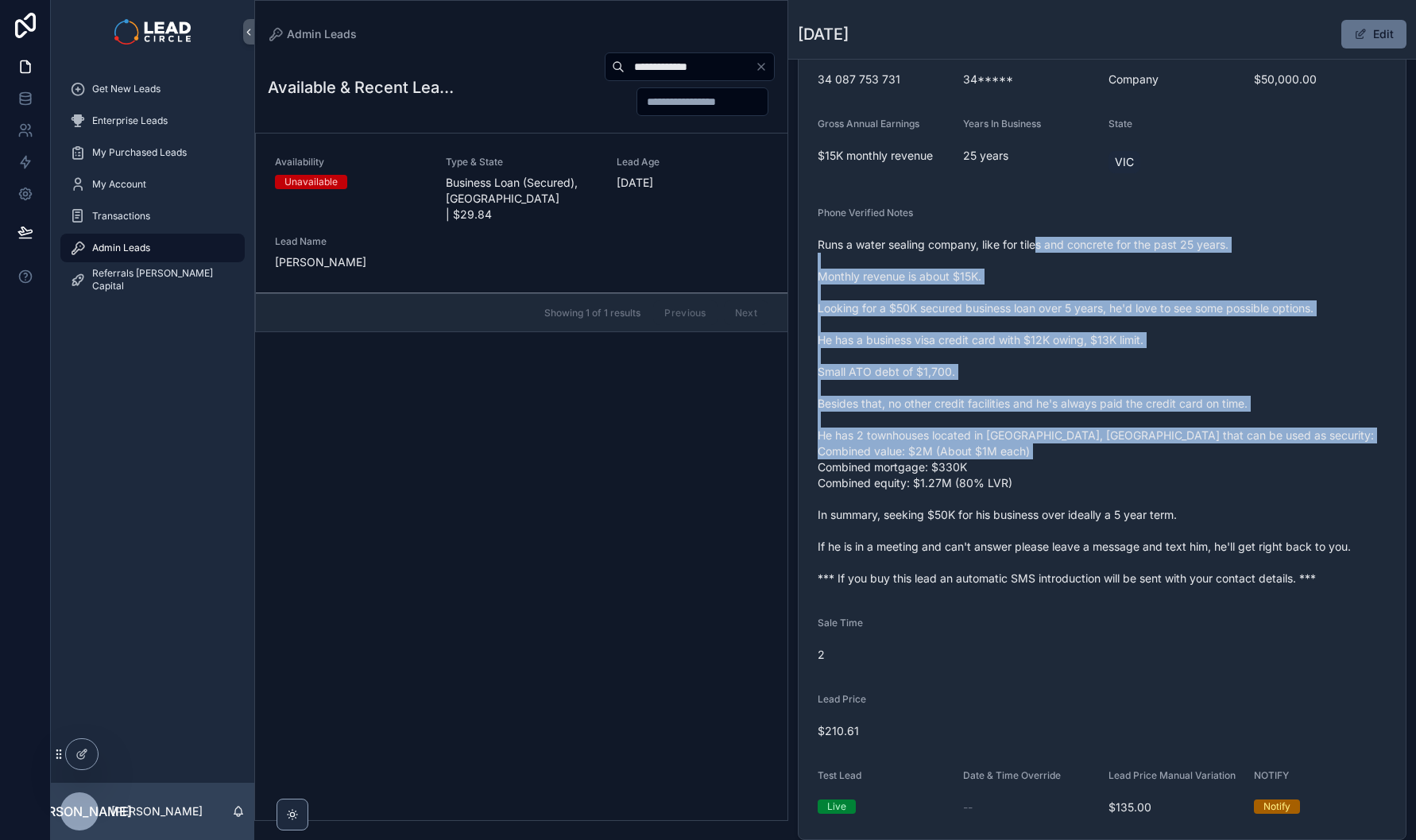
drag, startPoint x: 1037, startPoint y: 265, endPoint x: 1135, endPoint y: 488, distance: 243.6
click at [1135, 488] on span "Runs a water sealing company, like for tiles and concrete for the past 25 years…" at bounding box center [1102, 411] width 569 height 350
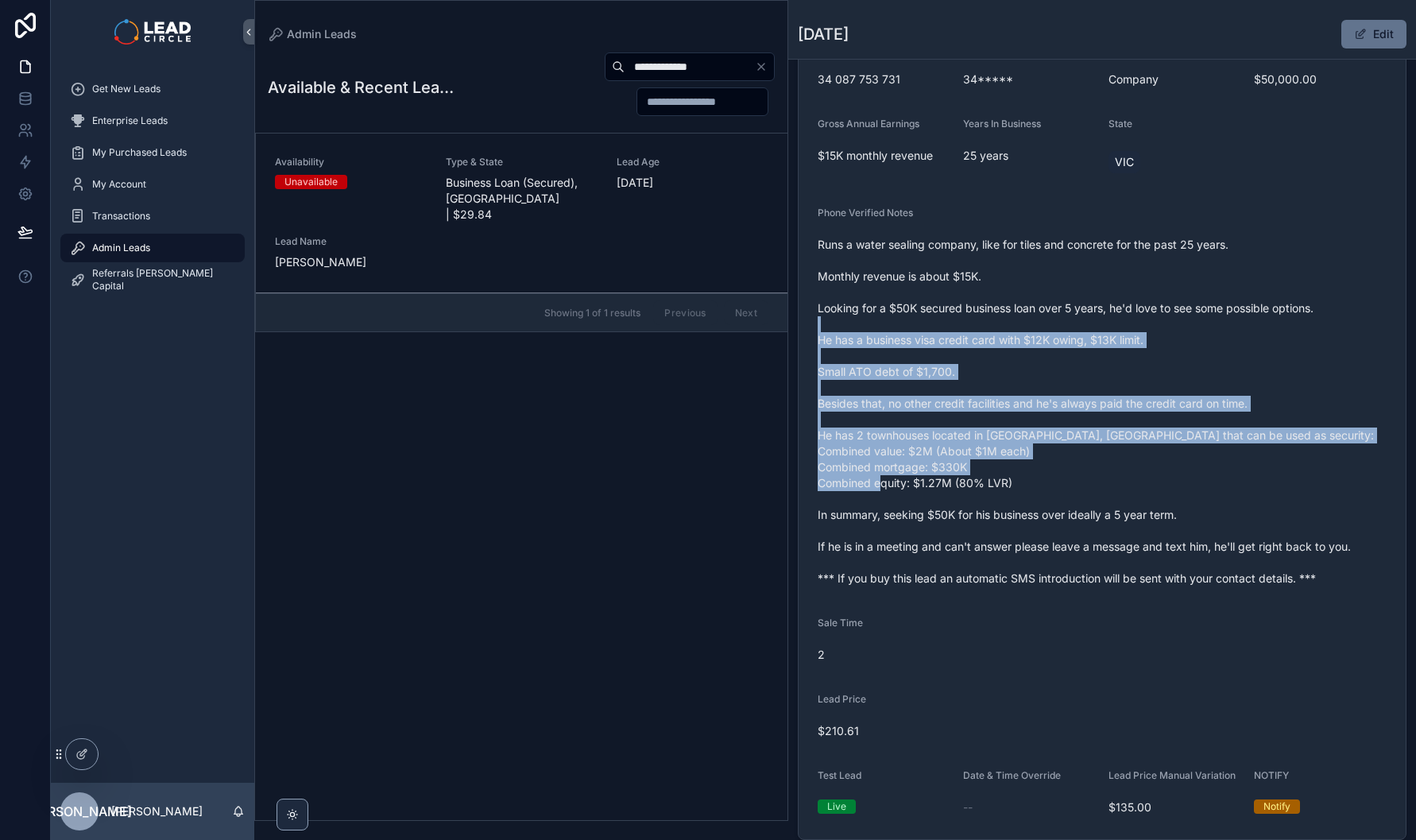
drag, startPoint x: 1118, startPoint y: 344, endPoint x: 1164, endPoint y: 504, distance: 166.5
click at [1164, 504] on span "Runs a water sealing company, like for tiles and concrete for the past 25 years…" at bounding box center [1102, 411] width 569 height 350
drag, startPoint x: 1173, startPoint y: 504, endPoint x: 1111, endPoint y: 370, distance: 147.6
click at [1111, 370] on span "Runs a water sealing company, like for tiles and concrete for the past 25 years…" at bounding box center [1102, 411] width 569 height 350
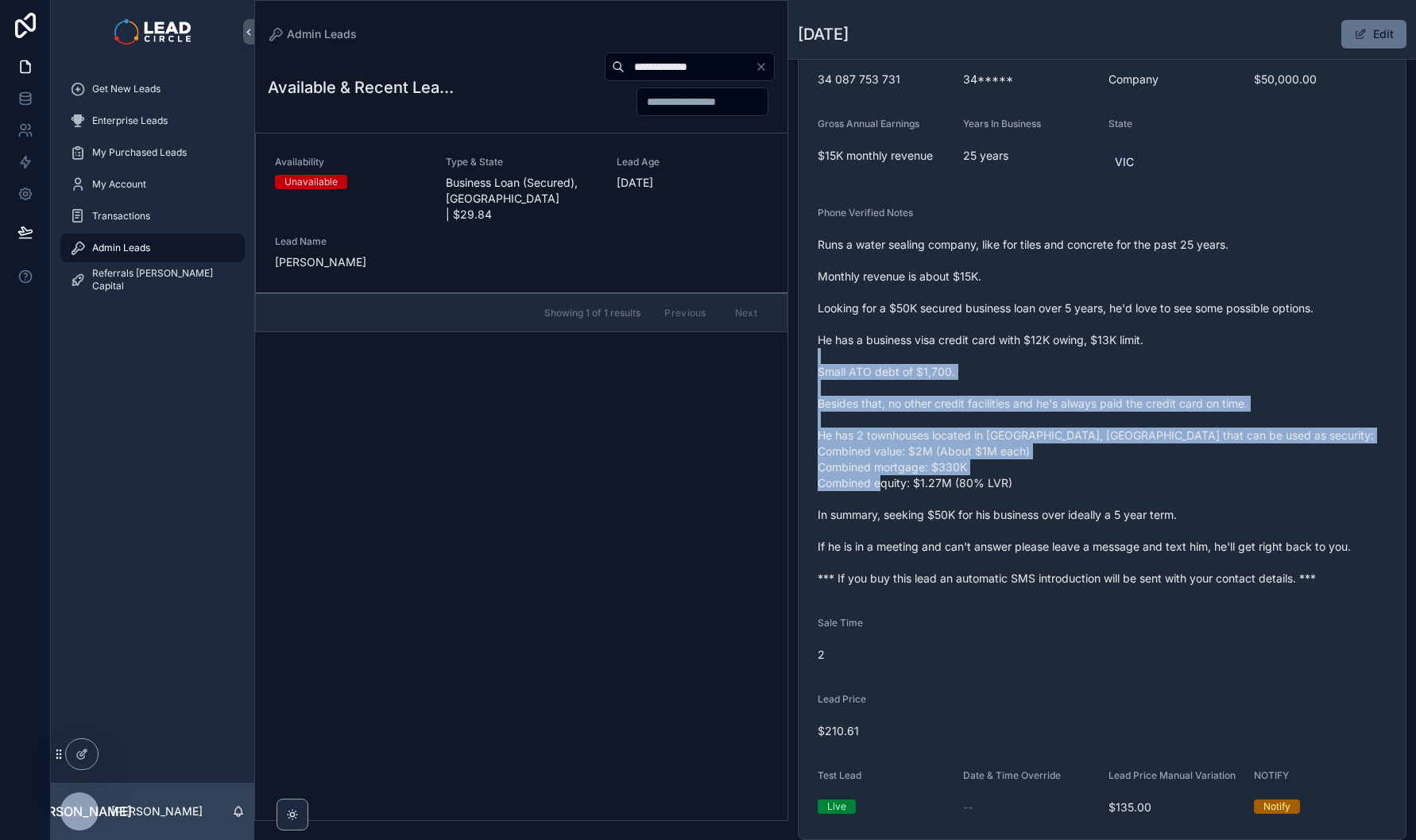
click at [1111, 370] on span "Runs a water sealing company, like for tiles and concrete for the past 25 years…" at bounding box center [1102, 411] width 569 height 350
drag, startPoint x: 1111, startPoint y: 370, endPoint x: 1237, endPoint y: 538, distance: 210.0
click at [1237, 539] on span "Runs a water sealing company, like for tiles and concrete for the past 25 years…" at bounding box center [1102, 411] width 569 height 350
drag, startPoint x: 1237, startPoint y: 538, endPoint x: 1295, endPoint y: 562, distance: 62.8
click at [1238, 538] on span "Runs a water sealing company, like for tiles and concrete for the past 25 years…" at bounding box center [1102, 411] width 569 height 350
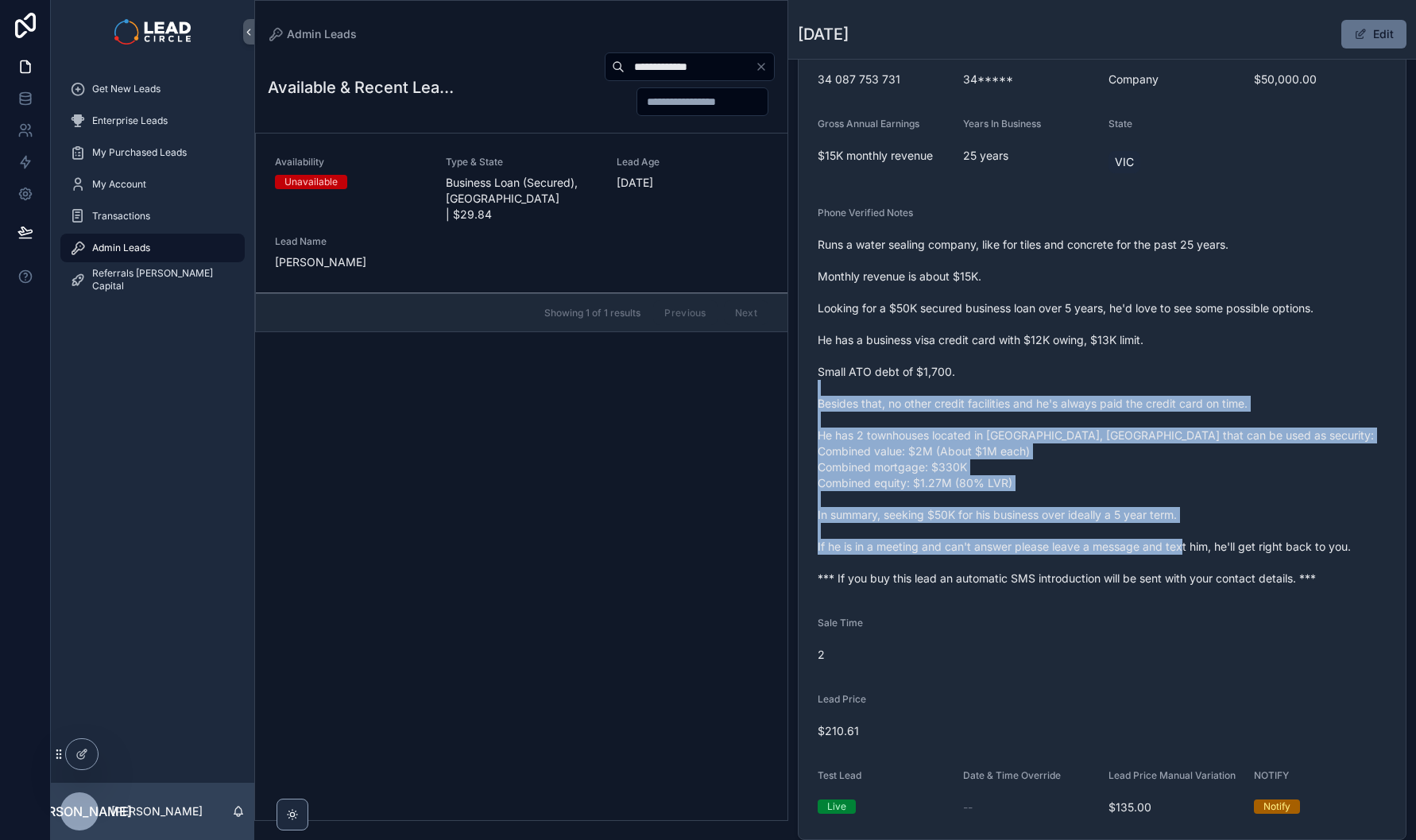
drag, startPoint x: 1295, startPoint y: 562, endPoint x: 1110, endPoint y: 406, distance: 242.0
click at [1110, 406] on span "Runs a water sealing company, like for tiles and concrete for the past 25 years…" at bounding box center [1102, 411] width 569 height 350
drag, startPoint x: 1110, startPoint y: 406, endPoint x: 1210, endPoint y: 524, distance: 154.7
click at [1210, 524] on span "Runs a water sealing company, like for tiles and concrete for the past 25 years…" at bounding box center [1102, 411] width 569 height 350
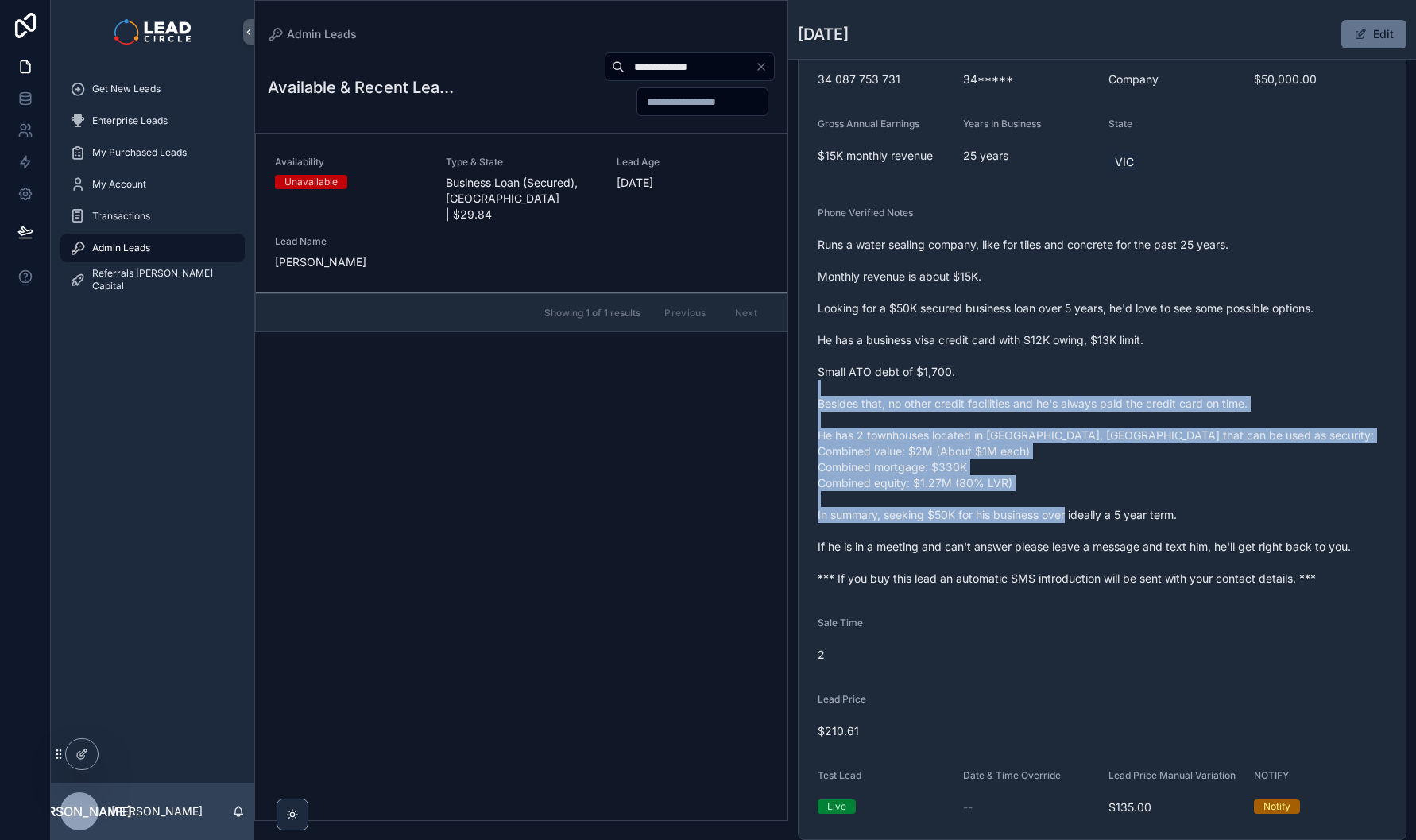
drag, startPoint x: 1210, startPoint y: 524, endPoint x: 1314, endPoint y: 565, distance: 111.8
click at [1210, 525] on span "Runs a water sealing company, like for tiles and concrete for the past 25 years…" at bounding box center [1102, 411] width 569 height 350
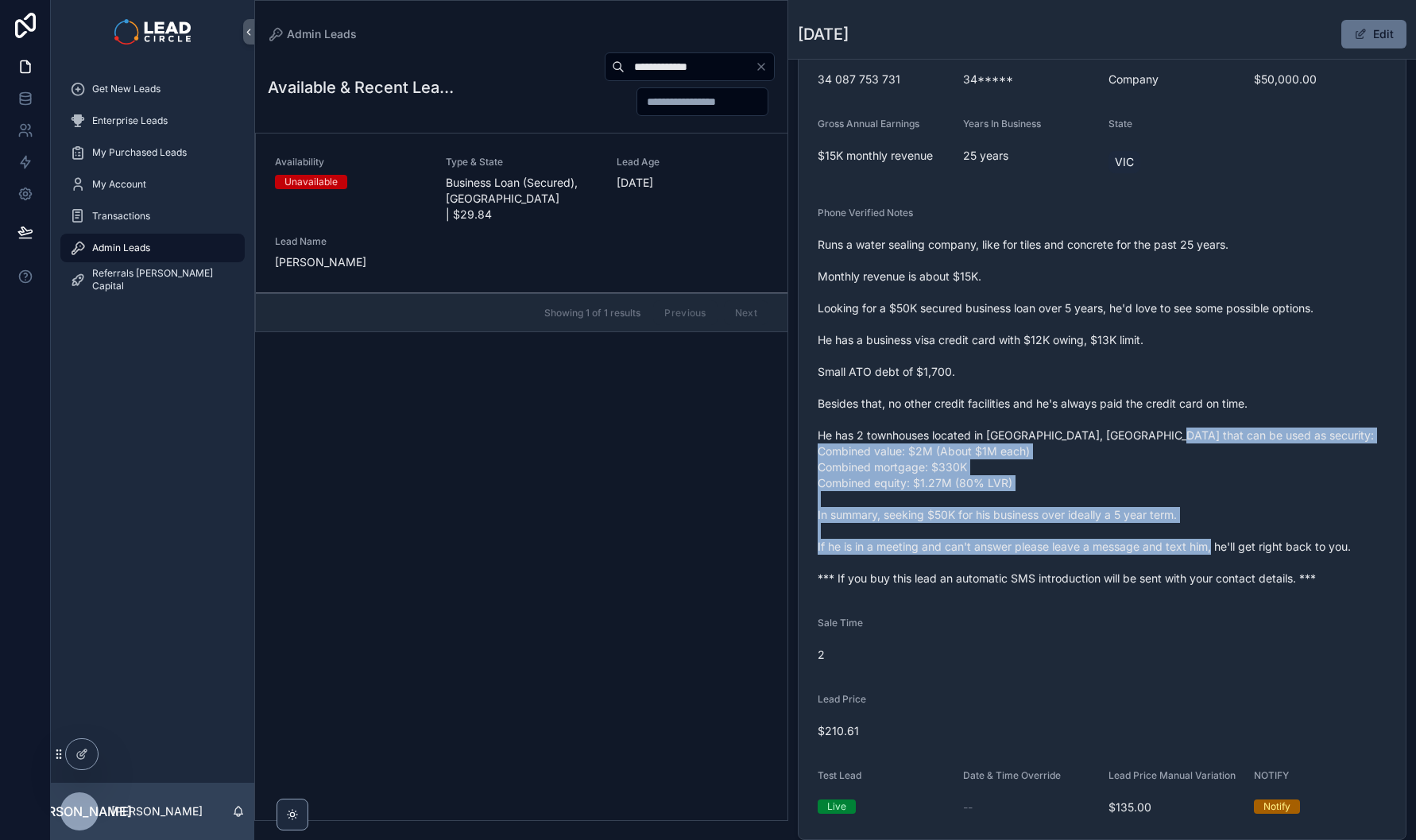
drag, startPoint x: 1328, startPoint y: 565, endPoint x: 1146, endPoint y: 437, distance: 222.5
click at [1155, 441] on span "Runs a water sealing company, like for tiles and concrete for the past 25 years…" at bounding box center [1102, 411] width 569 height 350
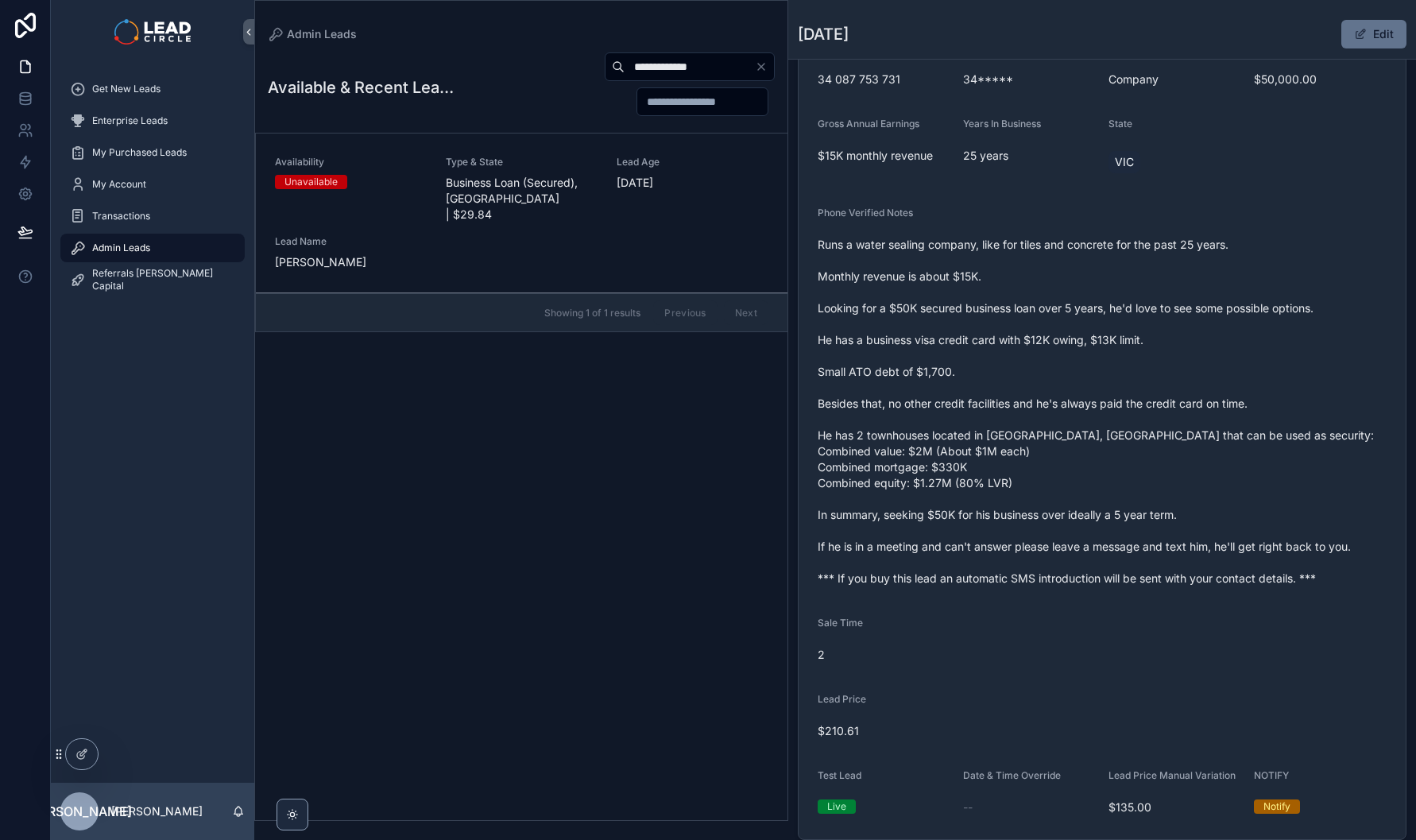
click at [1146, 437] on span "Runs a water sealing company, like for tiles and concrete for the past 25 years…" at bounding box center [1102, 411] width 569 height 350
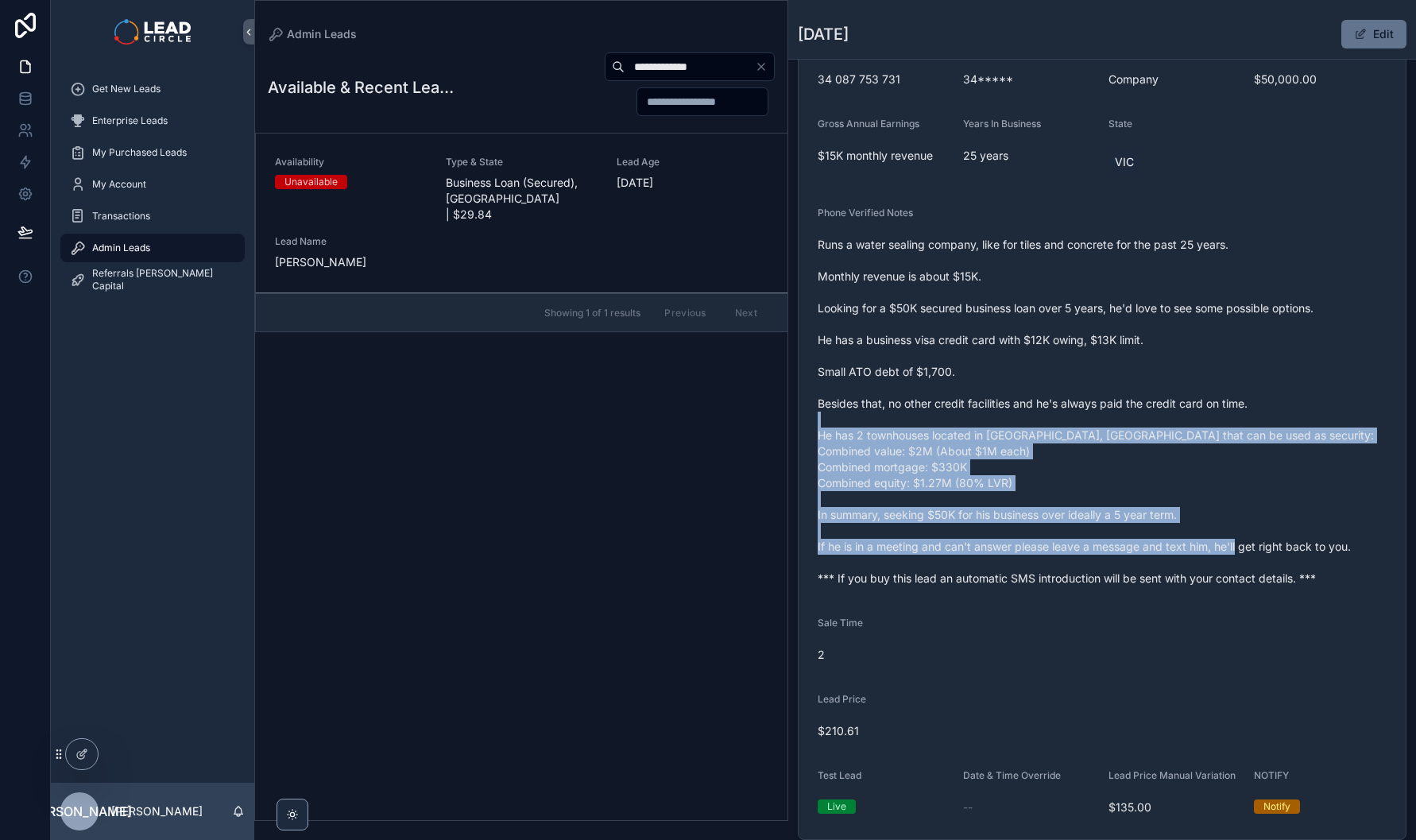
drag, startPoint x: 1146, startPoint y: 437, endPoint x: 1371, endPoint y: 573, distance: 262.9
click at [1371, 573] on span "Runs a water sealing company, like for tiles and concrete for the past 25 years…" at bounding box center [1102, 411] width 569 height 350
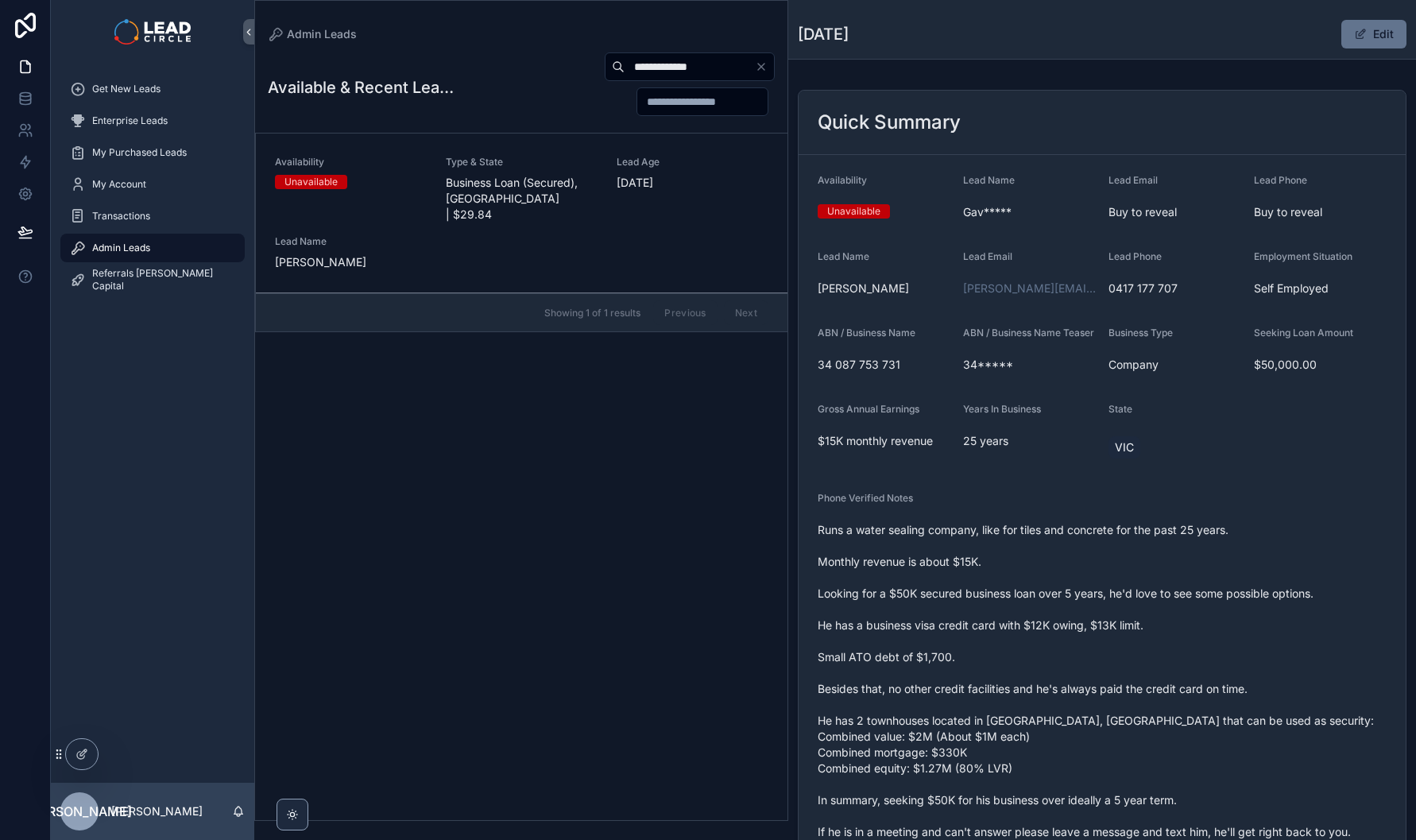
scroll to position [48, 0]
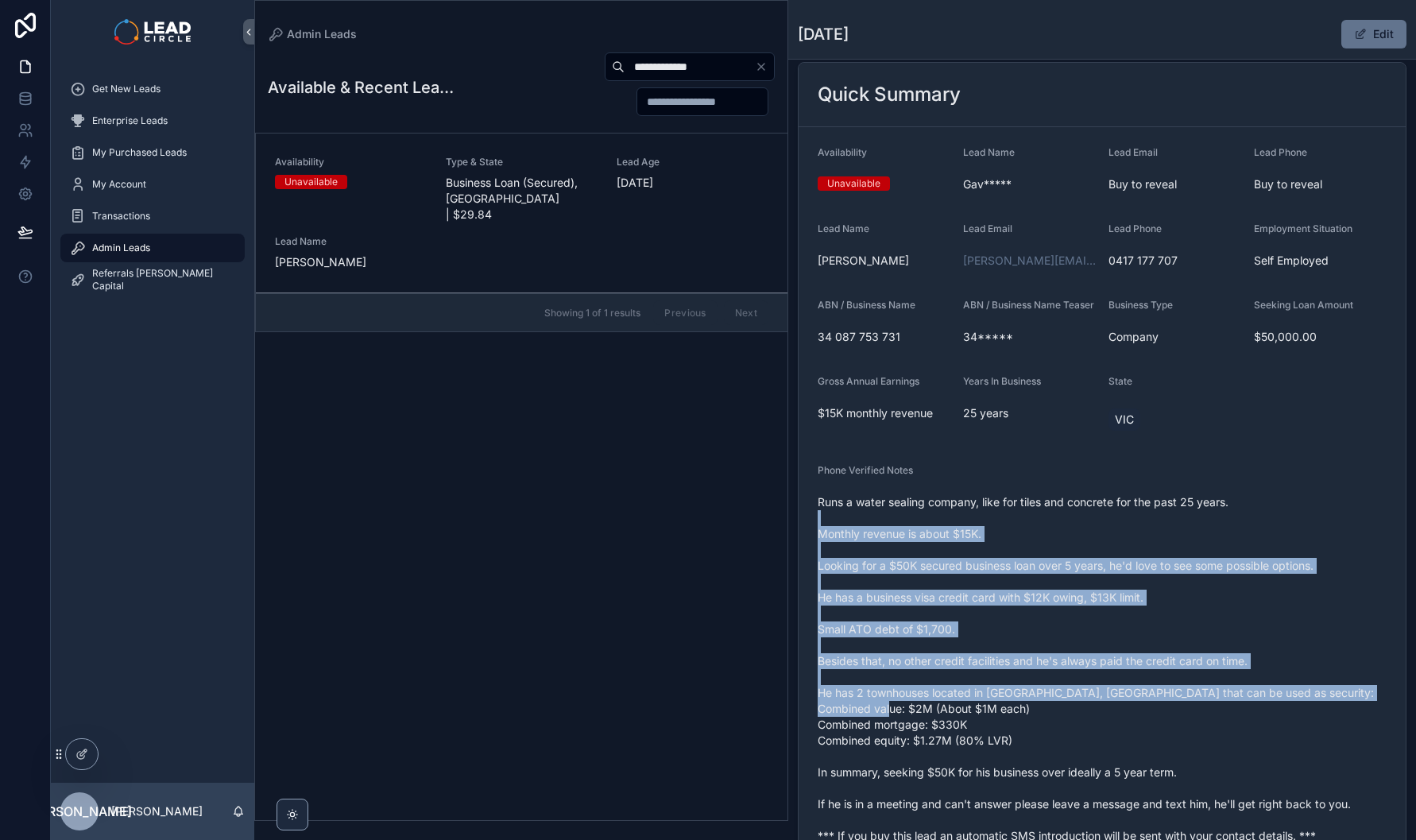
drag, startPoint x: 1248, startPoint y: 529, endPoint x: 1310, endPoint y: 720, distance: 200.8
click at [1310, 720] on span "Runs a water sealing company, like for tiles and concrete for the past 25 years…" at bounding box center [1102, 669] width 569 height 350
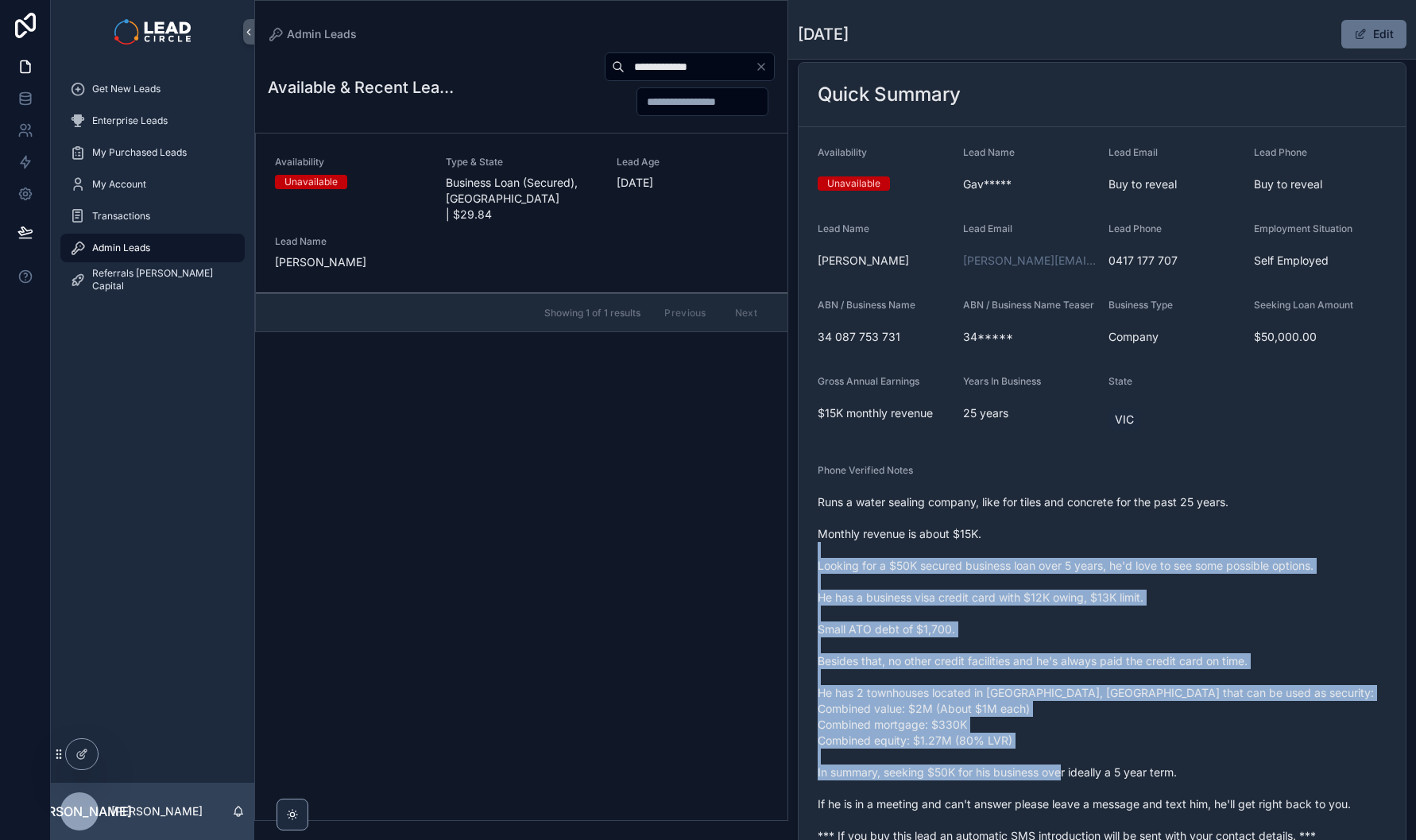
drag, startPoint x: 1364, startPoint y: 787, endPoint x: 1222, endPoint y: 560, distance: 267.8
click at [1222, 560] on span "Runs a water sealing company, like for tiles and concrete for the past 25 years…" at bounding box center [1102, 669] width 569 height 350
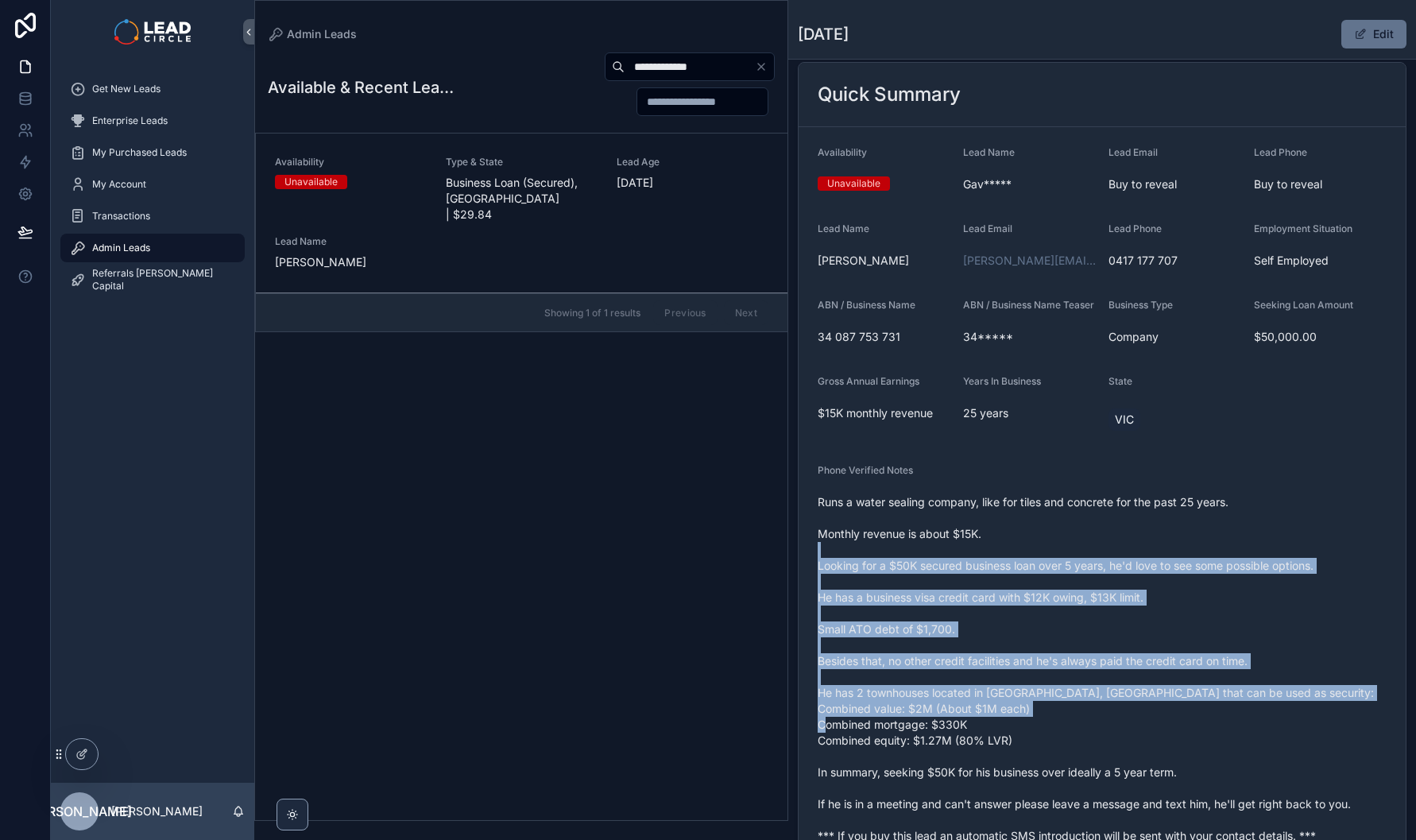
drag, startPoint x: 1222, startPoint y: 560, endPoint x: 1300, endPoint y: 737, distance: 193.4
click at [1300, 737] on span "Runs a water sealing company, like for tiles and concrete for the past 25 years…" at bounding box center [1102, 669] width 569 height 350
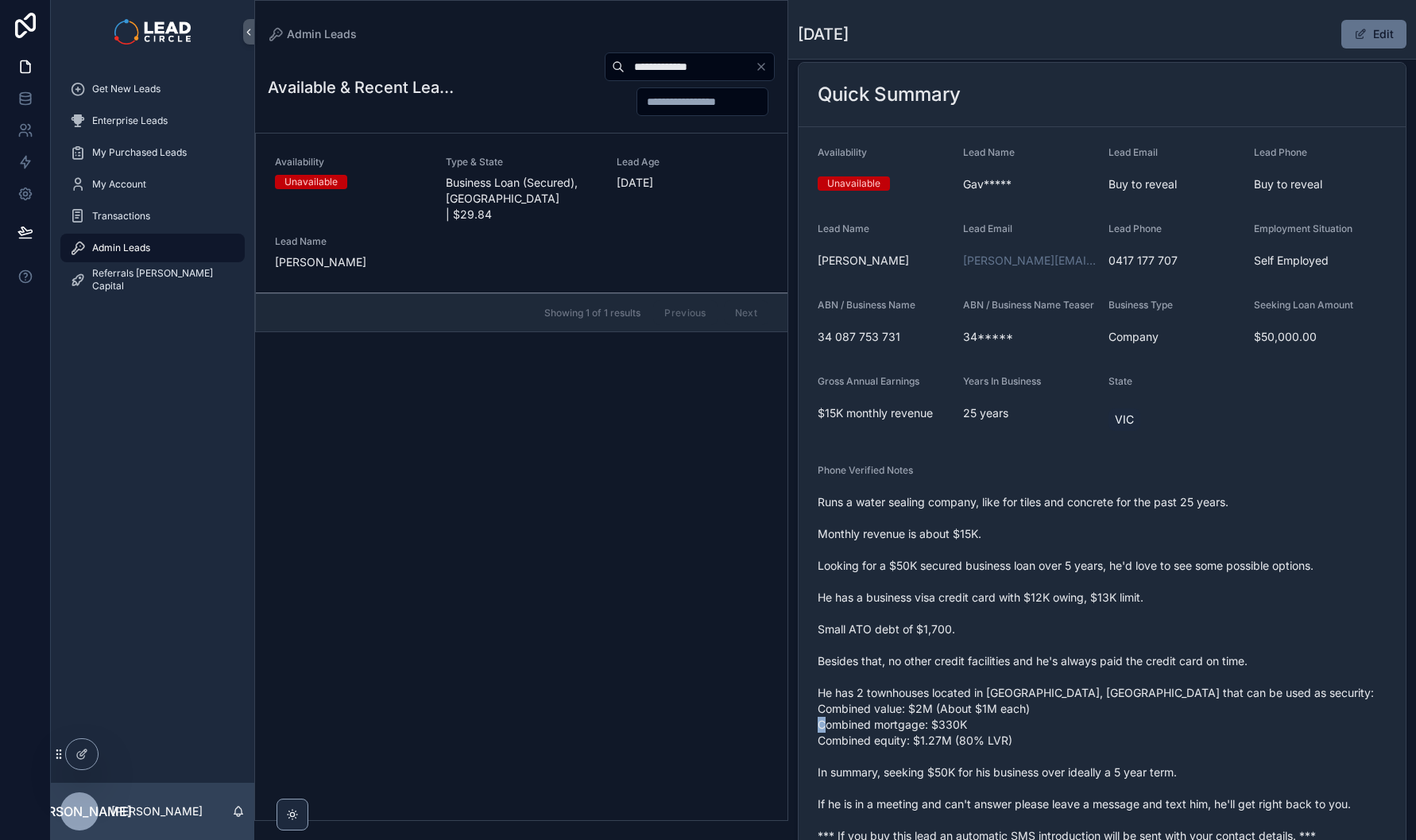
click at [1301, 734] on span "Runs a water sealing company, like for tiles and concrete for the past 25 years…" at bounding box center [1102, 669] width 569 height 350
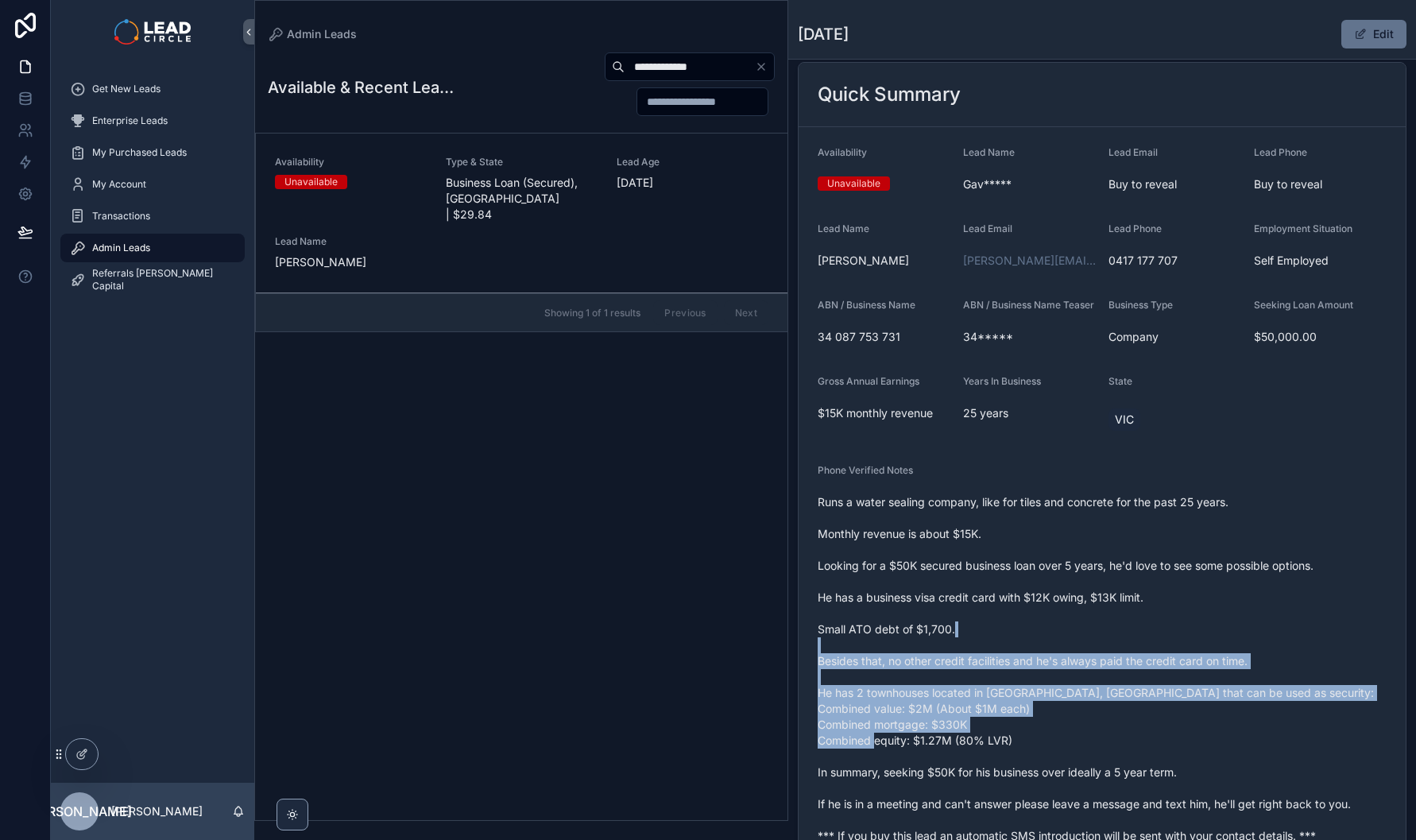
drag, startPoint x: 1313, startPoint y: 732, endPoint x: 1258, endPoint y: 641, distance: 106.3
click at [1258, 642] on span "Runs a water sealing company, like for tiles and concrete for the past 25 years…" at bounding box center [1102, 669] width 569 height 350
click at [1258, 641] on span "Runs a water sealing company, like for tiles and concrete for the past 25 years…" at bounding box center [1102, 669] width 569 height 350
drag, startPoint x: 1258, startPoint y: 641, endPoint x: 1295, endPoint y: 721, distance: 88.1
click at [1295, 721] on span "Runs a water sealing company, like for tiles and concrete for the past 25 years…" at bounding box center [1102, 669] width 569 height 350
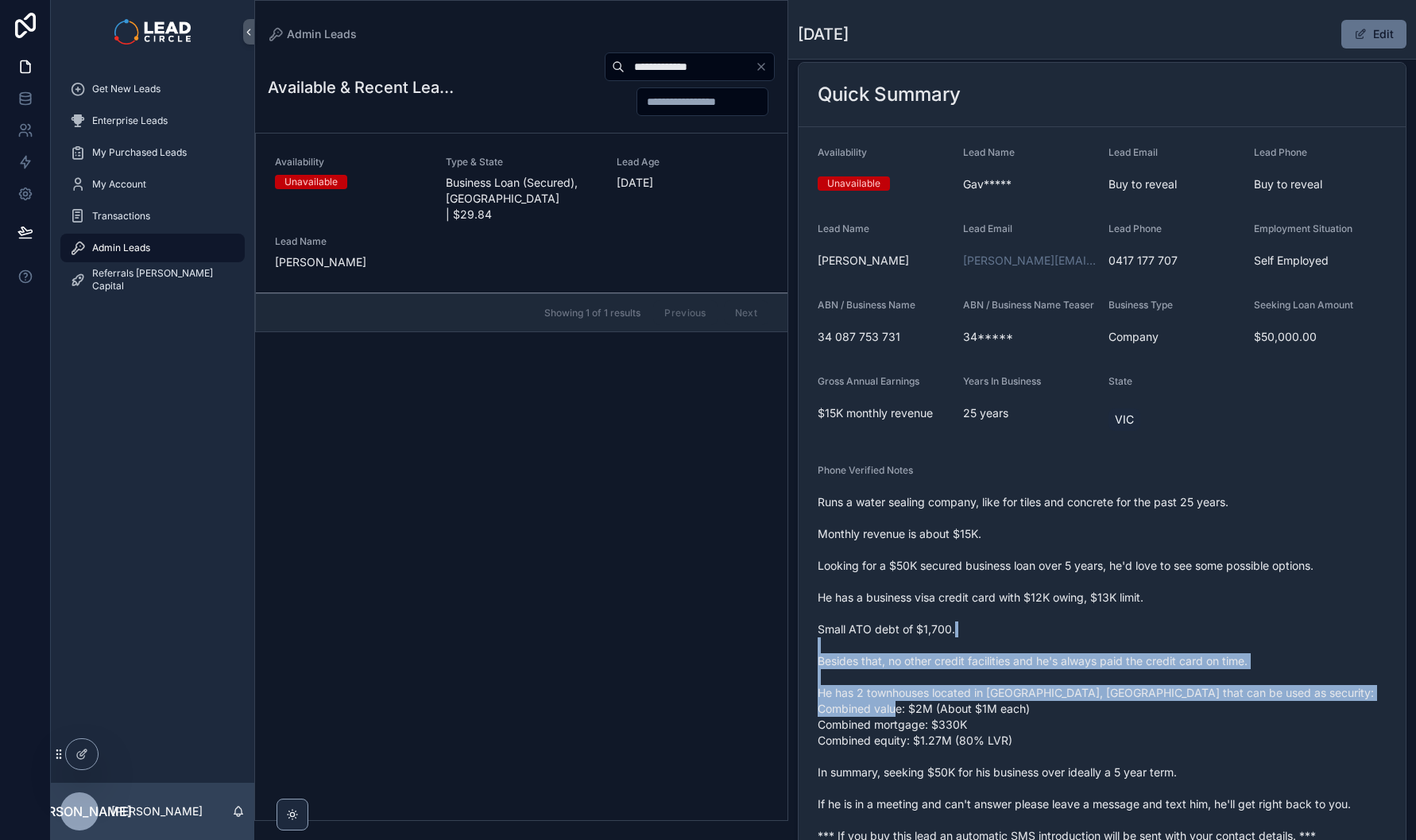
drag, startPoint x: 1295, startPoint y: 721, endPoint x: 1317, endPoint y: 761, distance: 45.7
click at [1295, 724] on span "Runs a water sealing company, like for tiles and concrete for the past 25 years…" at bounding box center [1102, 669] width 569 height 350
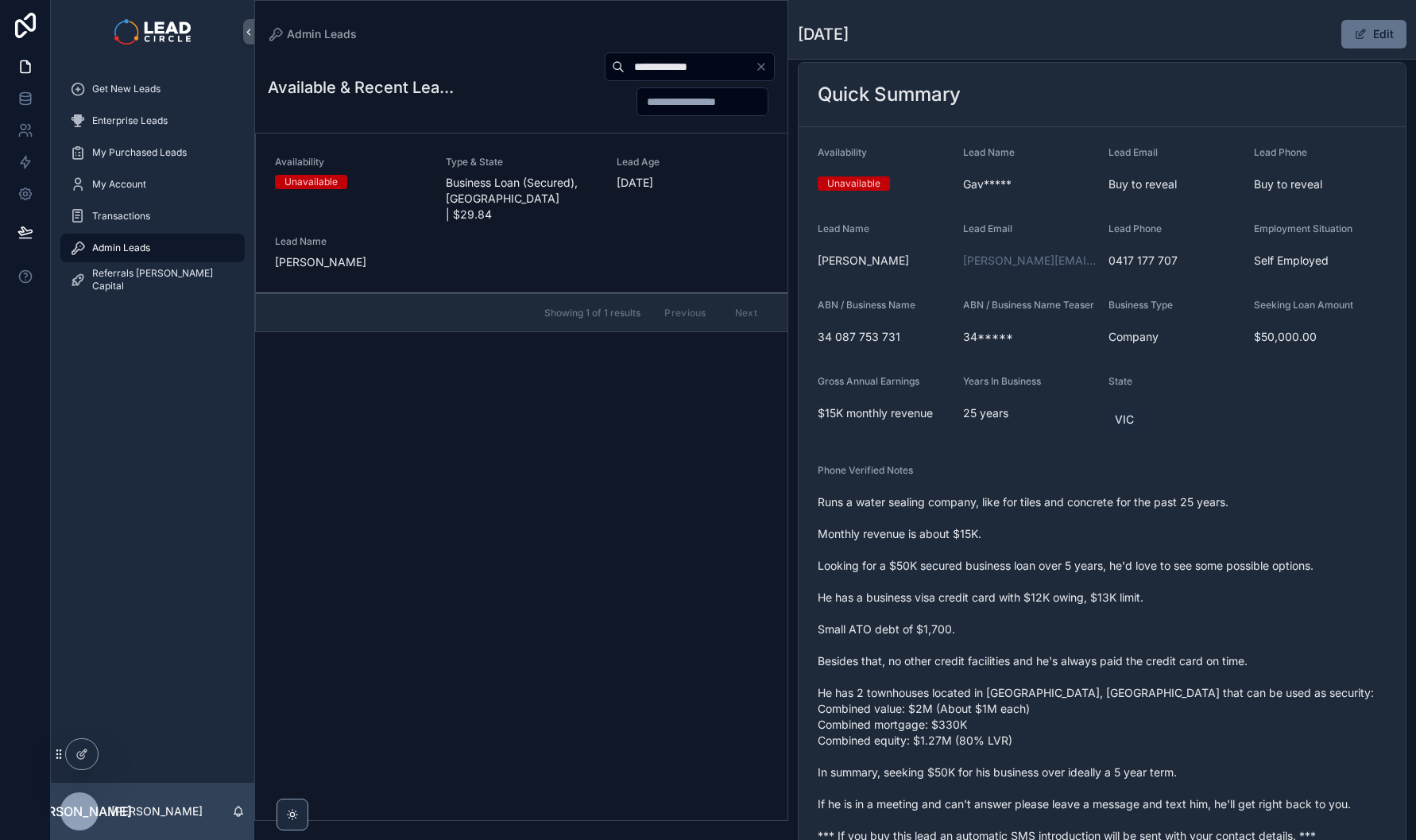
drag, startPoint x: 1317, startPoint y: 761, endPoint x: 1264, endPoint y: 694, distance: 85.4
click at [1272, 702] on span "Runs a water sealing company, like for tiles and concrete for the past 25 years…" at bounding box center [1102, 669] width 569 height 350
click at [1264, 694] on span "Runs a water sealing company, like for tiles and concrete for the past 25 years…" at bounding box center [1102, 669] width 569 height 350
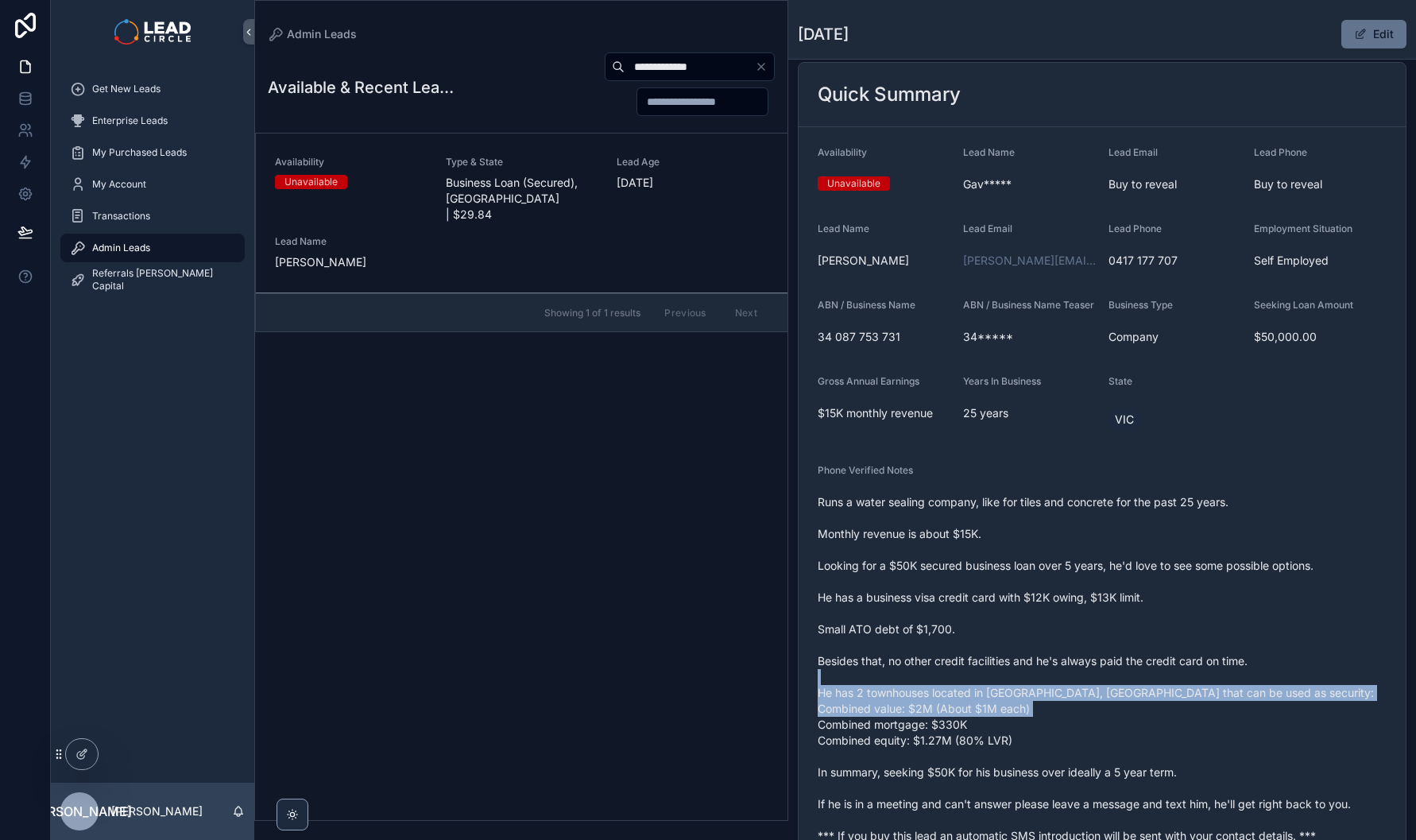
drag, startPoint x: 1269, startPoint y: 686, endPoint x: 1328, endPoint y: 755, distance: 90.8
click at [1328, 755] on span "Runs a water sealing company, like for tiles and concrete for the past 25 years…" at bounding box center [1102, 669] width 569 height 350
drag, startPoint x: 1328, startPoint y: 755, endPoint x: 1018, endPoint y: 697, distance: 315.4
click at [1018, 697] on span "Runs a water sealing company, like for tiles and concrete for the past 25 years…" at bounding box center [1102, 669] width 569 height 350
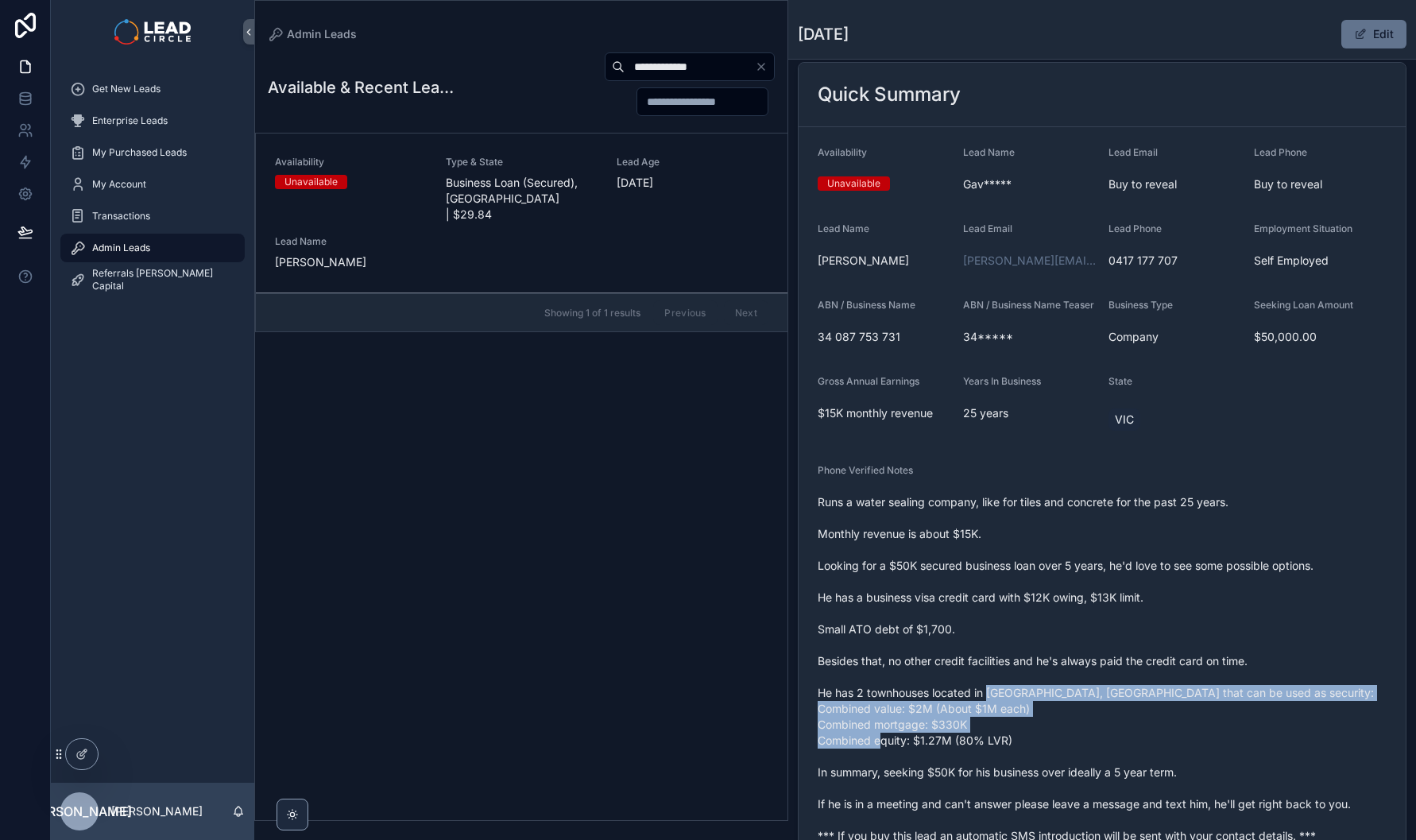
click at [1020, 697] on span "Runs a water sealing company, like for tiles and concrete for the past 25 years…" at bounding box center [1102, 669] width 569 height 350
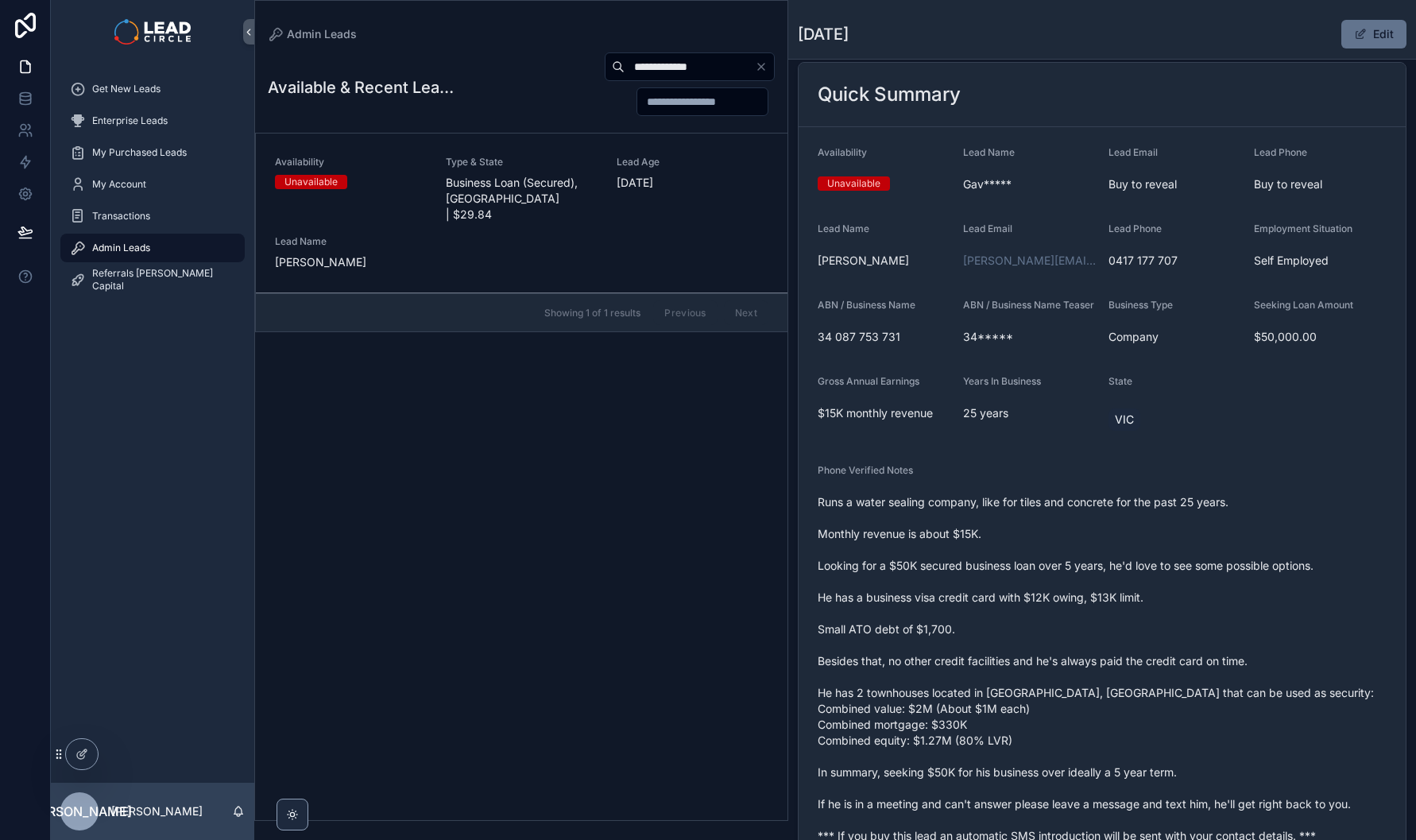
click at [680, 57] on input "**********" at bounding box center [689, 66] width 130 height 22
paste input "scrollable content"
type input "**********"
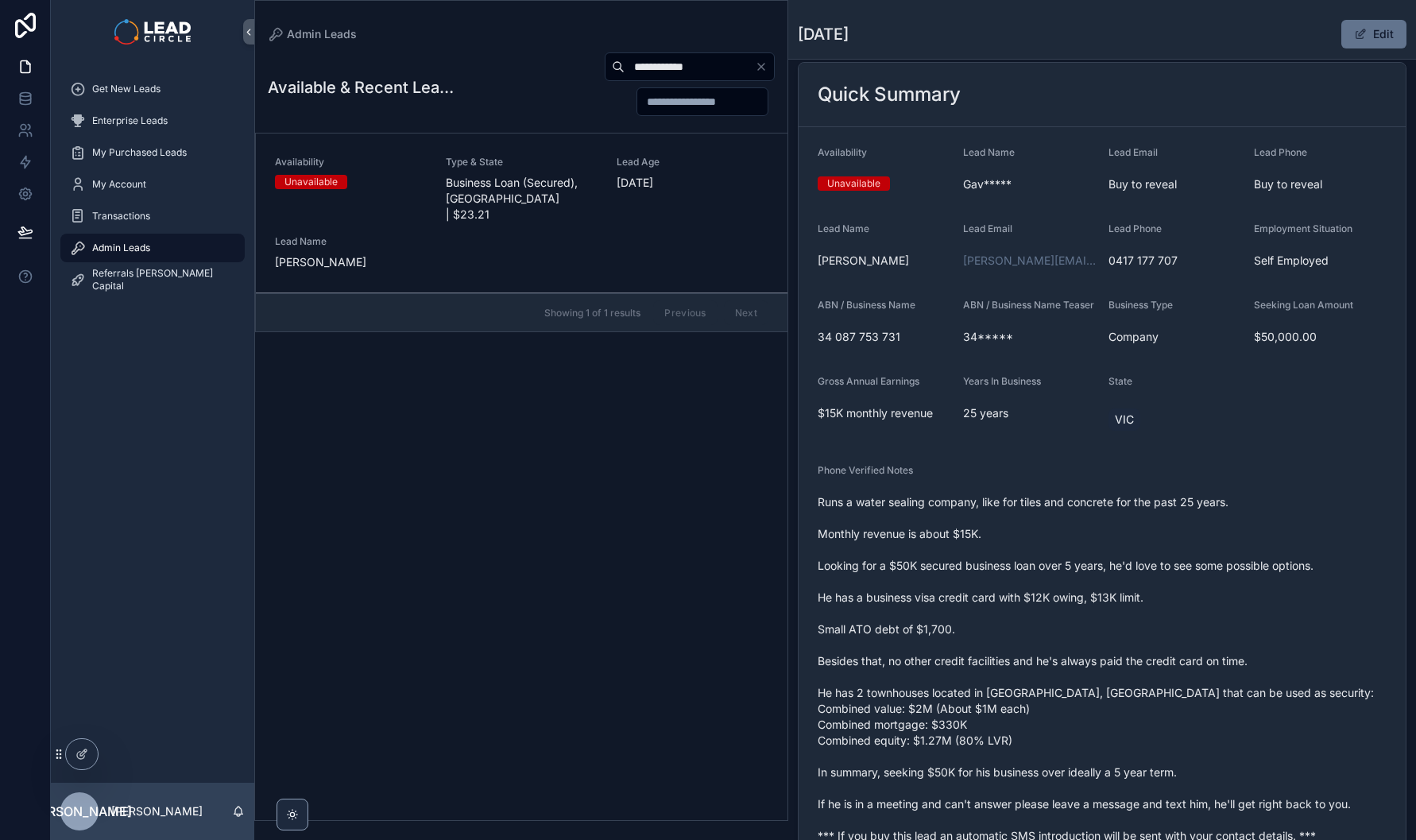
click at [633, 254] on link "Availability Unavailable Type & State Business Loan (Secured), QLD | $23.21 Lea…" at bounding box center [521, 213] width 532 height 160
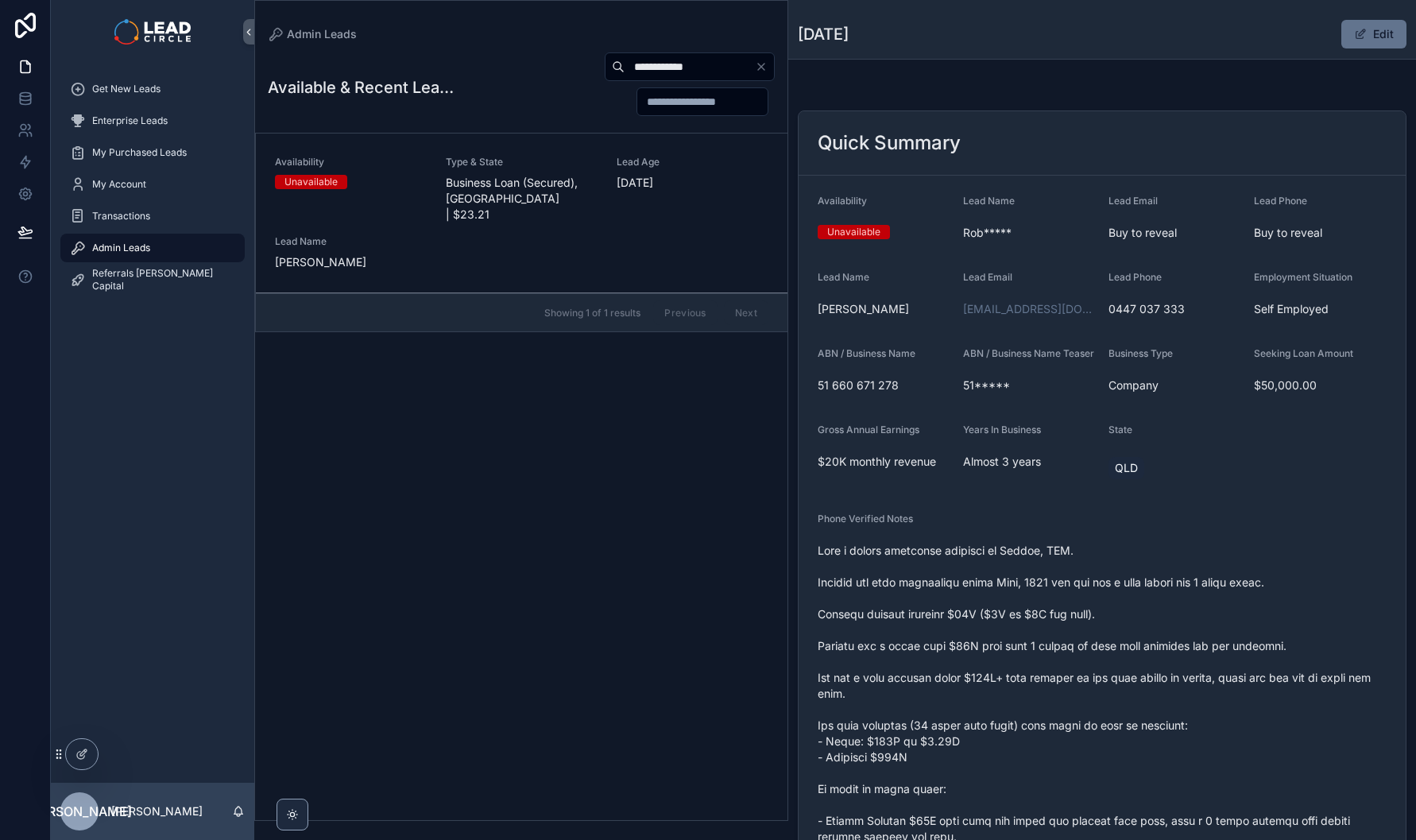
scroll to position [134, 0]
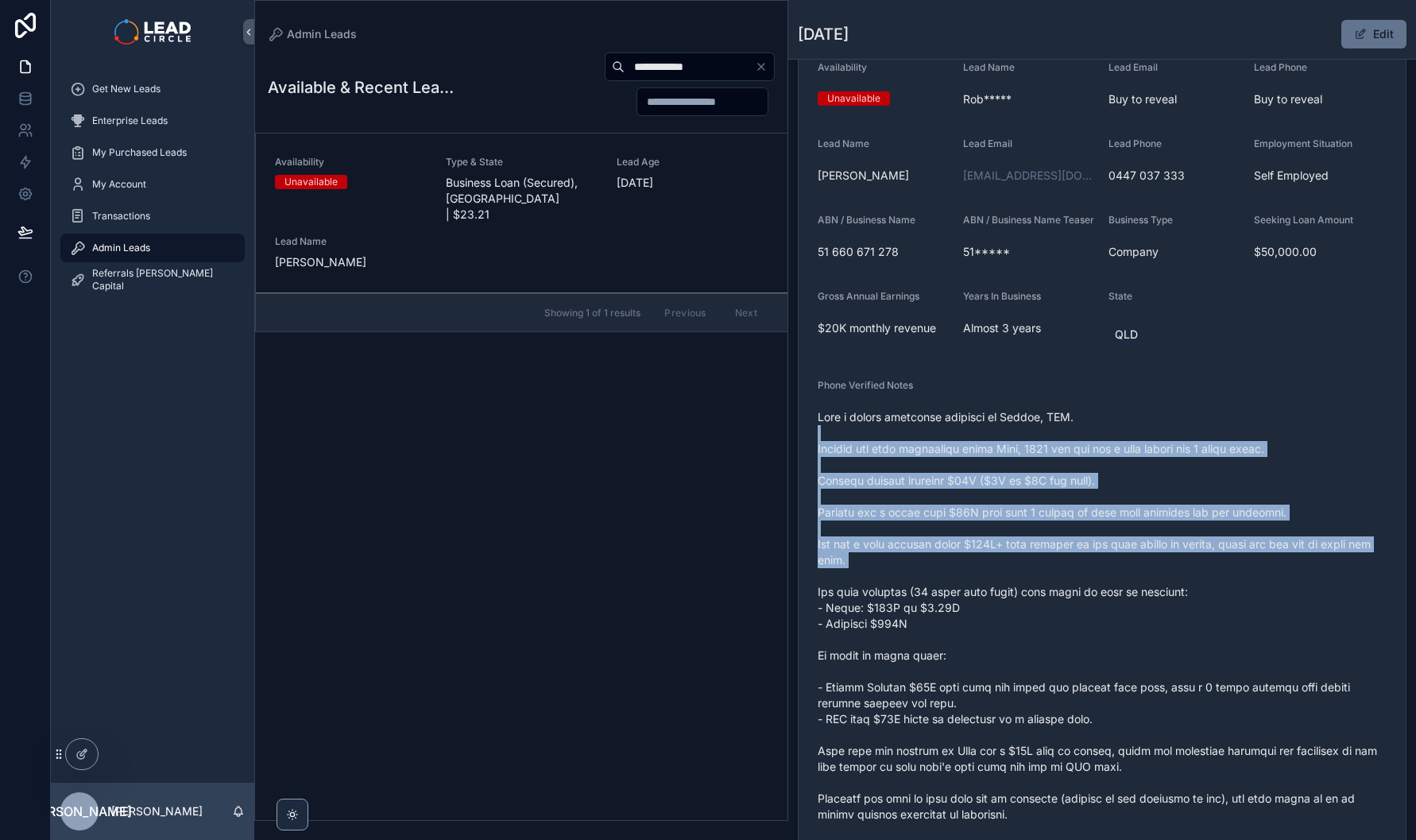
drag, startPoint x: 998, startPoint y: 504, endPoint x: 1039, endPoint y: 616, distance: 119.3
click at [1038, 616] on span "scrollable content" at bounding box center [1102, 647] width 569 height 477
click at [1039, 616] on span "scrollable content" at bounding box center [1102, 647] width 569 height 477
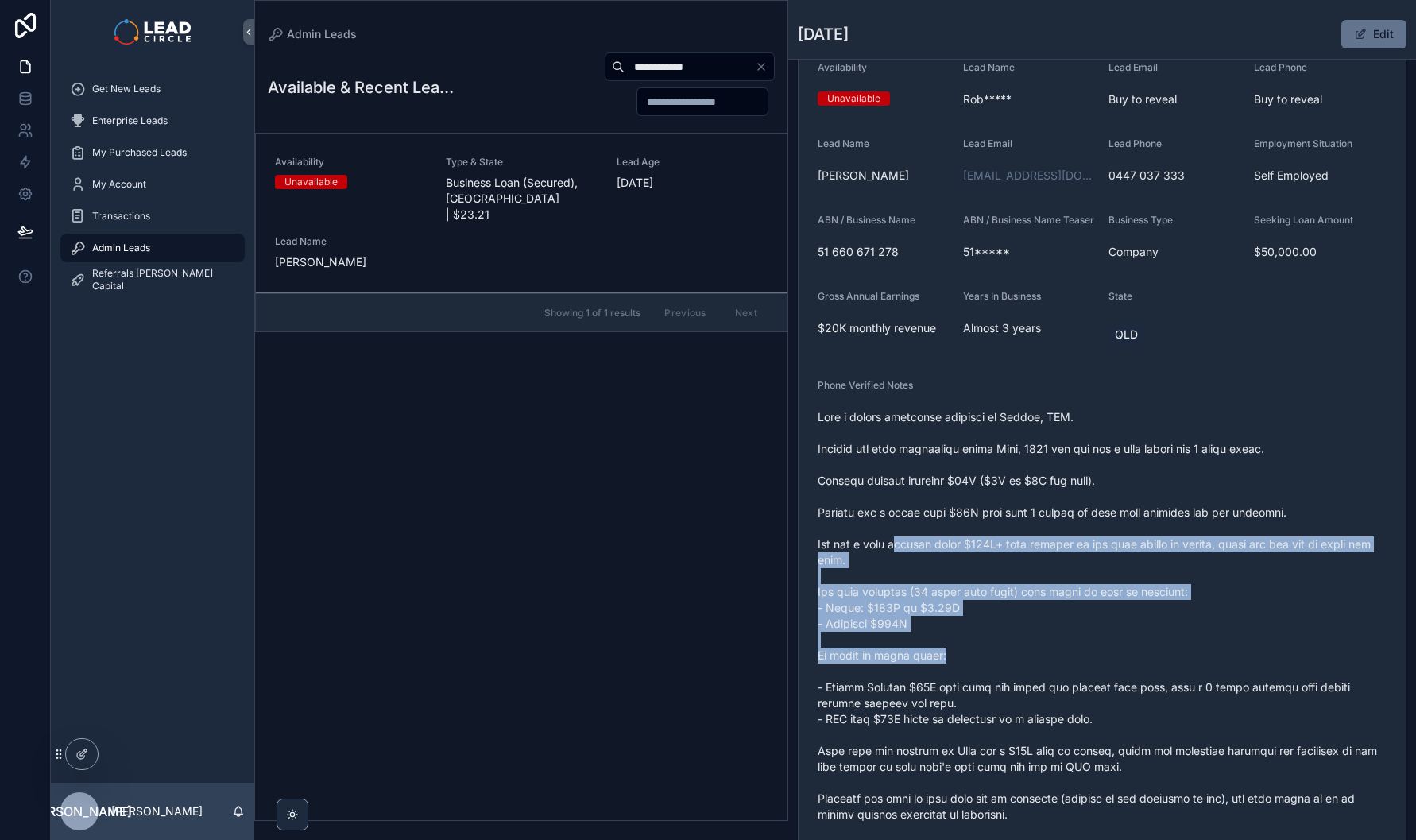
drag, startPoint x: 949, startPoint y: 684, endPoint x: 955, endPoint y: 693, distance: 10.8
click at [954, 692] on span "scrollable content" at bounding box center [1102, 647] width 569 height 477
click at [955, 693] on span "scrollable content" at bounding box center [1102, 647] width 569 height 477
drag, startPoint x: 955, startPoint y: 693, endPoint x: 919, endPoint y: 532, distance: 165.0
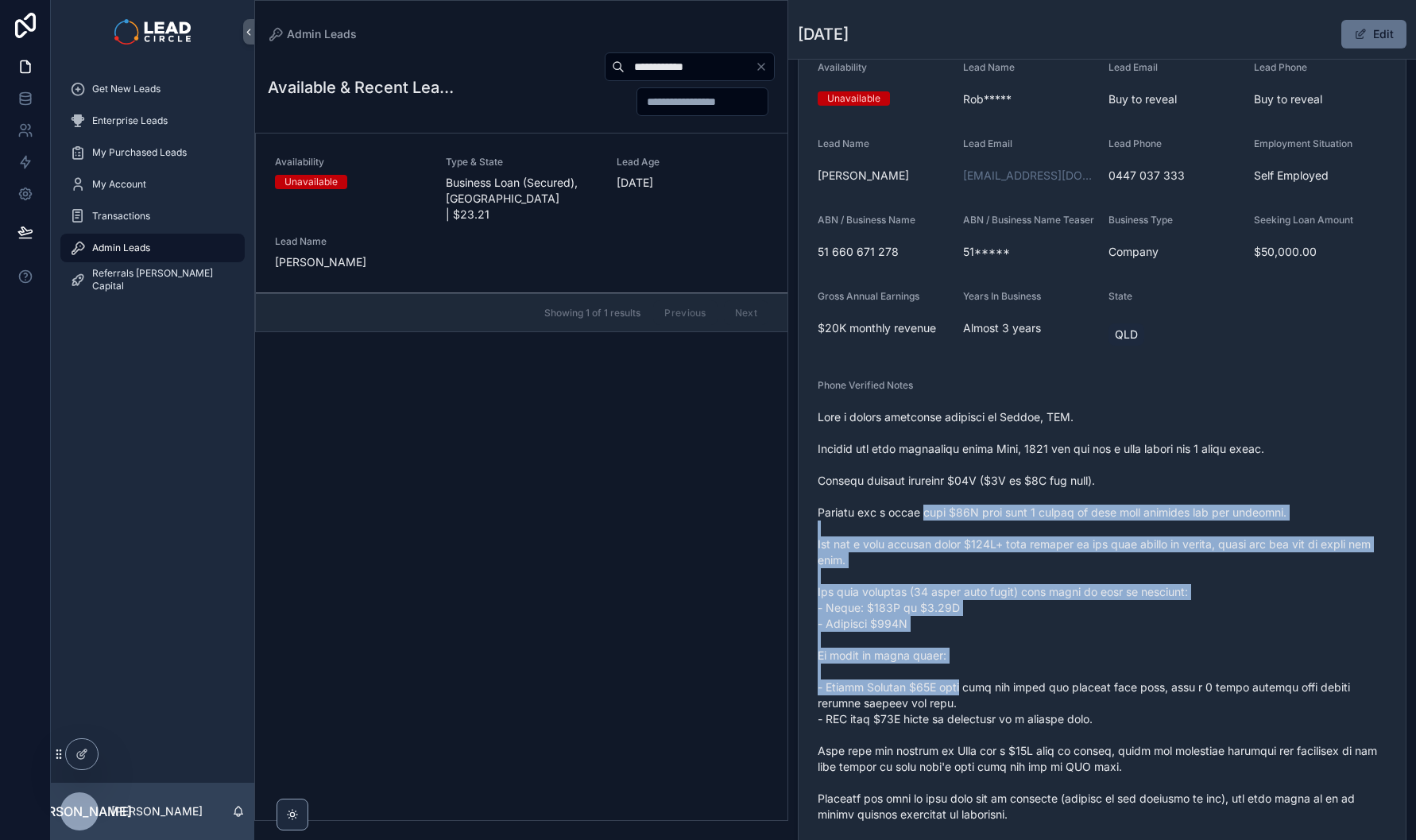
click at [919, 532] on span "scrollable content" at bounding box center [1102, 647] width 569 height 477
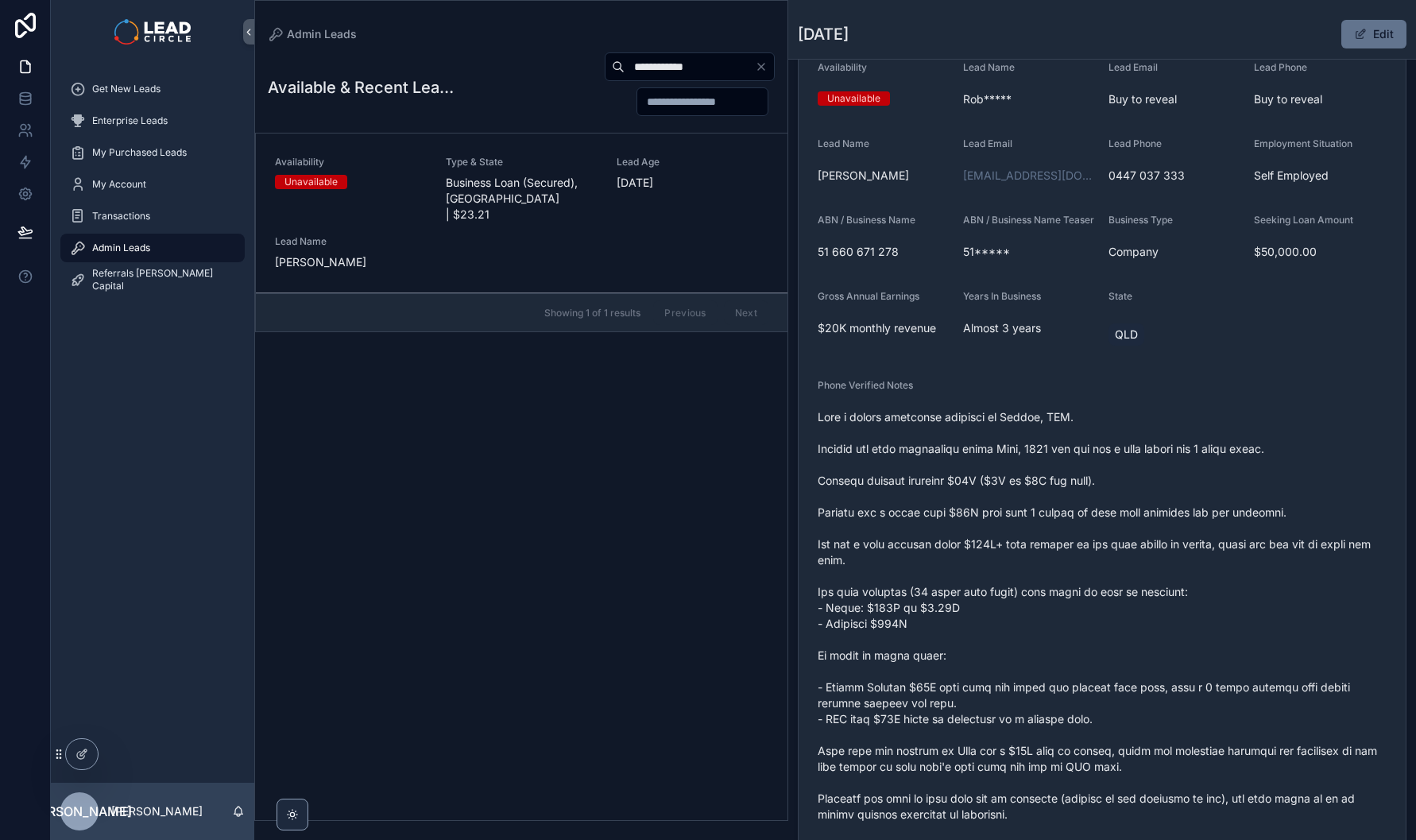
drag, startPoint x: 938, startPoint y: 534, endPoint x: 1028, endPoint y: 701, distance: 189.7
click at [1028, 701] on span "scrollable content" at bounding box center [1102, 647] width 569 height 477
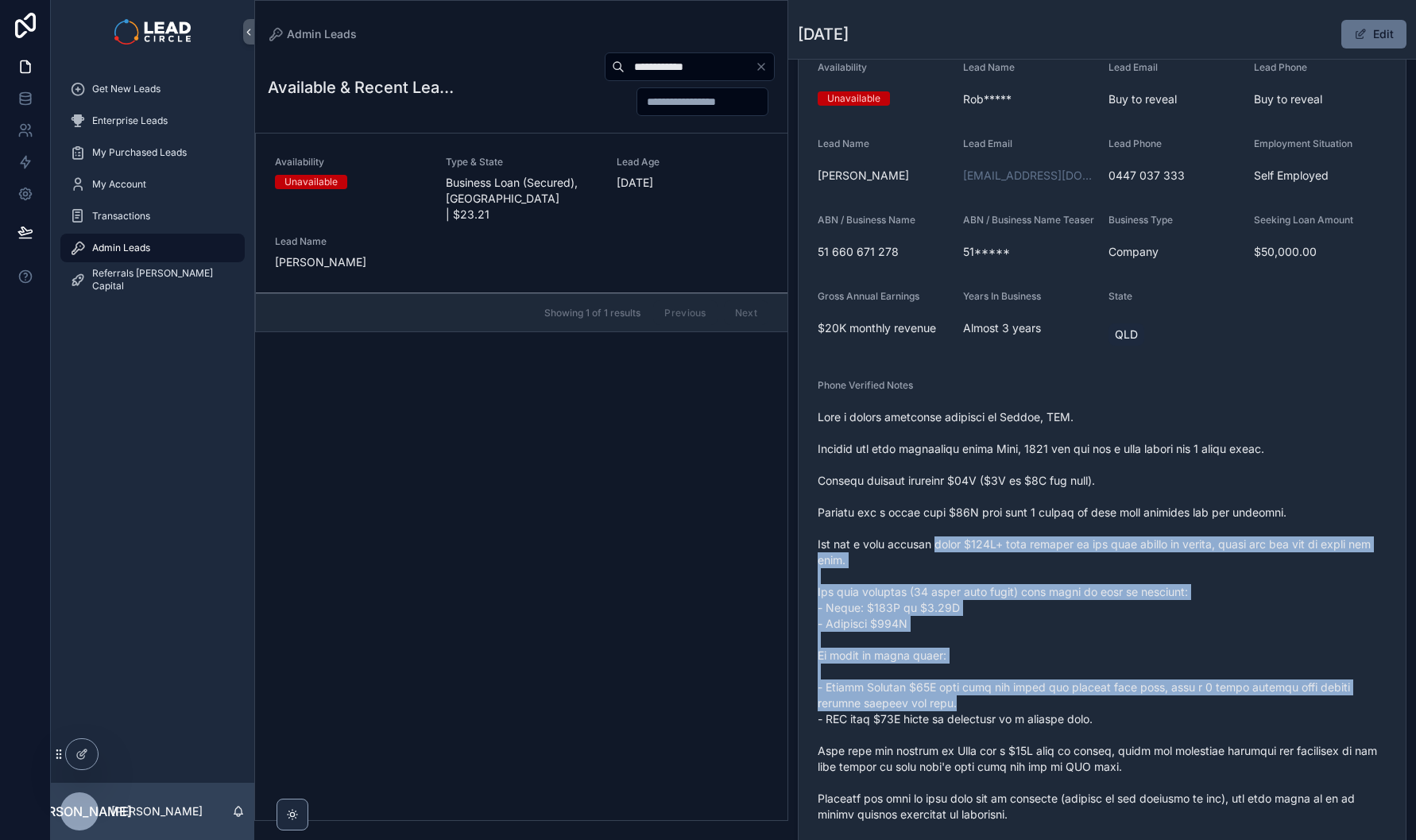
drag, startPoint x: 1016, startPoint y: 683, endPoint x: 938, endPoint y: 539, distance: 163.8
click at [942, 549] on span "scrollable content" at bounding box center [1102, 647] width 569 height 477
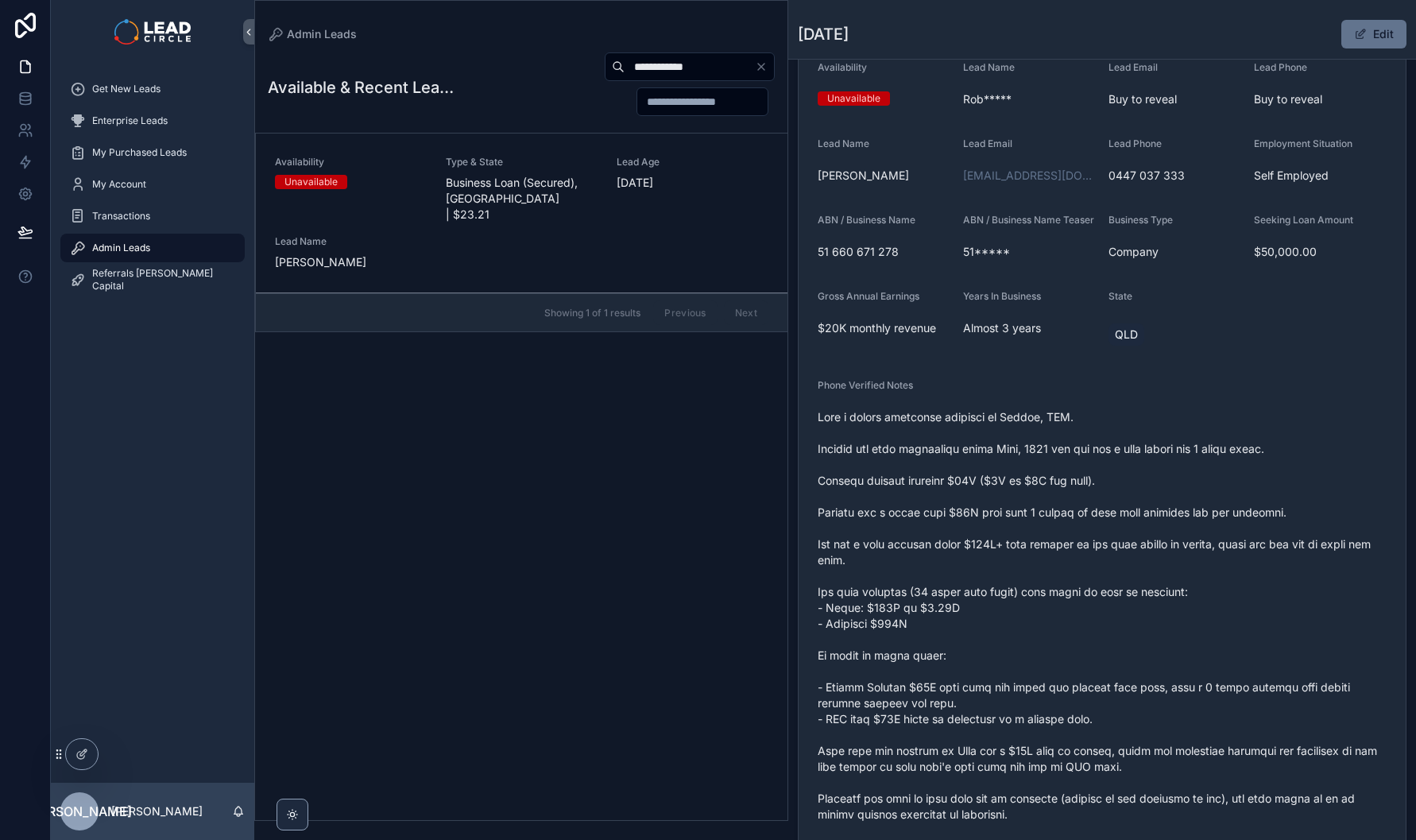
click at [938, 539] on span "scrollable content" at bounding box center [1102, 647] width 569 height 477
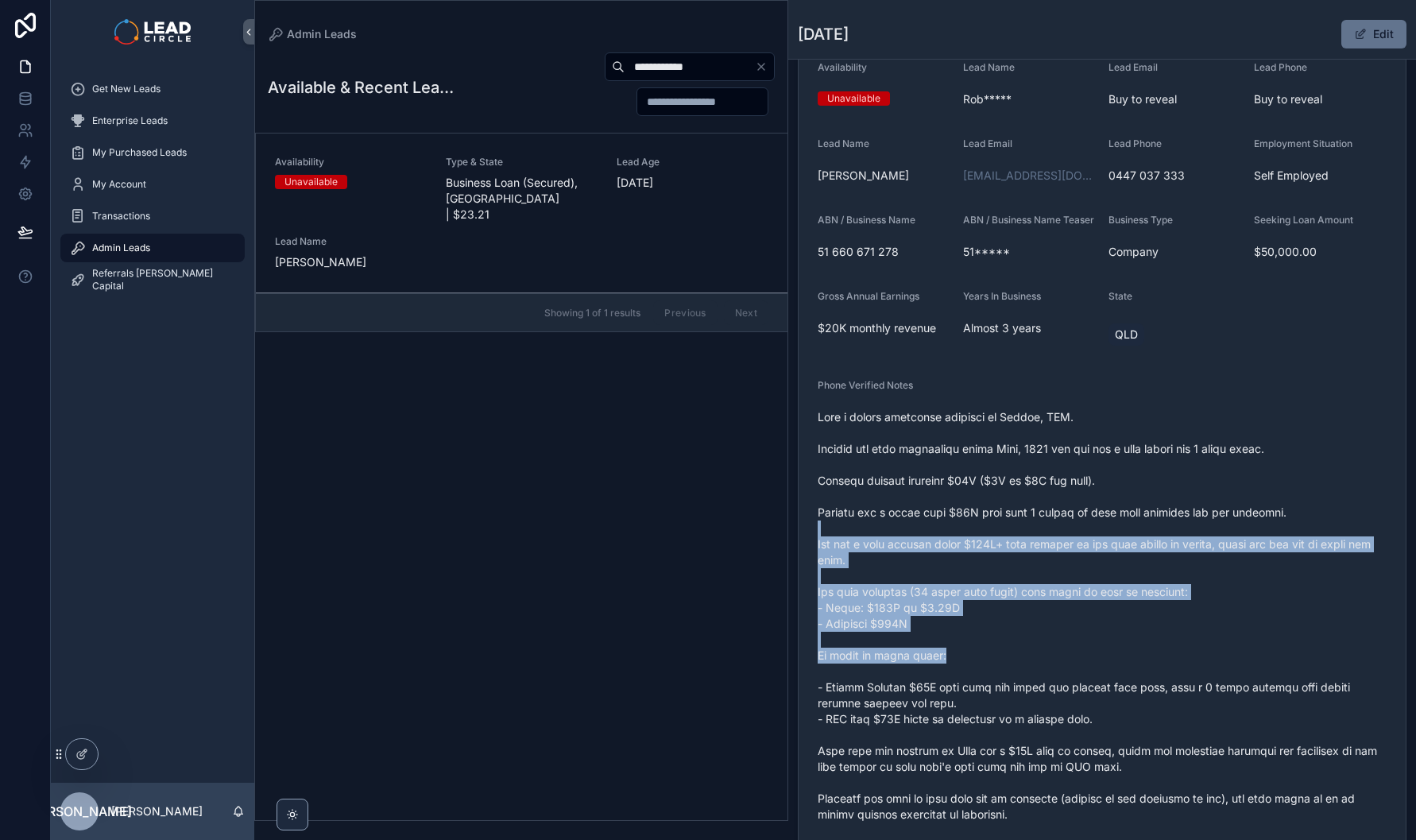
drag, startPoint x: 938, startPoint y: 538, endPoint x: 1008, endPoint y: 662, distance: 142.4
click at [1008, 662] on span "scrollable content" at bounding box center [1102, 647] width 569 height 477
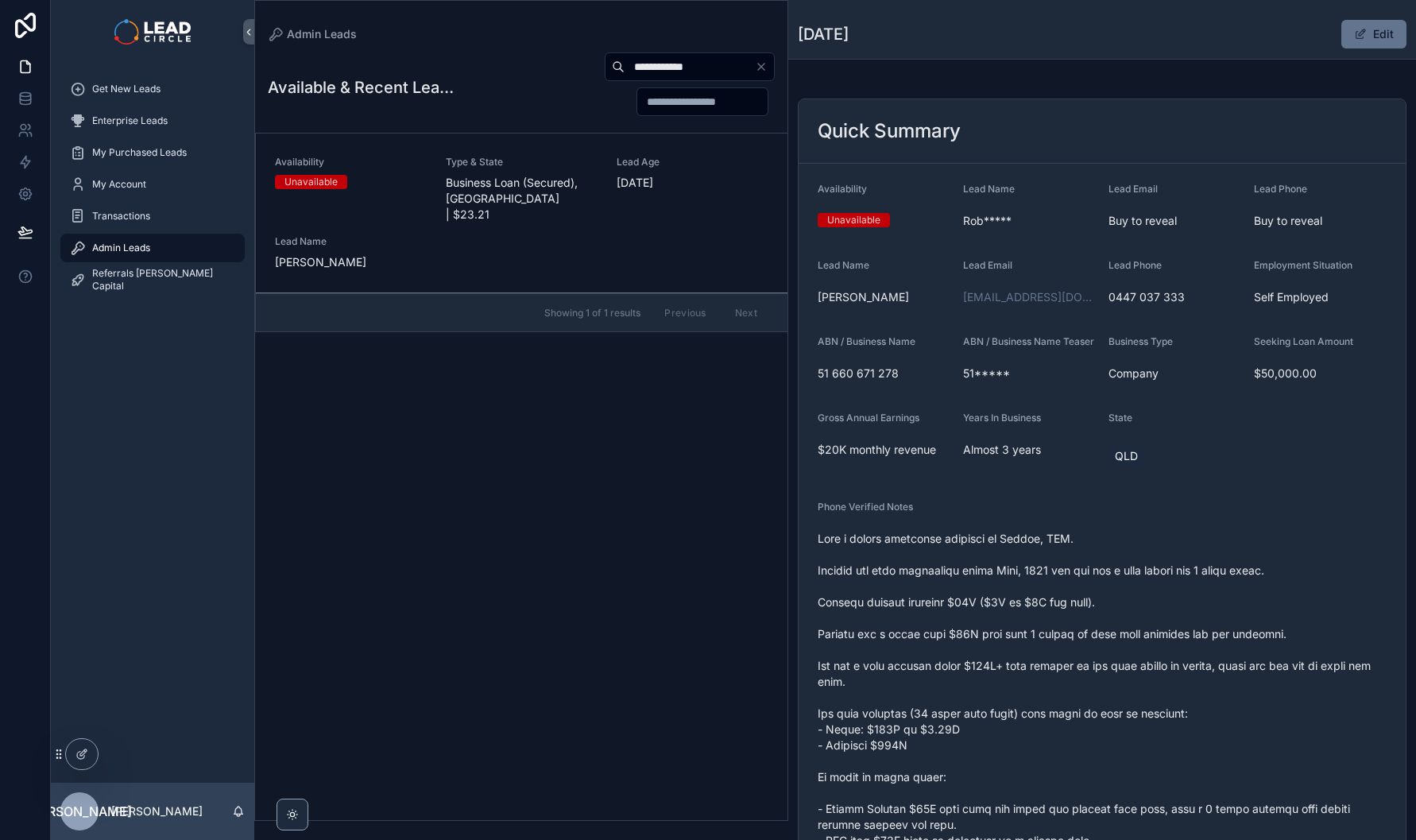
scroll to position [0, 0]
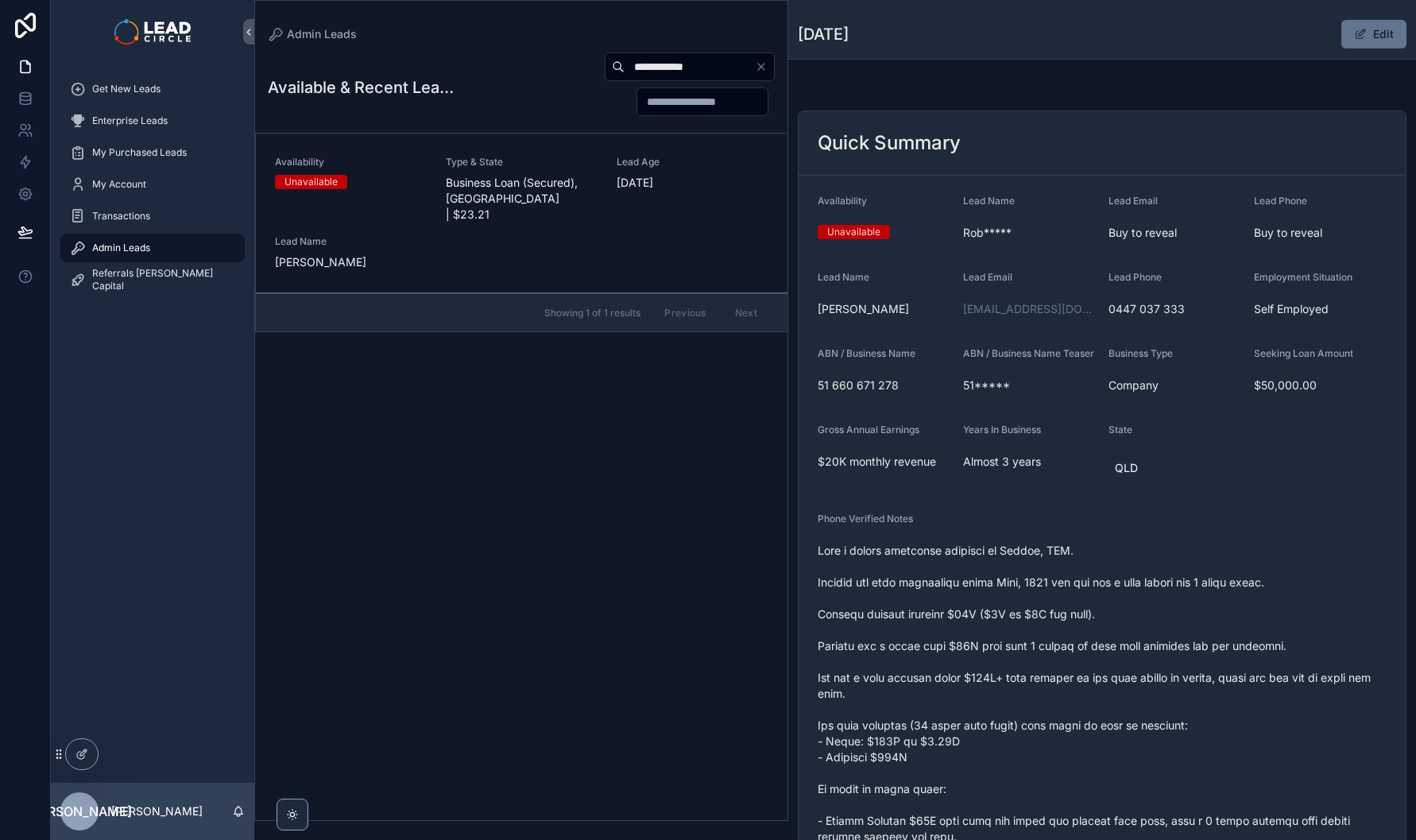
click at [769, 66] on button "Clear" at bounding box center [764, 67] width 19 height 13
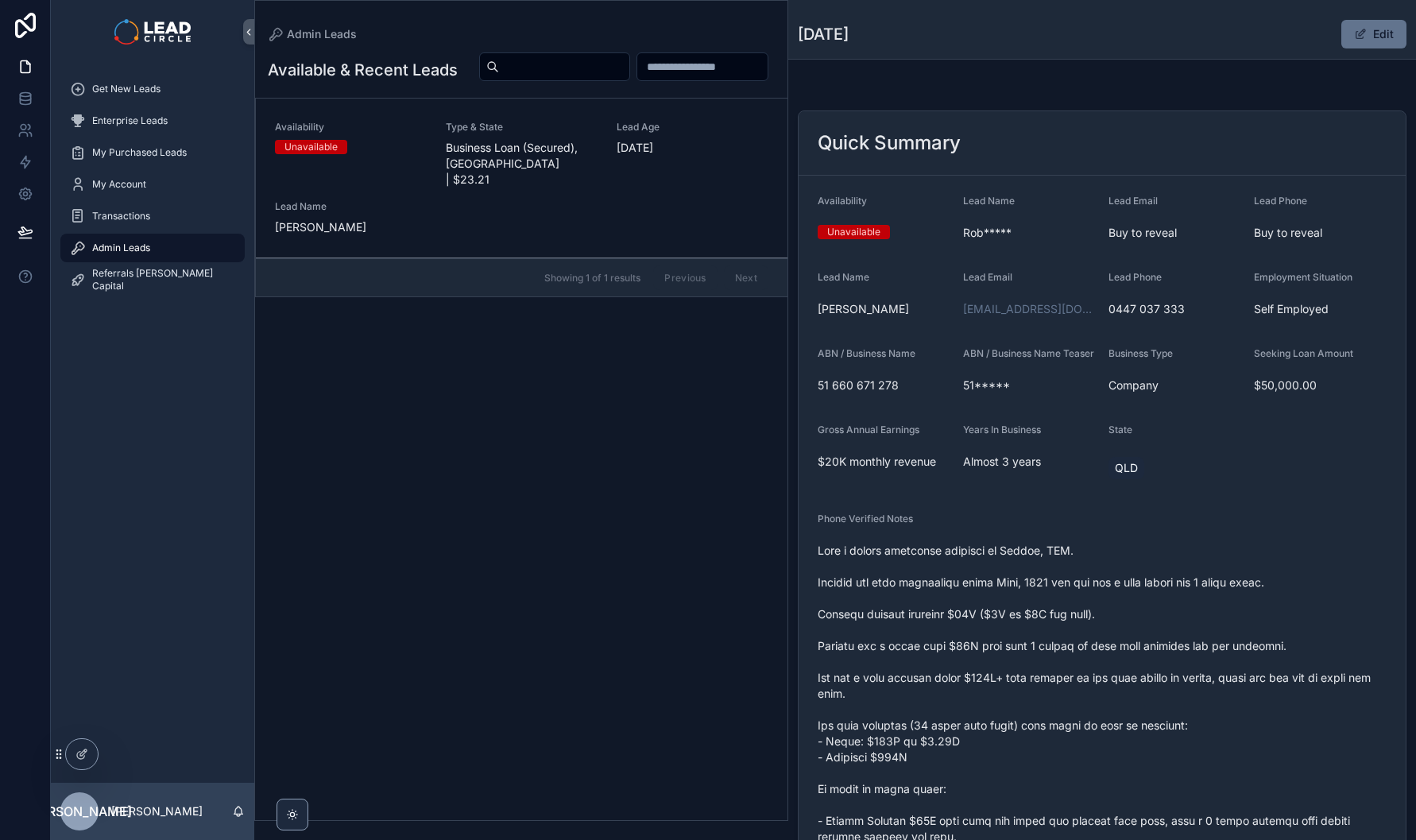
click at [556, 63] on div "scrollable content" at bounding box center [620, 66] width 308 height 30
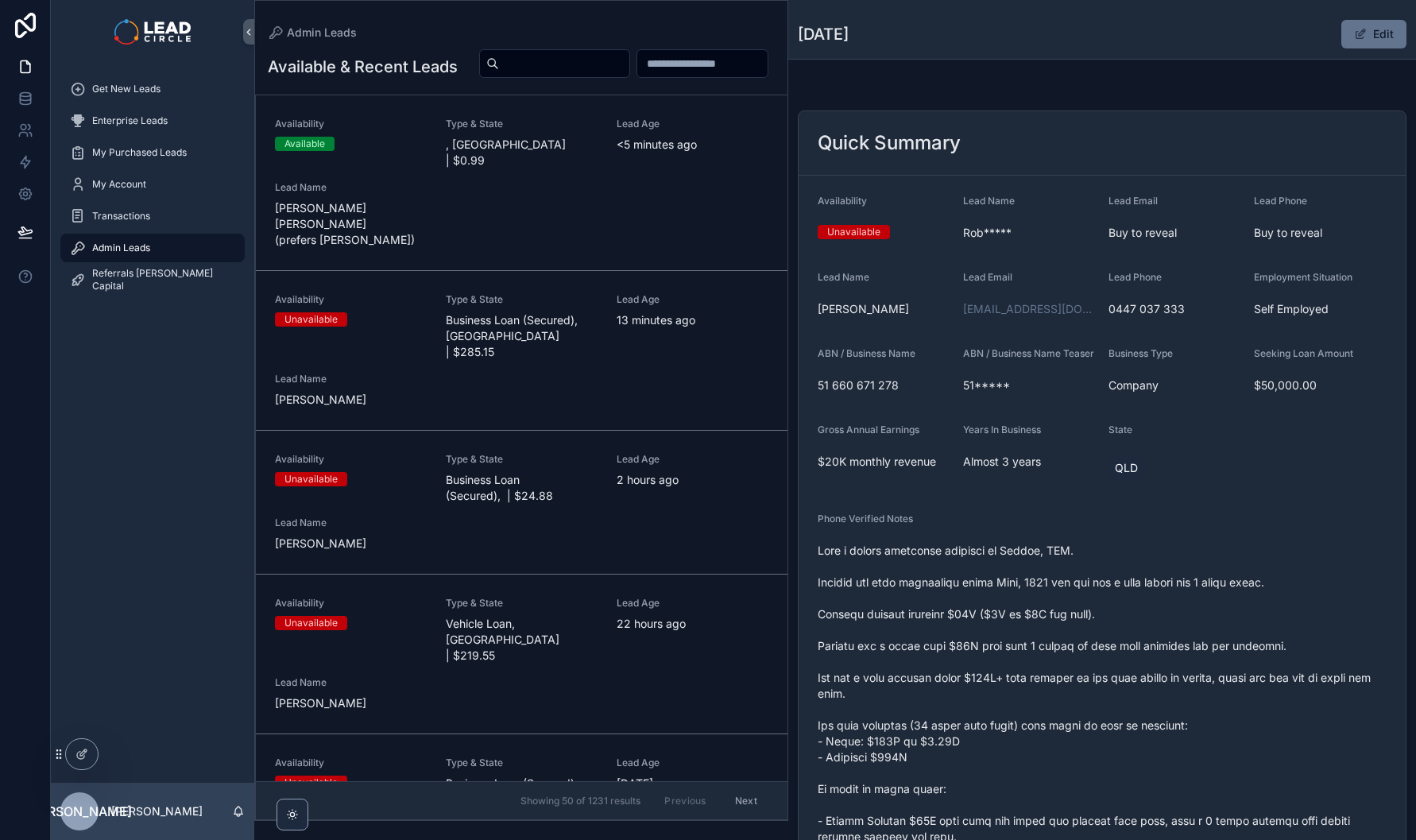
click at [601, 209] on div "Availability Available Type & State , VIC | $0.99 Lead Age <5 minutes ago Lead …" at bounding box center [522, 183] width 493 height 130
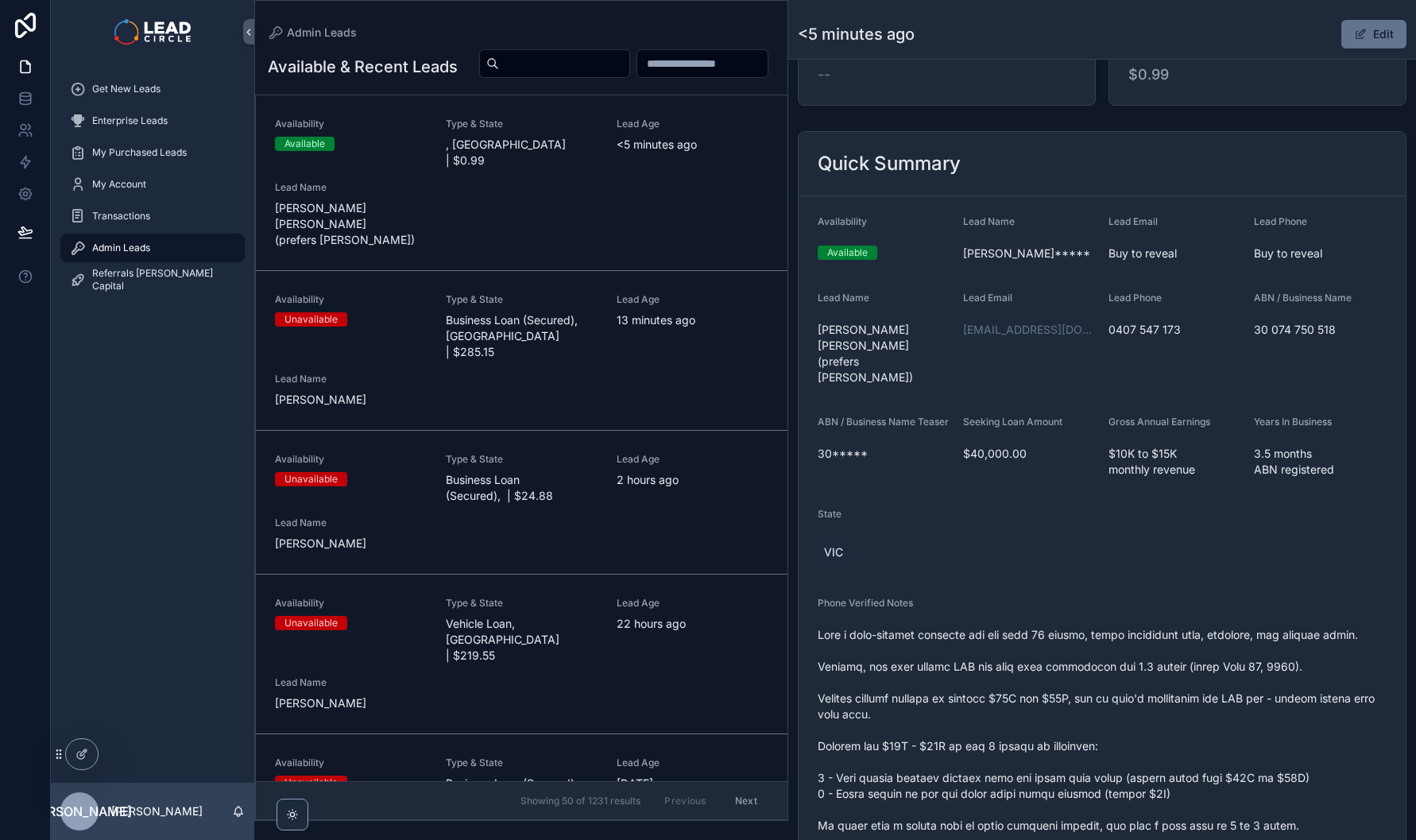
scroll to position [665, 0]
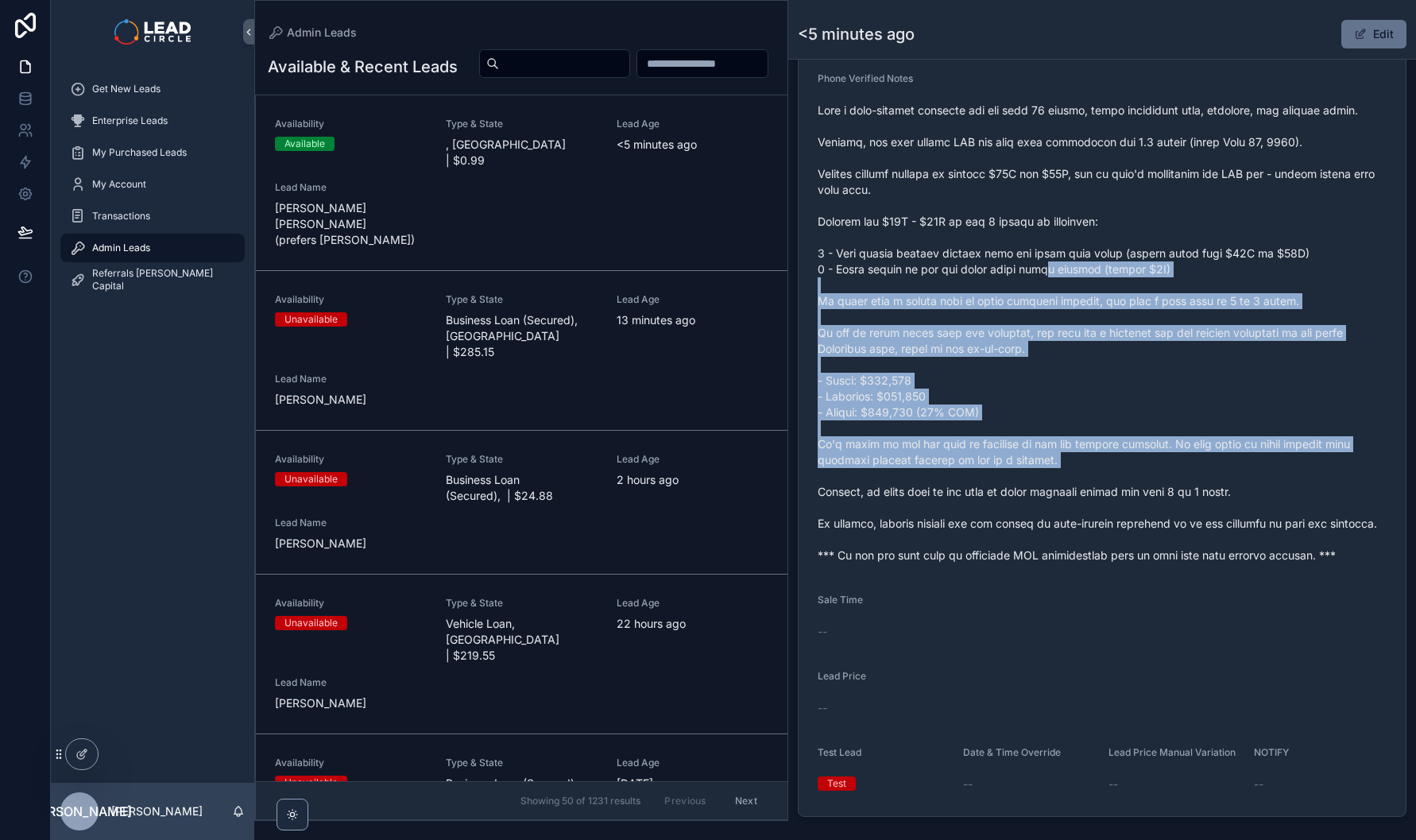
drag, startPoint x: 1041, startPoint y: 248, endPoint x: 1154, endPoint y: 461, distance: 241.1
click at [1153, 461] on span "scrollable content" at bounding box center [1102, 333] width 569 height 461
click at [1154, 461] on span "scrollable content" at bounding box center [1102, 333] width 569 height 461
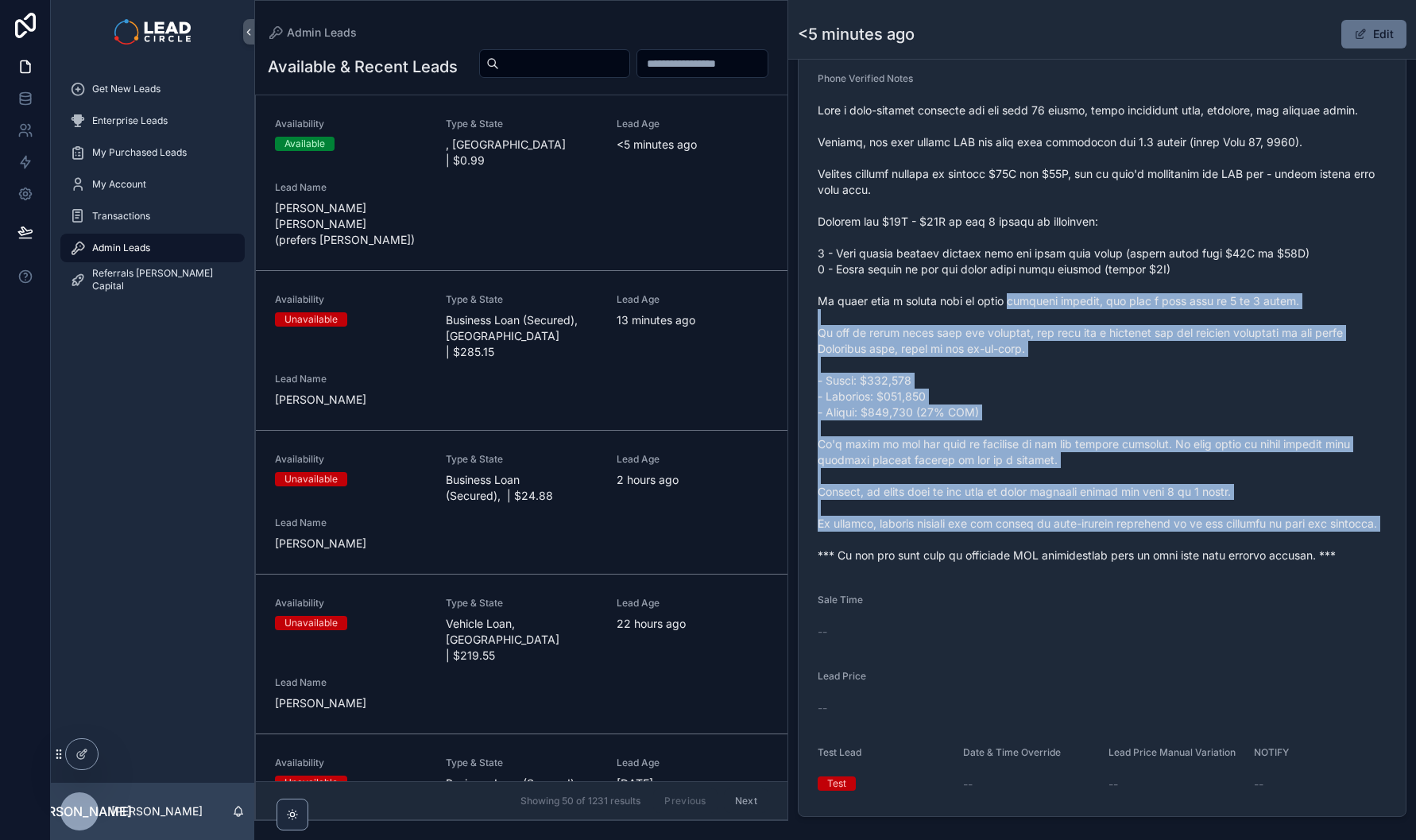
drag, startPoint x: 1193, startPoint y: 521, endPoint x: 1019, endPoint y: 261, distance: 312.9
click at [1019, 262] on span "scrollable content" at bounding box center [1102, 333] width 569 height 461
click at [1019, 261] on span "scrollable content" at bounding box center [1102, 333] width 569 height 461
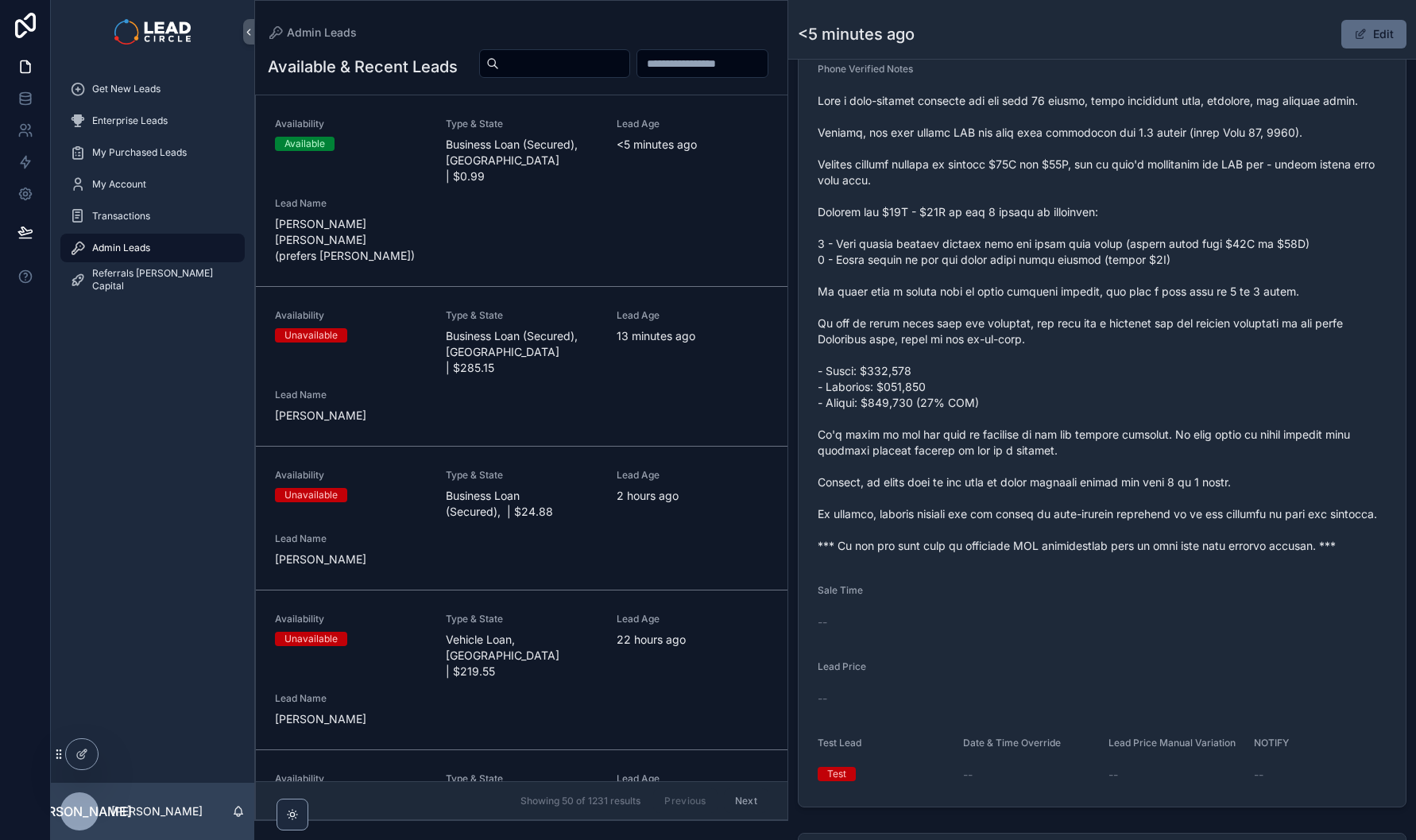
click at [1345, 39] on button "Edit" at bounding box center [1374, 34] width 66 height 29
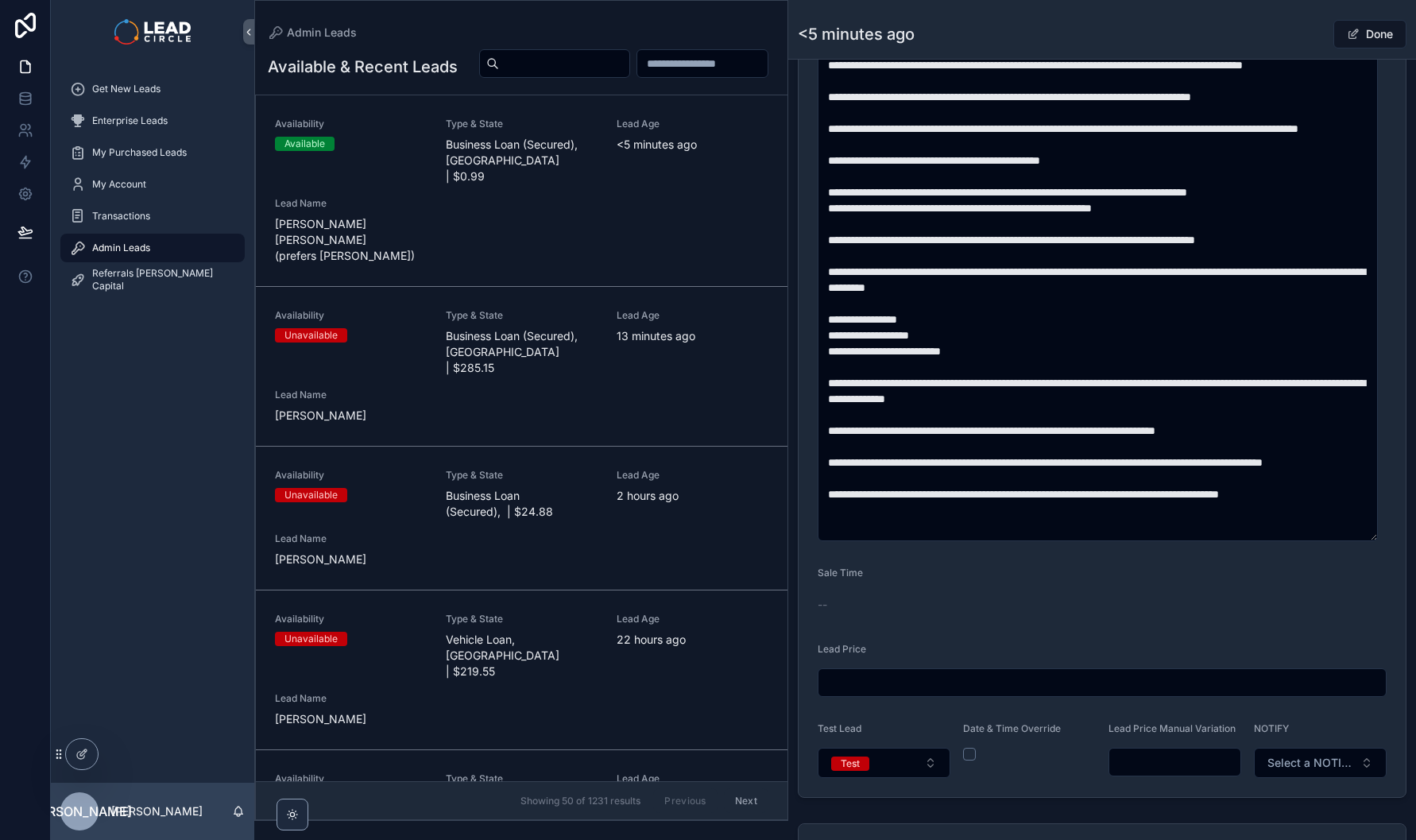
scroll to position [16, 0]
click at [1160, 796] on form "**********" at bounding box center [1102, 240] width 607 height 1115
click at [1160, 774] on input "scrollable content" at bounding box center [1175, 761] width 131 height 22
click at [1158, 525] on textarea "scrollable content" at bounding box center [1098, 295] width 560 height 491
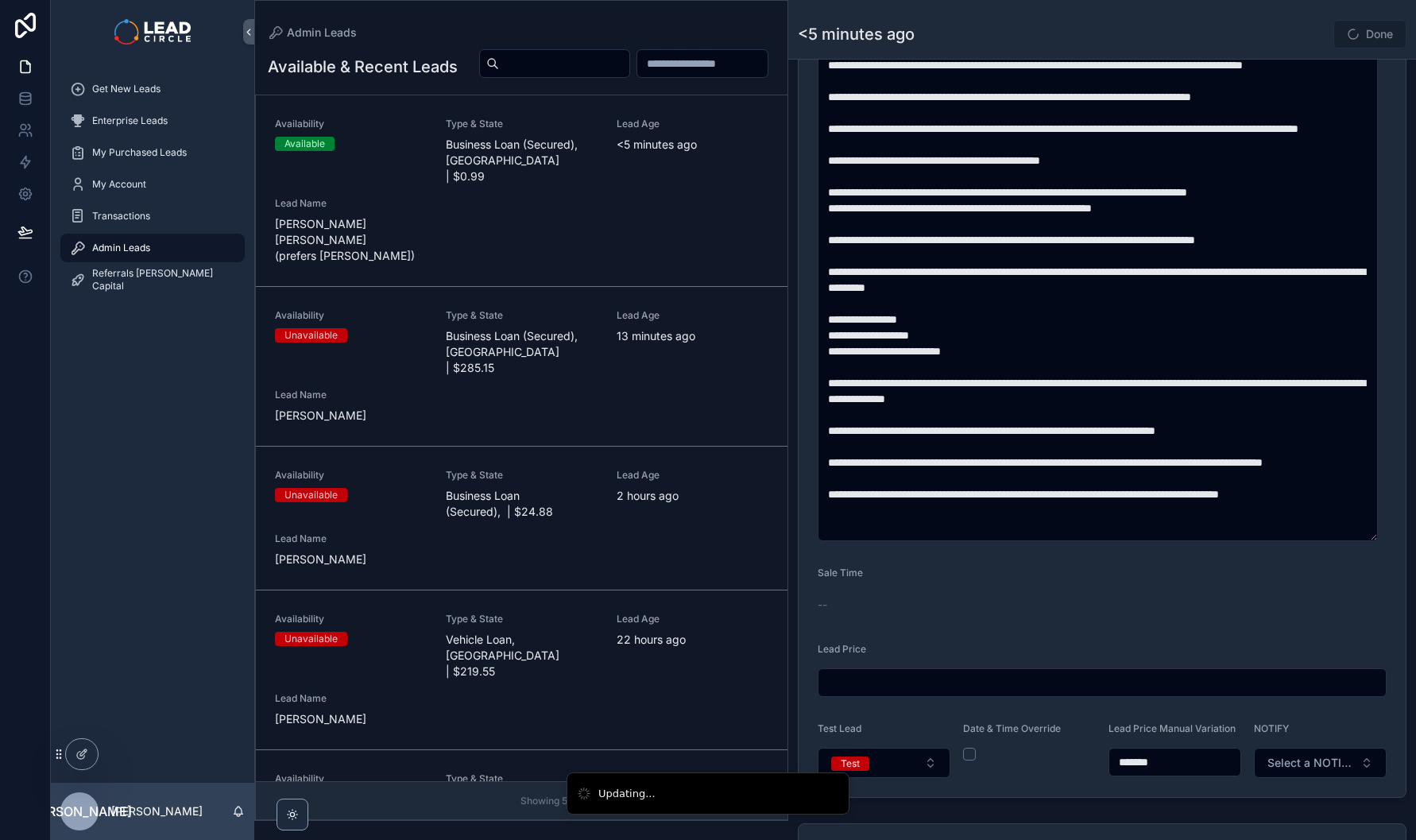
click at [1182, 566] on form "**********" at bounding box center [1102, 240] width 607 height 1115
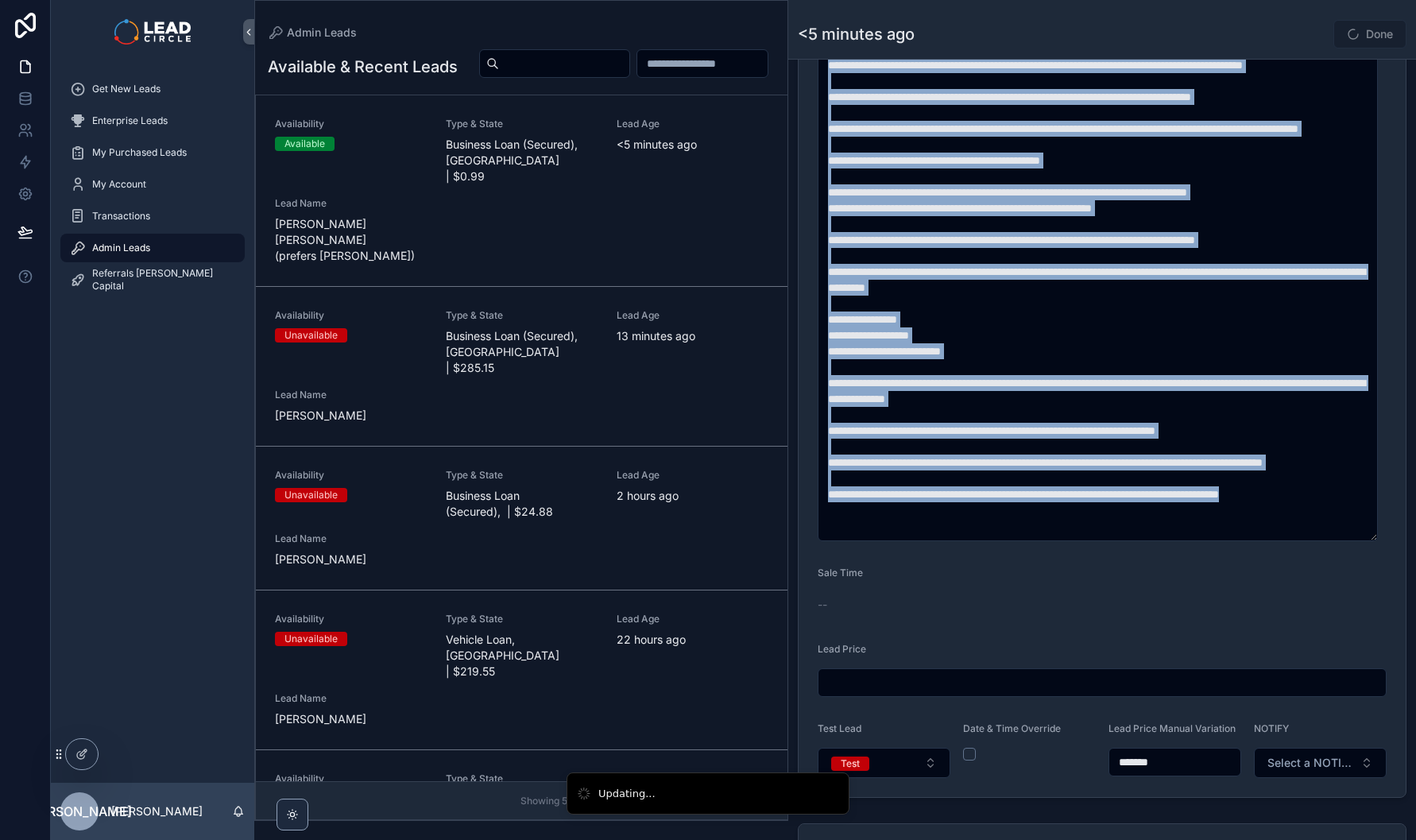
click at [1182, 566] on form "**********" at bounding box center [1102, 240] width 607 height 1115
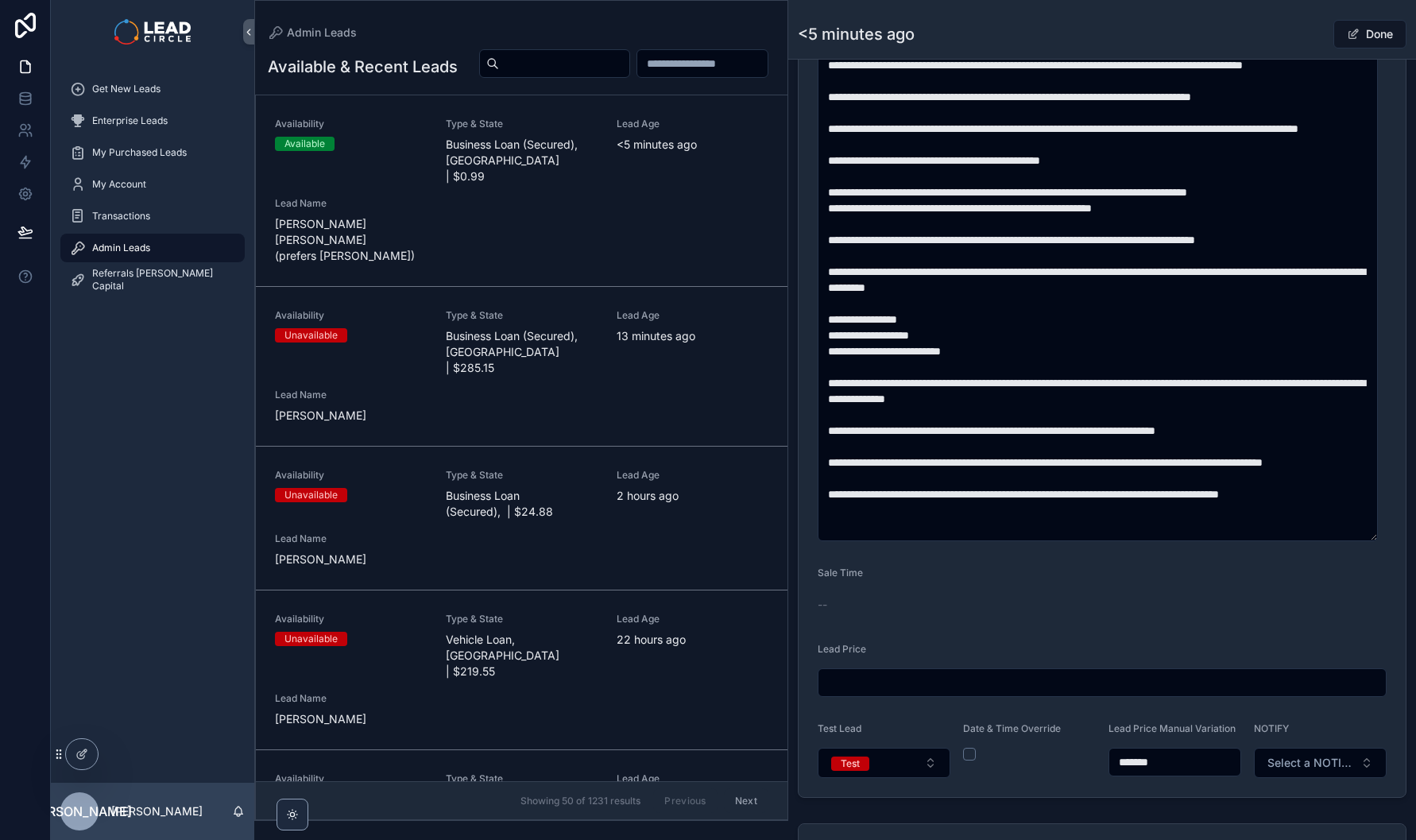
click at [1153, 770] on input "*******" at bounding box center [1175, 761] width 131 height 22
click at [1135, 774] on input "*******" at bounding box center [1175, 761] width 131 height 22
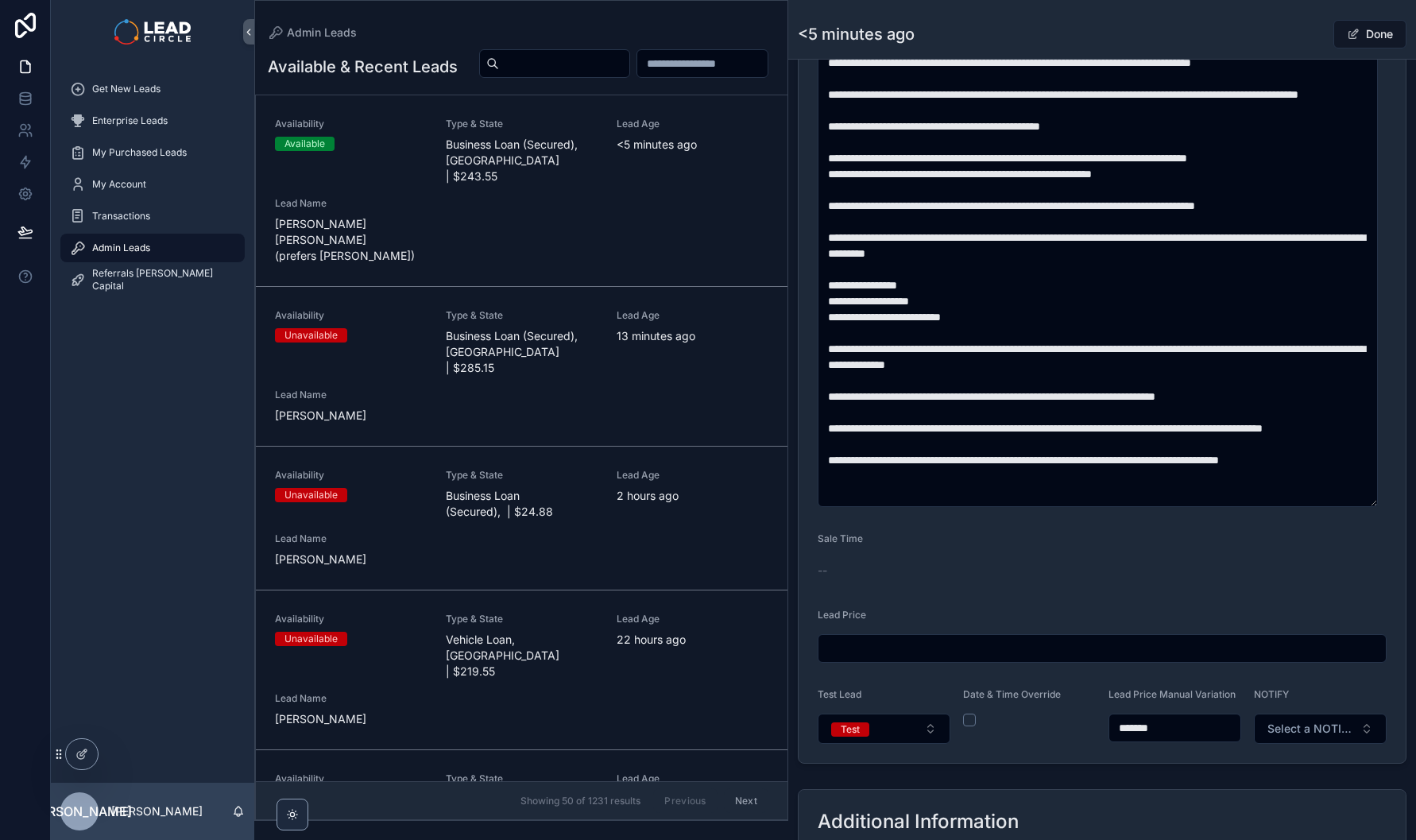
scroll to position [706, 0]
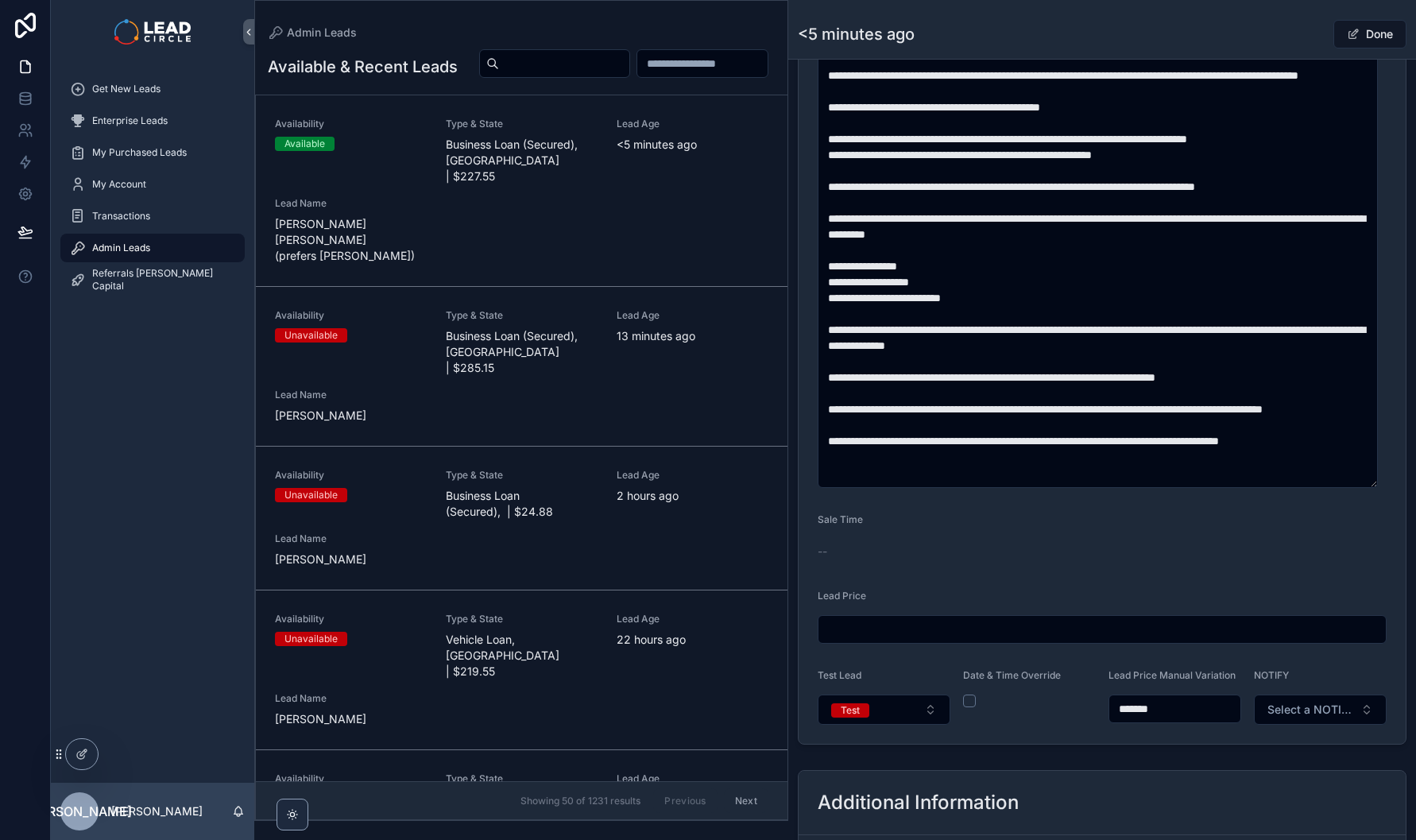
click at [1138, 720] on input "*******" at bounding box center [1175, 708] width 131 height 22
click at [1145, 738] on form "**********" at bounding box center [1102, 187] width 607 height 1115
click at [1137, 720] on input "*******" at bounding box center [1175, 708] width 131 height 22
type input "*******"
click at [1080, 751] on div "**********" at bounding box center [1102, 155] width 628 height 1193
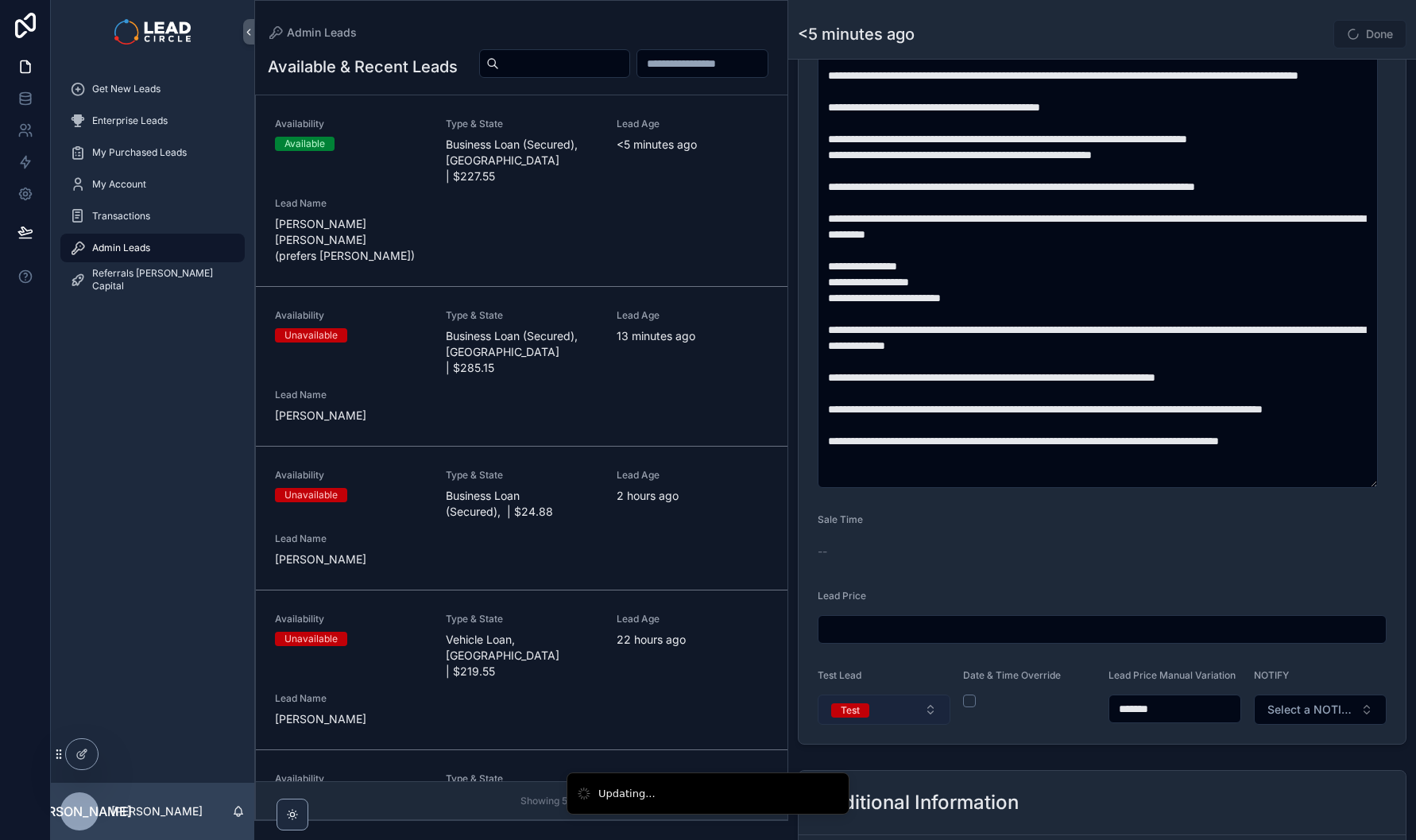
click at [918, 720] on button "Test" at bounding box center [884, 710] width 133 height 30
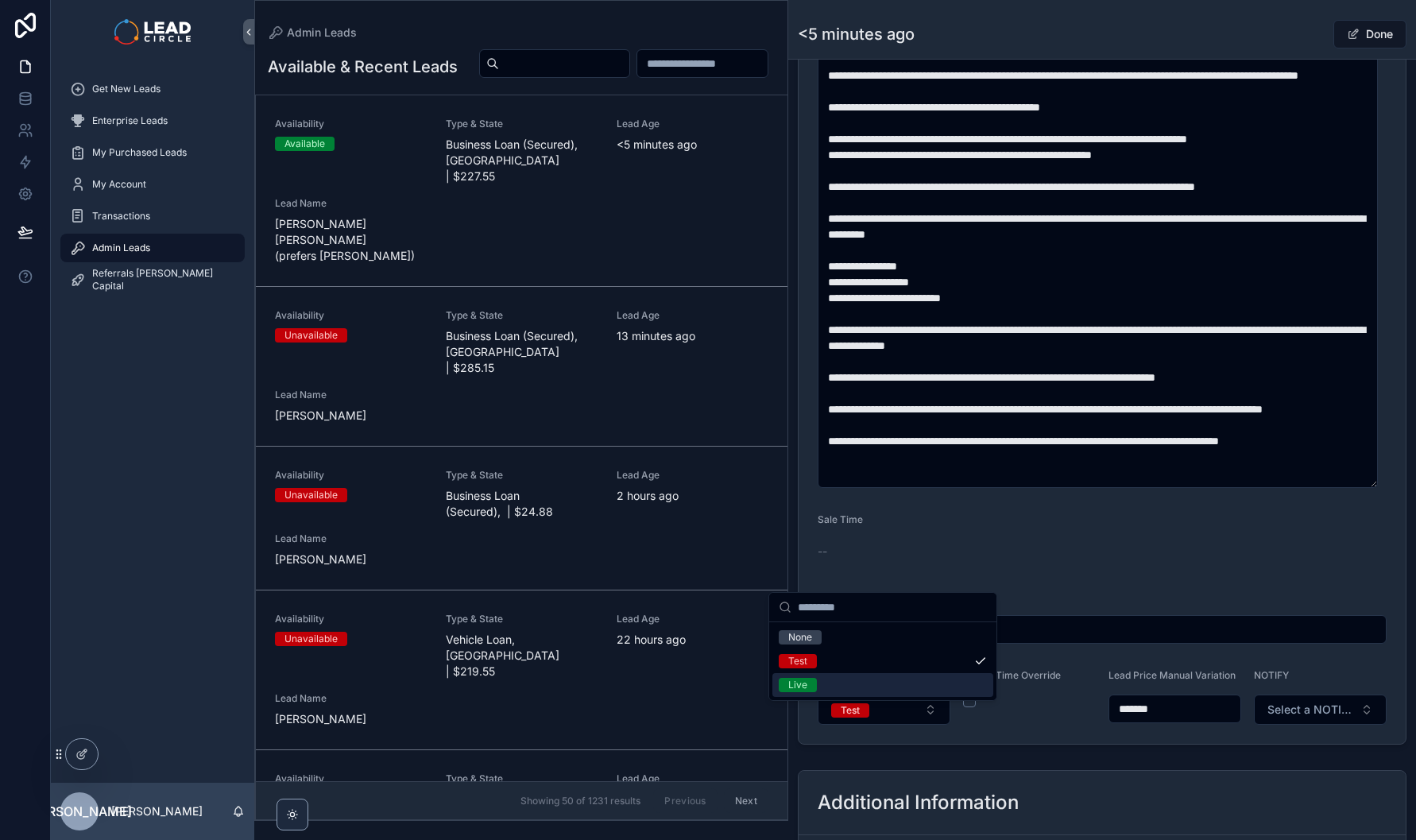
click at [897, 684] on div "Live" at bounding box center [883, 684] width 221 height 24
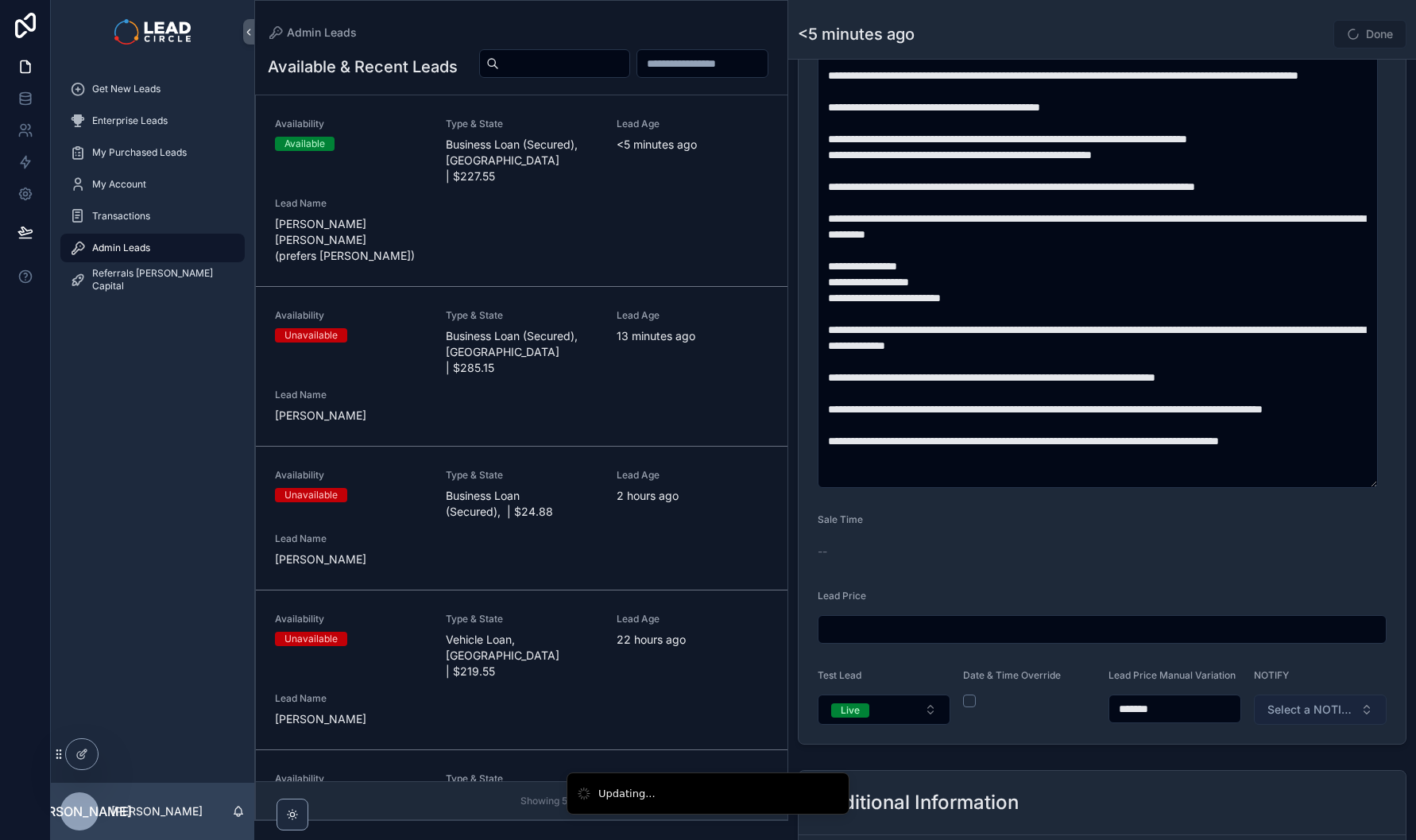
click at [1354, 721] on button "Select a NOTIFY" at bounding box center [1320, 710] width 133 height 30
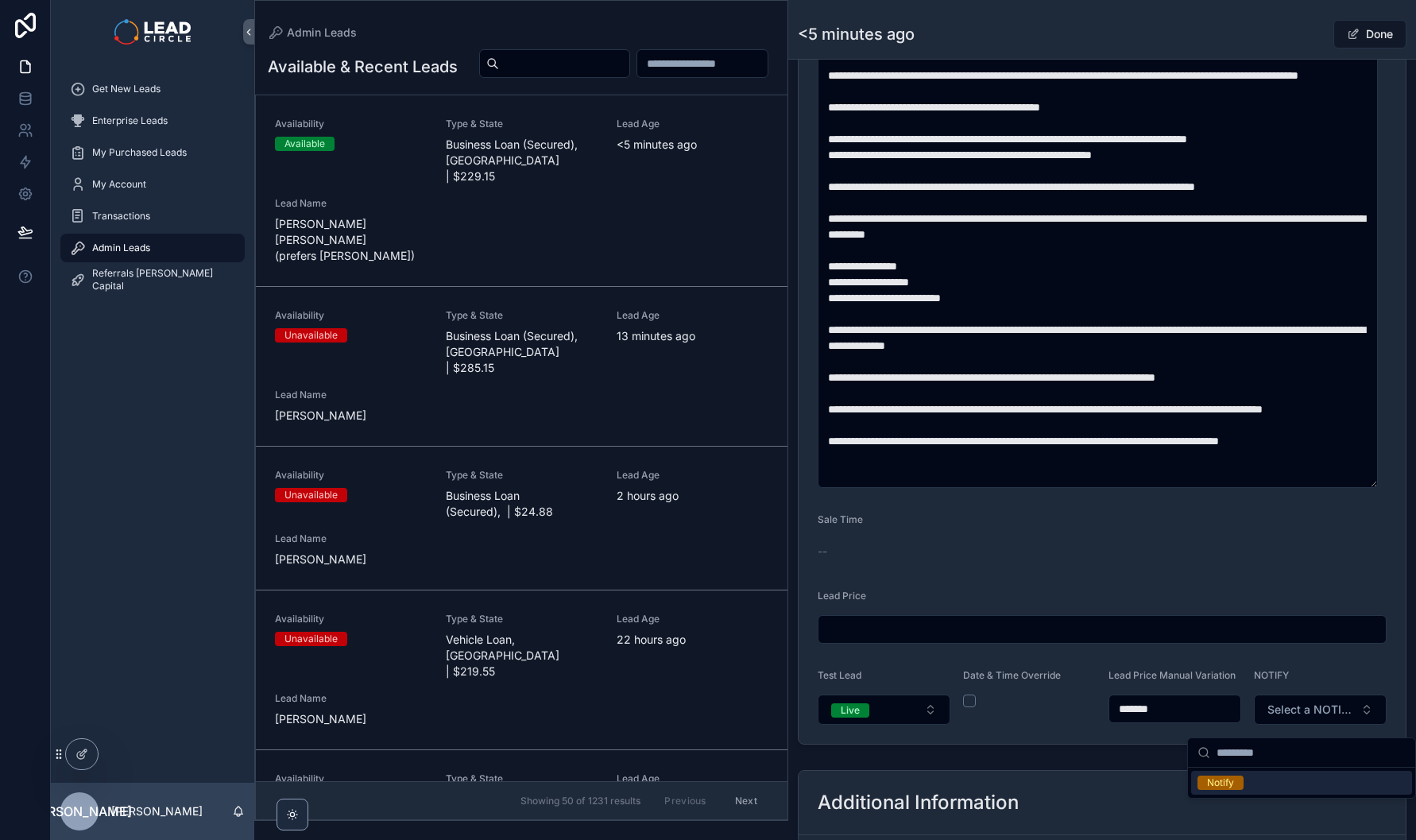
click at [1290, 780] on div "Notify" at bounding box center [1302, 783] width 221 height 24
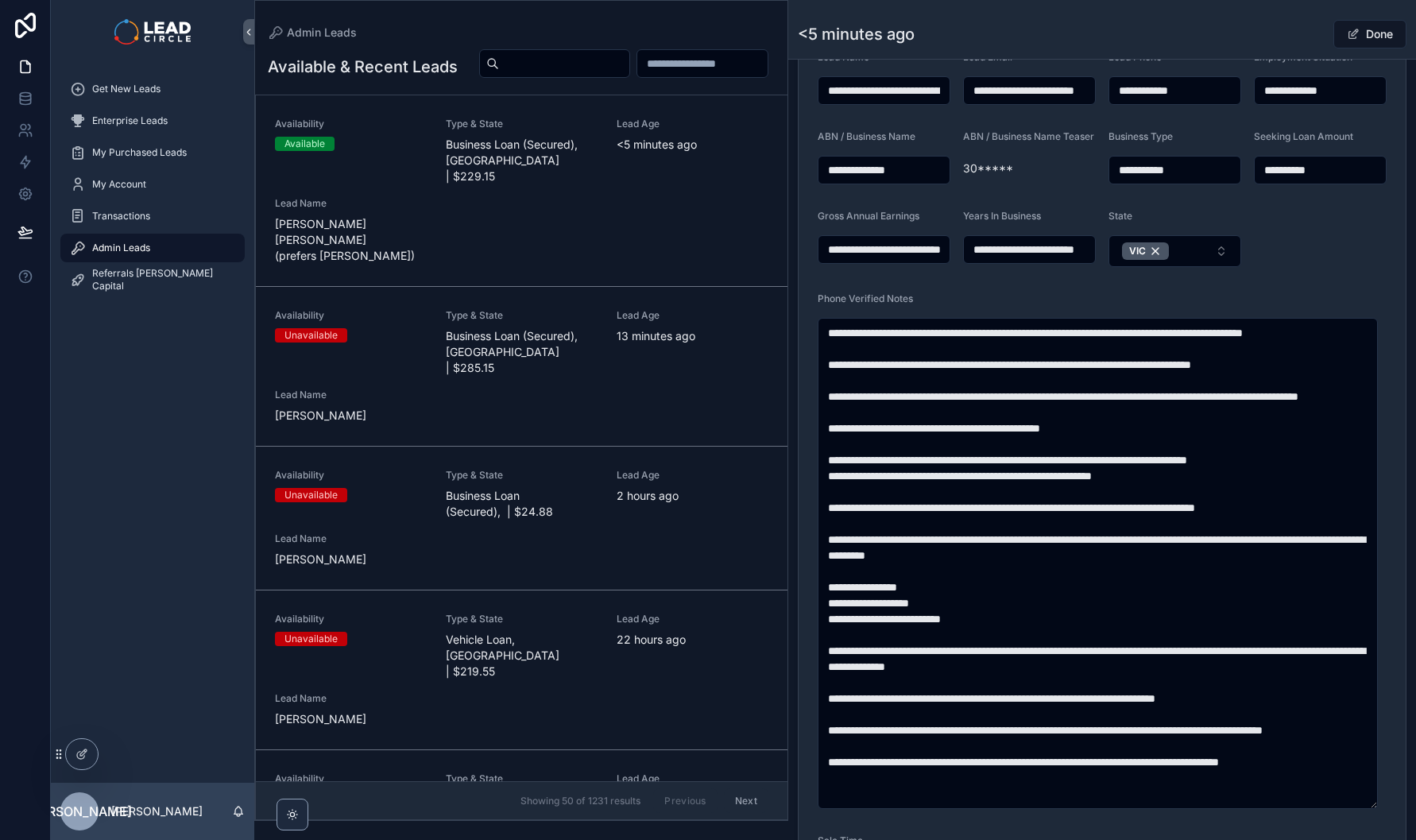
scroll to position [406, 0]
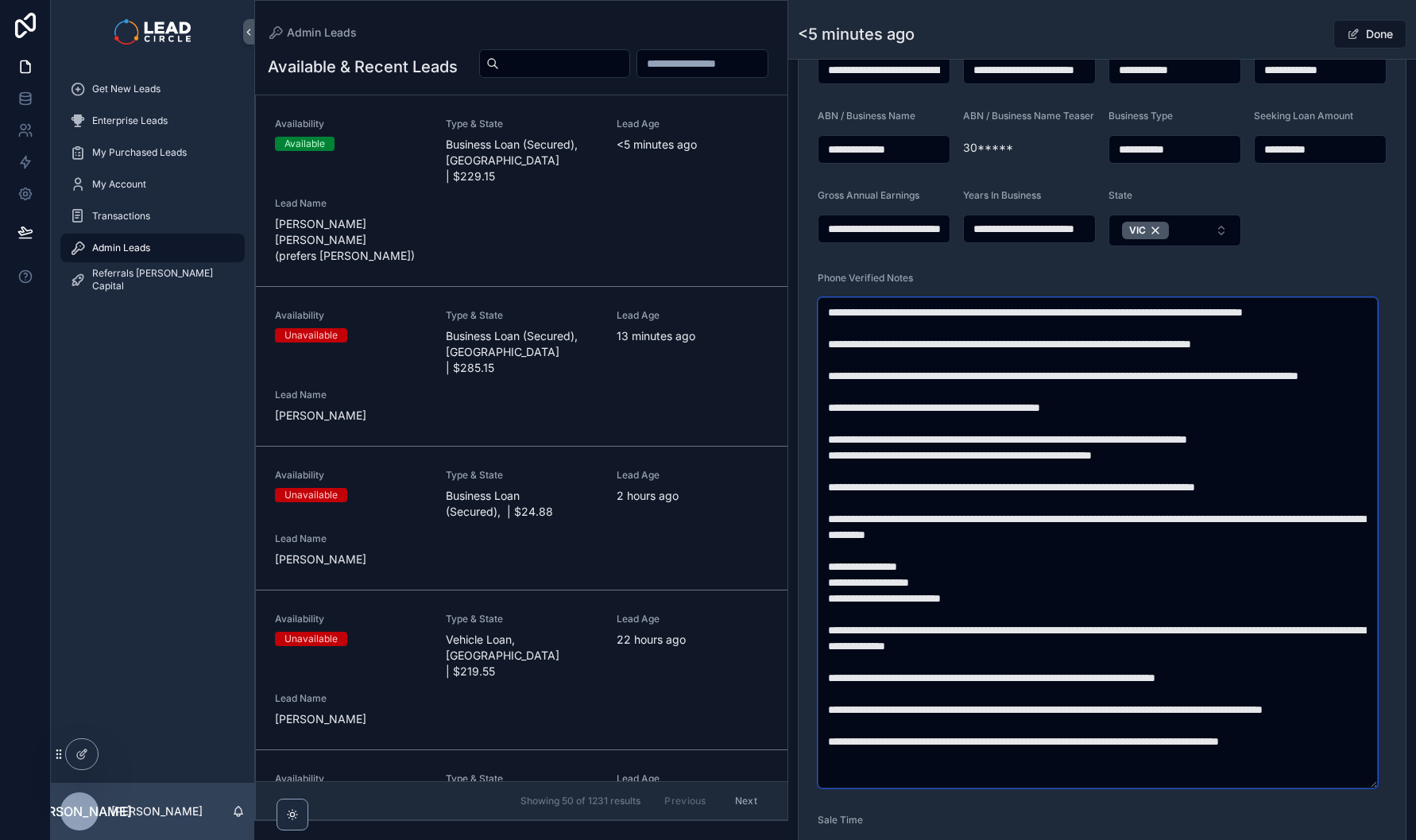
drag, startPoint x: 1078, startPoint y: 388, endPoint x: 1133, endPoint y: 419, distance: 63.1
click at [1133, 419] on textarea "scrollable content" at bounding box center [1098, 543] width 560 height 491
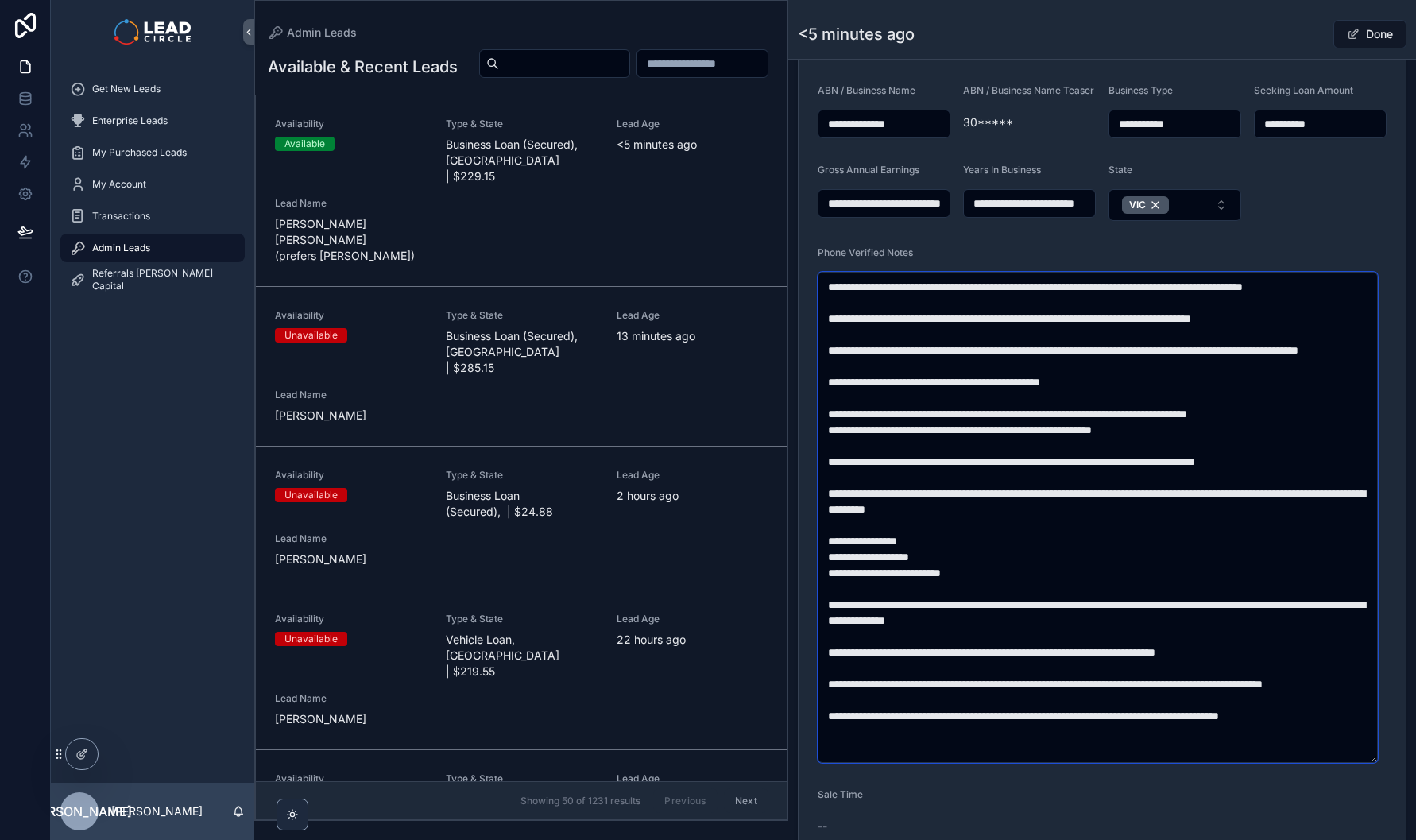
drag, startPoint x: 974, startPoint y: 407, endPoint x: 1081, endPoint y: 412, distance: 107.1
click at [1077, 412] on textarea "scrollable content" at bounding box center [1098, 517] width 560 height 491
click at [1081, 412] on textarea "scrollable content" at bounding box center [1098, 517] width 560 height 491
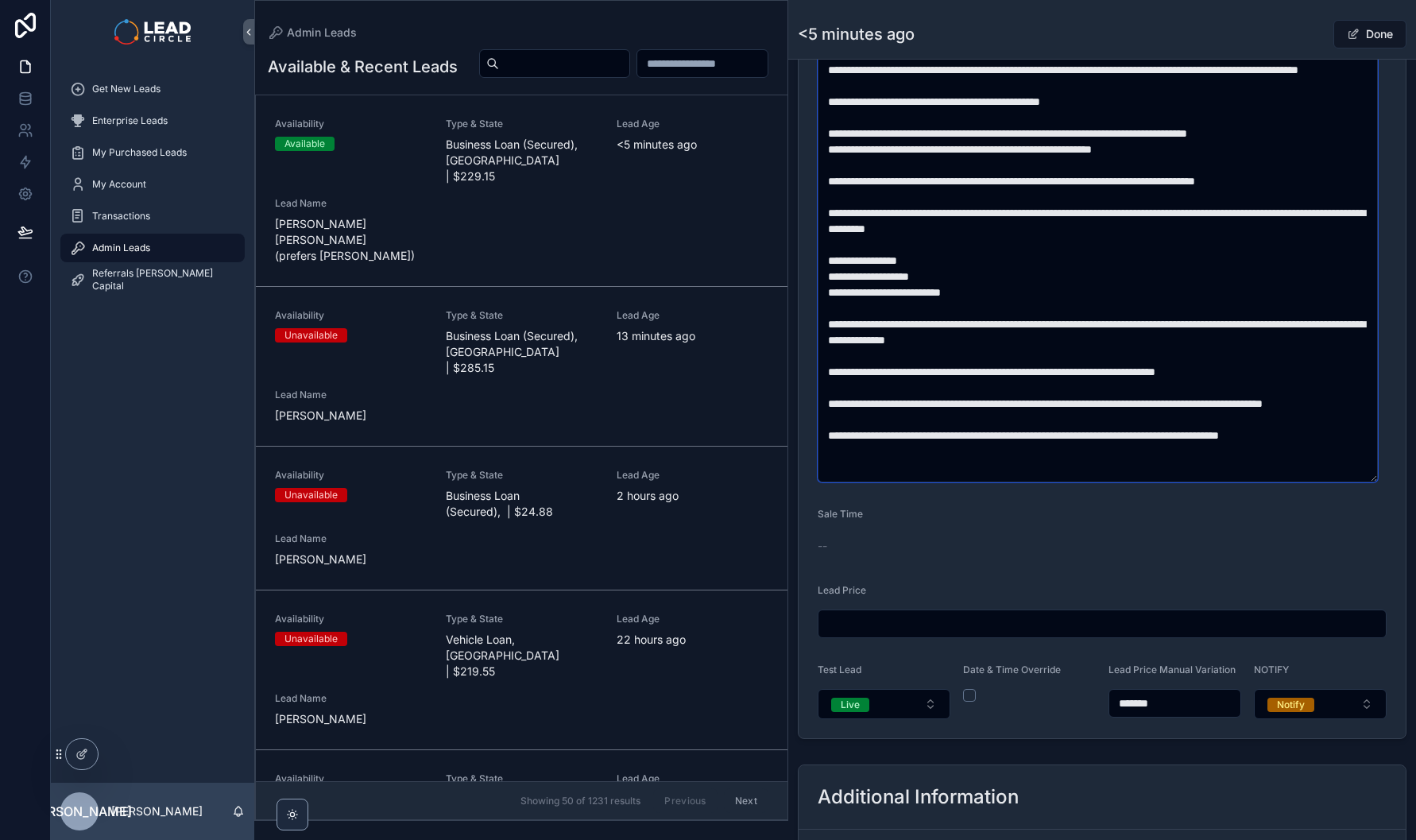
scroll to position [830, 0]
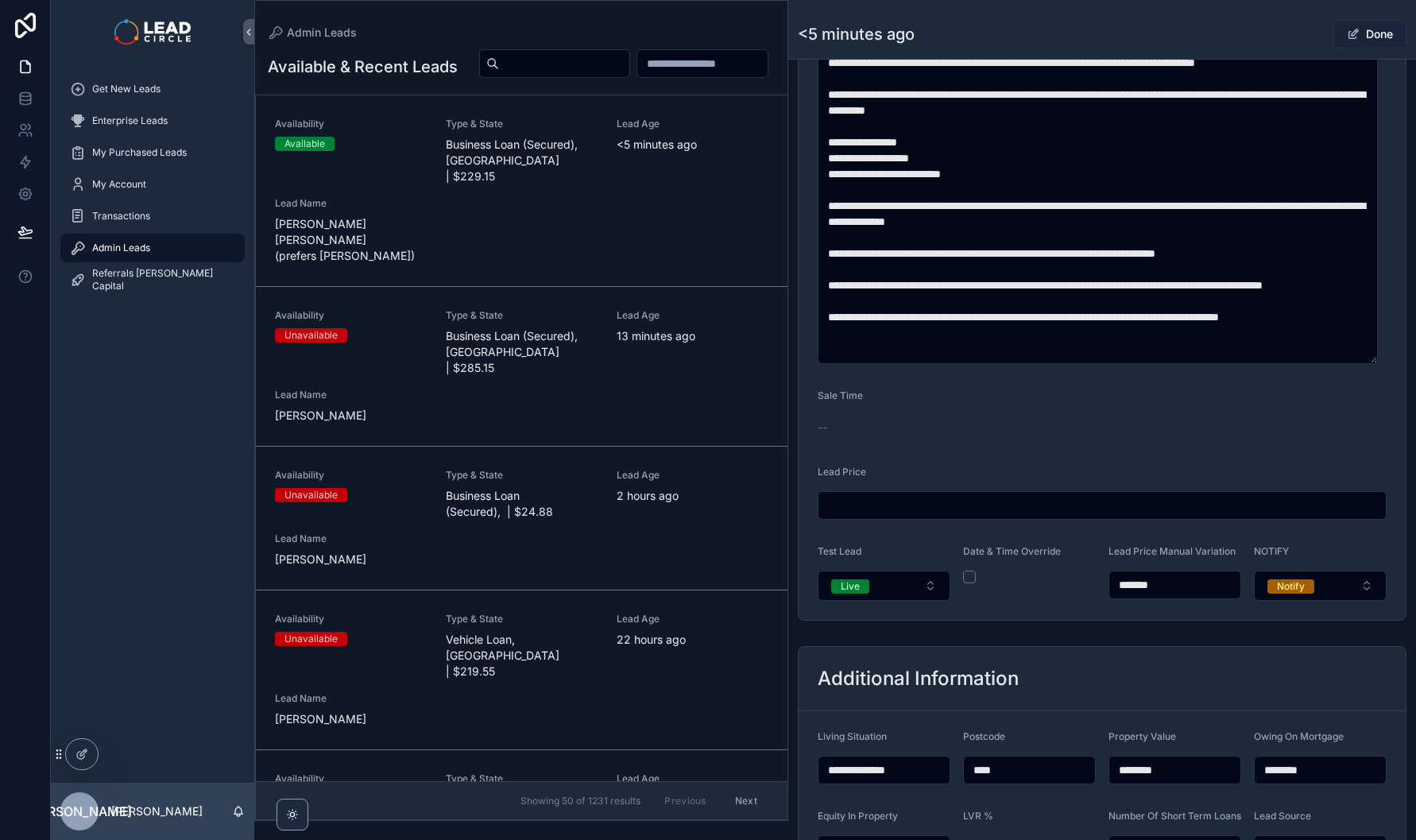
click at [1362, 42] on button "Done" at bounding box center [1369, 34] width 73 height 29
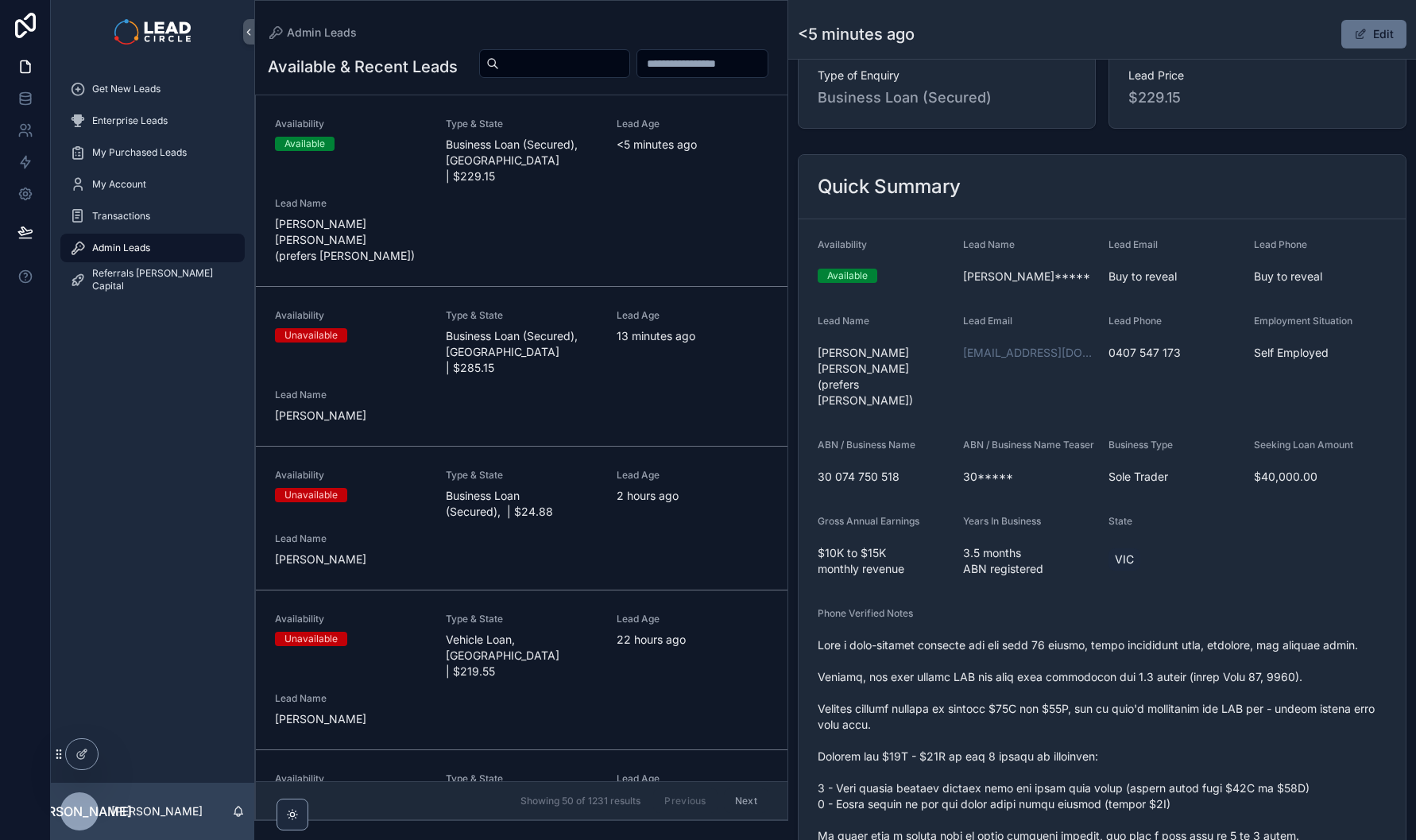
scroll to position [0, 0]
